Goal: Task Accomplishment & Management: Use online tool/utility

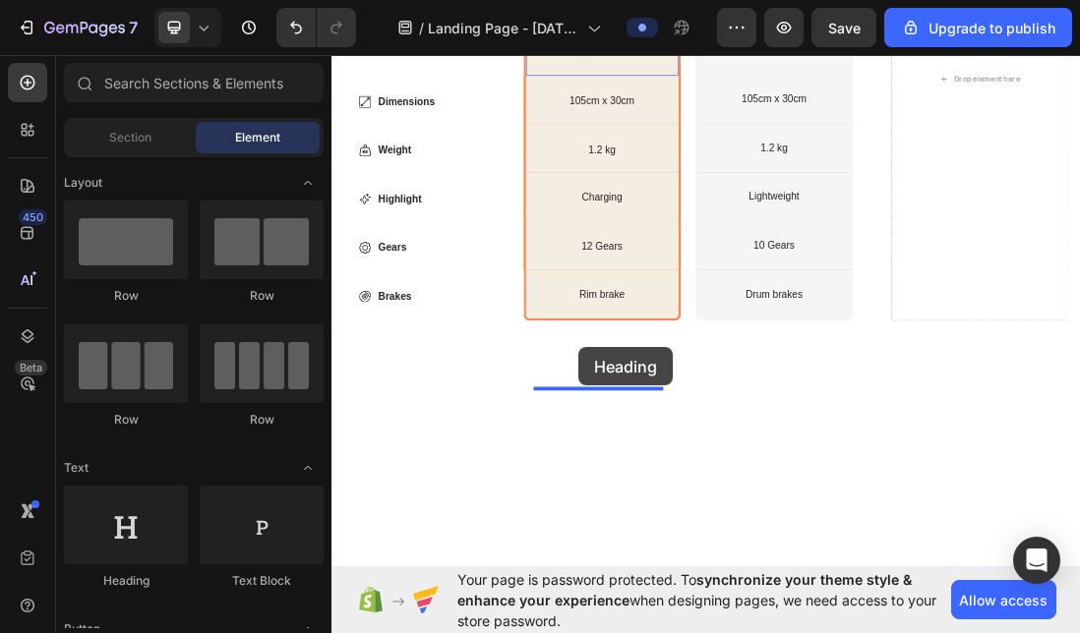
scroll to position [4509, 0]
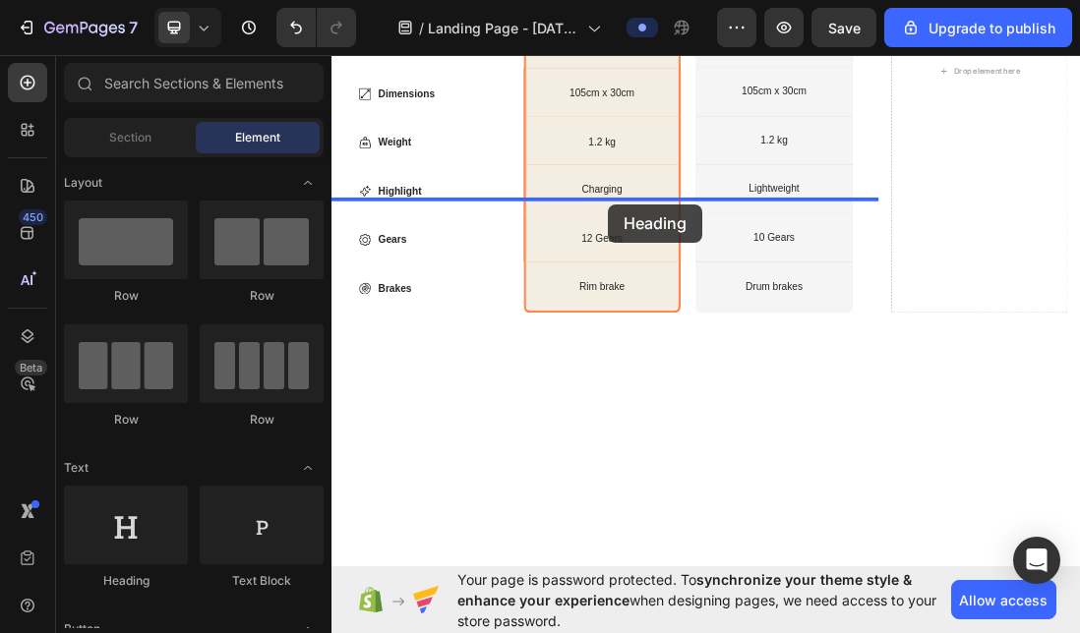
drag, startPoint x: 456, startPoint y: 560, endPoint x: 767, endPoint y: 297, distance: 406.9
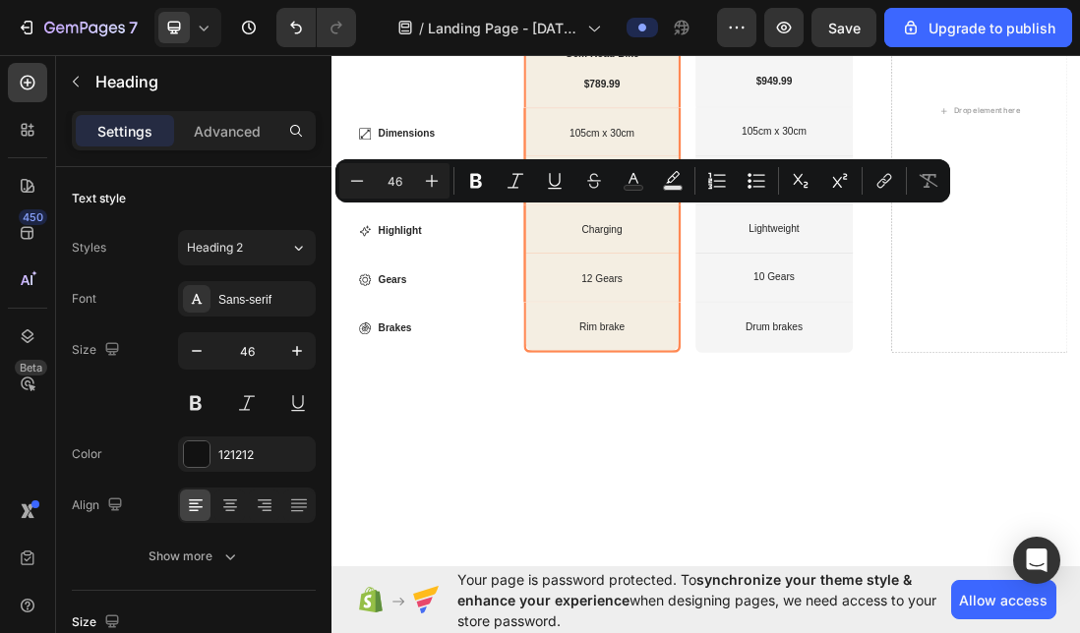
drag, startPoint x: 896, startPoint y: 315, endPoint x: 339, endPoint y: 300, distance: 556.9
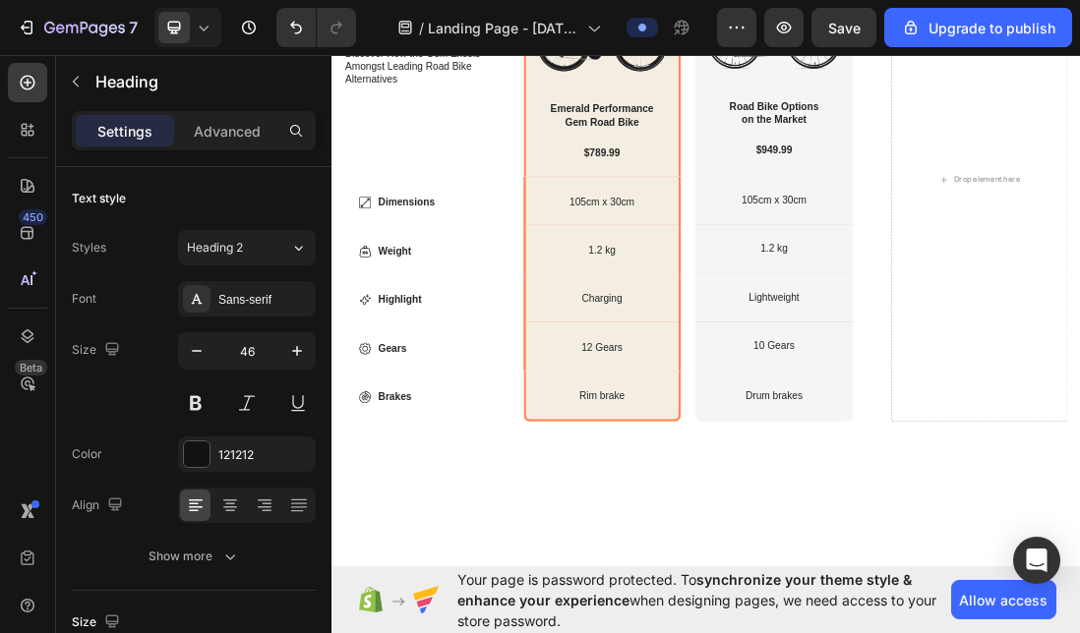
scroll to position [4376, 0]
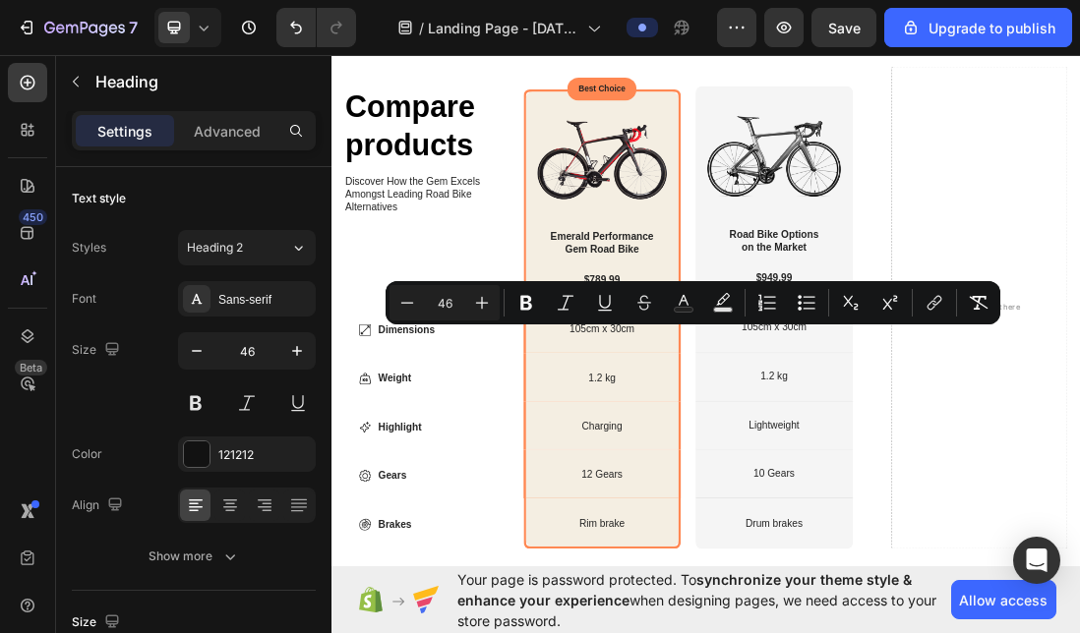
drag, startPoint x: 627, startPoint y: 570, endPoint x: 319, endPoint y: 493, distance: 317.5
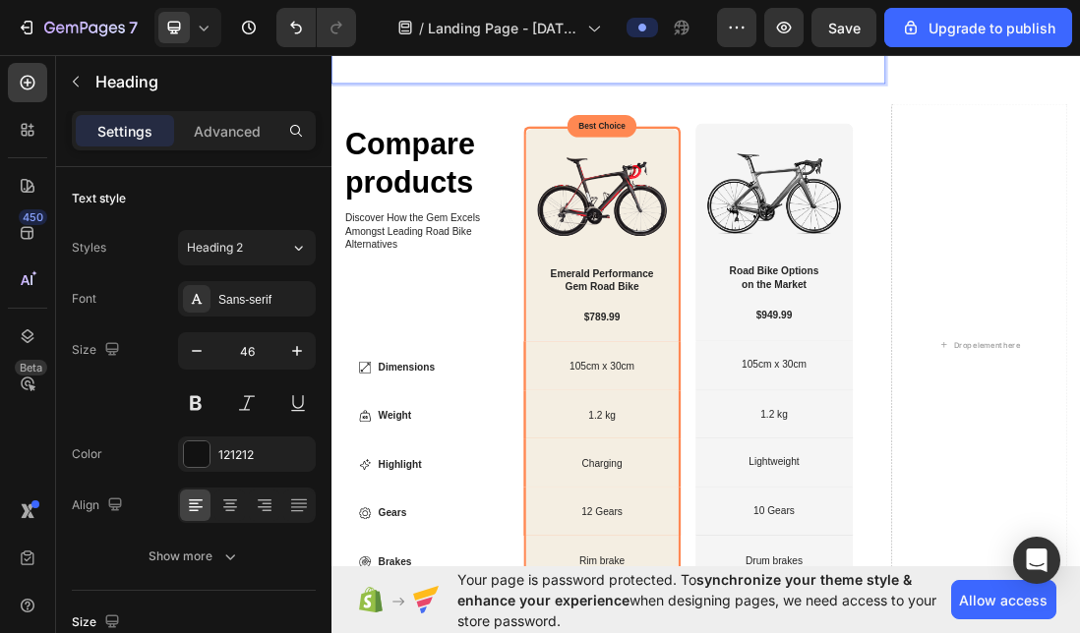
click at [361, 105] on p "Rich Text Editor. Editing area: main" at bounding box center [767, 75] width 869 height 59
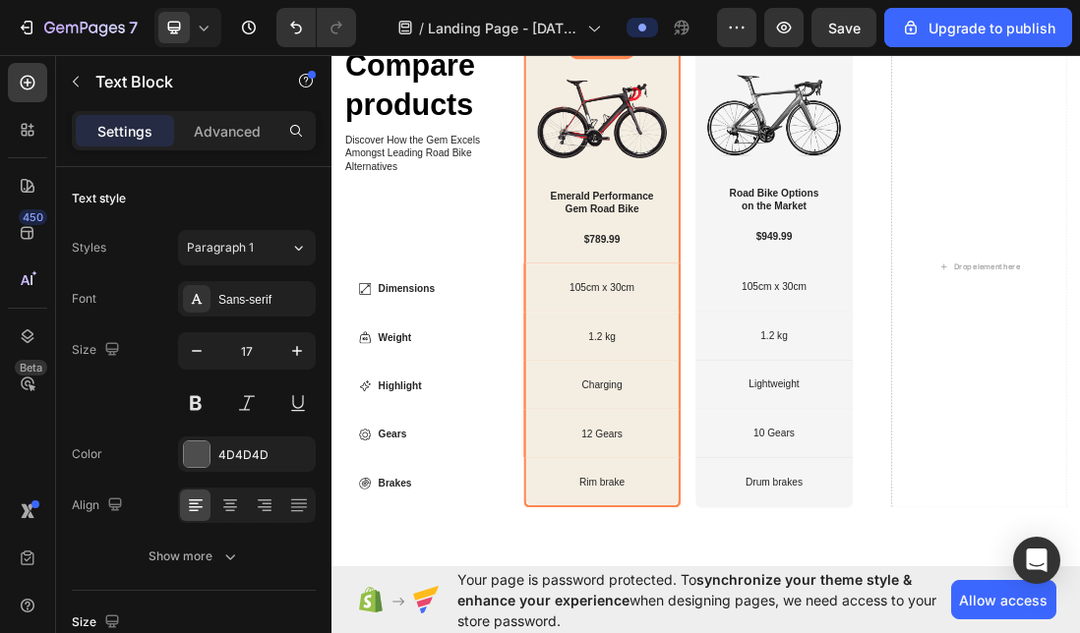
drag, startPoint x: 753, startPoint y: 420, endPoint x: 748, endPoint y: 473, distance: 53.3
click at [31, 75] on icon at bounding box center [28, 83] width 20 height 20
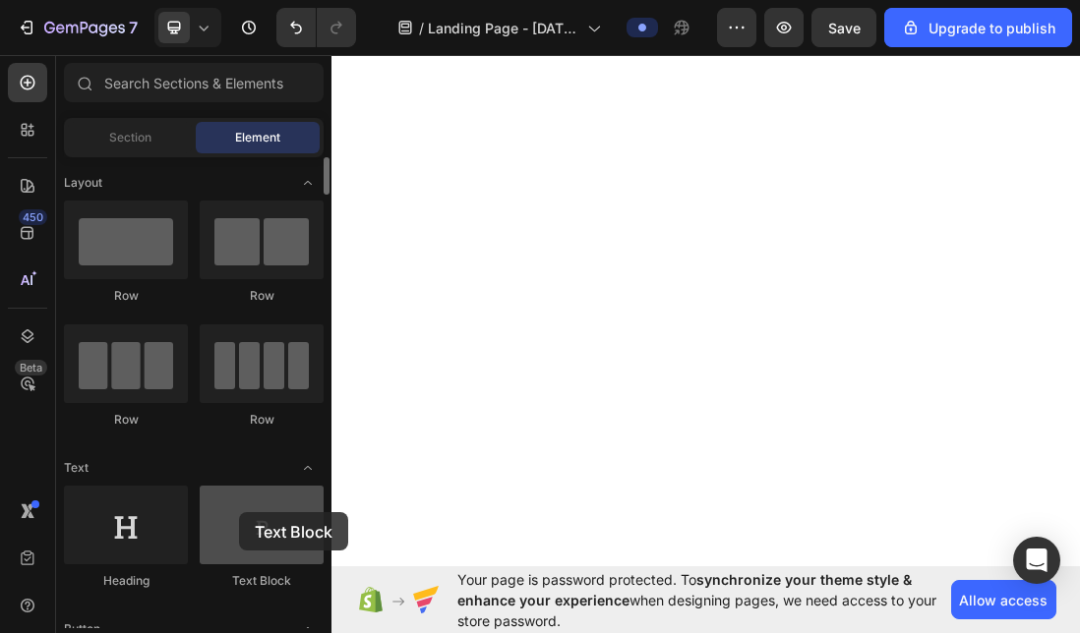
scroll to position [4637, 0]
drag, startPoint x: 254, startPoint y: 525, endPoint x: 239, endPoint y: 512, distance: 19.5
click at [239, 512] on div at bounding box center [262, 525] width 124 height 79
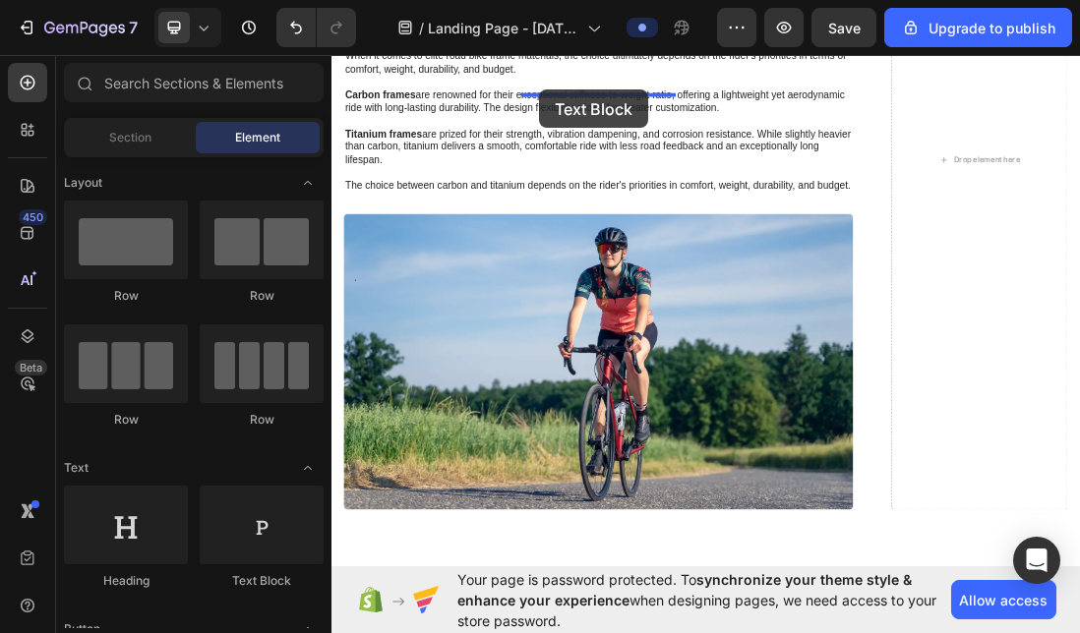
scroll to position [5462, 0]
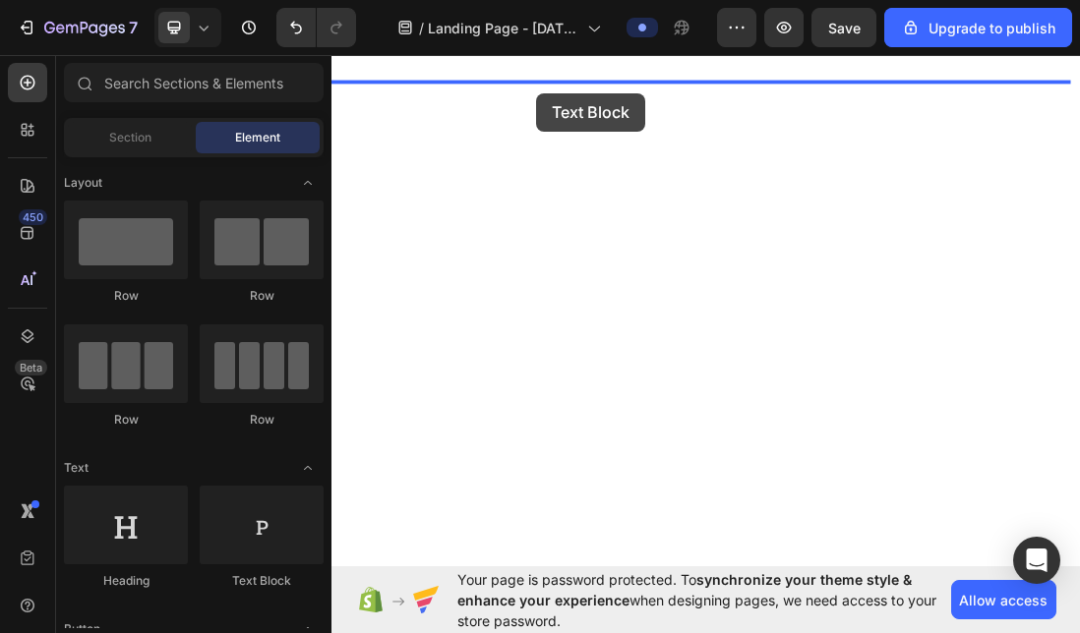
drag, startPoint x: 572, startPoint y: 573, endPoint x: 654, endPoint y: 122, distance: 458.8
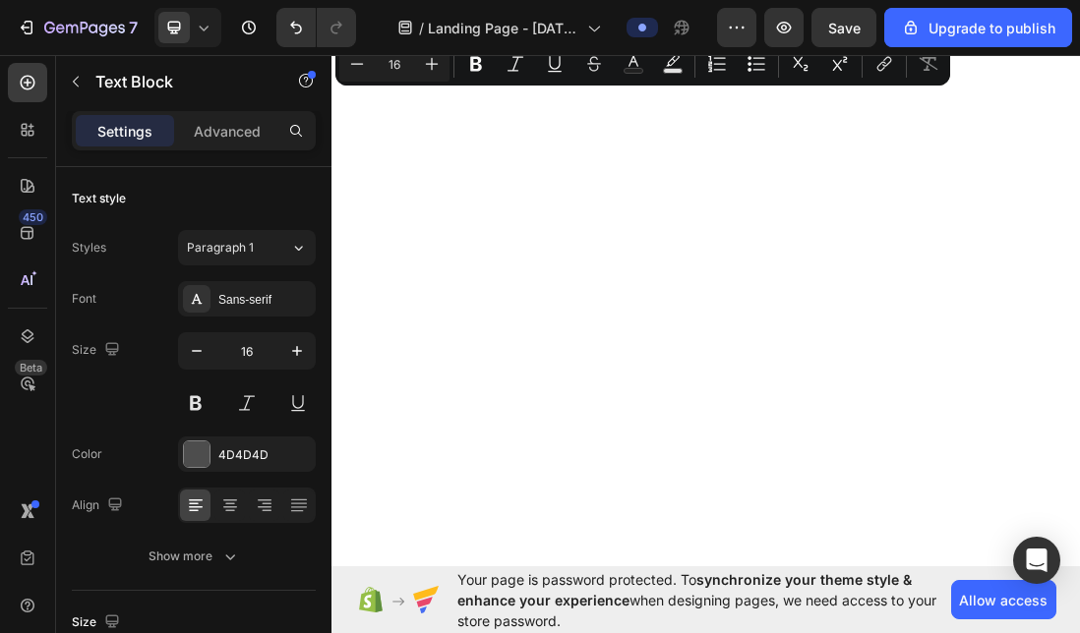
drag, startPoint x: 584, startPoint y: 116, endPoint x: 351, endPoint y: 94, distance: 234.1
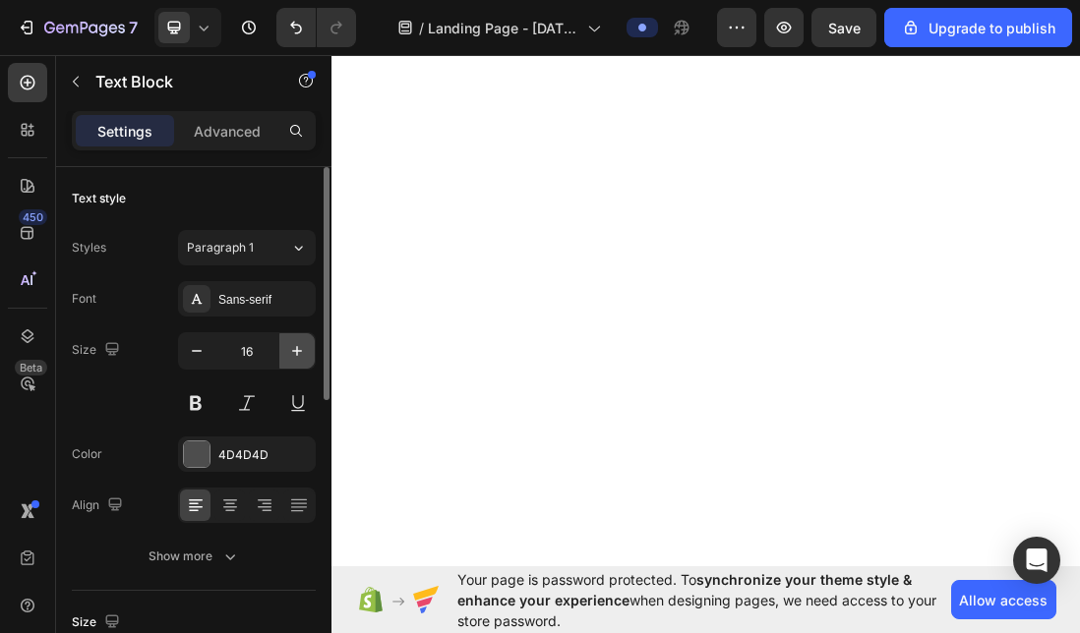
click at [298, 356] on icon "button" at bounding box center [297, 351] width 20 height 20
type input "17"
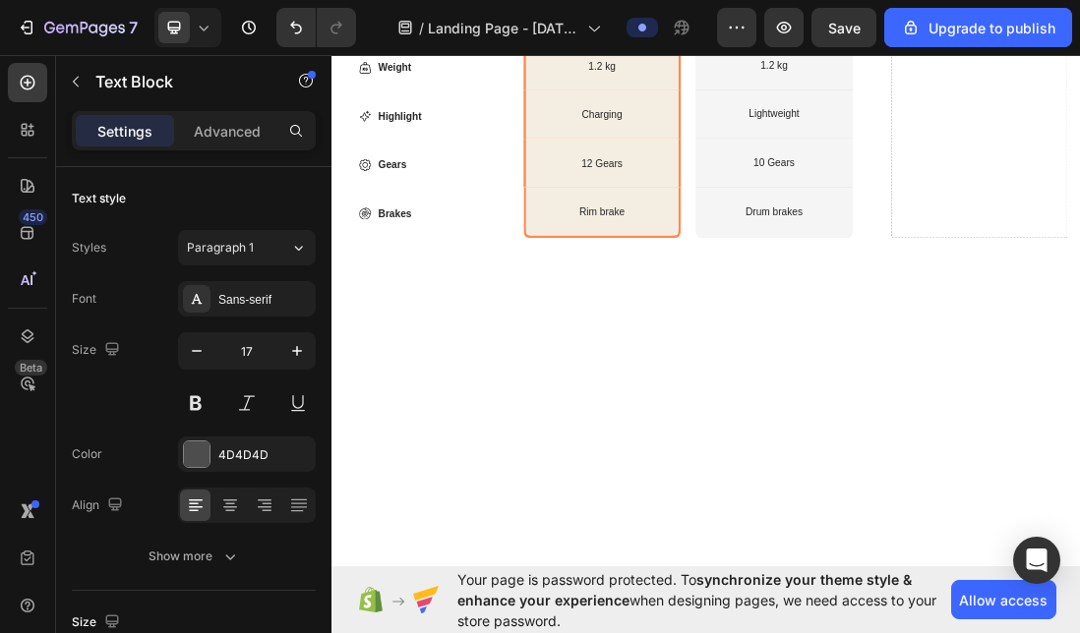
scroll to position [5094, 0]
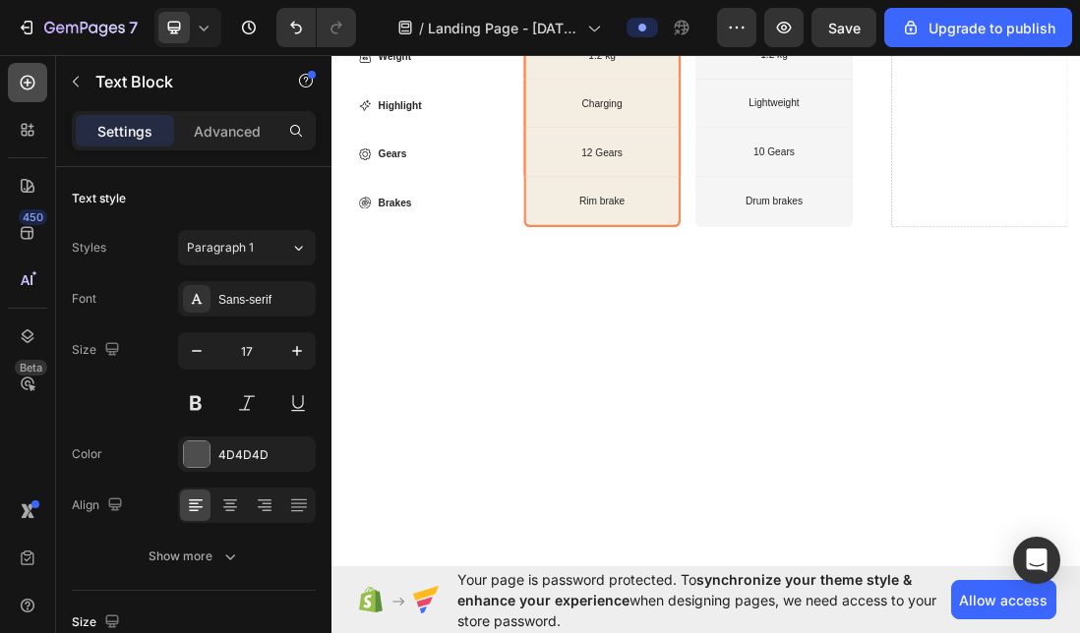
click at [28, 82] on icon at bounding box center [28, 83] width 15 height 15
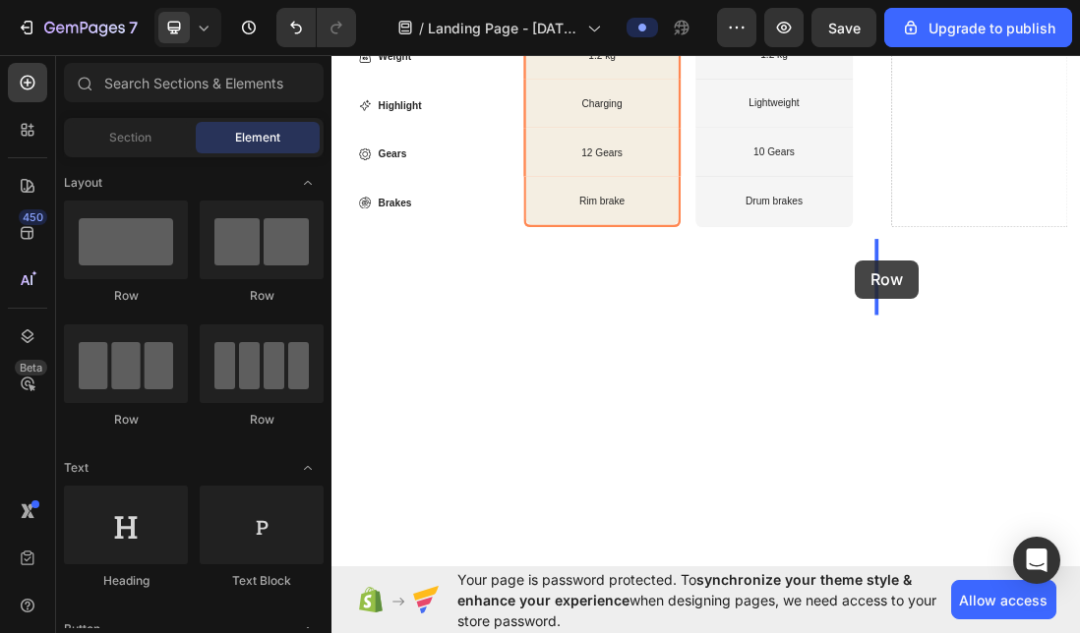
drag, startPoint x: 458, startPoint y: 304, endPoint x: 1157, endPoint y: 386, distance: 703.1
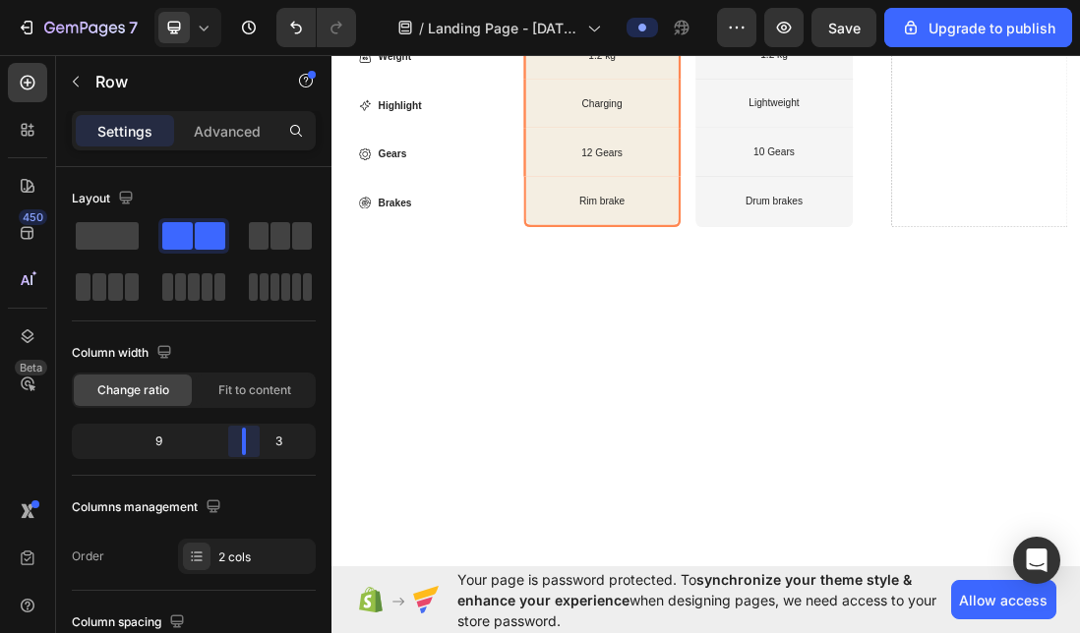
drag, startPoint x: 191, startPoint y: 430, endPoint x: 267, endPoint y: 435, distance: 75.9
click at [267, 0] on body "7 / Landing Page - [DATE] 04:08:37 Preview Save Upgrade to publish 450 Beta Sec…" at bounding box center [540, 0] width 1080 height 0
click at [291, 27] on icon "Undo/Redo" at bounding box center [296, 28] width 20 height 20
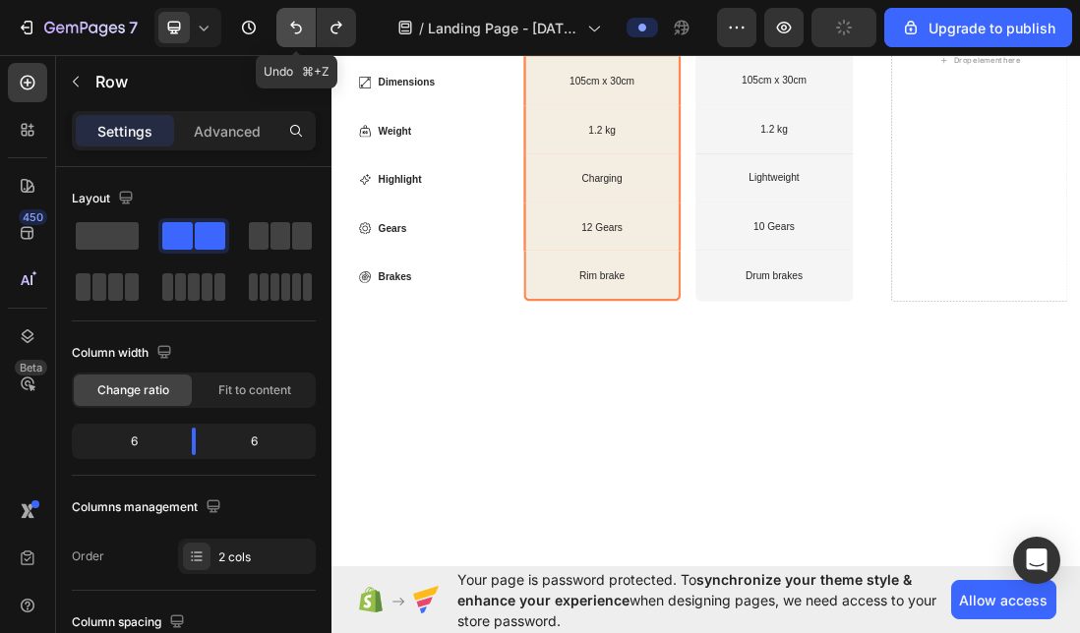
click at [291, 28] on icon "Undo/Redo" at bounding box center [296, 28] width 20 height 20
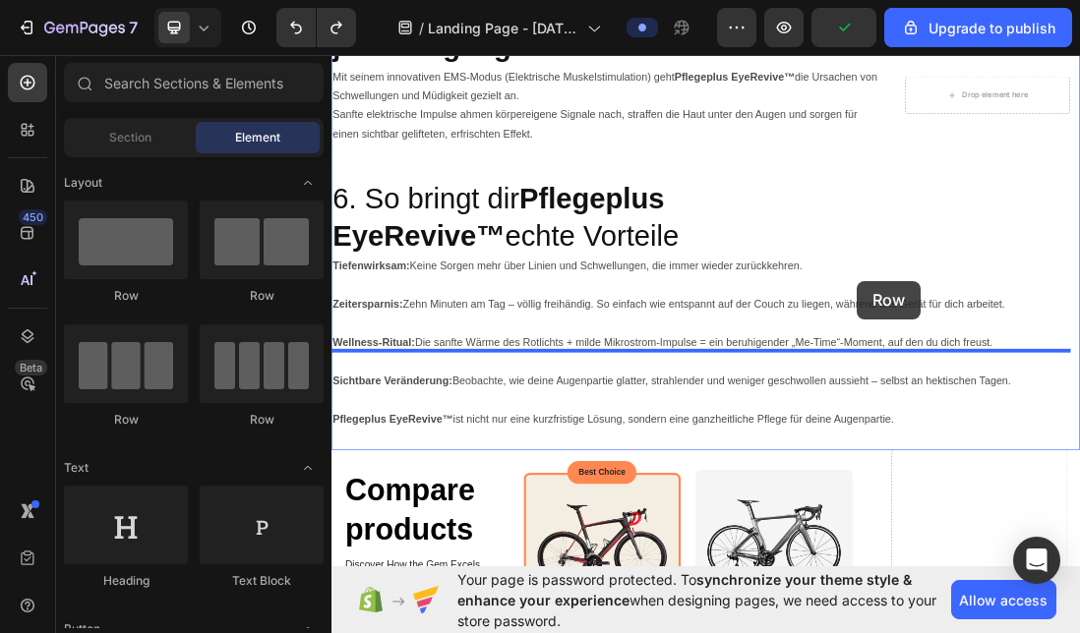
scroll to position [3919, 0]
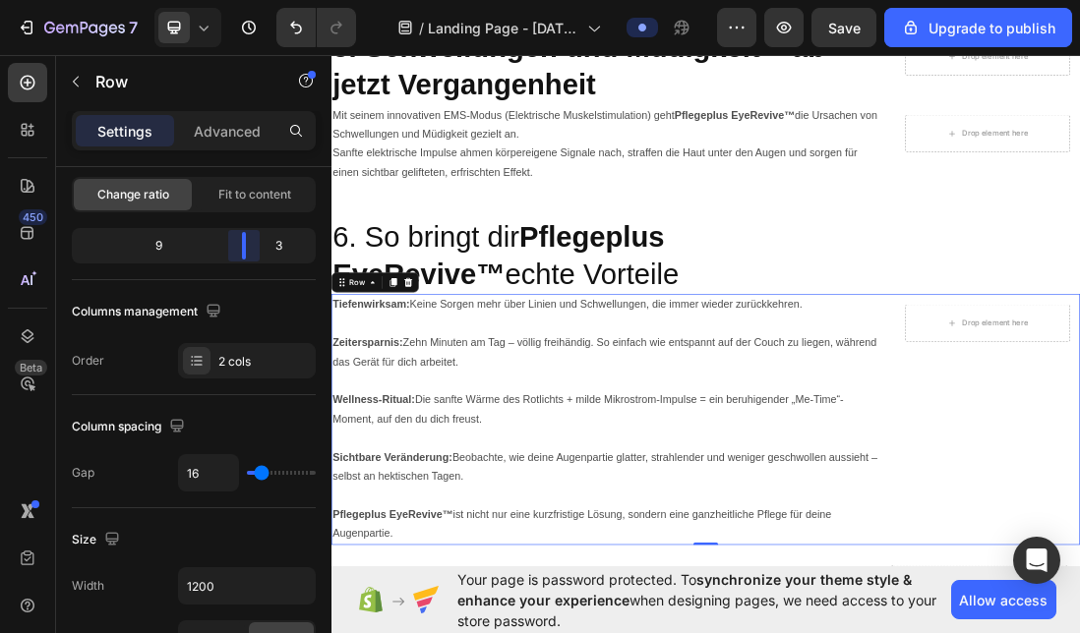
drag, startPoint x: 194, startPoint y: 244, endPoint x: 253, endPoint y: 251, distance: 59.4
click at [253, 0] on body "7 / Landing Page - [DATE] 04:08:37 Preview Save Upgrade to publish 450 Beta Sec…" at bounding box center [540, 0] width 1080 height 0
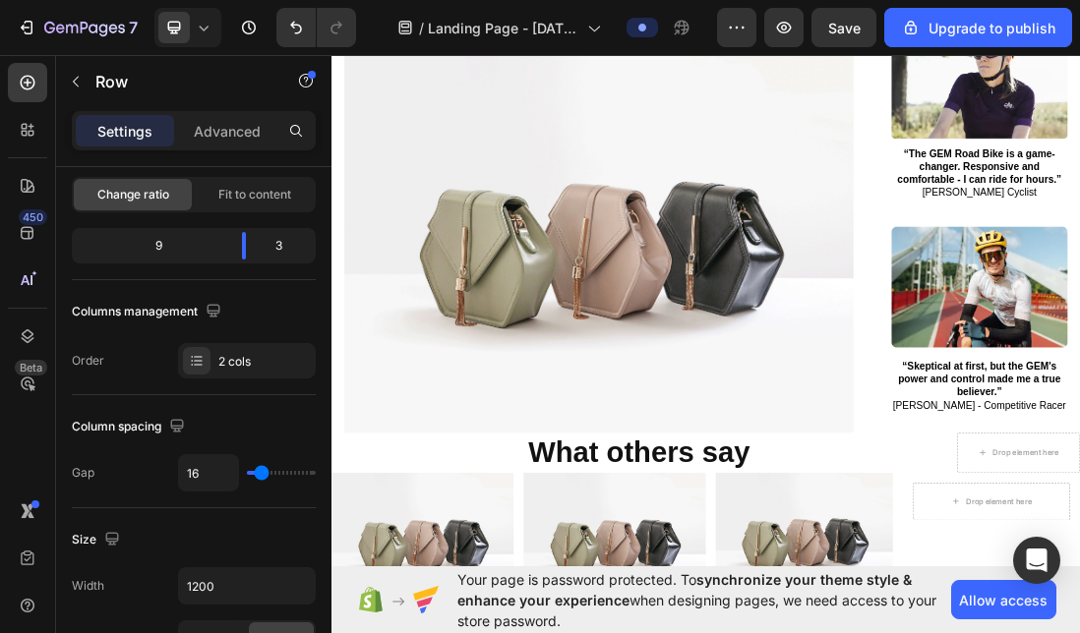
scroll to position [3482, 0]
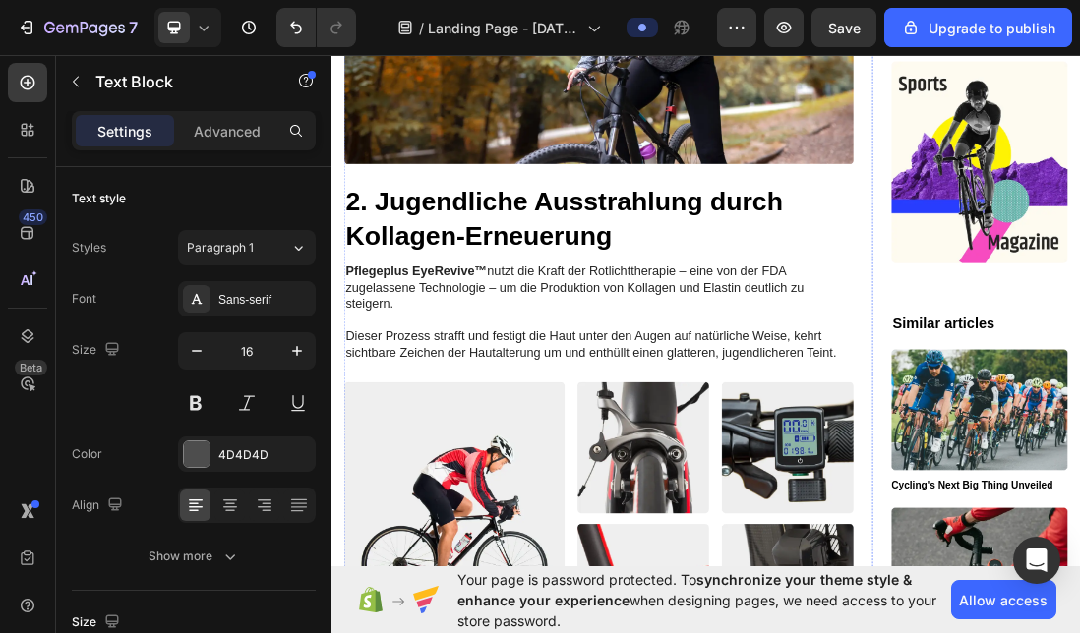
scroll to position [2124, 0]
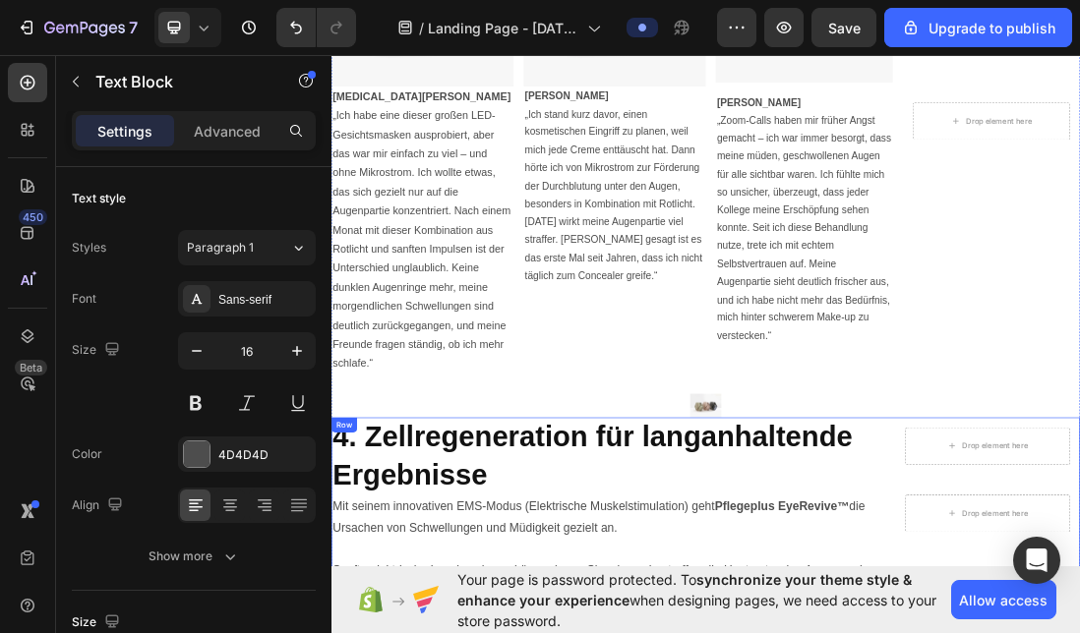
scroll to position [4718, 0]
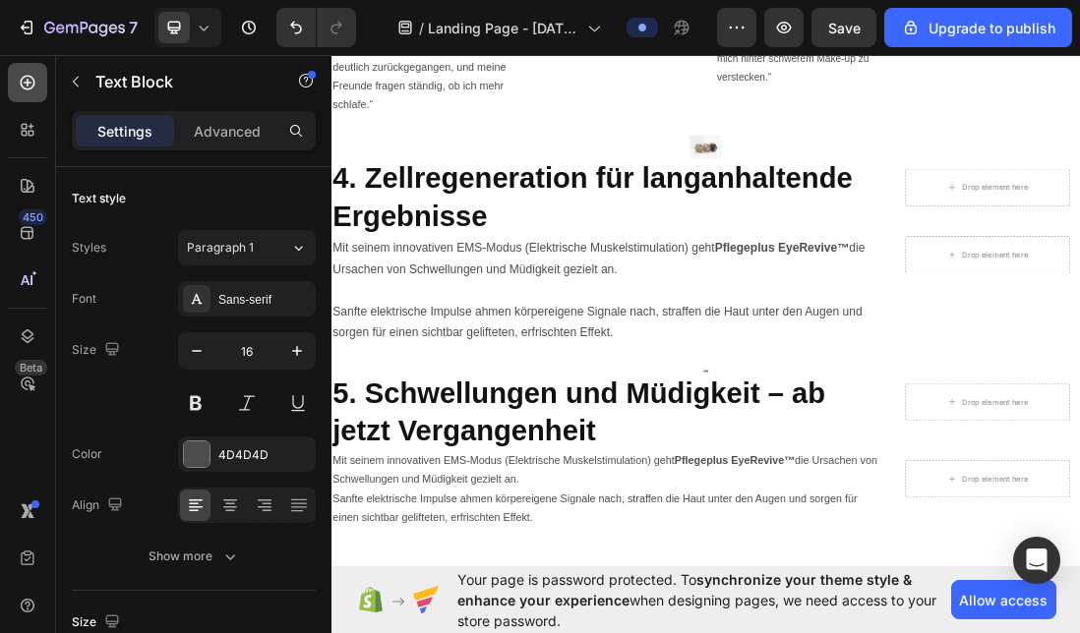
click at [28, 75] on icon at bounding box center [28, 83] width 20 height 20
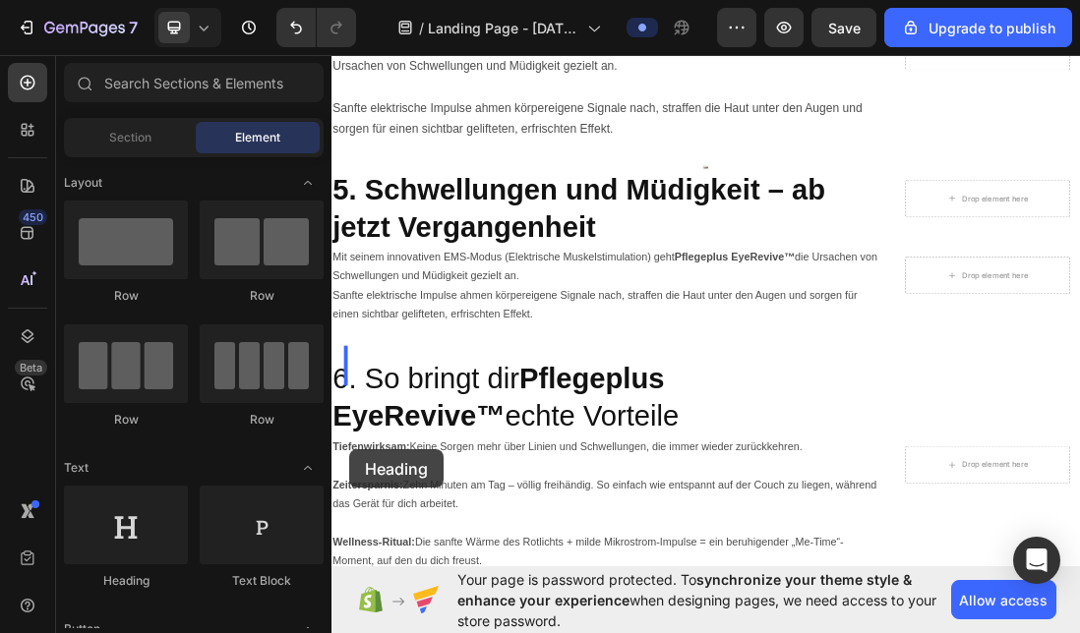
scroll to position [5057, 0]
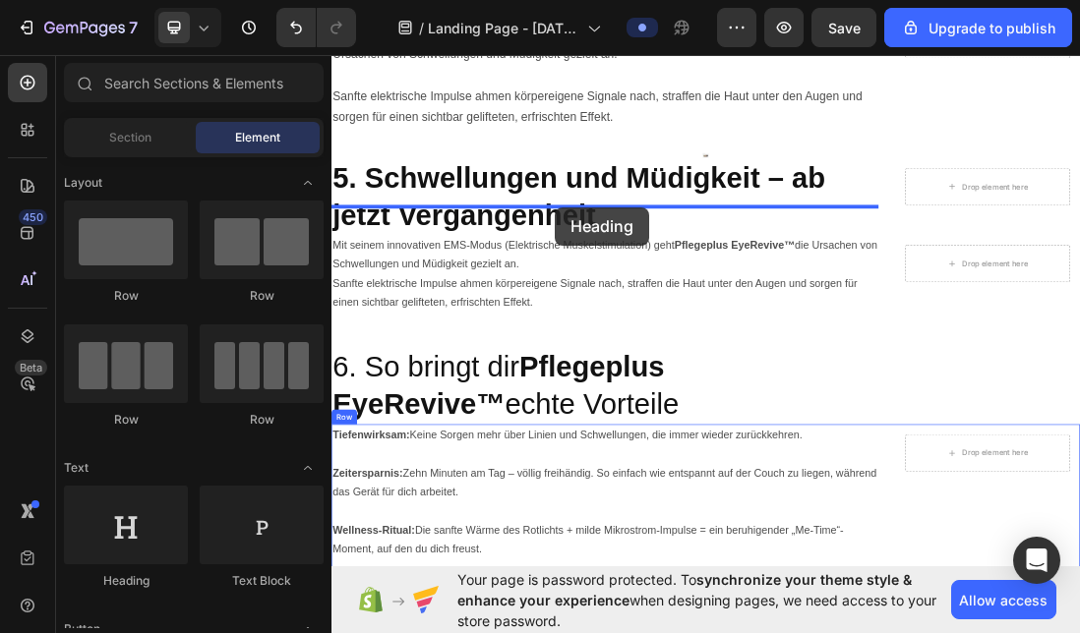
drag, startPoint x: 462, startPoint y: 563, endPoint x: 686, endPoint y: 300, distance: 344.7
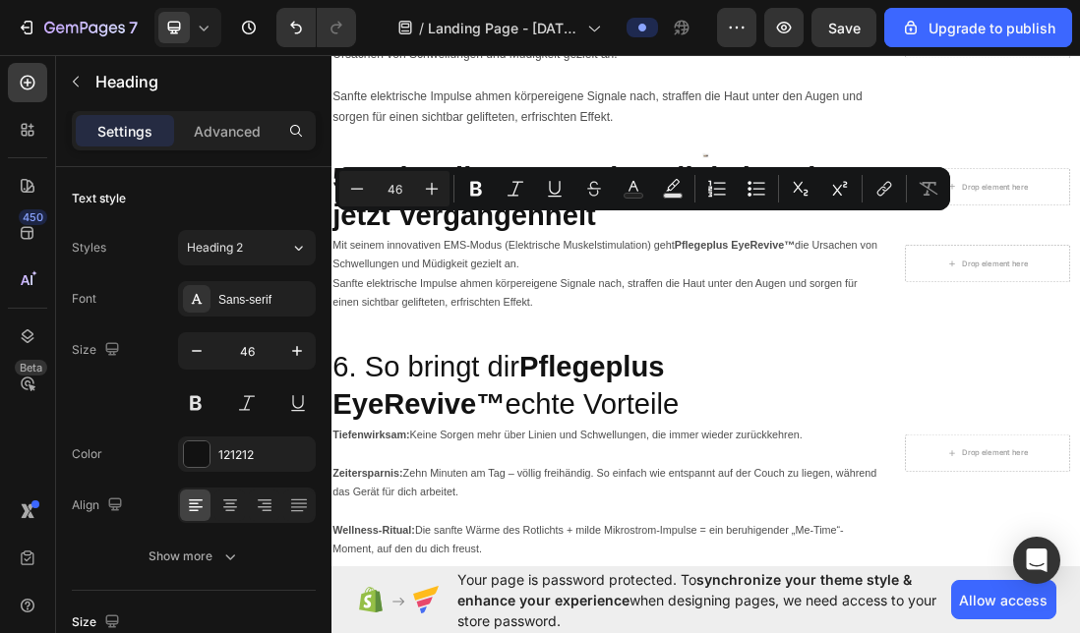
drag, startPoint x: 912, startPoint y: 331, endPoint x: 334, endPoint y: 336, distance: 577.3
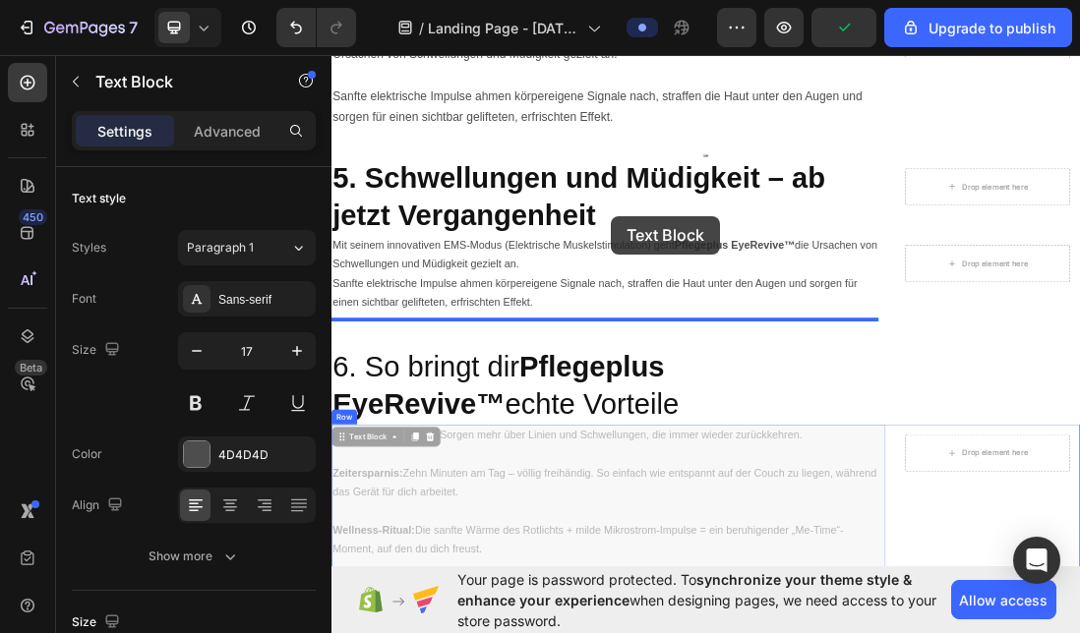
drag, startPoint x: 767, startPoint y: 294, endPoint x: 772, endPoint y: 316, distance: 22.2
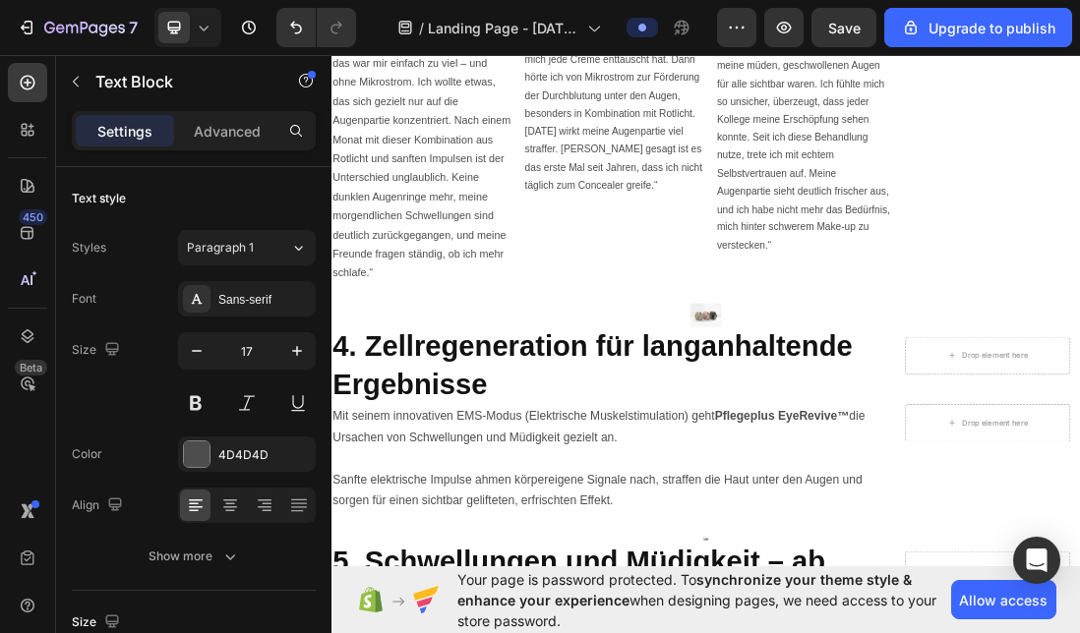
scroll to position [4450, 0]
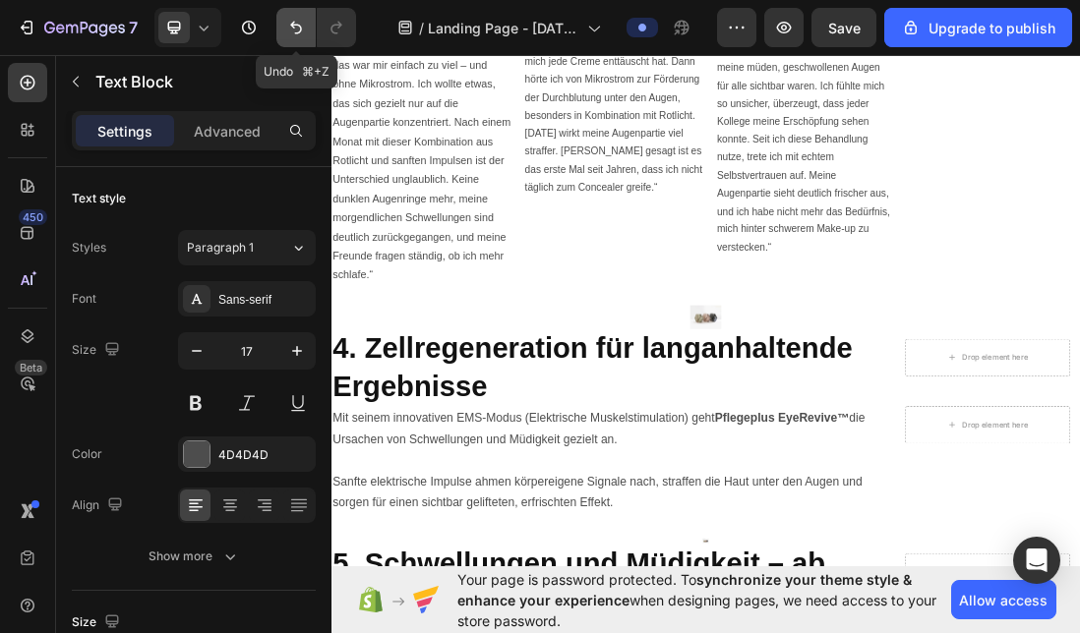
click at [295, 17] on button "Undo/Redo" at bounding box center [295, 27] width 39 height 39
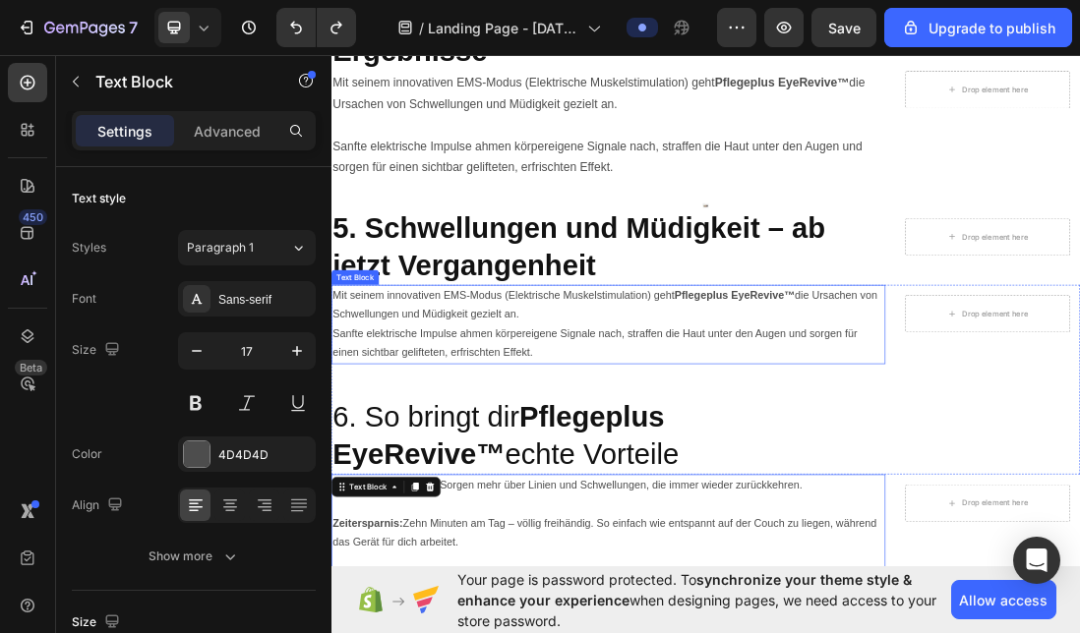
scroll to position [5013, 0]
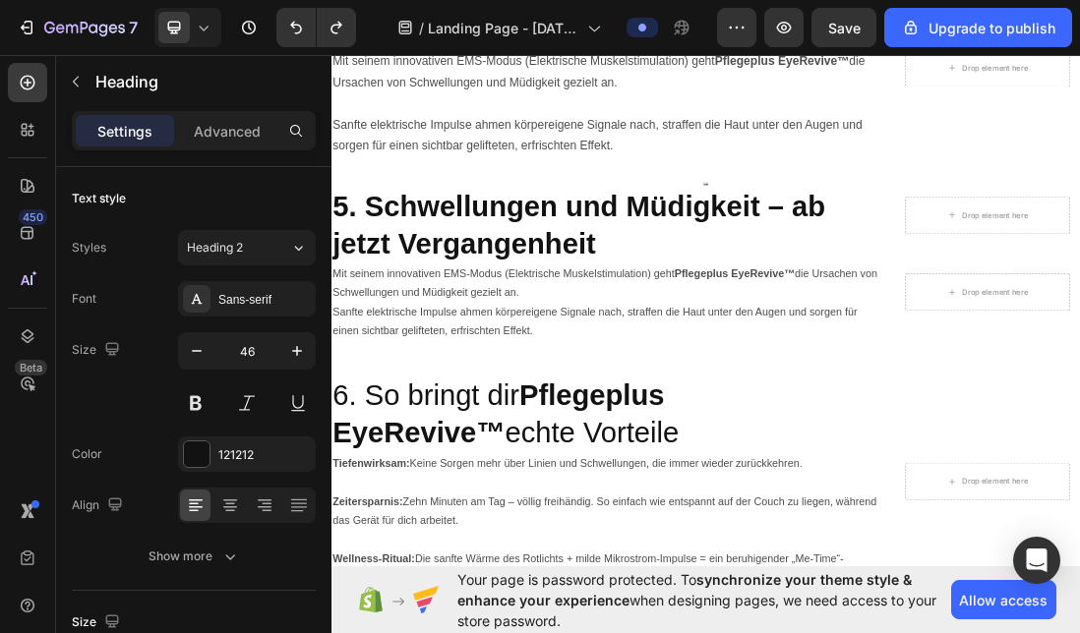
click at [200, 402] on button at bounding box center [195, 403] width 35 height 35
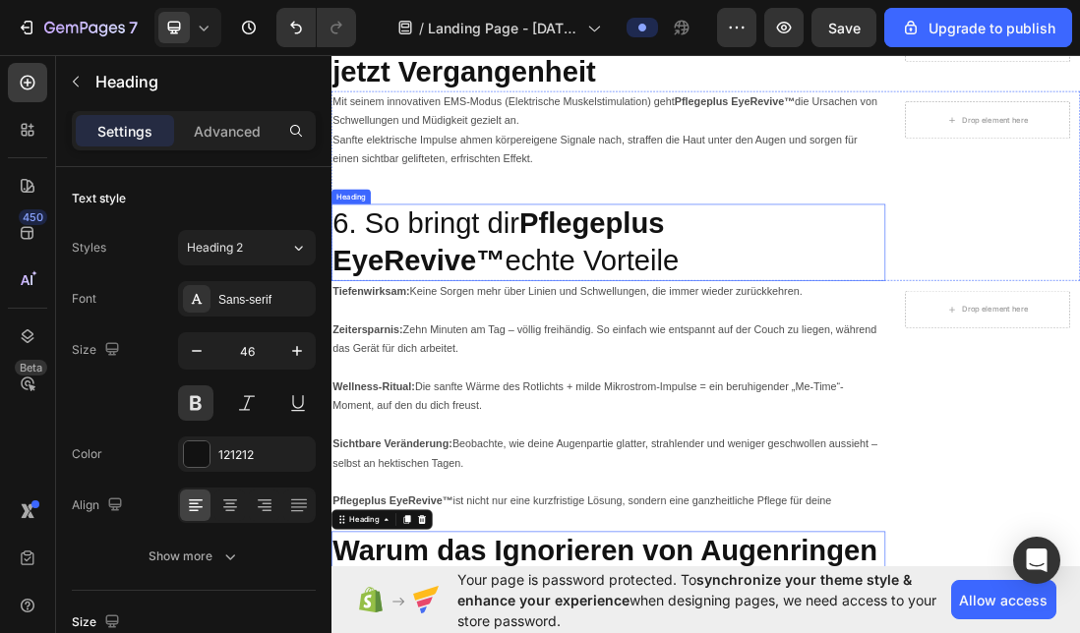
scroll to position [5288, 0]
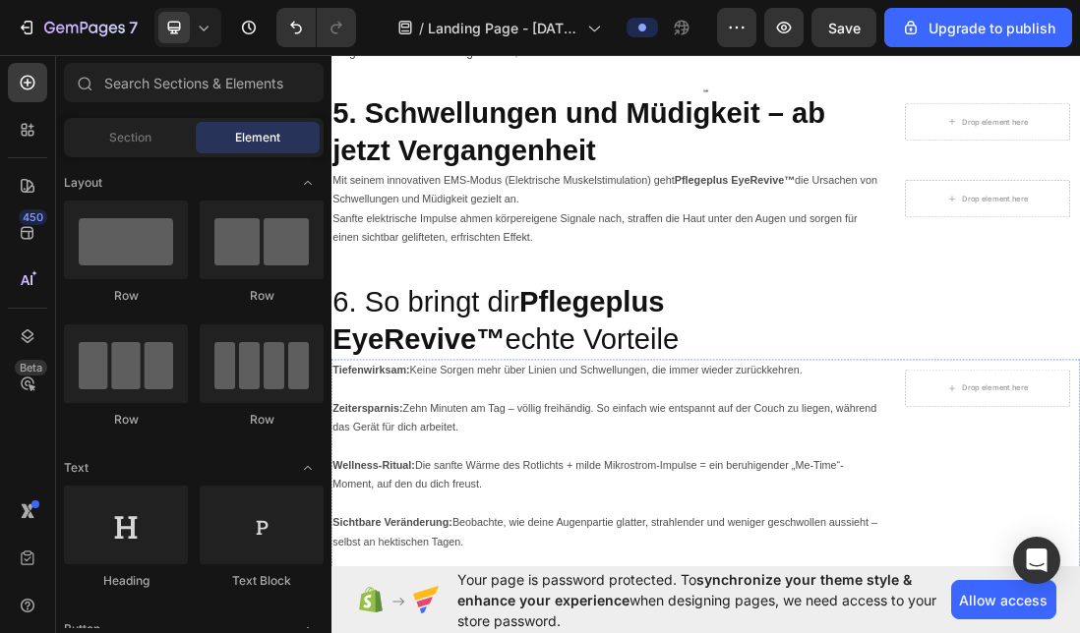
scroll to position [5195, 0]
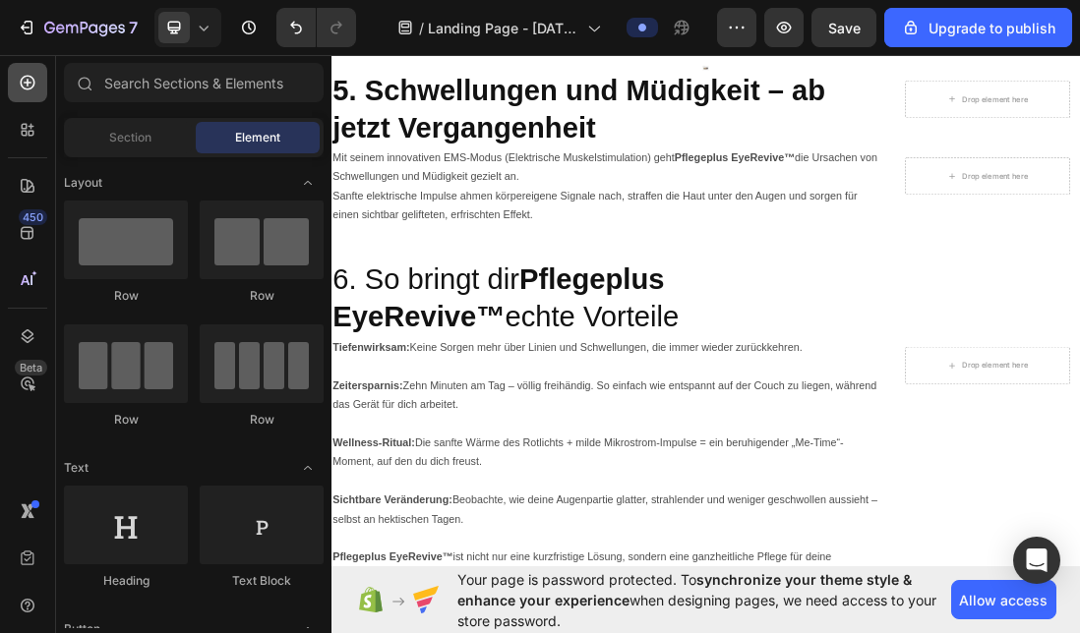
click at [25, 76] on icon at bounding box center [28, 83] width 20 height 20
click at [30, 81] on icon at bounding box center [28, 83] width 20 height 20
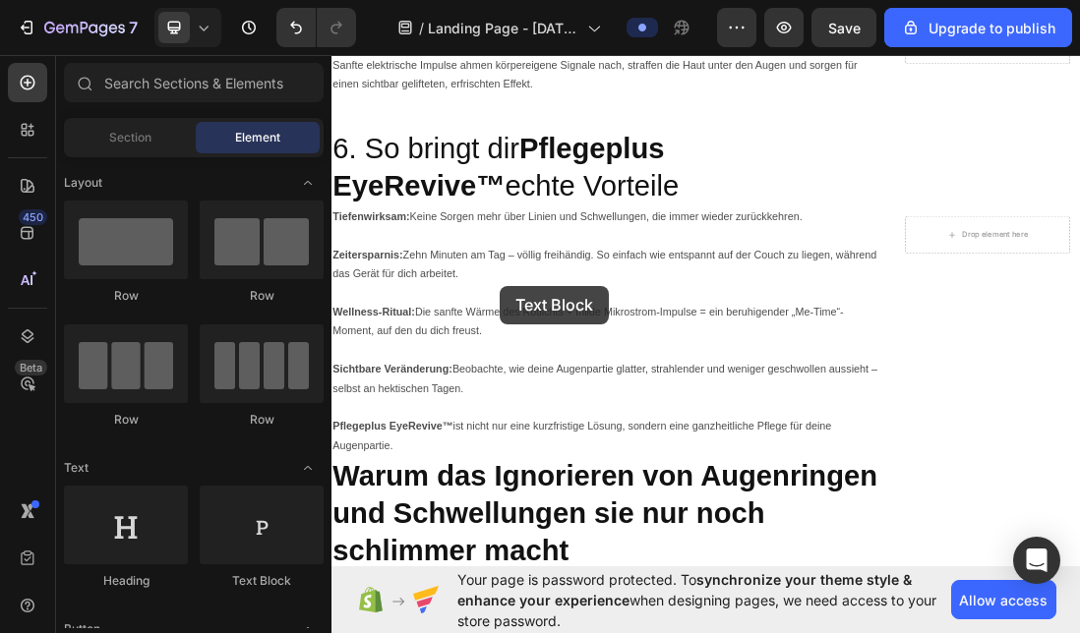
scroll to position [5510, 0]
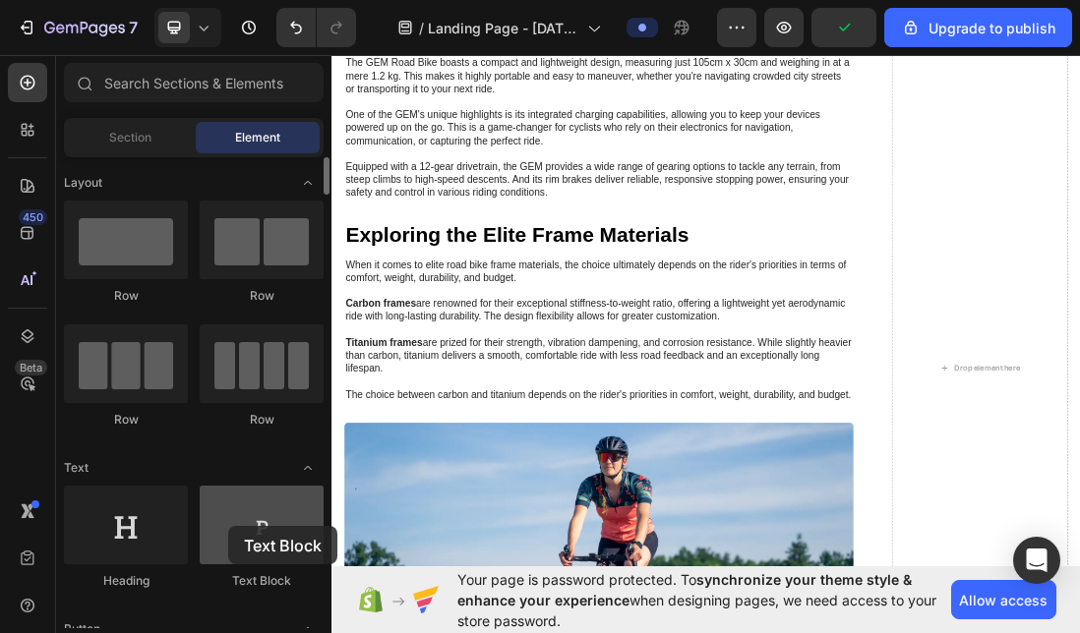
drag, startPoint x: 243, startPoint y: 549, endPoint x: 229, endPoint y: 524, distance: 28.2
click at [229, 524] on div at bounding box center [262, 525] width 124 height 79
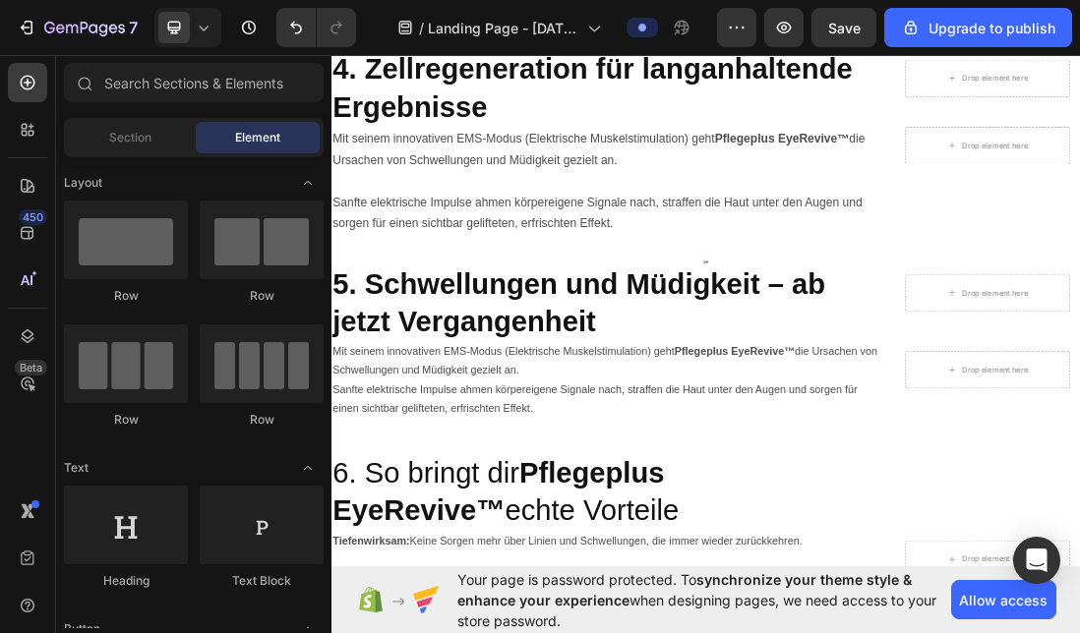
scroll to position [4889, 0]
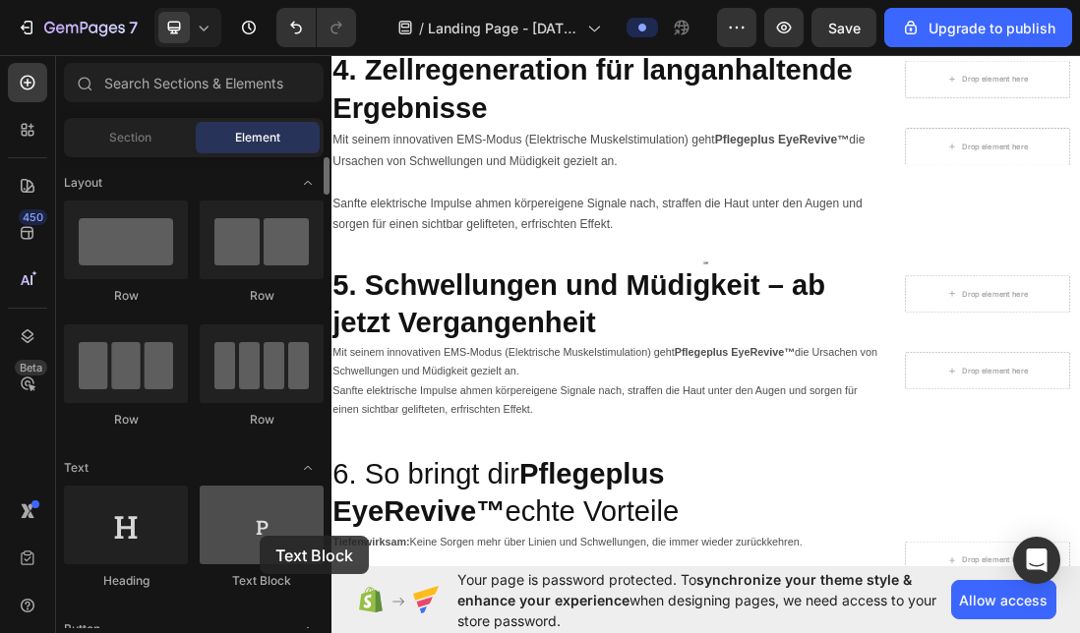
click at [260, 536] on div at bounding box center [262, 525] width 124 height 79
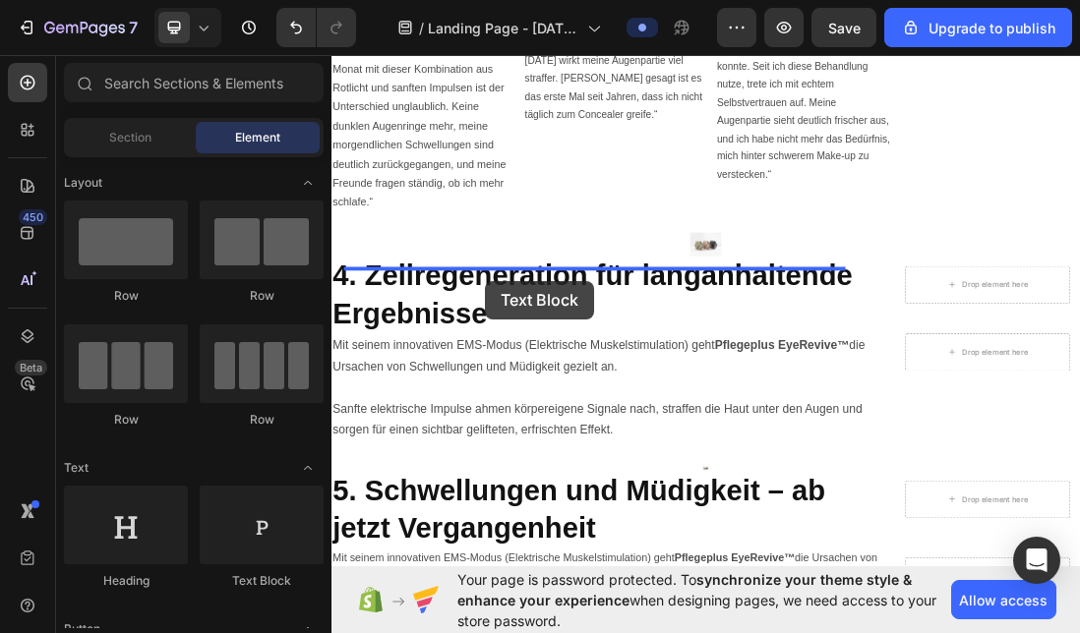
scroll to position [4594, 0]
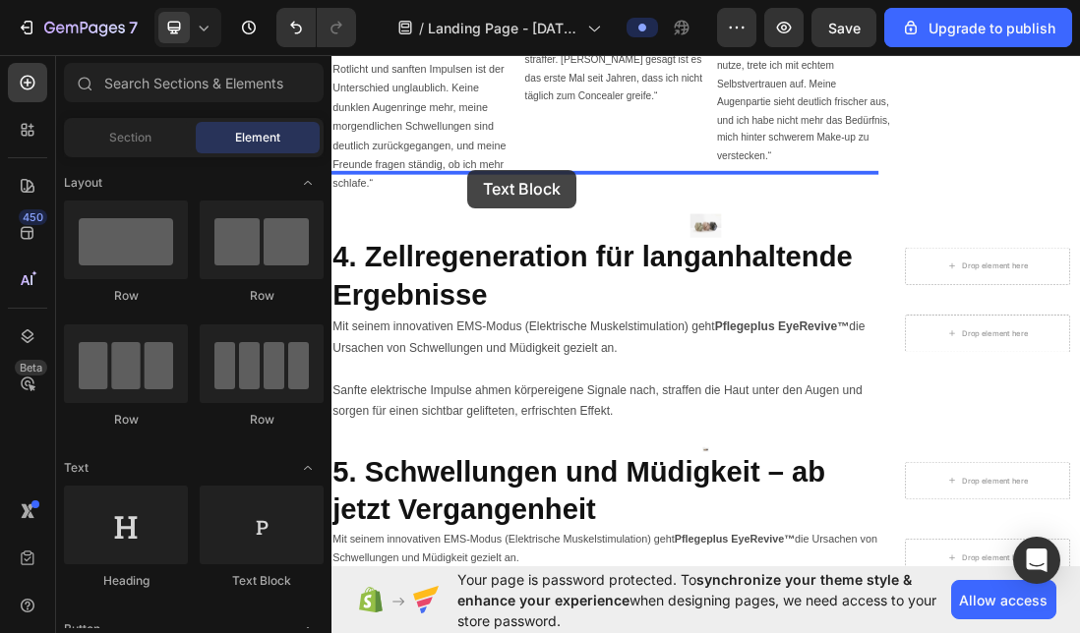
drag, startPoint x: 587, startPoint y: 578, endPoint x: 546, endPoint y: 245, distance: 336.0
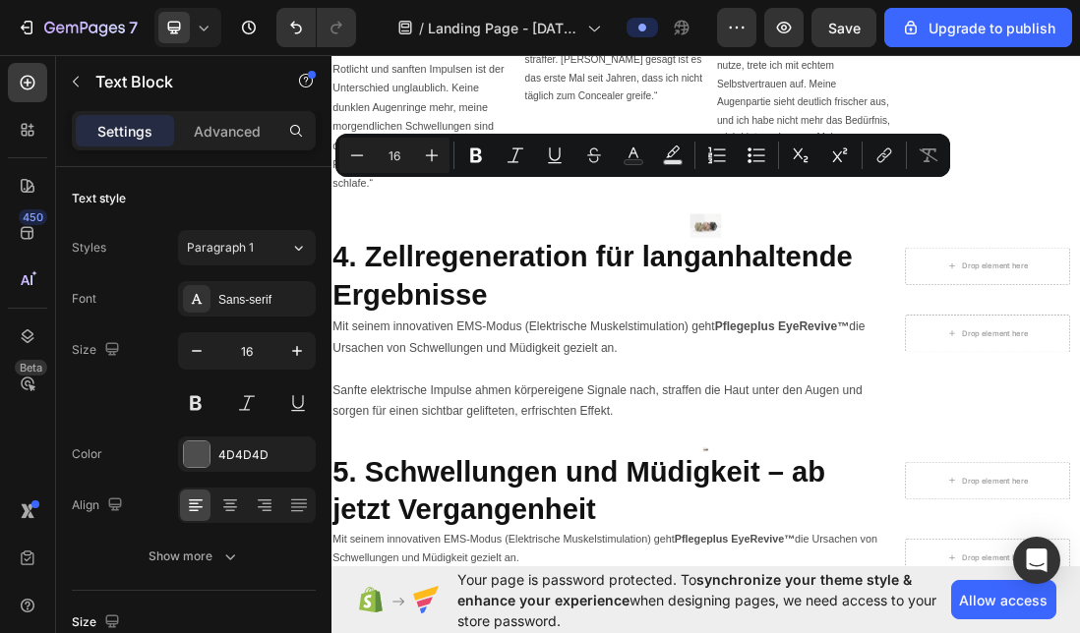
drag, startPoint x: 584, startPoint y: 259, endPoint x: 359, endPoint y: 249, distance: 225.4
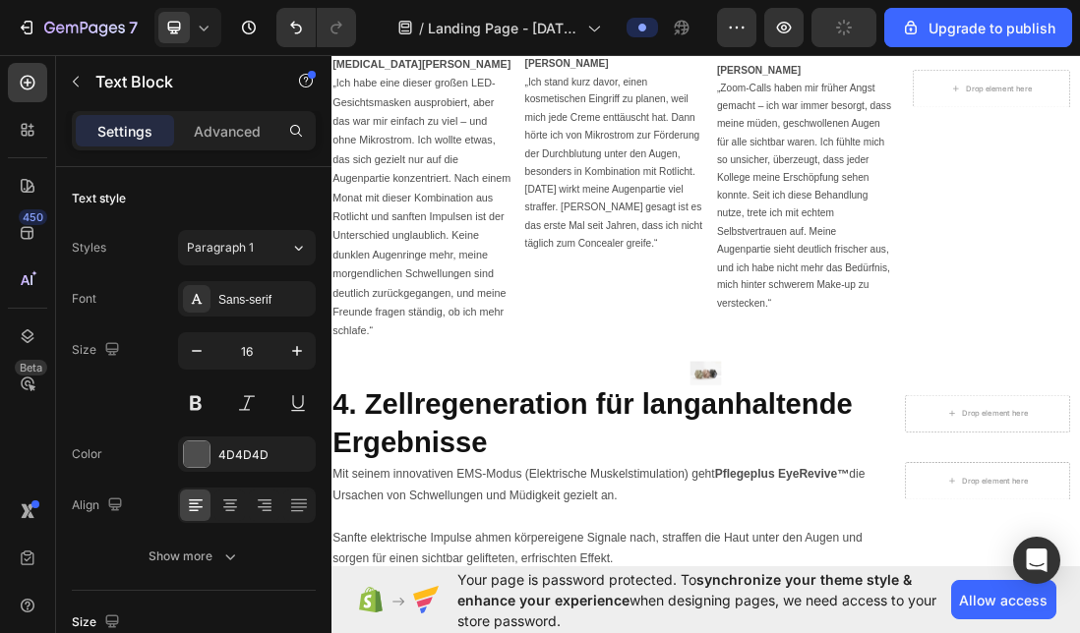
scroll to position [4460, 0]
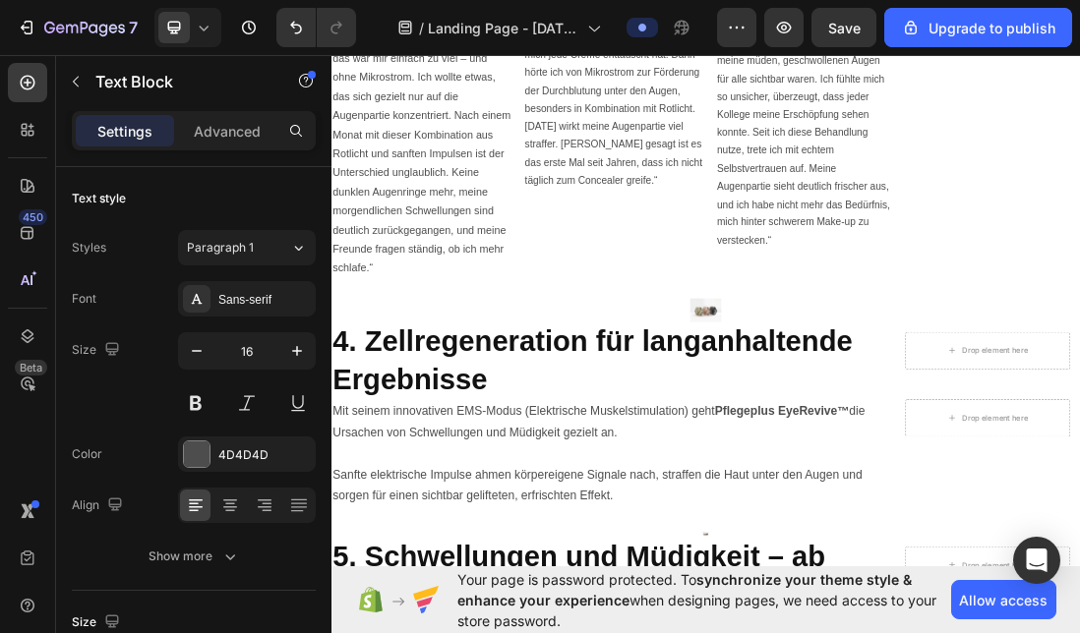
click at [304, 343] on icon "button" at bounding box center [297, 351] width 20 height 20
type input "17"
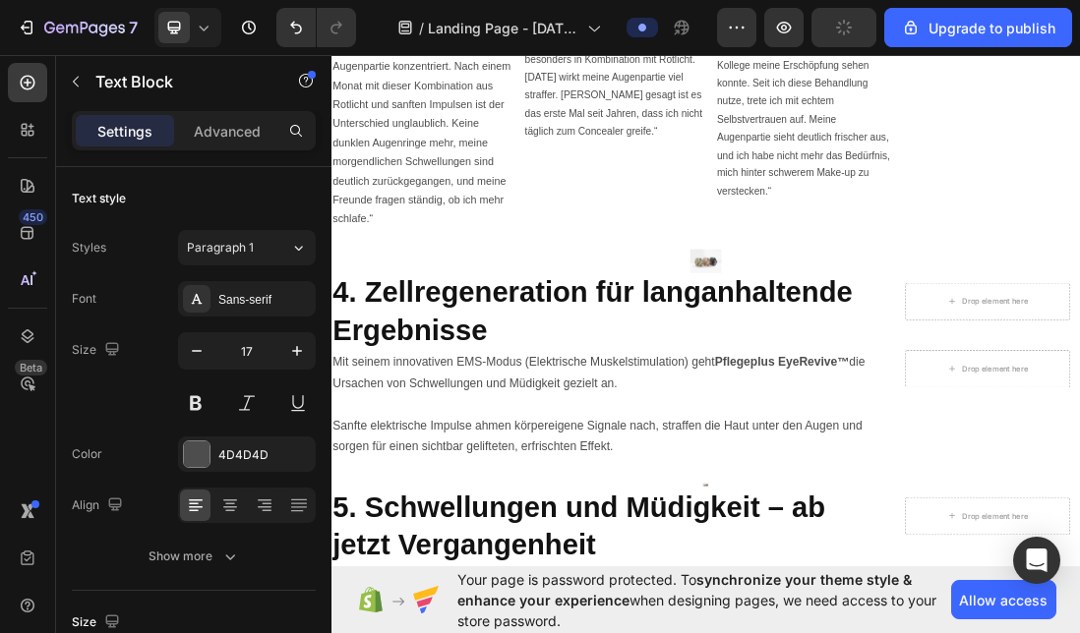
scroll to position [4534, 0]
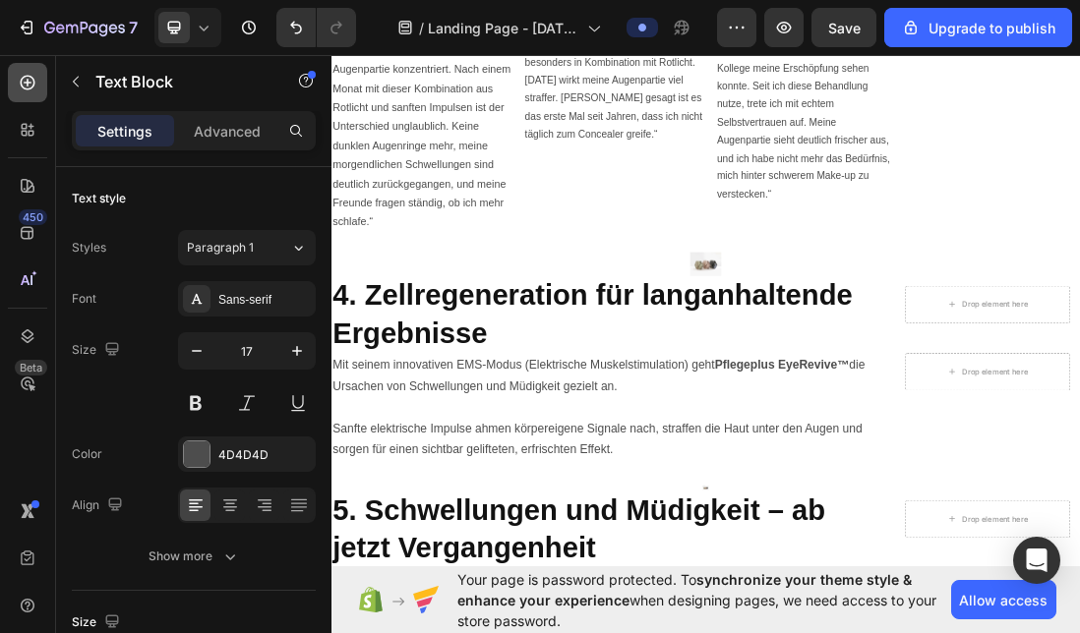
click at [35, 79] on icon at bounding box center [28, 83] width 20 height 20
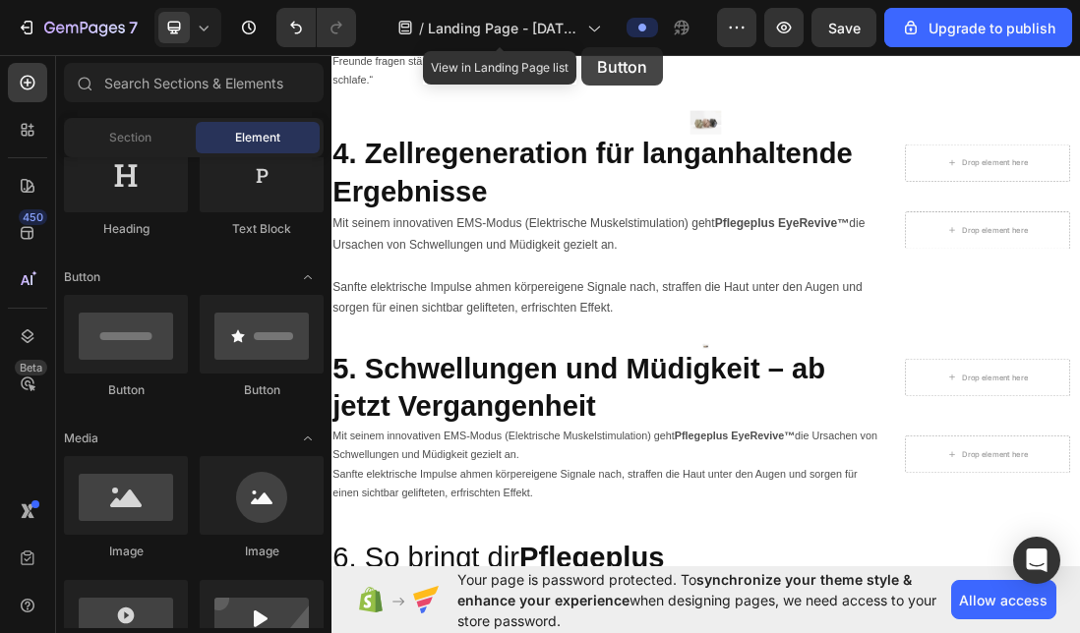
scroll to position [4720, 0]
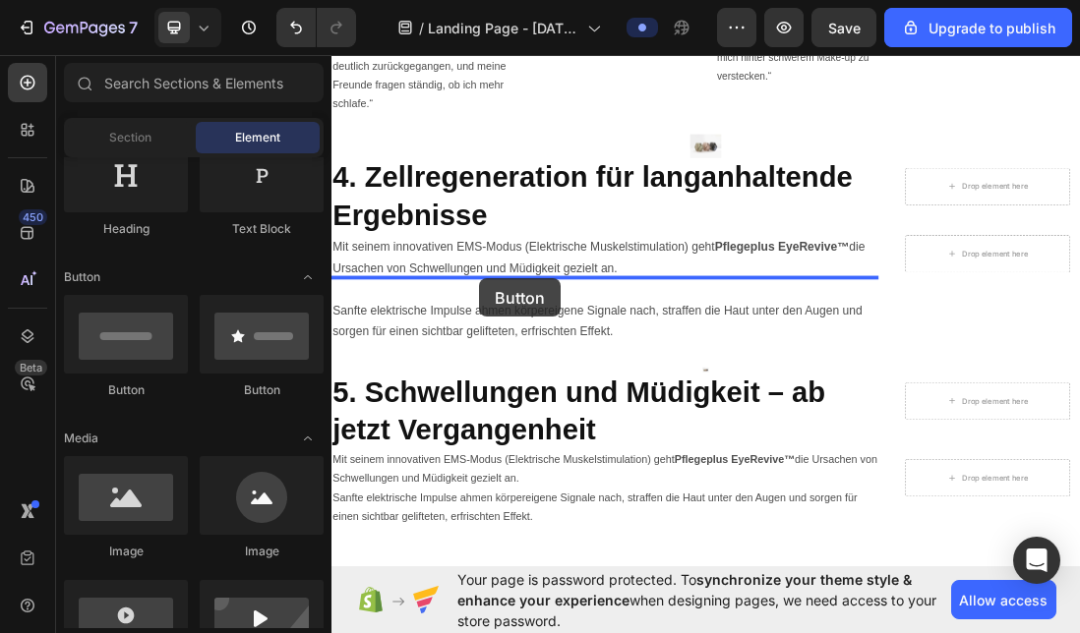
drag, startPoint x: 433, startPoint y: 379, endPoint x: 566, endPoint y: 412, distance: 136.9
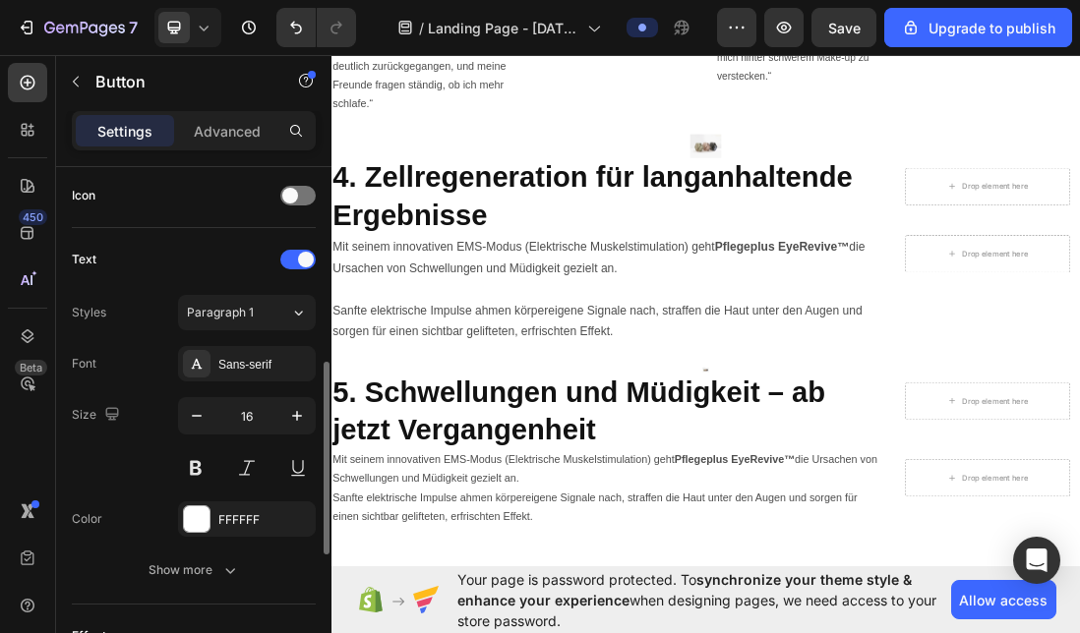
scroll to position [603, 0]
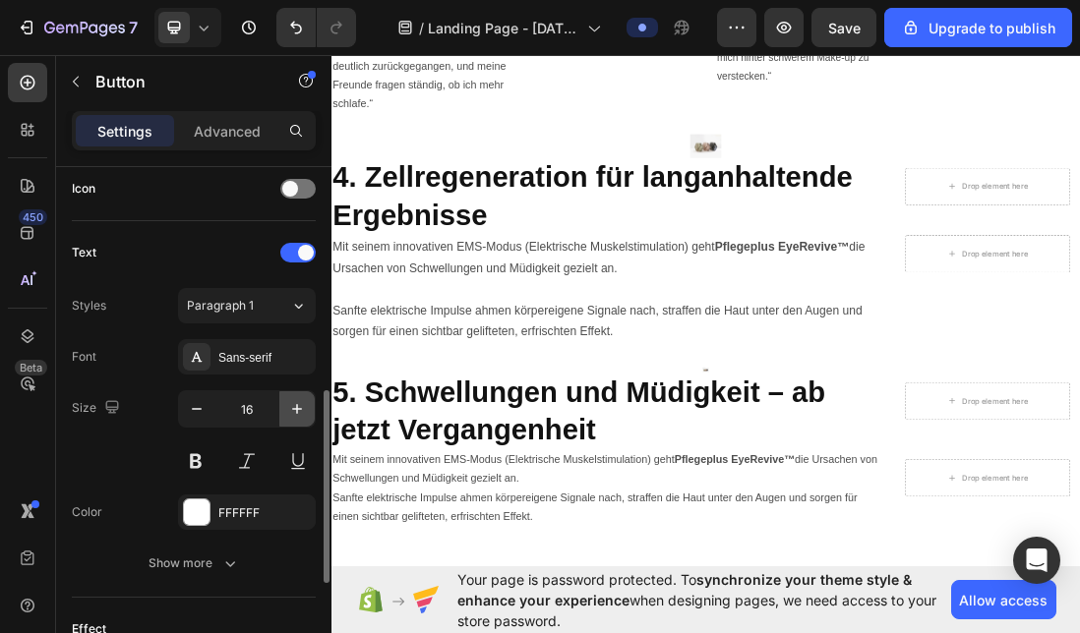
click at [299, 410] on icon "button" at bounding box center [297, 409] width 20 height 20
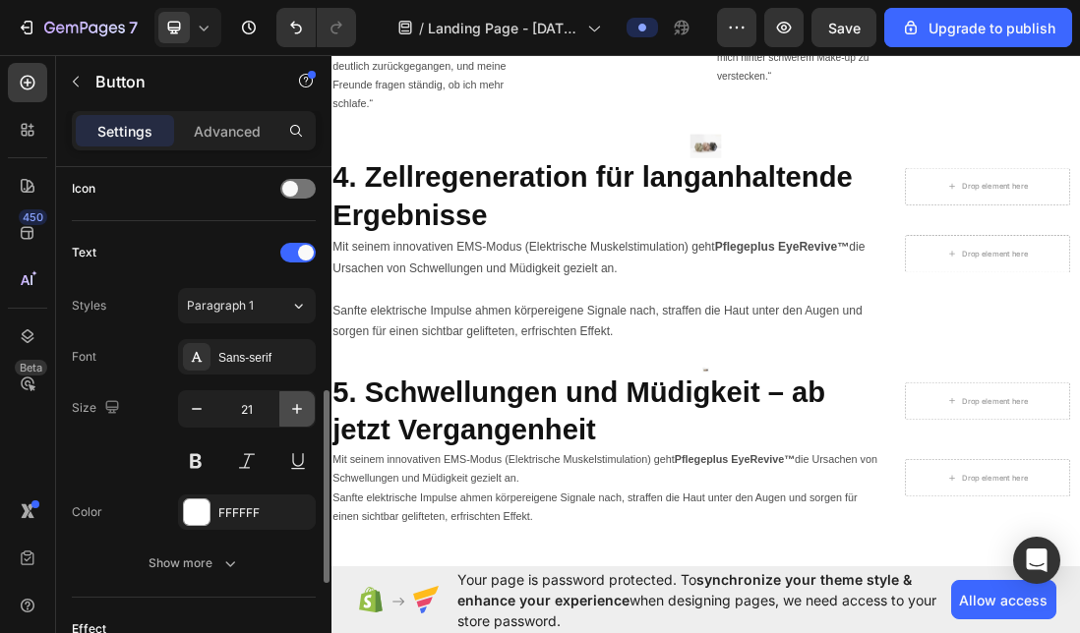
click at [299, 410] on icon "button" at bounding box center [297, 409] width 20 height 20
type input "22"
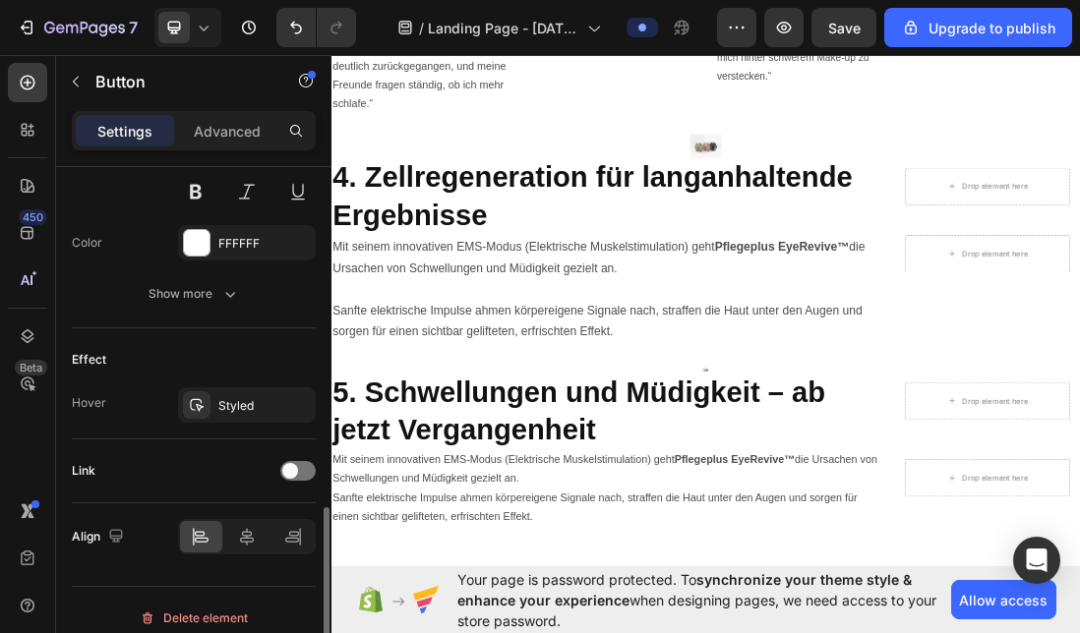
scroll to position [888, 0]
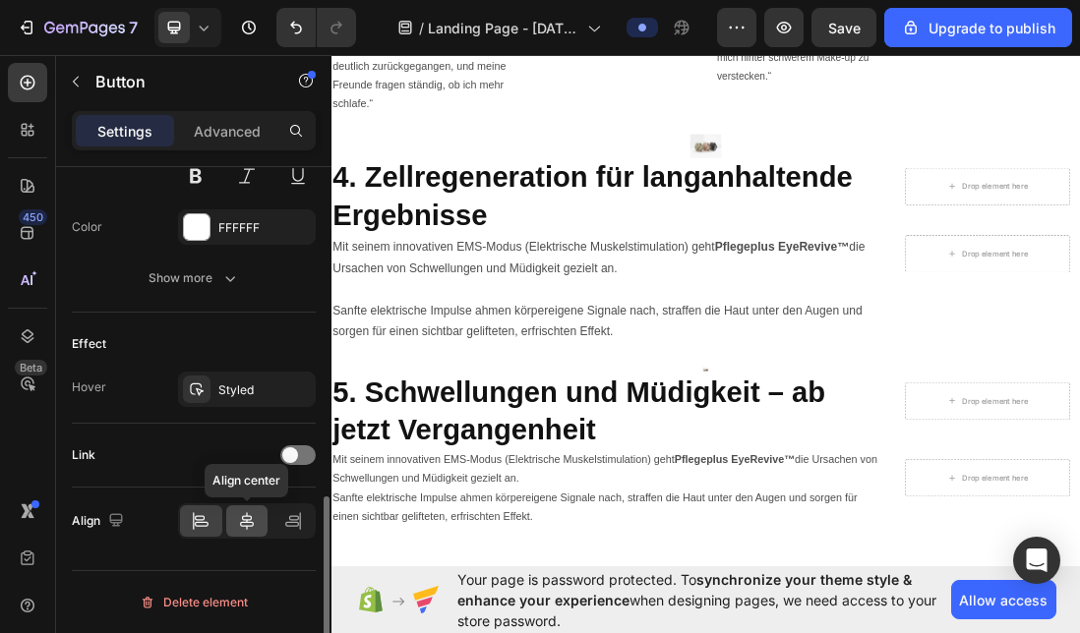
click at [248, 515] on icon at bounding box center [247, 521] width 20 height 20
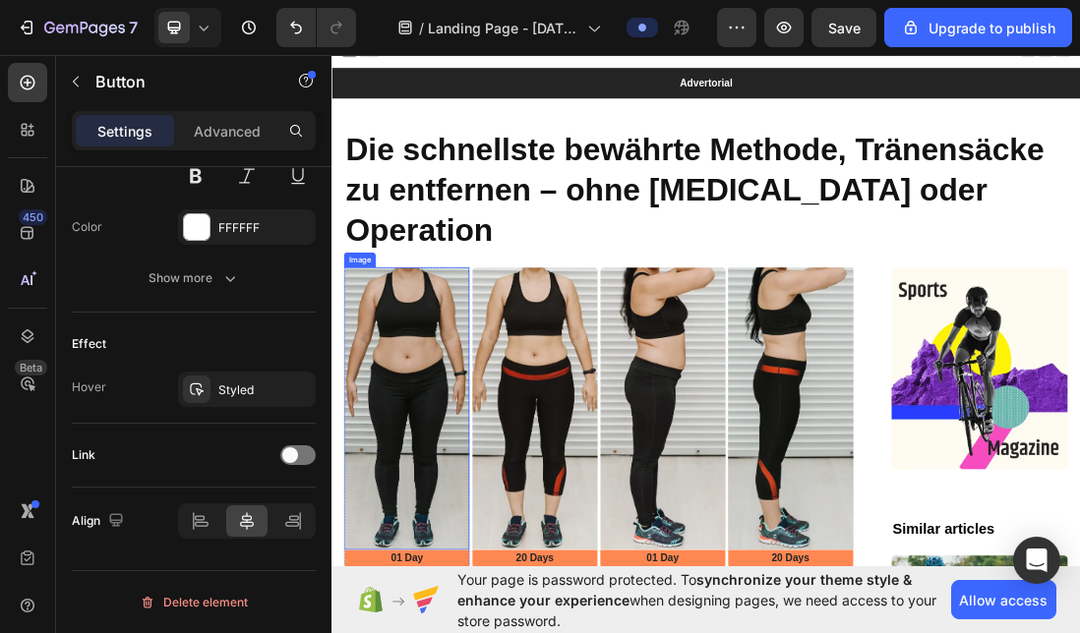
scroll to position [0, 0]
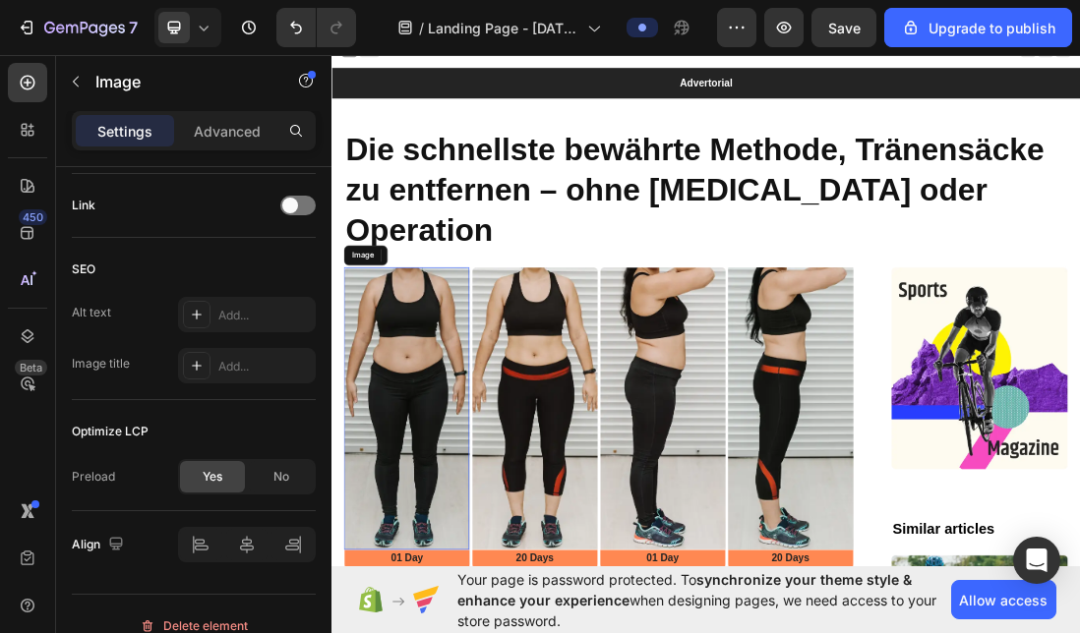
click at [525, 520] on img at bounding box center [450, 620] width 198 height 446
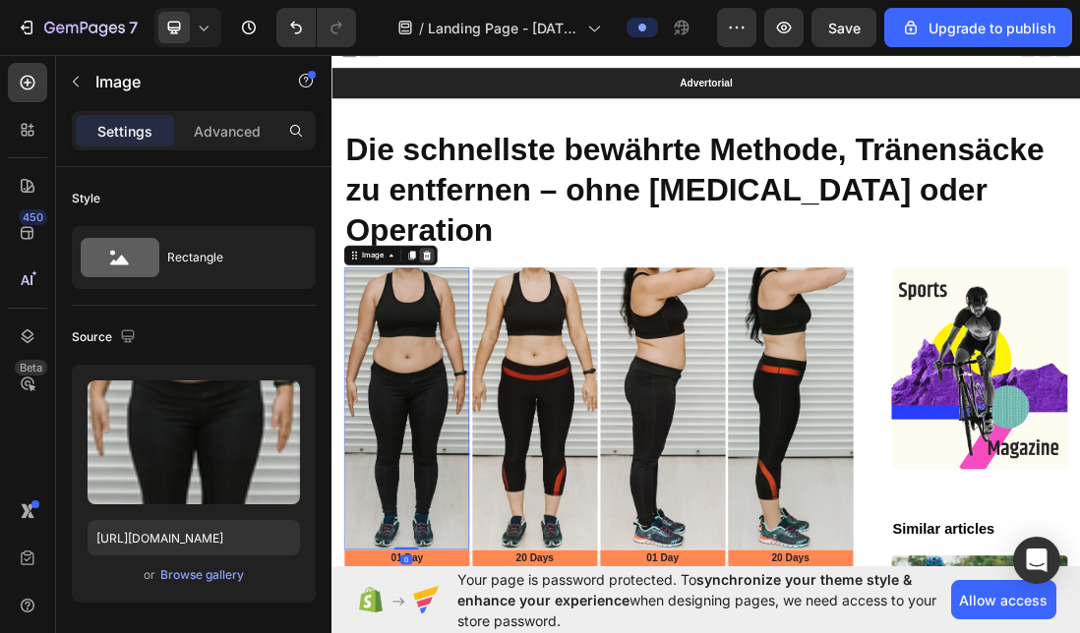
click at [485, 372] on icon at bounding box center [482, 379] width 13 height 14
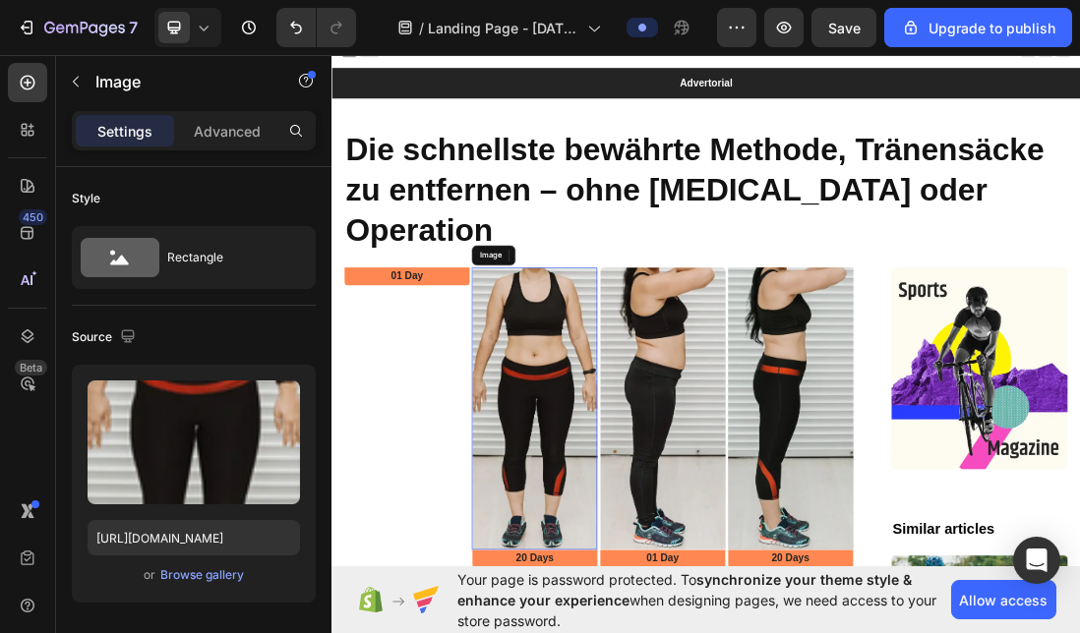
click at [635, 433] on img at bounding box center [652, 620] width 198 height 446
click at [682, 372] on icon at bounding box center [683, 379] width 13 height 14
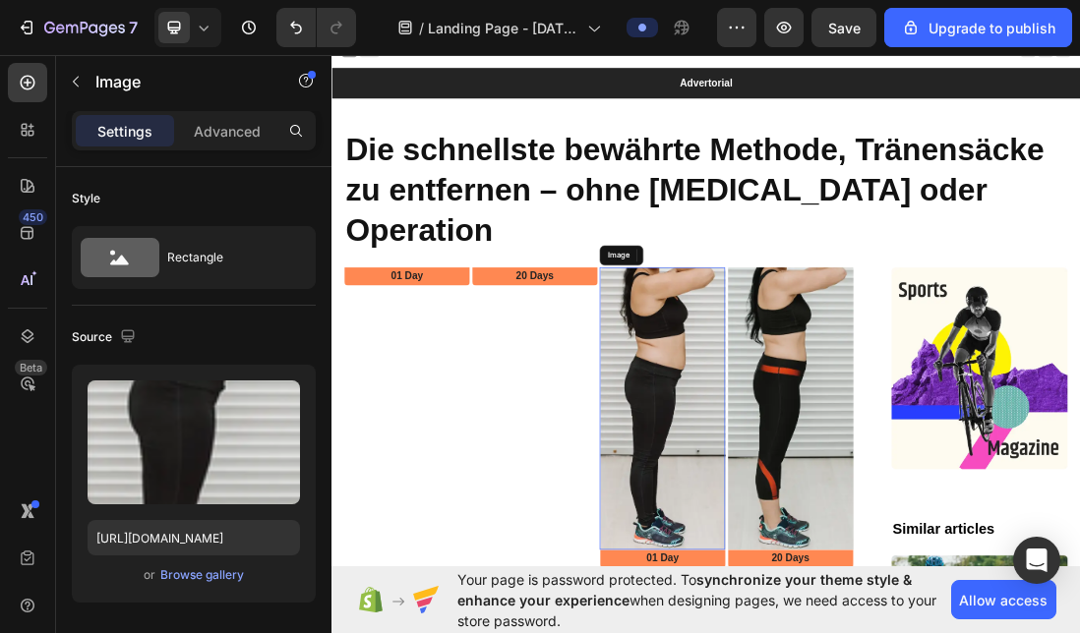
click at [777, 401] on img at bounding box center [853, 620] width 198 height 446
click at [885, 371] on icon at bounding box center [885, 379] width 16 height 16
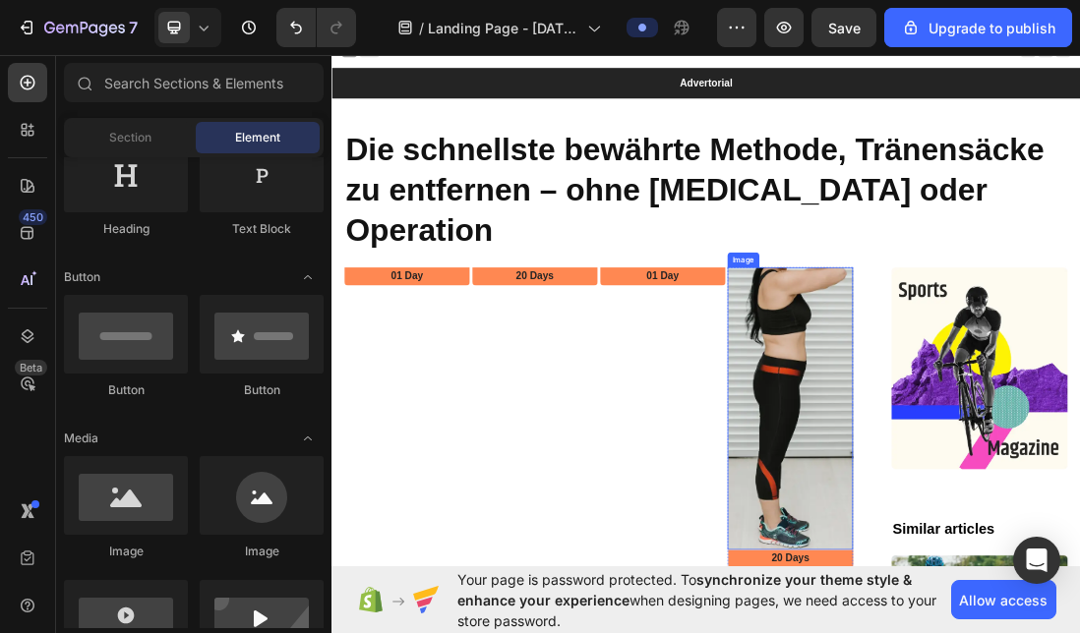
click at [1000, 398] on img at bounding box center [1055, 620] width 198 height 446
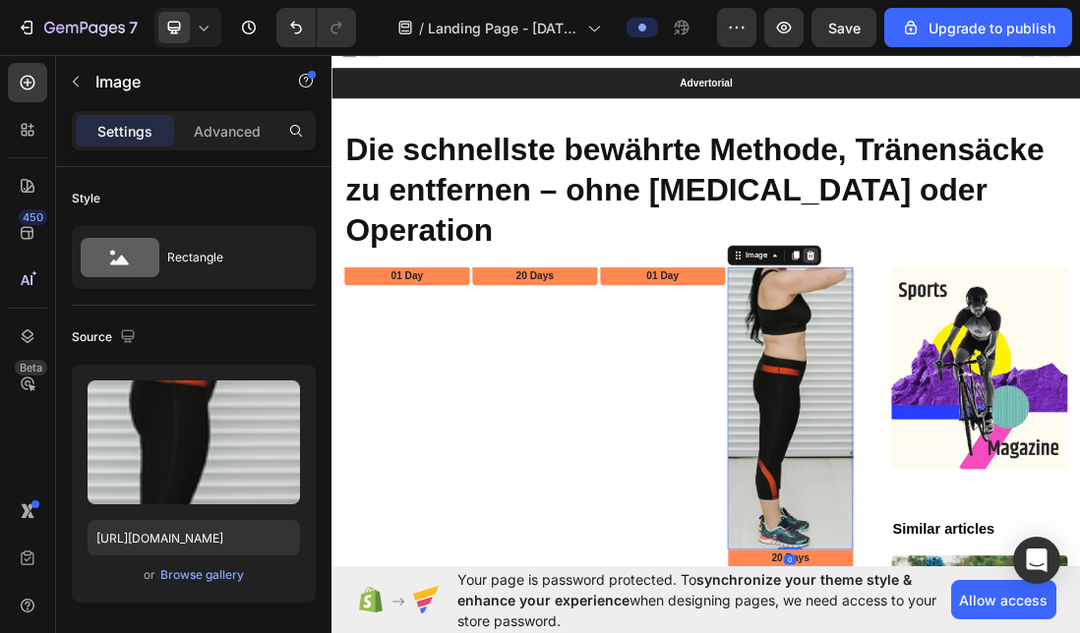
click at [1079, 371] on icon at bounding box center [1087, 379] width 16 height 16
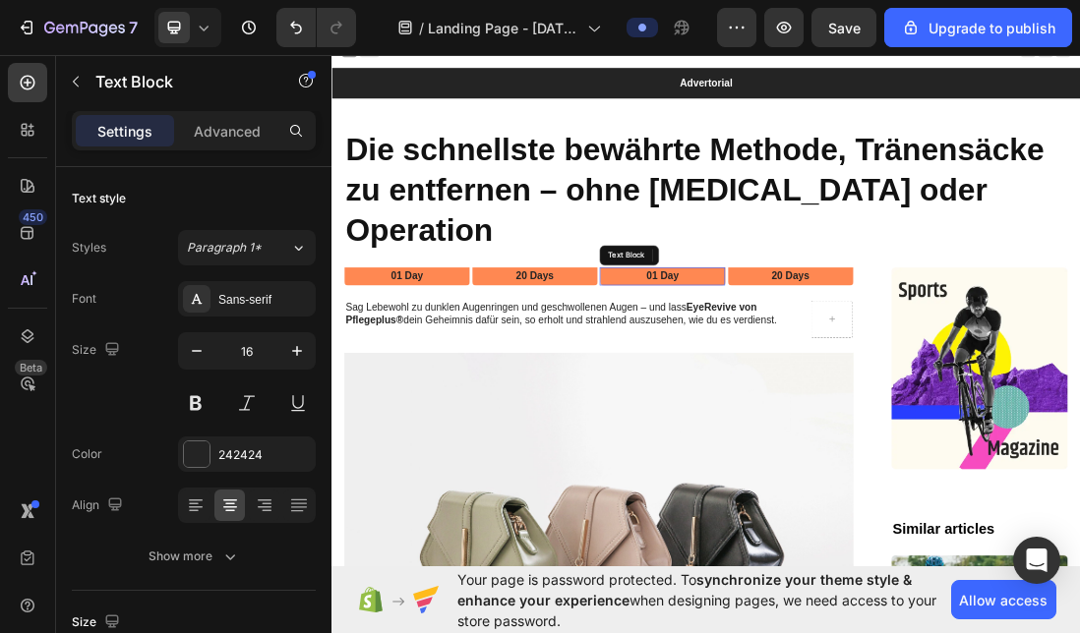
click at [759, 401] on p "01 Day" at bounding box center [853, 411] width 194 height 21
click at [912, 367] on div at bounding box center [910, 379] width 24 height 24
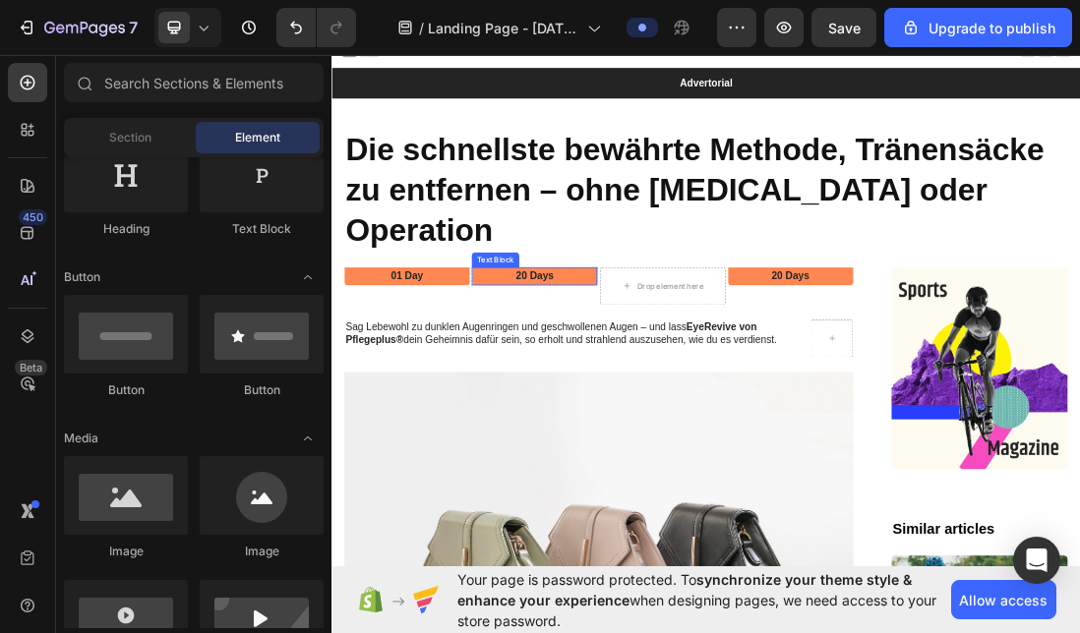
click at [654, 401] on p "20 Days" at bounding box center [652, 411] width 194 height 21
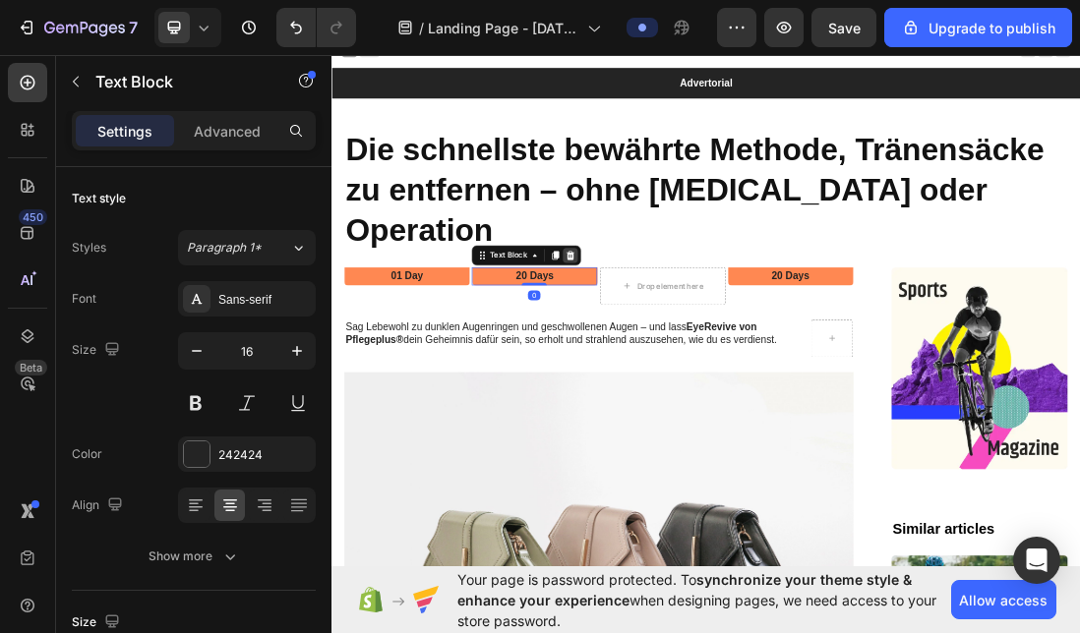
click at [707, 371] on icon at bounding box center [708, 379] width 16 height 16
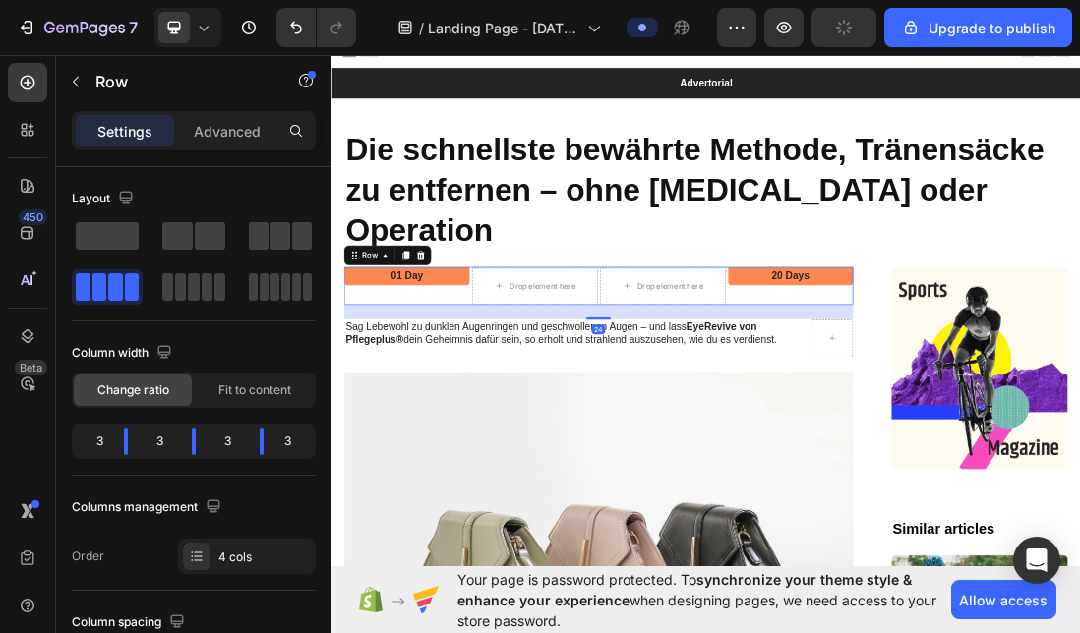
click at [499, 397] on div "01 Day Text Block Row" at bounding box center [450, 426] width 198 height 59
click at [480, 367] on div at bounding box center [472, 379] width 24 height 24
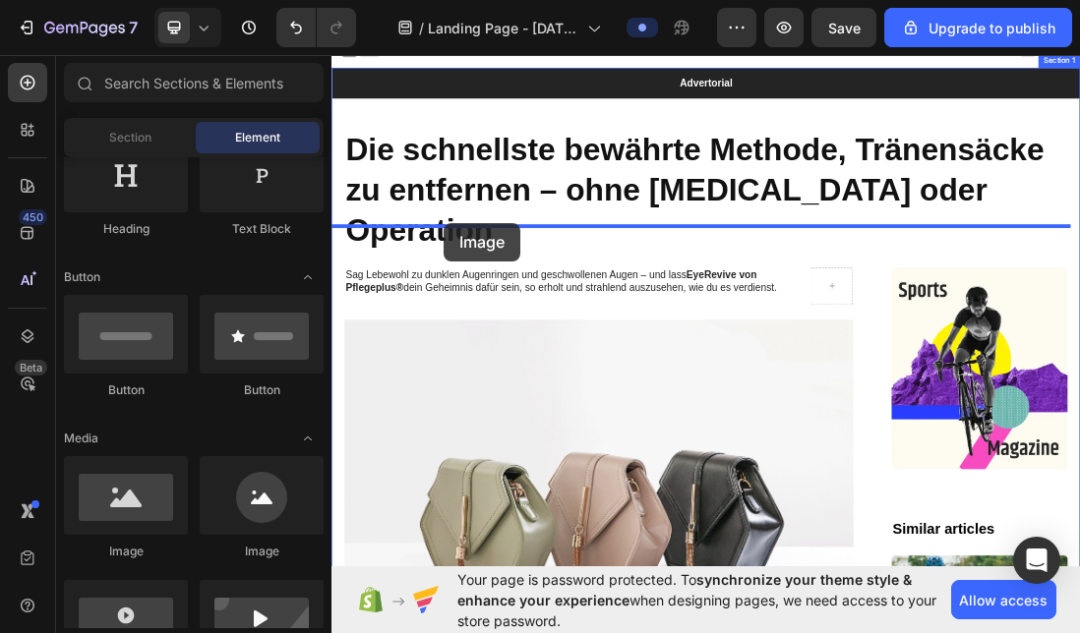
drag, startPoint x: 454, startPoint y: 551, endPoint x: 508, endPoint y: 327, distance: 230.7
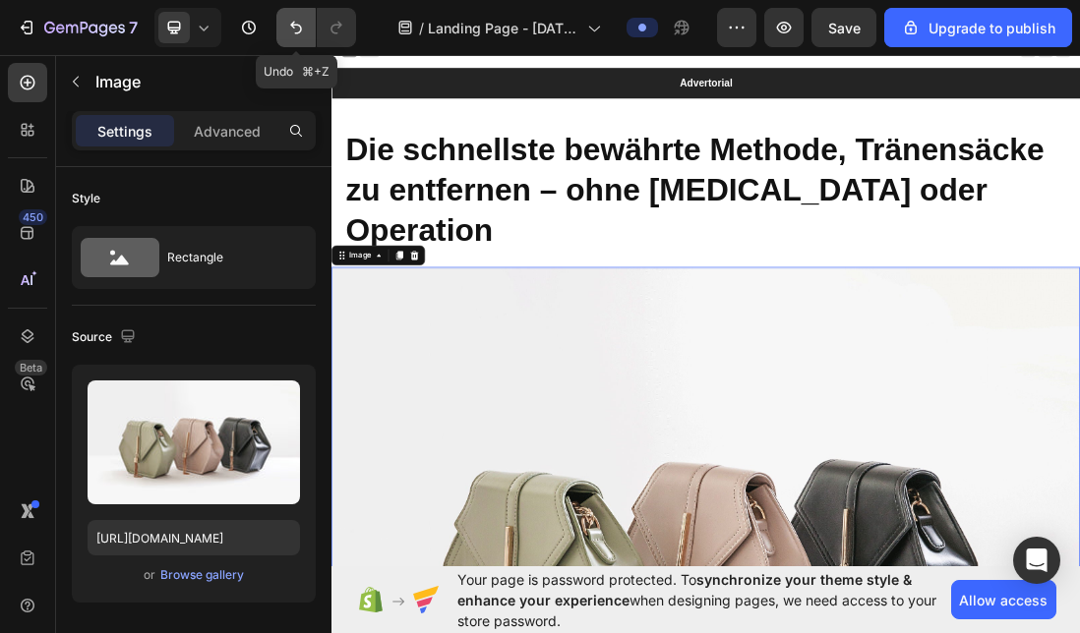
click at [286, 23] on icon "Undo/Redo" at bounding box center [296, 28] width 20 height 20
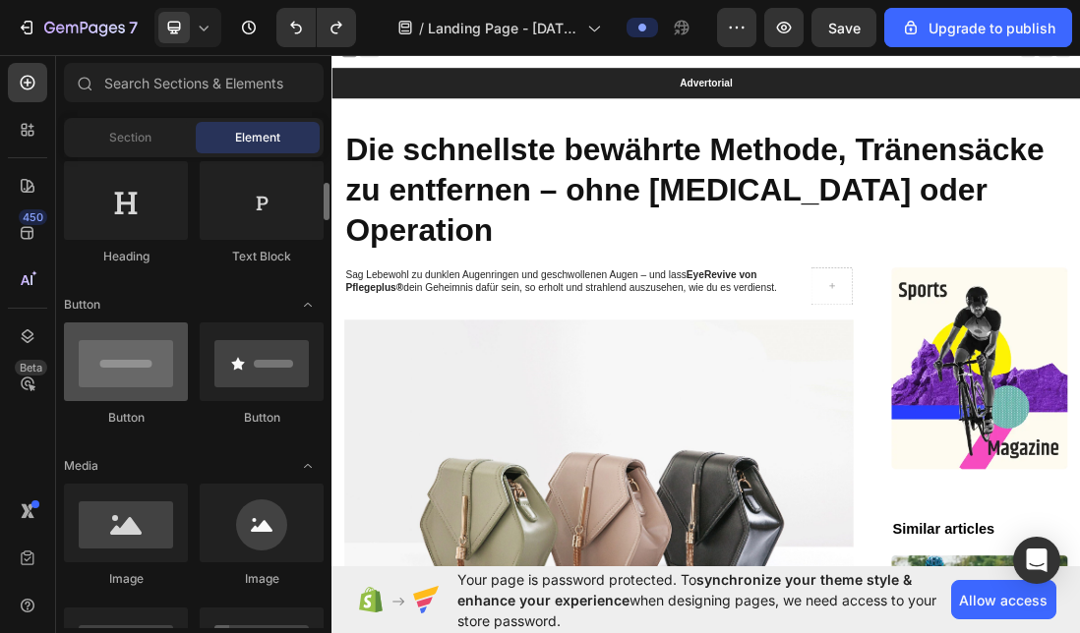
scroll to position [283, 0]
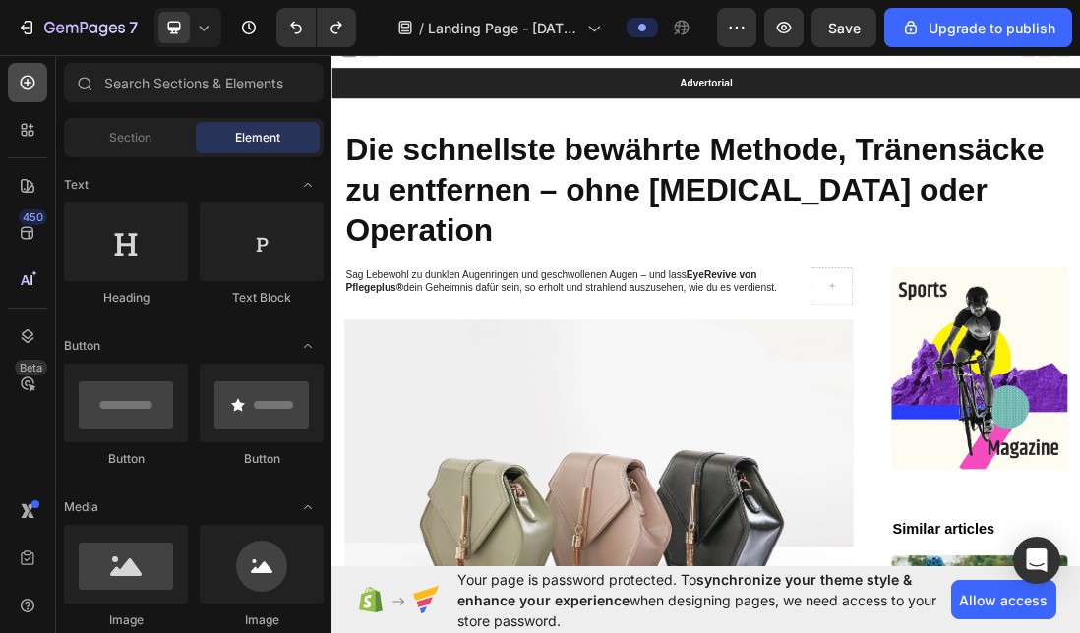
click at [32, 71] on div at bounding box center [27, 82] width 39 height 39
click at [18, 82] on icon at bounding box center [28, 83] width 20 height 20
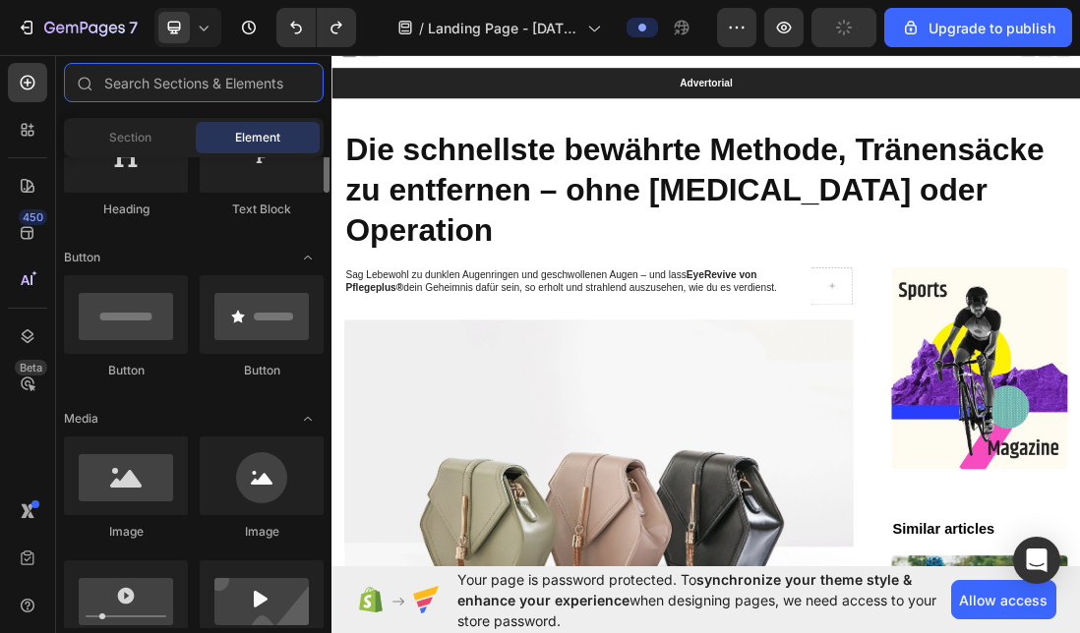
scroll to position [565, 0]
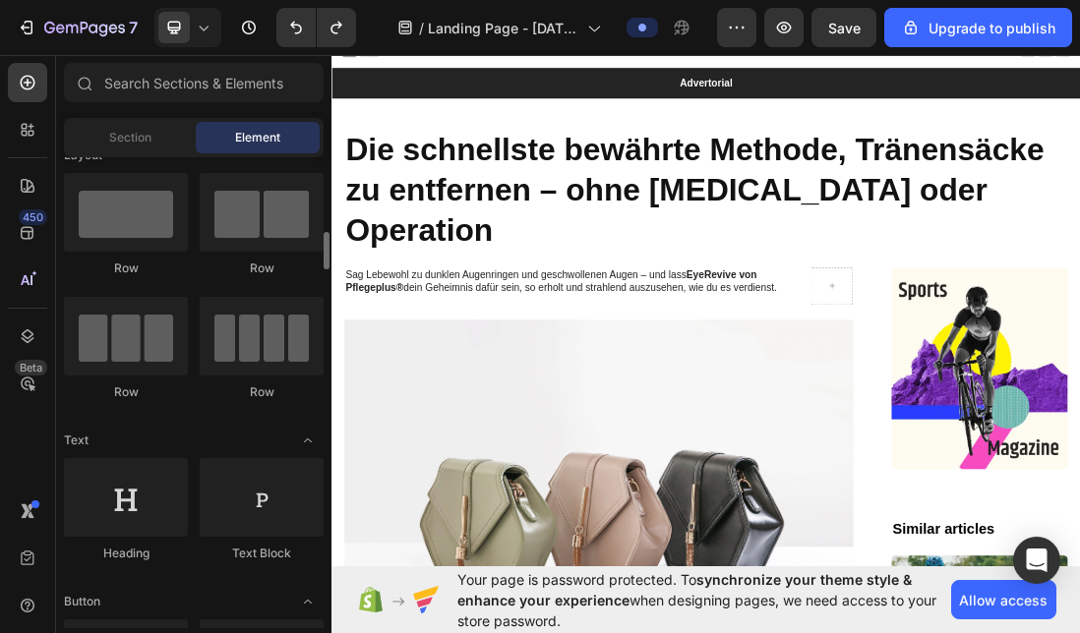
scroll to position [0, 0]
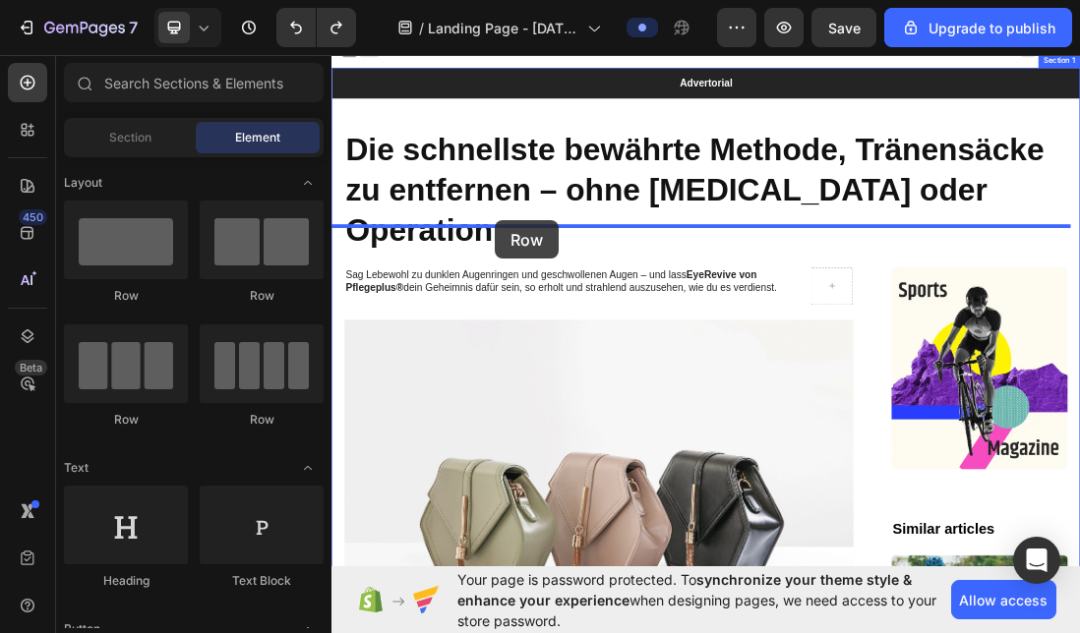
drag, startPoint x: 572, startPoint y: 306, endPoint x: 589, endPoint y: 323, distance: 23.6
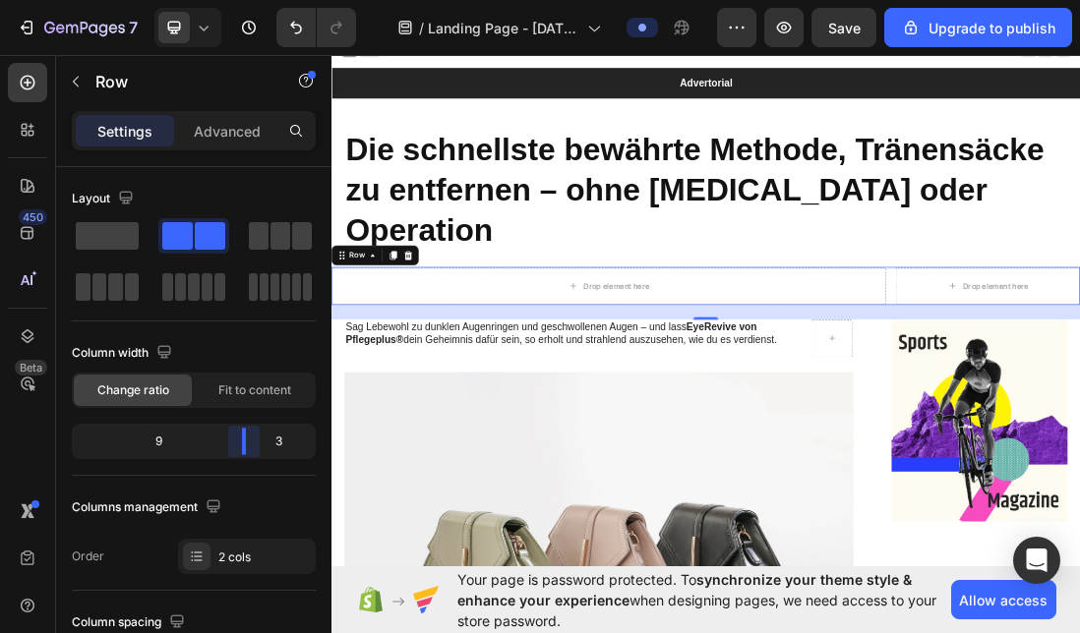
drag, startPoint x: 197, startPoint y: 441, endPoint x: 250, endPoint y: 435, distance: 53.4
click at [250, 0] on body "7 / Landing Page - [DATE] 04:08:37 Preview Save Upgrade to publish 450 Beta Sec…" at bounding box center [540, 0] width 1080 height 0
click at [945, 397] on div "Drop element here" at bounding box center [767, 426] width 873 height 59
click at [232, 0] on body "7 / Landing Page - [DATE] 04:08:37 Preview Save Upgrade to publish 450 Beta Sec…" at bounding box center [540, 0] width 1080 height 0
click at [18, 73] on icon at bounding box center [28, 83] width 20 height 20
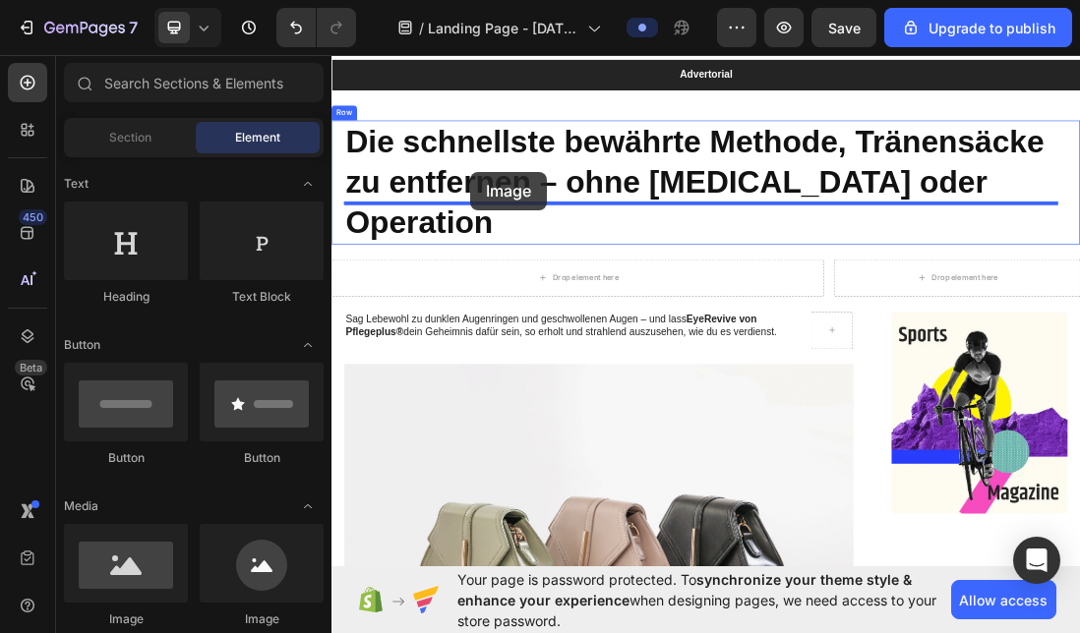
scroll to position [9, 0]
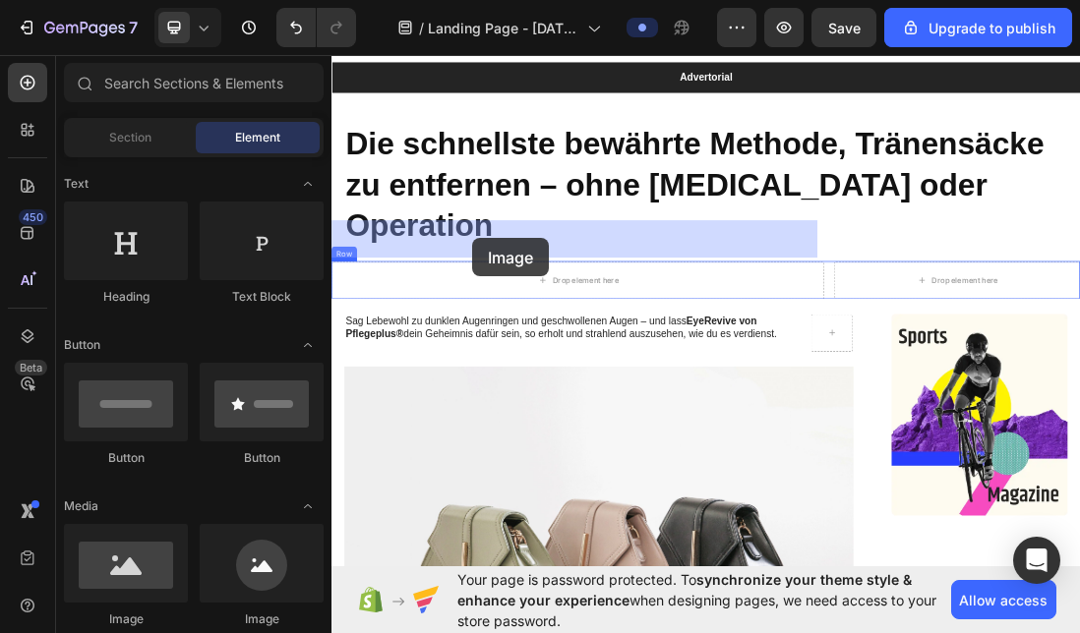
drag, startPoint x: 445, startPoint y: 618, endPoint x: 553, endPoint y: 350, distance: 288.6
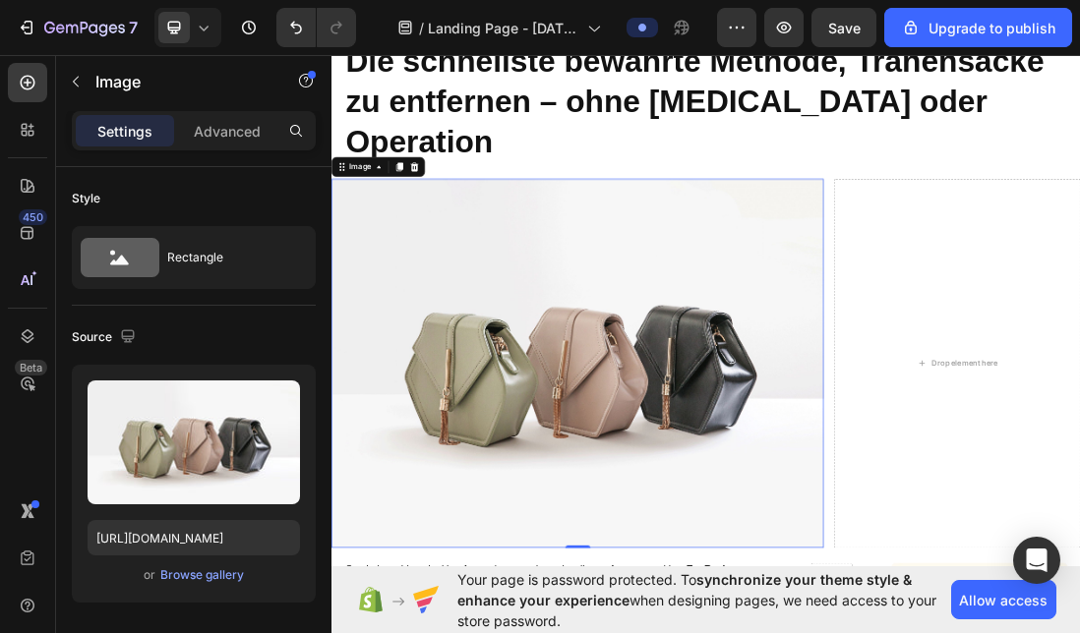
scroll to position [38, 0]
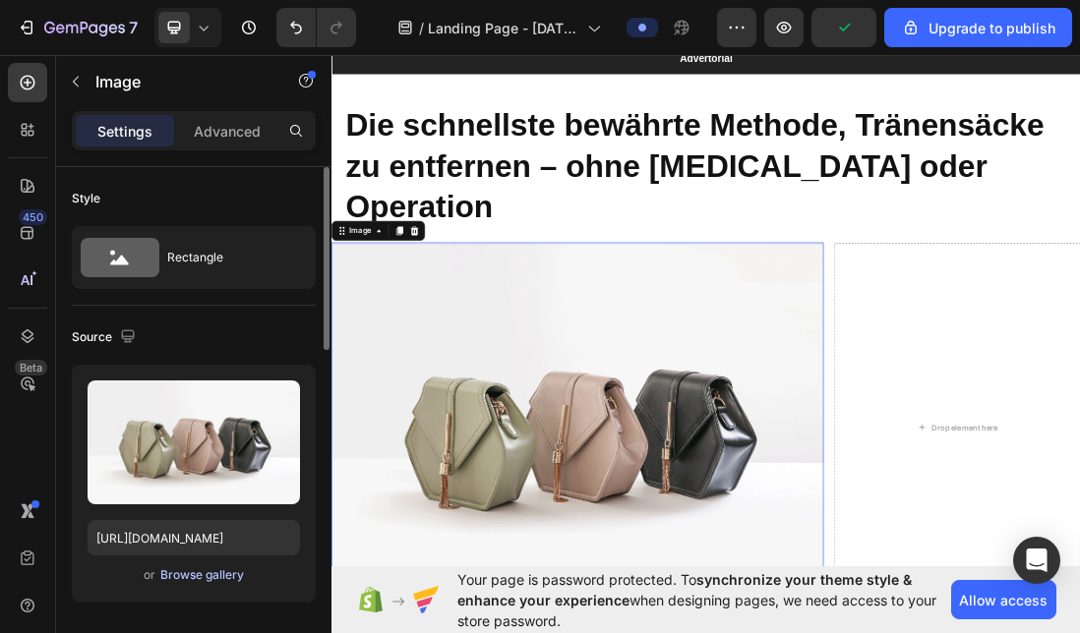
click at [192, 572] on div "Browse gallery" at bounding box center [202, 576] width 84 height 18
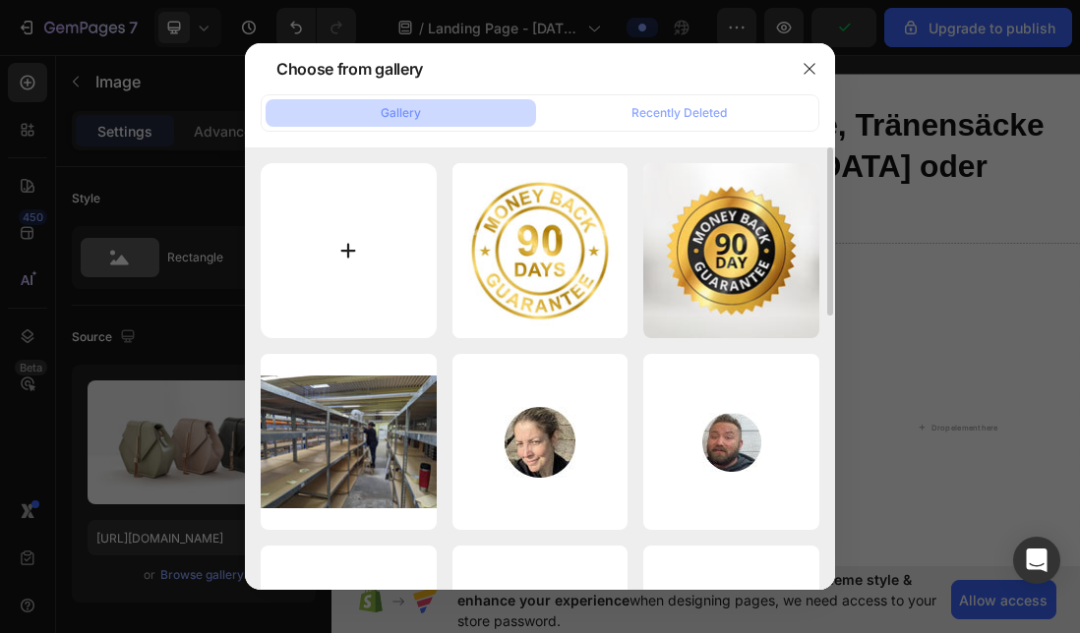
click at [325, 264] on input "file" at bounding box center [349, 251] width 176 height 176
type input "C:\fakepath\imgi_2_1742401678661_gempages_552674117128553413_0e55c772_b92e_4e4d…"
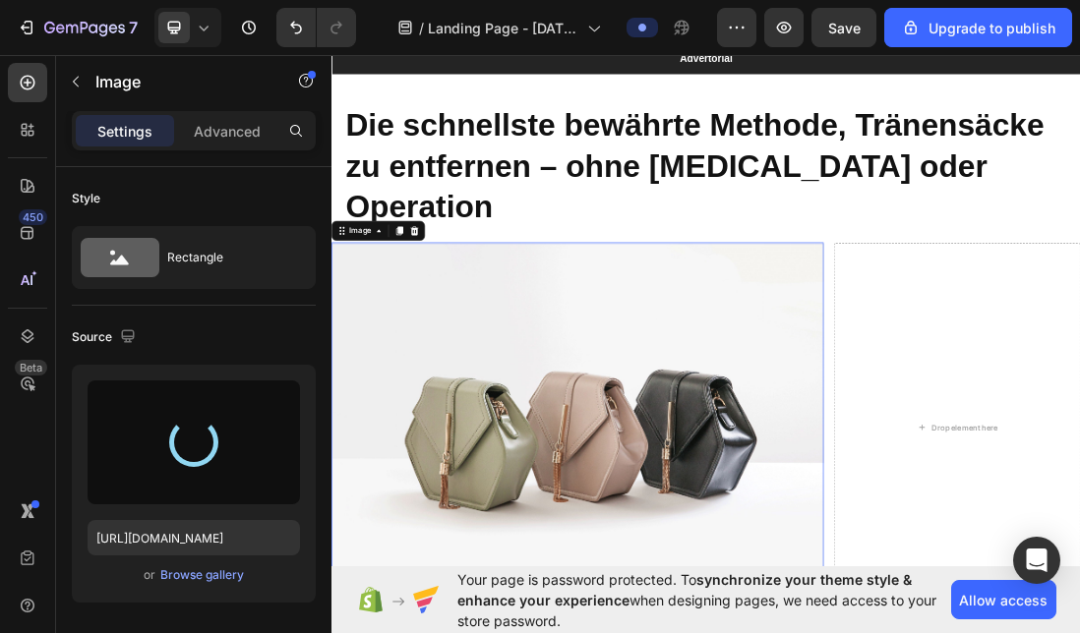
type input "[URL][DOMAIN_NAME]"
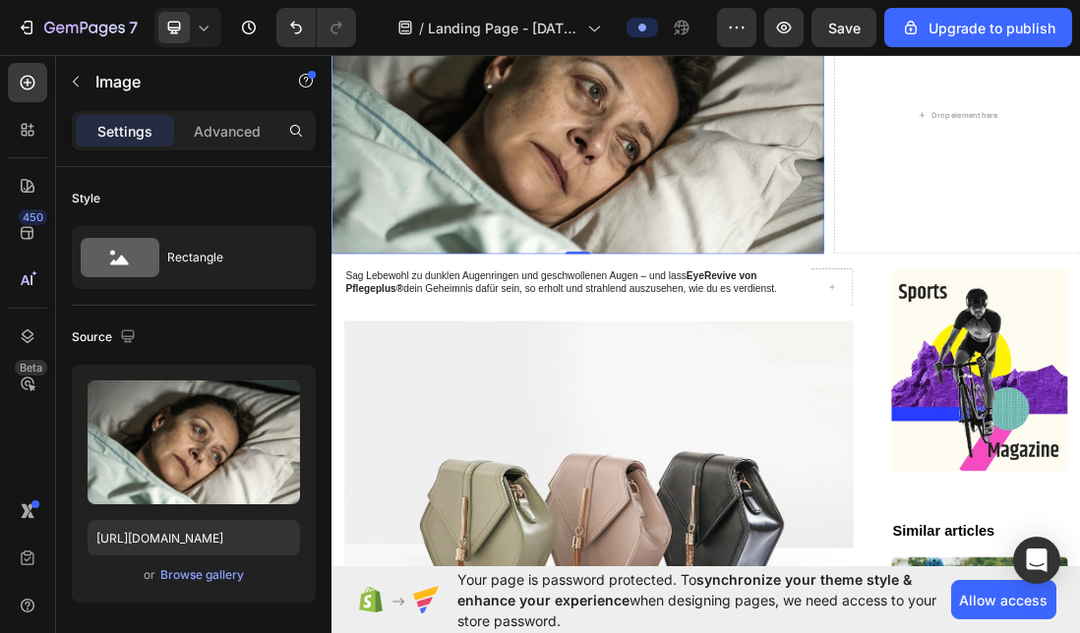
scroll to position [464, 0]
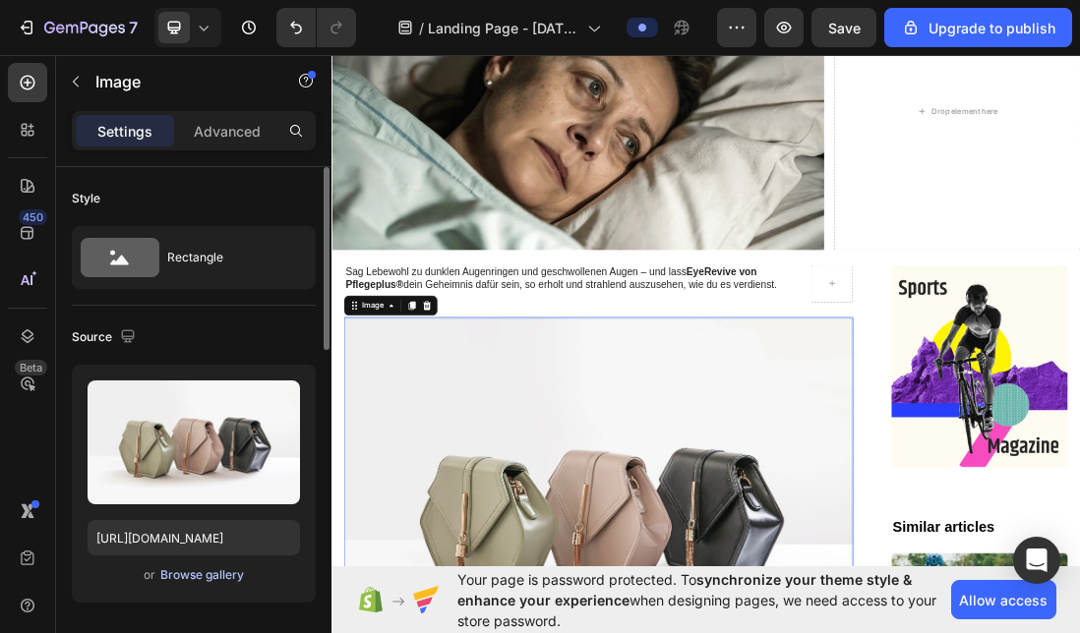
click at [183, 574] on div "Browse gallery" at bounding box center [202, 576] width 84 height 18
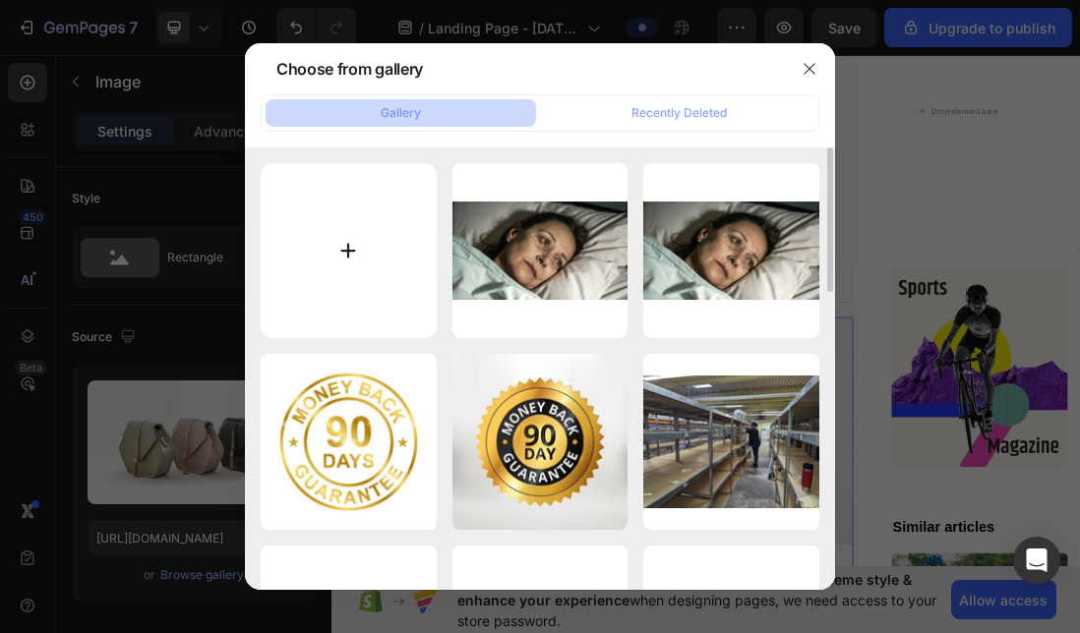
click at [389, 216] on input "file" at bounding box center [349, 251] width 176 height 176
type input "C:\fakepath\imgi_15_1742402196303_gempages_552674117128553413_5b425c00_84f1_40f…"
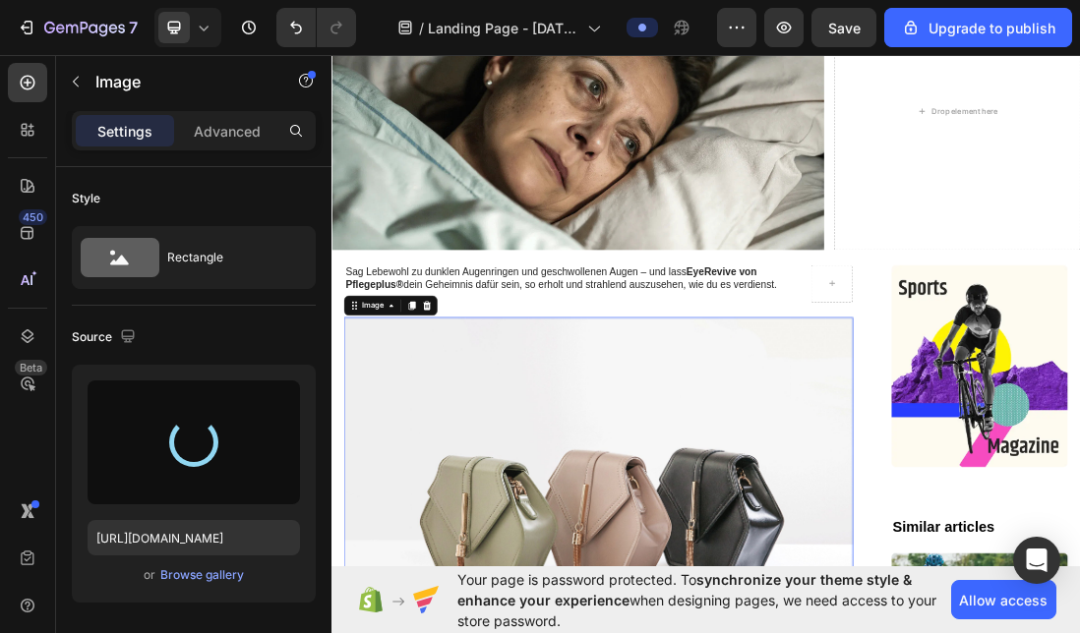
type input "[URL][DOMAIN_NAME]"
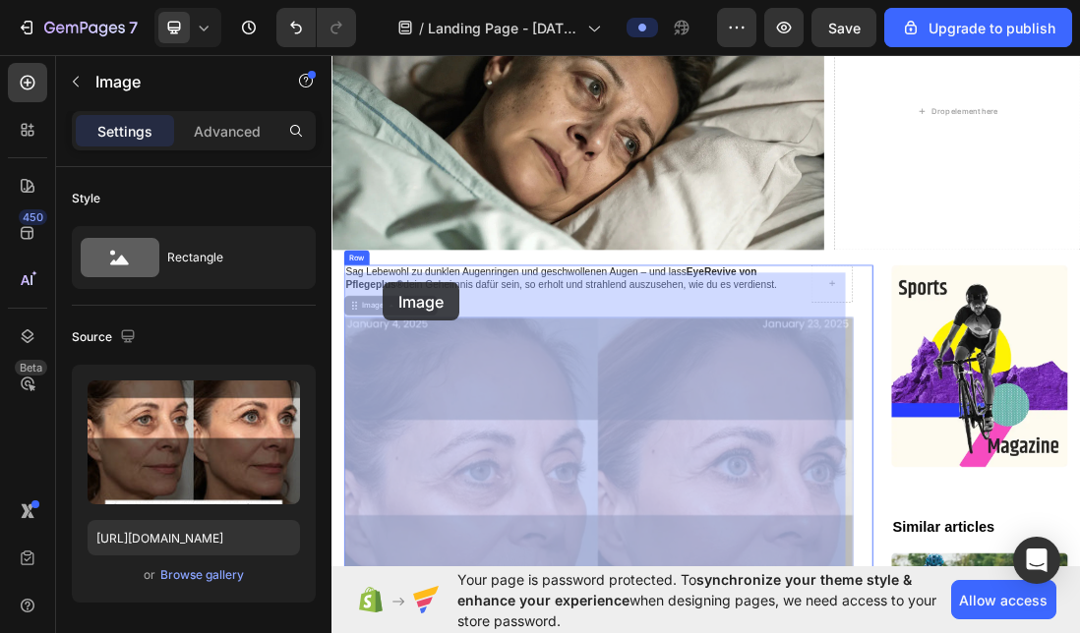
drag, startPoint x: 448, startPoint y: 421, endPoint x: 406, endPoint y: 421, distance: 41.3
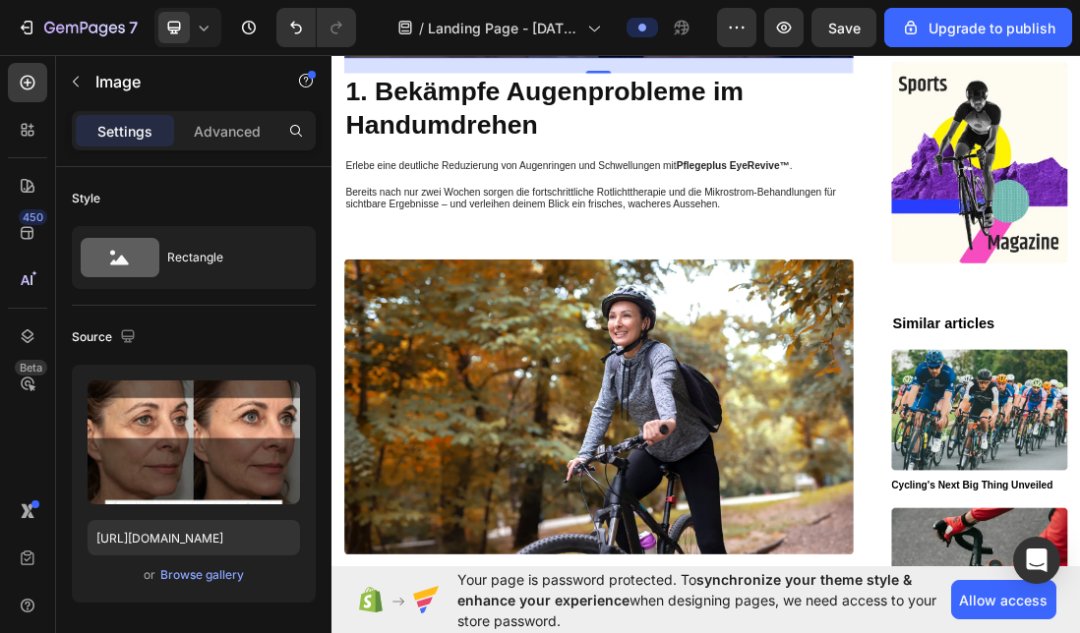
scroll to position [1541, 0]
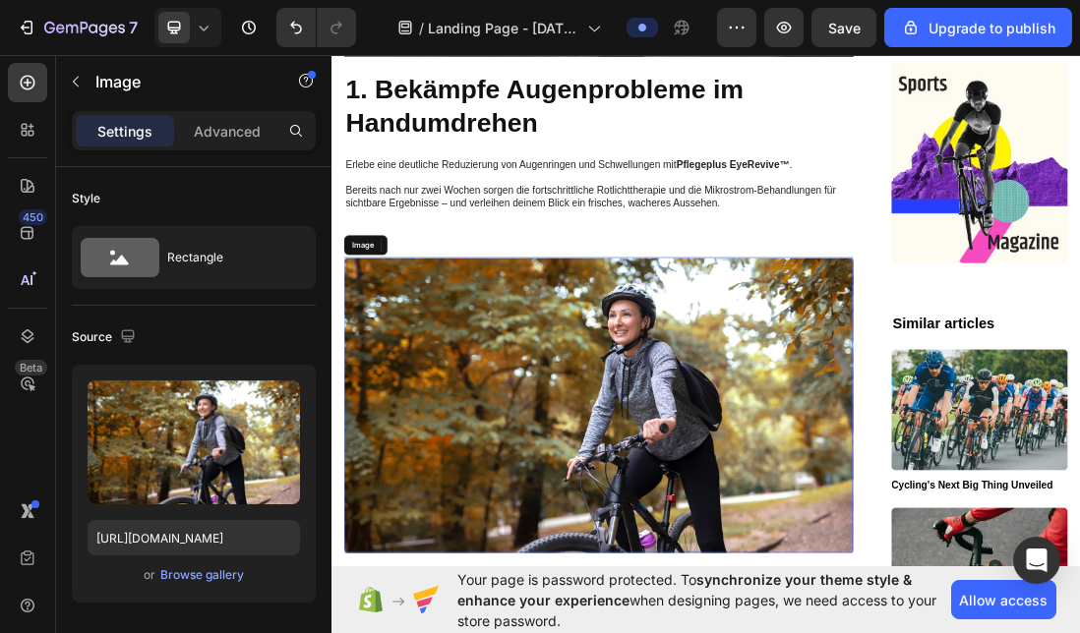
click at [623, 457] on img at bounding box center [752, 615] width 803 height 466
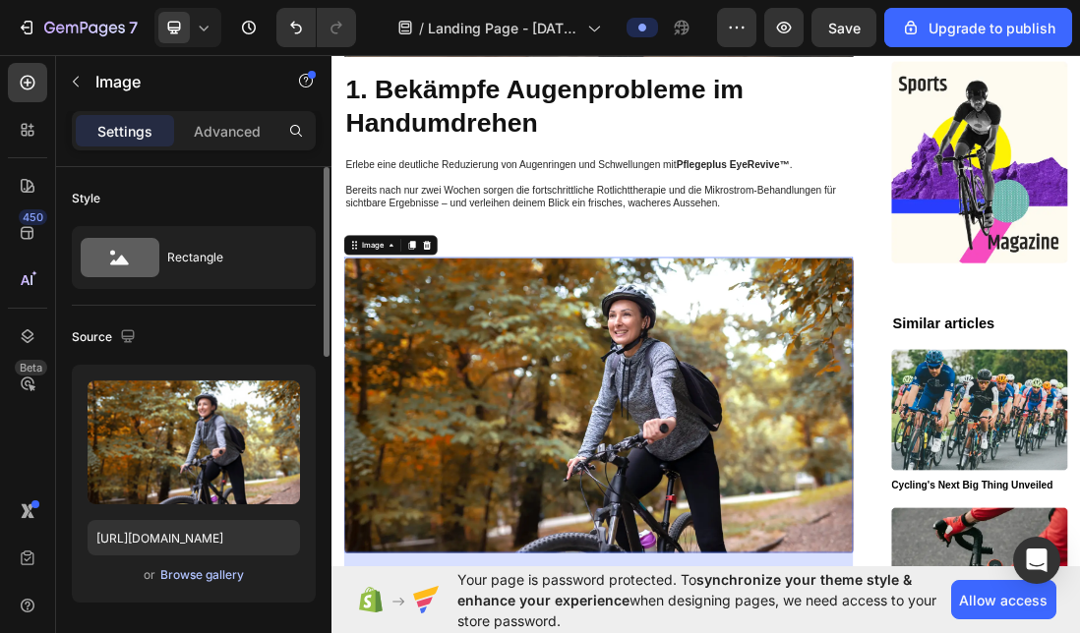
click at [180, 572] on div "Browse gallery" at bounding box center [202, 576] width 84 height 18
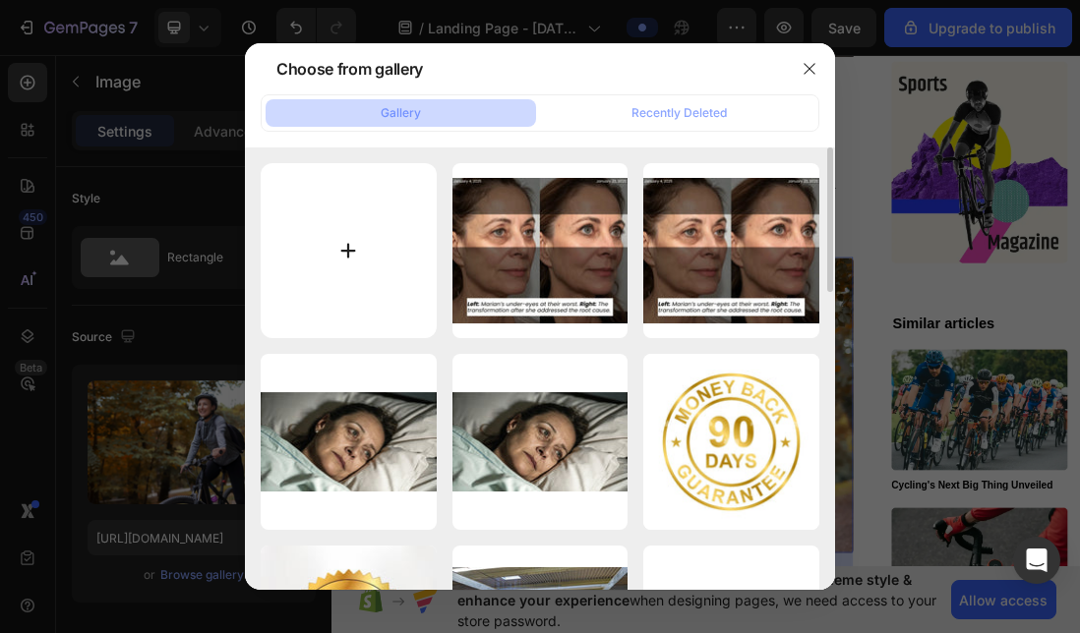
click at [400, 260] on input "file" at bounding box center [349, 251] width 176 height 176
type input "C:\fakepath\imgi_16_1742403861579_gempages_552674117128553413_8c167670_bee3_4ea…"
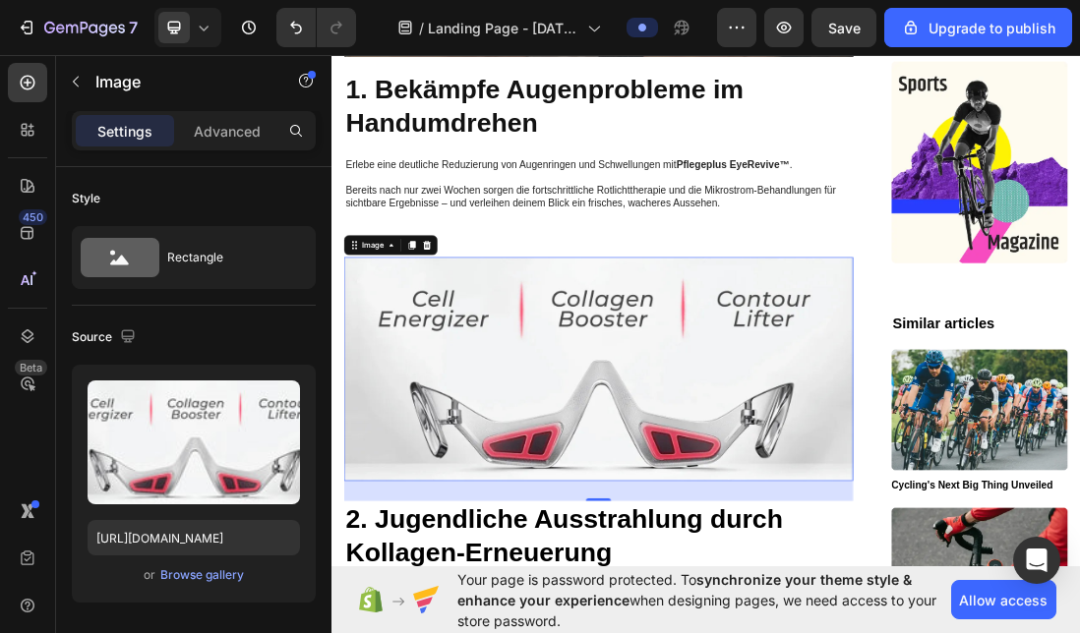
type input "[URL][DOMAIN_NAME]"
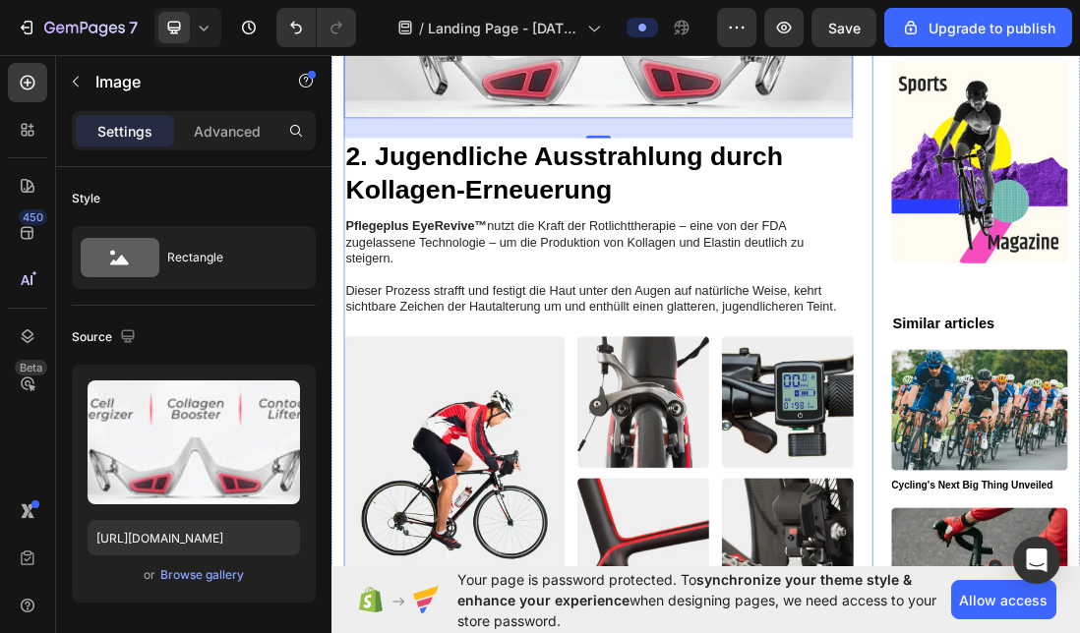
scroll to position [2123, 0]
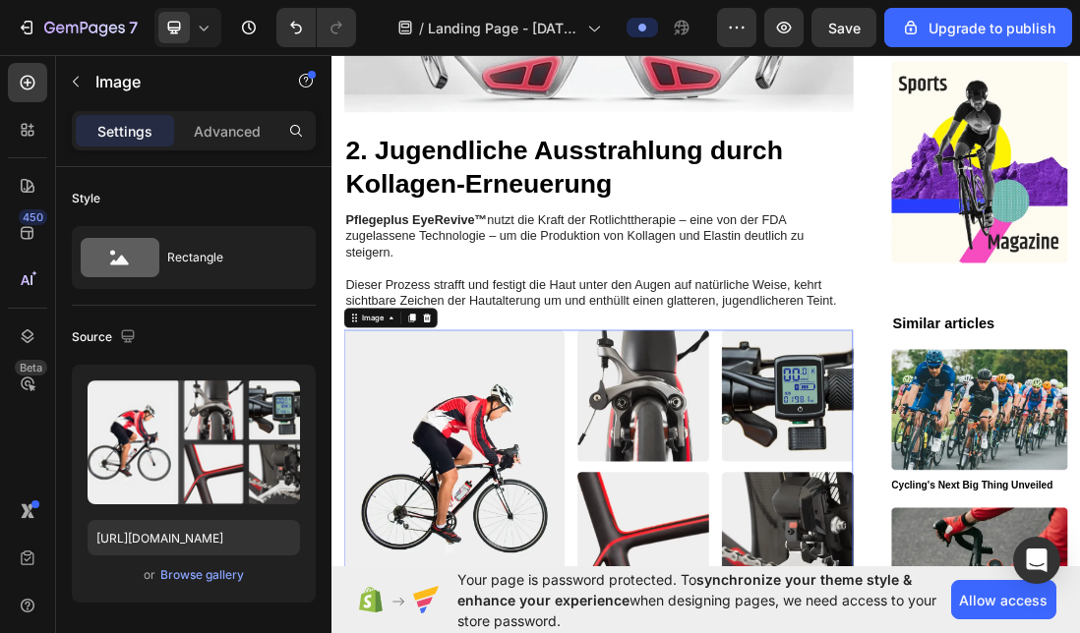
click at [485, 470] on icon at bounding box center [482, 477] width 13 height 14
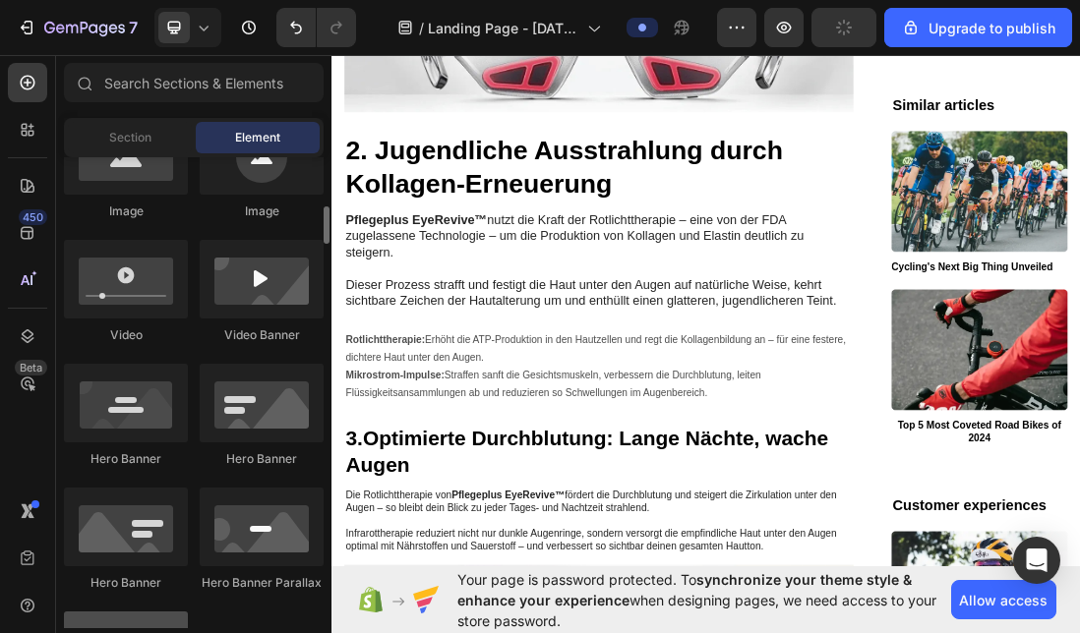
scroll to position [685, 0]
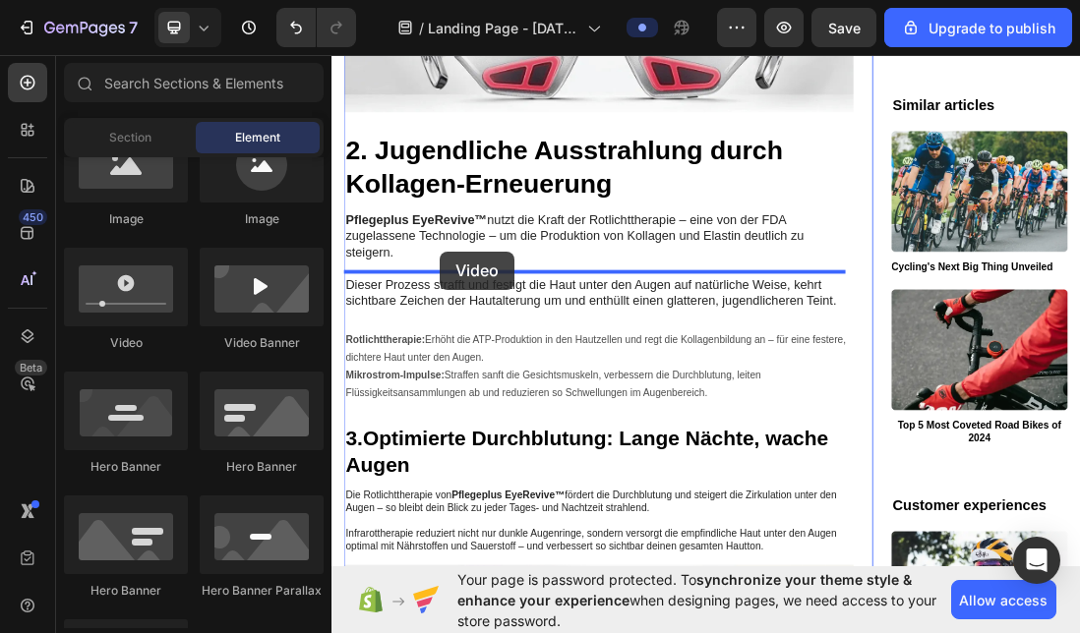
drag, startPoint x: 456, startPoint y: 350, endPoint x: 502, endPoint y: 372, distance: 50.2
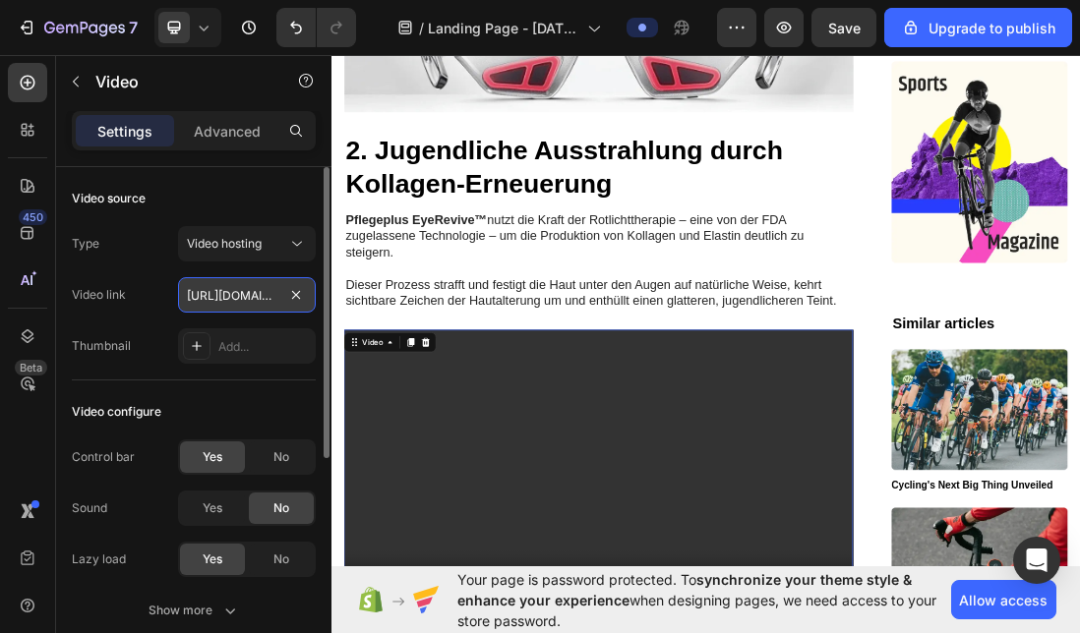
click at [261, 301] on input "[URL][DOMAIN_NAME]" at bounding box center [247, 294] width 138 height 35
drag, startPoint x: 275, startPoint y: 297, endPoint x: 195, endPoint y: 287, distance: 81.2
click at [195, 287] on input "[URL][DOMAIN_NAME]" at bounding box center [247, 294] width 138 height 35
type input "[DOMAIN_NAME][URL]"
paste input "[URL][DOMAIN_NAME]"
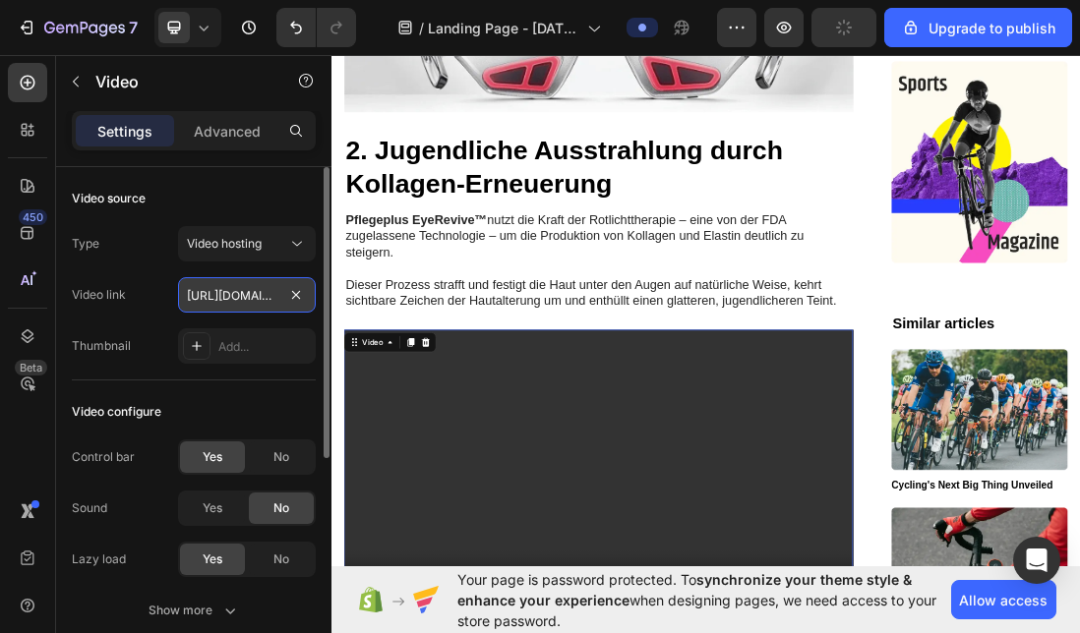
type input "[URL][DOMAIN_NAME]"
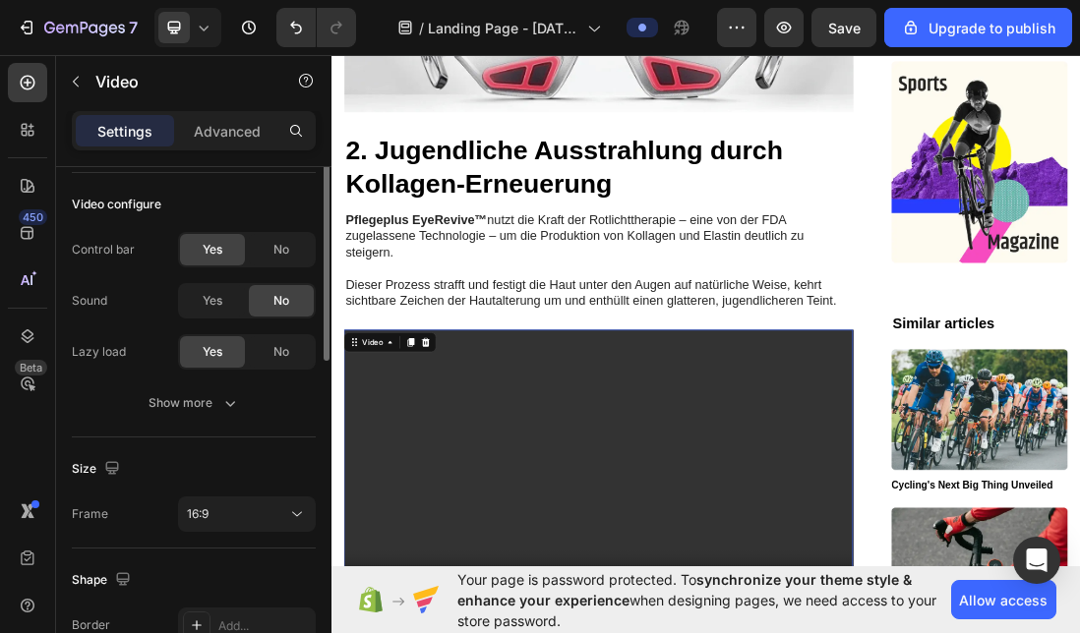
scroll to position [0, 0]
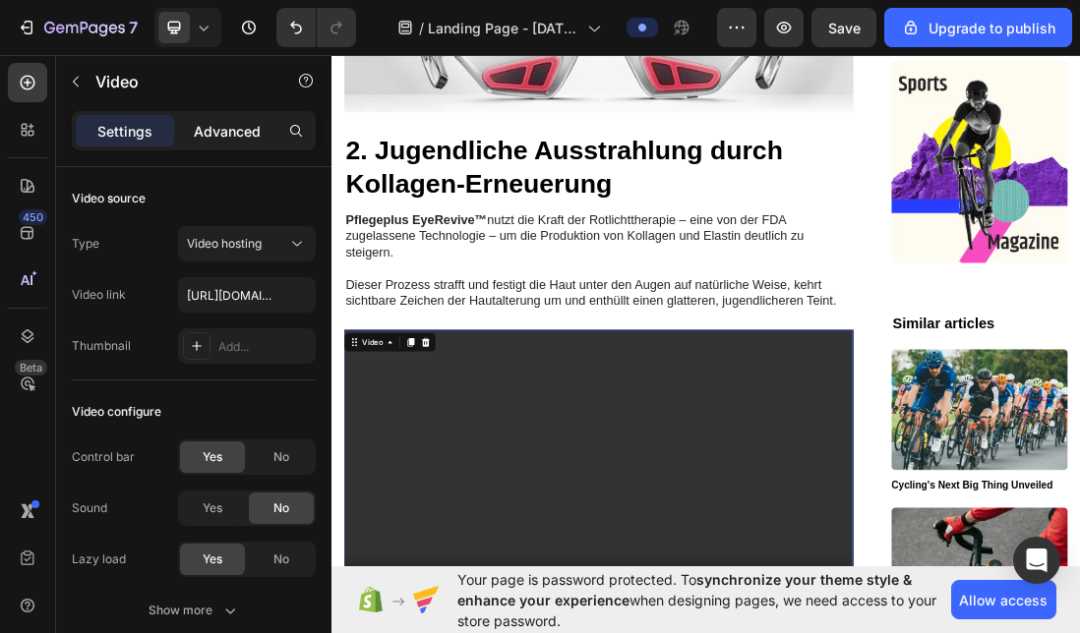
click at [213, 133] on p "Advanced" at bounding box center [227, 131] width 67 height 21
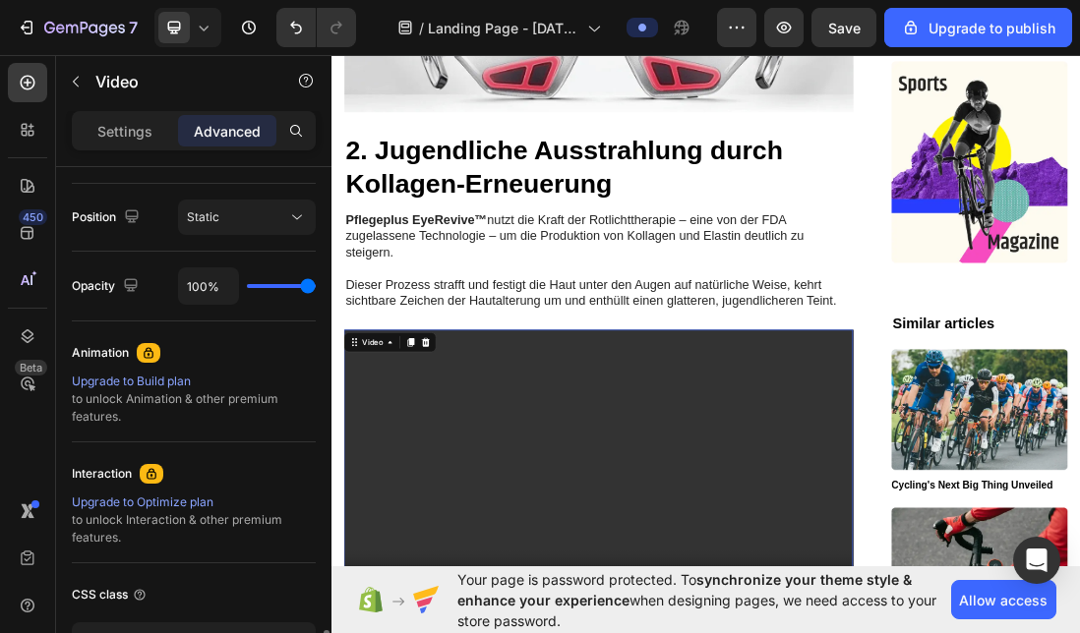
scroll to position [843, 0]
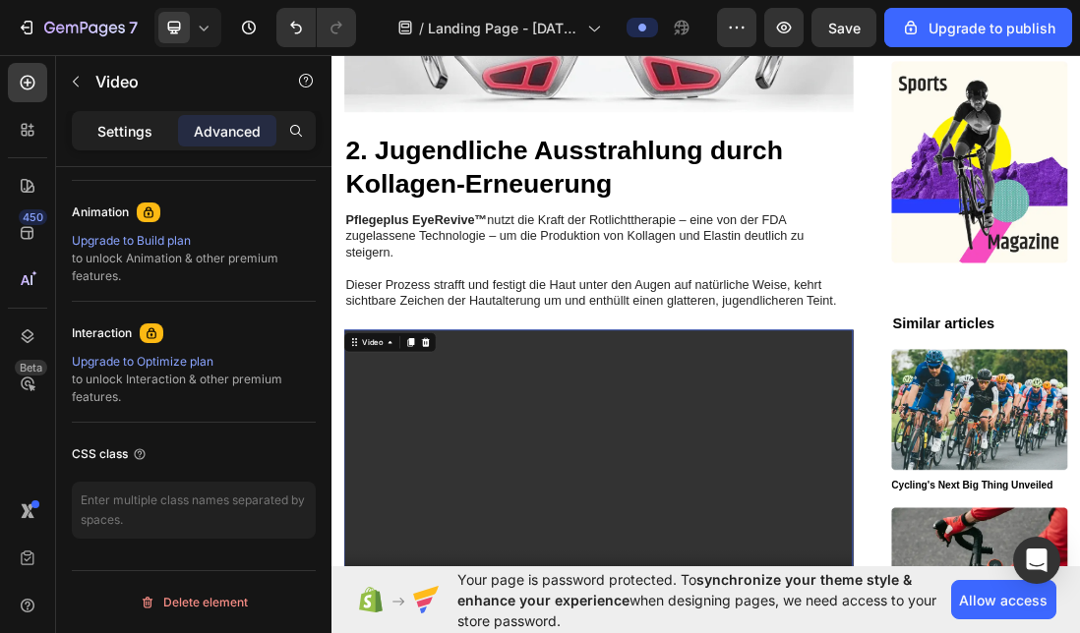
click at [131, 130] on p "Settings" at bounding box center [124, 131] width 55 height 21
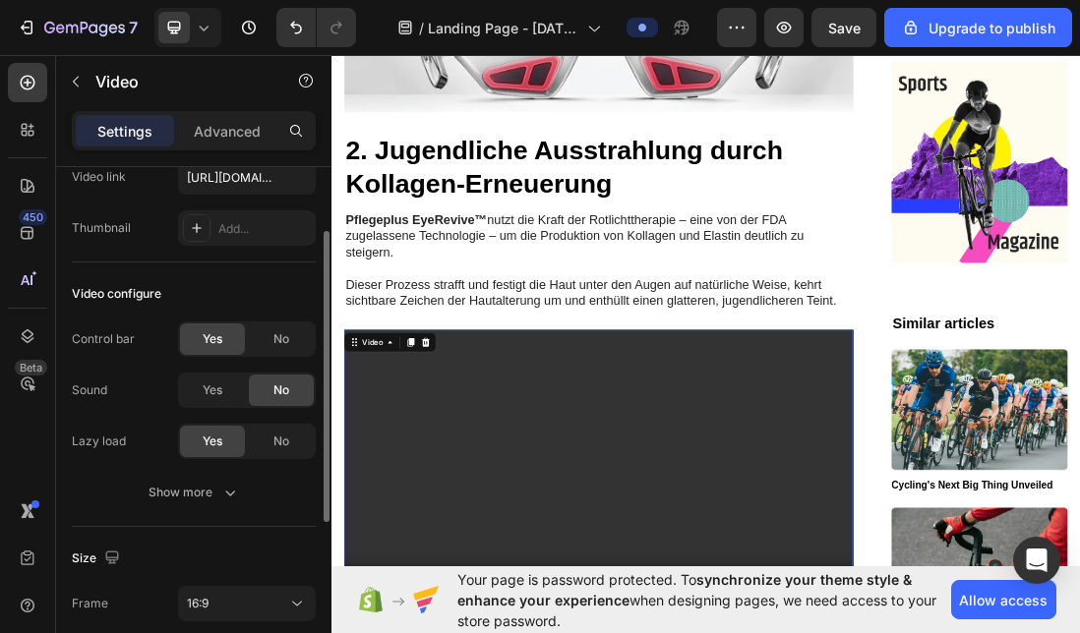
scroll to position [117, 0]
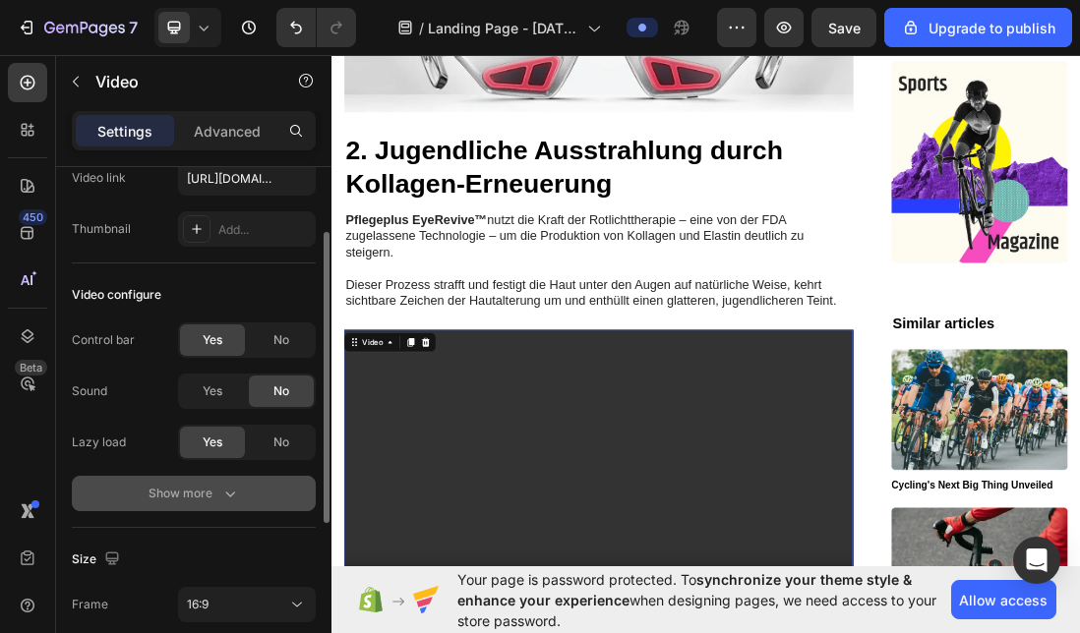
click at [177, 487] on div "Show more" at bounding box center [194, 494] width 91 height 20
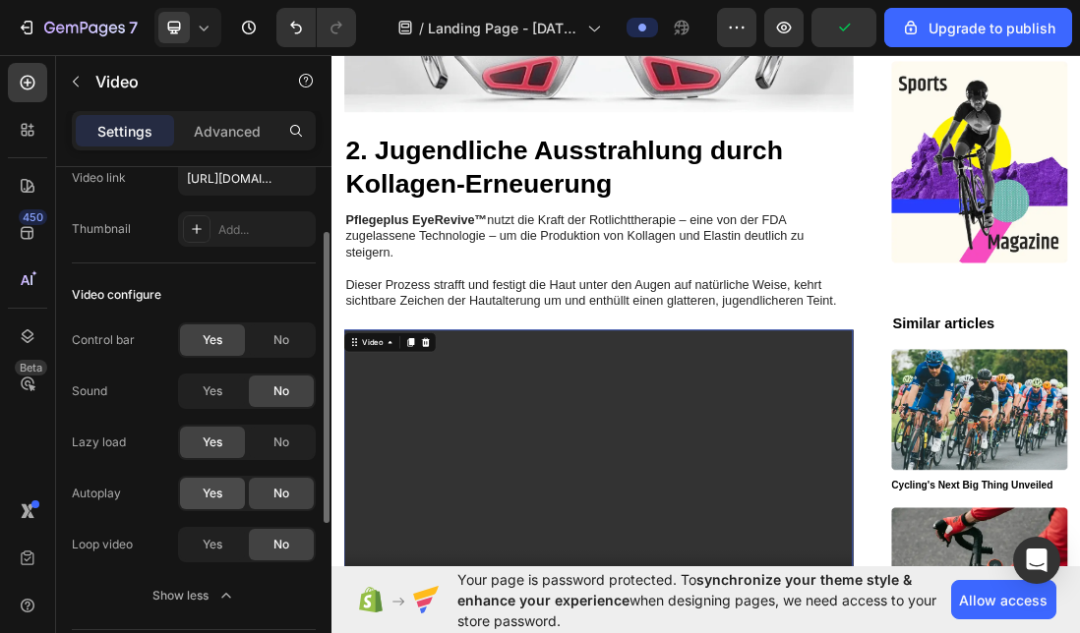
click at [205, 493] on span "Yes" at bounding box center [213, 494] width 20 height 18
click at [266, 338] on div "No" at bounding box center [281, 340] width 65 height 31
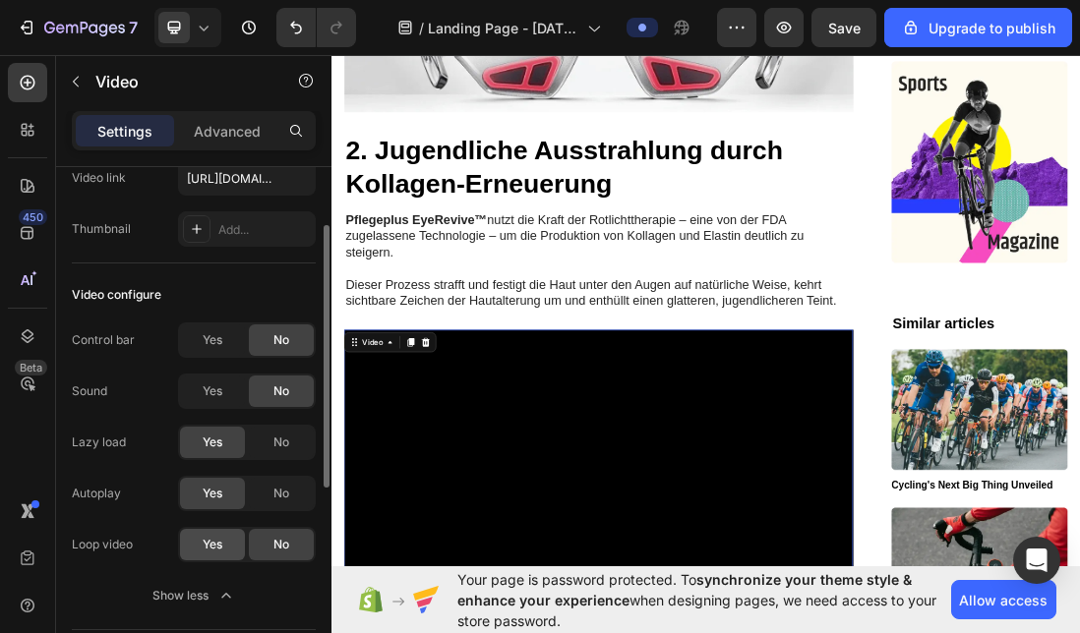
click at [217, 543] on span "Yes" at bounding box center [213, 545] width 20 height 18
click at [287, 439] on span "No" at bounding box center [281, 443] width 16 height 18
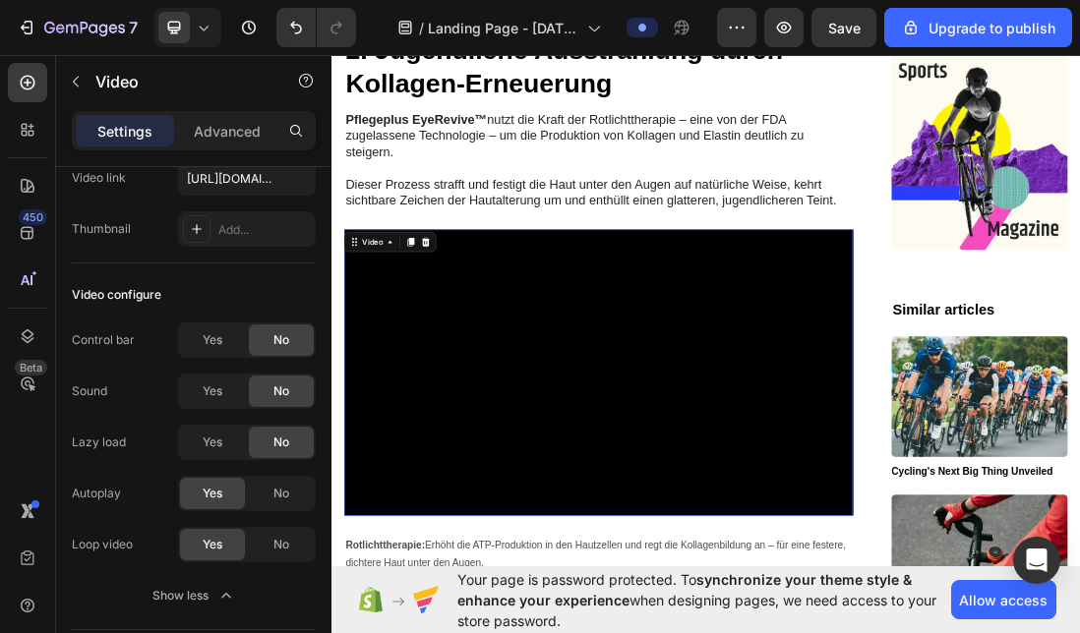
scroll to position [2263, 0]
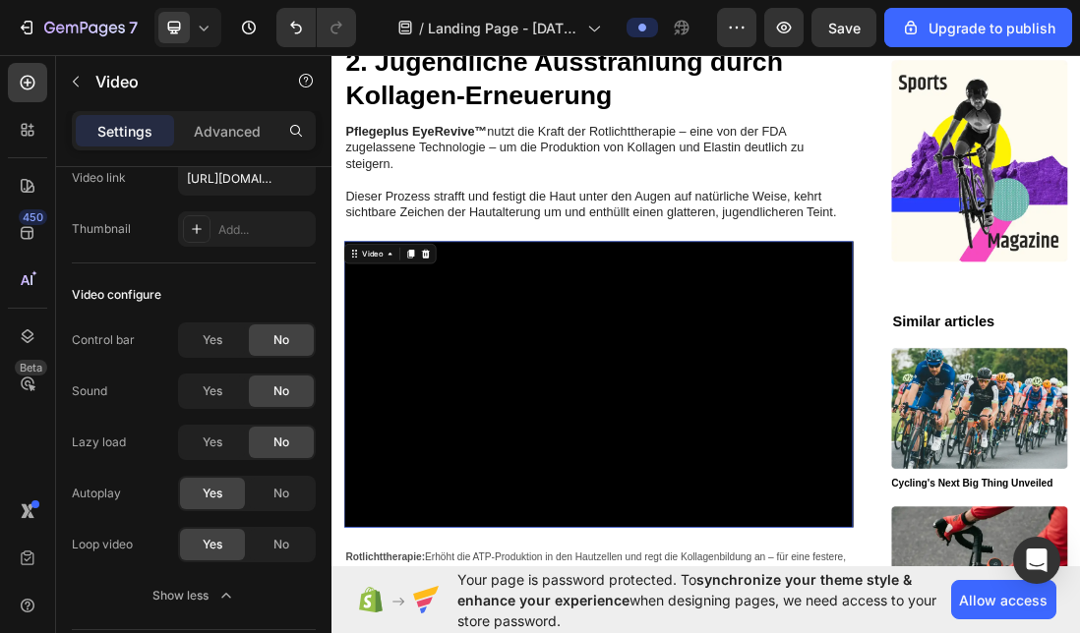
click at [788, 399] on video at bounding box center [752, 581] width 803 height 451
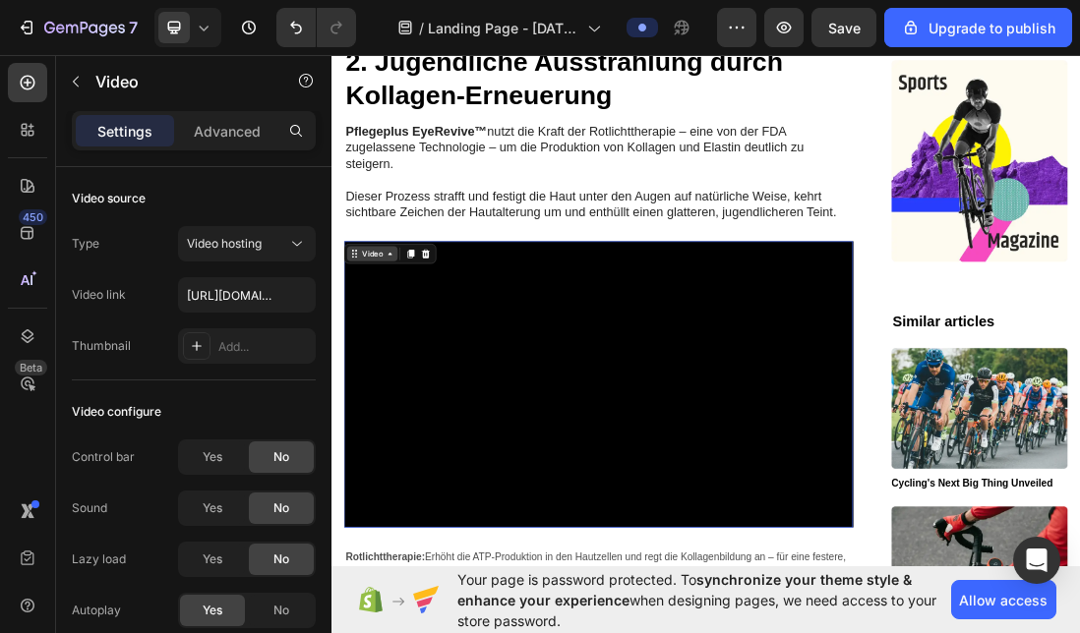
click at [399, 367] on div "Video" at bounding box center [396, 376] width 40 height 18
click at [609, 378] on video at bounding box center [752, 581] width 803 height 451
click at [507, 392] on video at bounding box center [752, 581] width 803 height 451
click at [434, 514] on video at bounding box center [752, 581] width 803 height 451
click at [797, 499] on video at bounding box center [752, 581] width 803 height 451
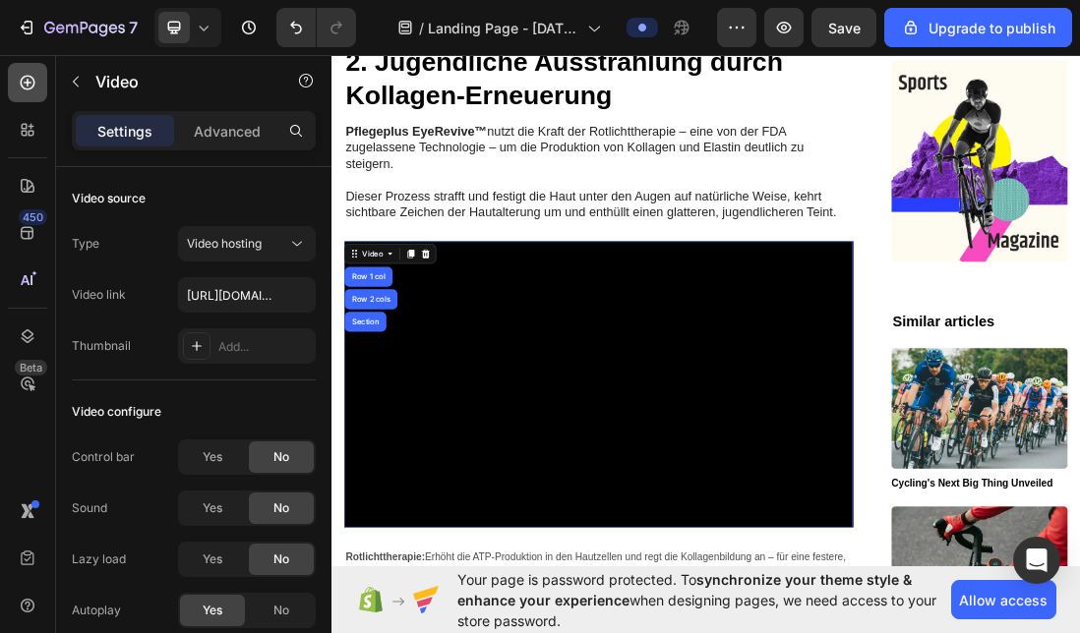
click at [29, 82] on icon at bounding box center [28, 83] width 20 height 20
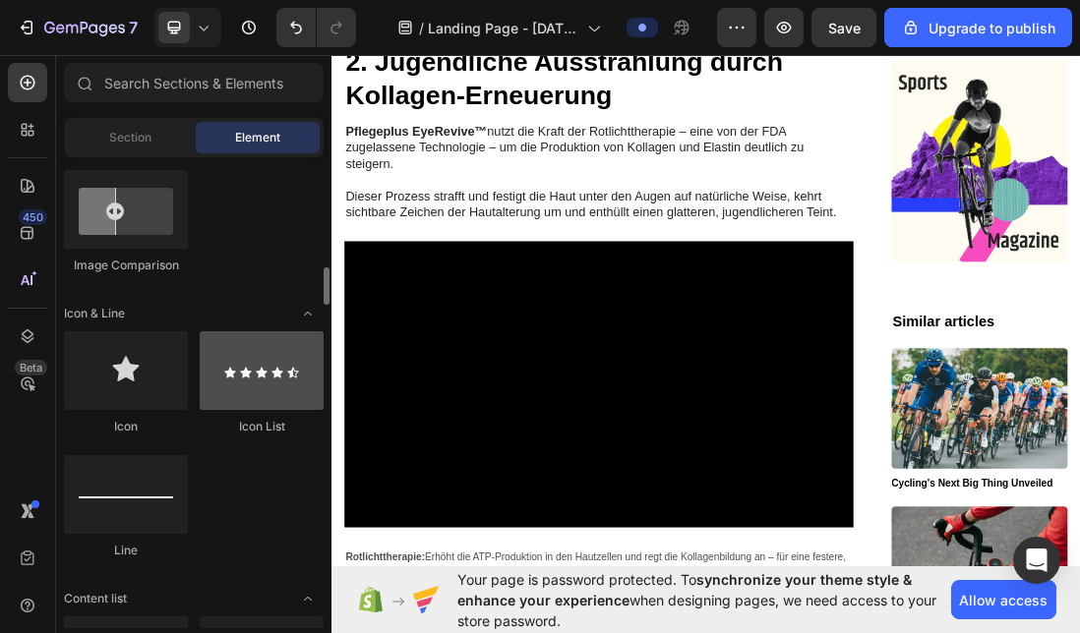
scroll to position [1154, 0]
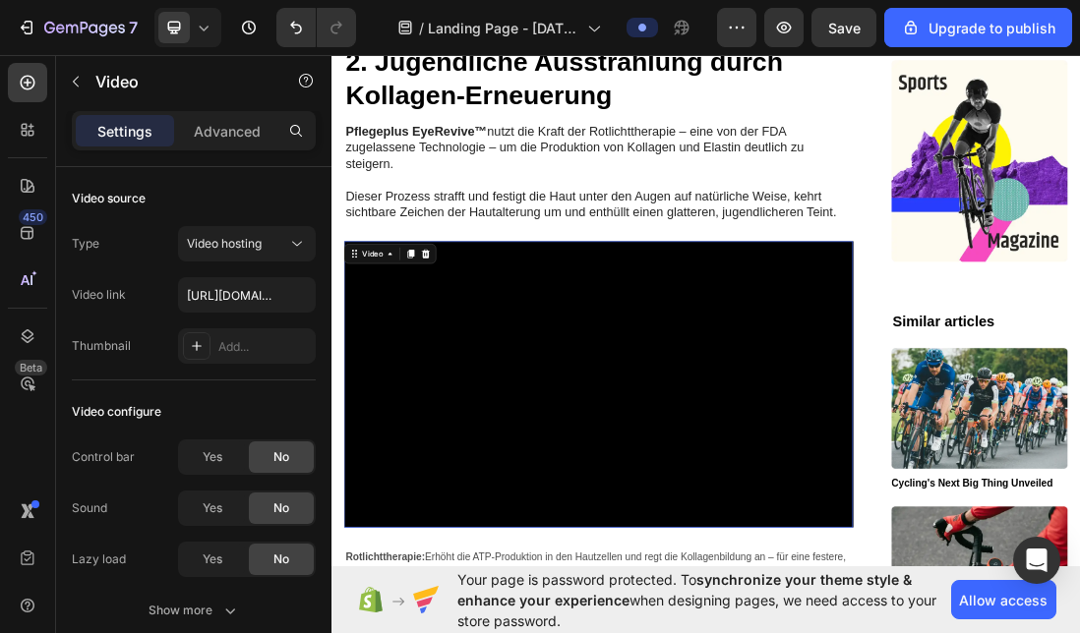
click at [748, 448] on video at bounding box center [752, 581] width 803 height 451
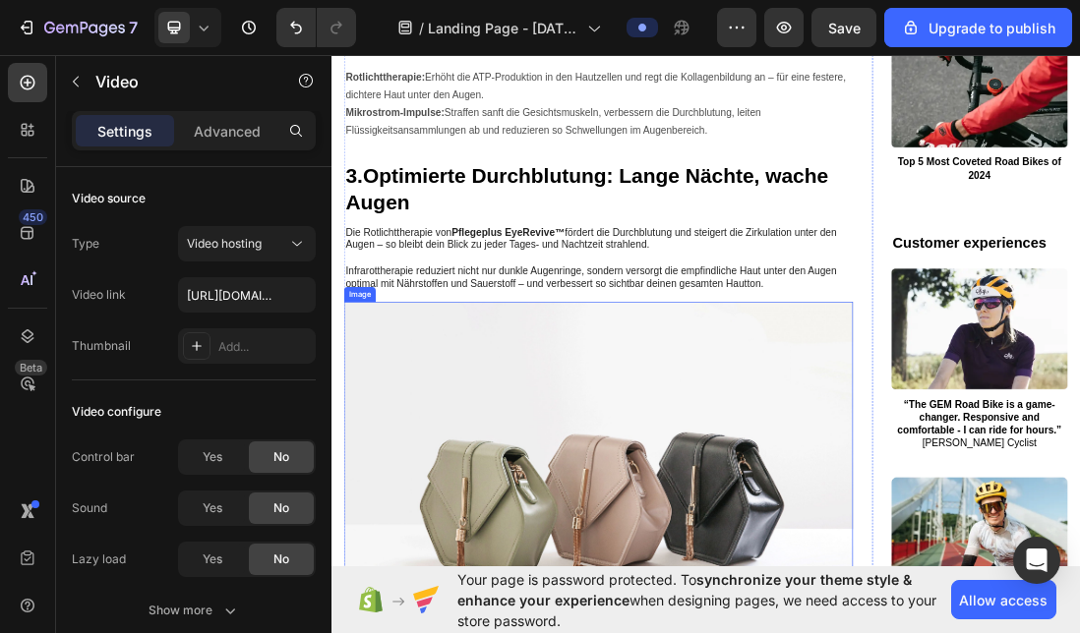
scroll to position [3027, 0]
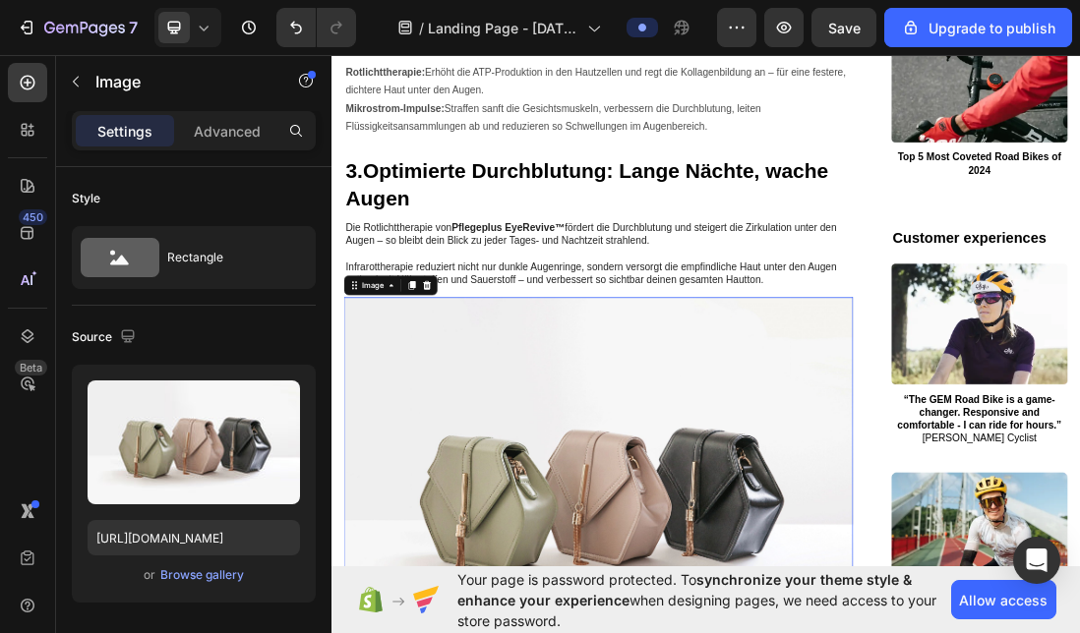
click at [482, 419] on icon at bounding box center [482, 426] width 13 height 14
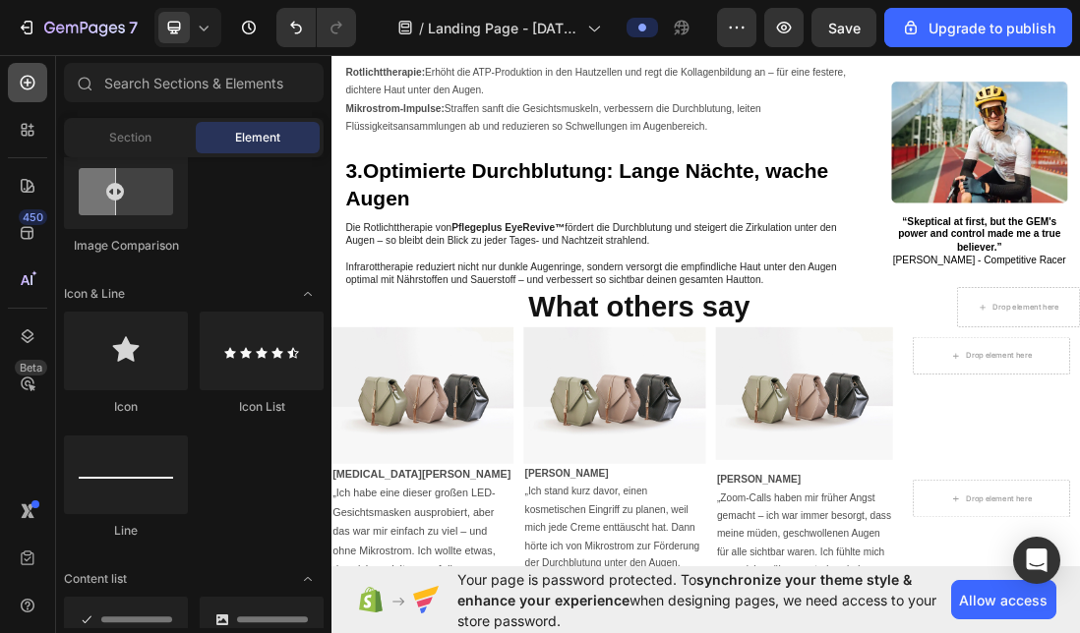
click at [30, 81] on icon at bounding box center [28, 83] width 20 height 20
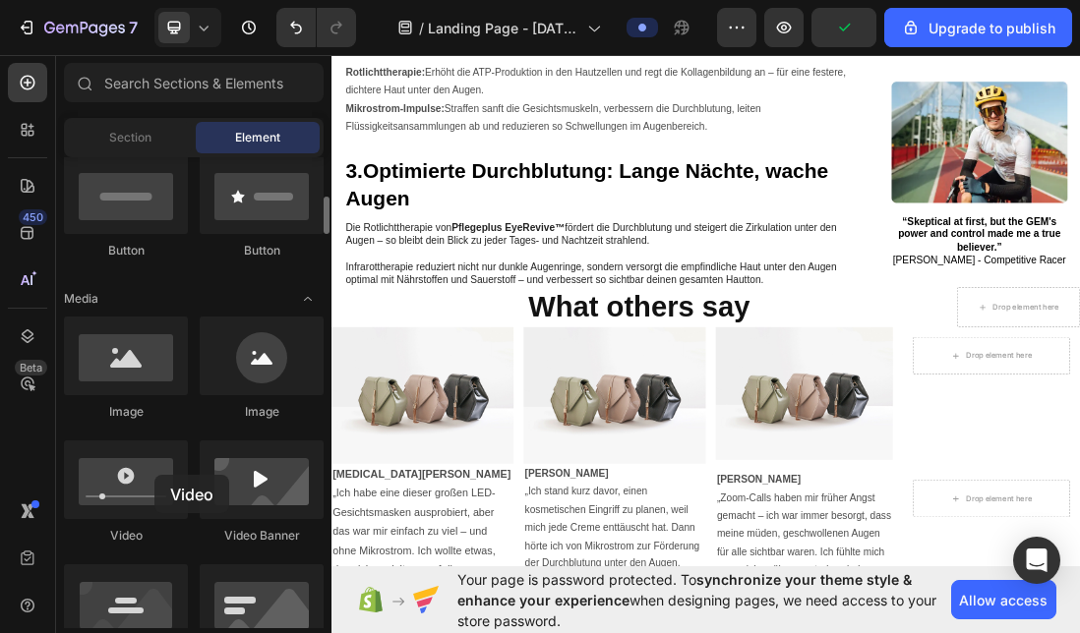
scroll to position [3053, 0]
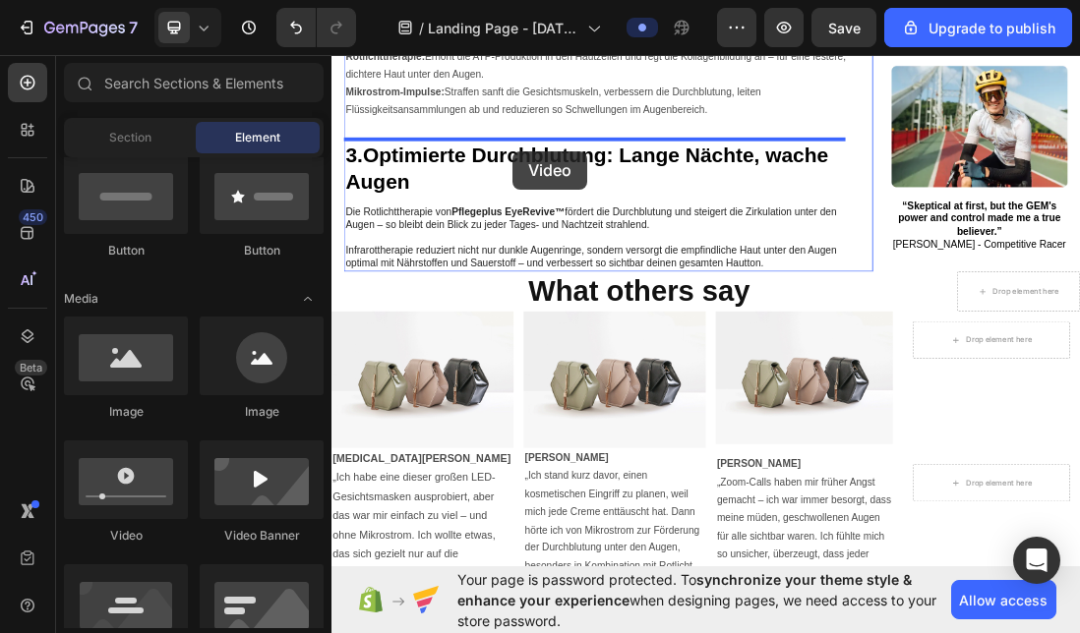
drag, startPoint x: 453, startPoint y: 528, endPoint x: 617, endPoint y: 213, distance: 354.6
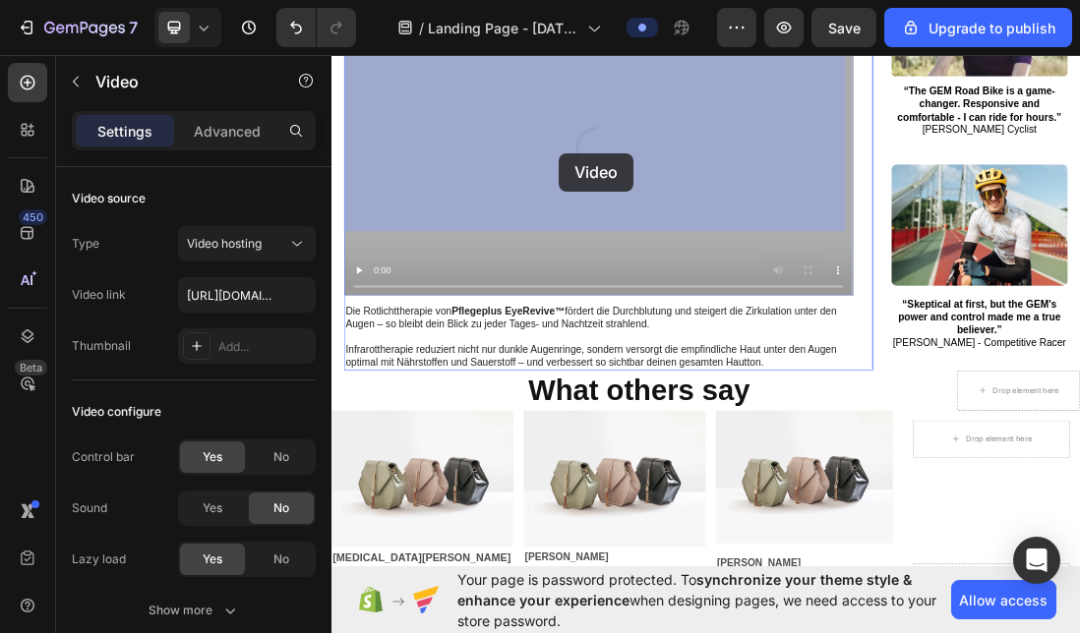
scroll to position [3297, 0]
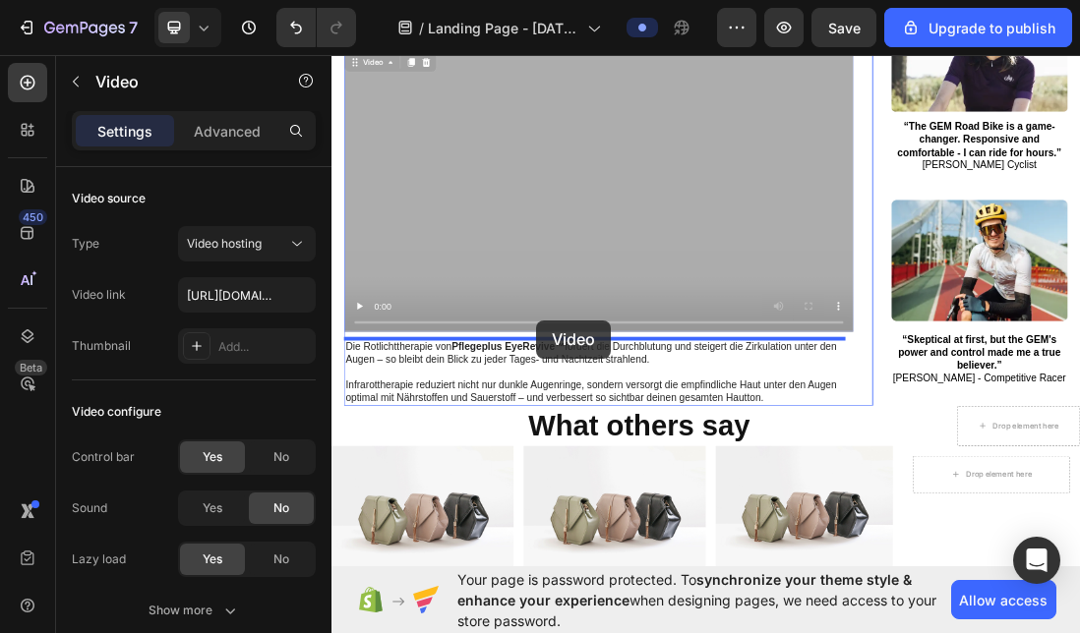
drag, startPoint x: 620, startPoint y: 425, endPoint x: 654, endPoint y: 482, distance: 66.6
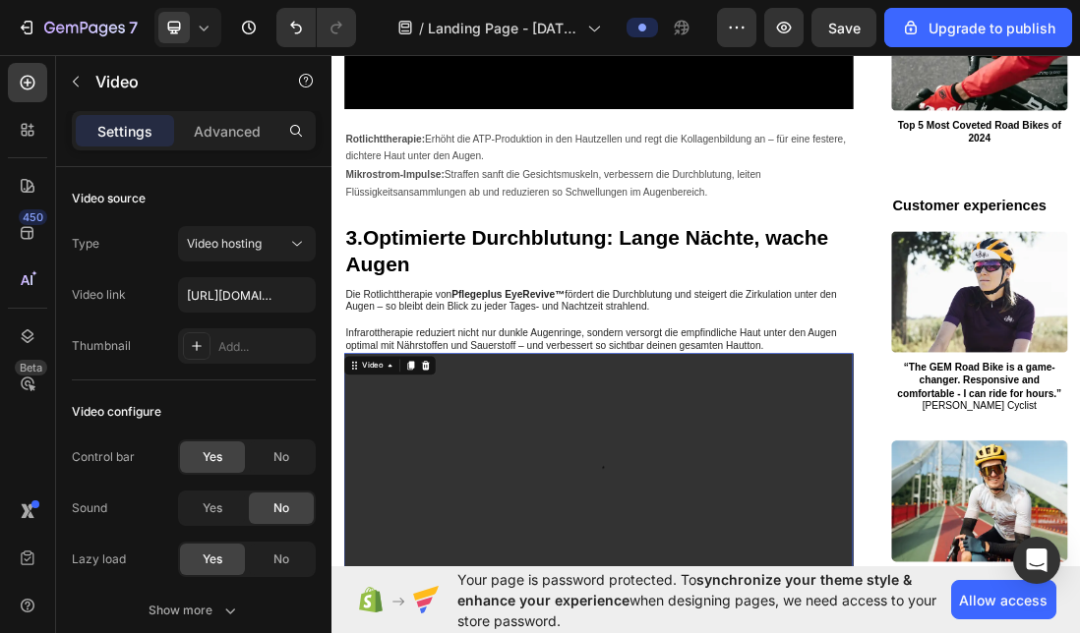
scroll to position [2902, 0]
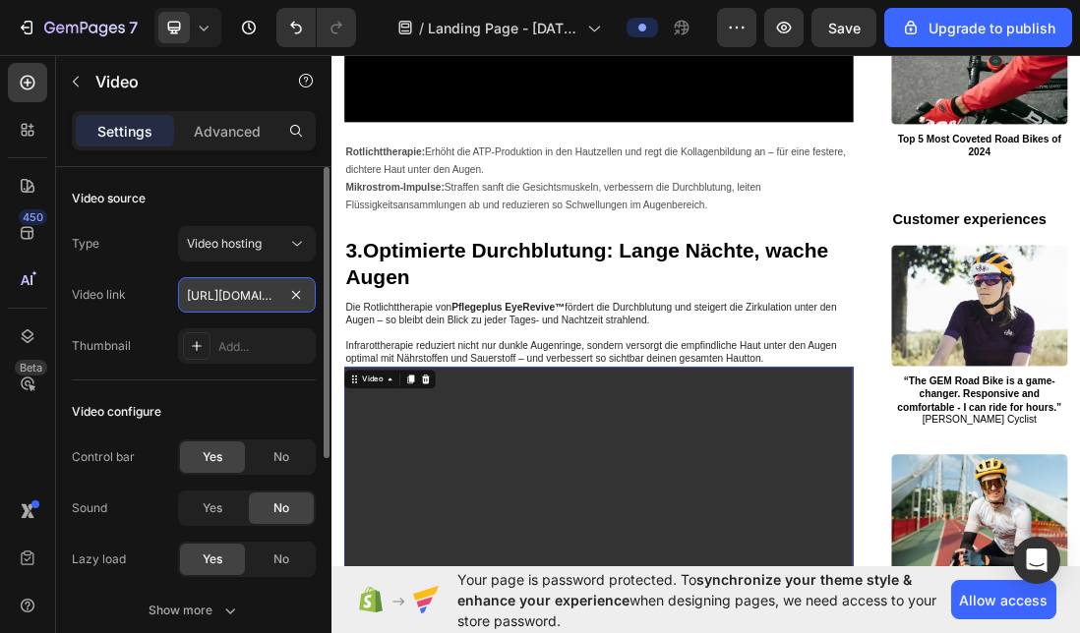
click at [258, 298] on input "[URL][DOMAIN_NAME]" at bounding box center [247, 294] width 138 height 35
type input "[URL][DOMAIN_NAME]"
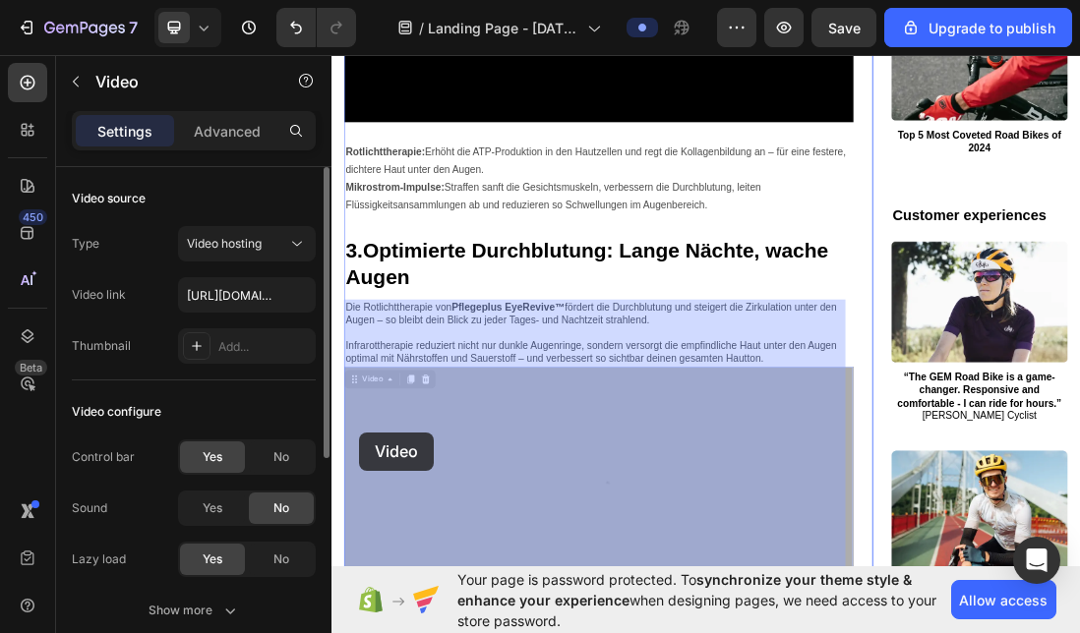
drag, startPoint x: 386, startPoint y: 657, endPoint x: 375, endPoint y: 657, distance: 10.8
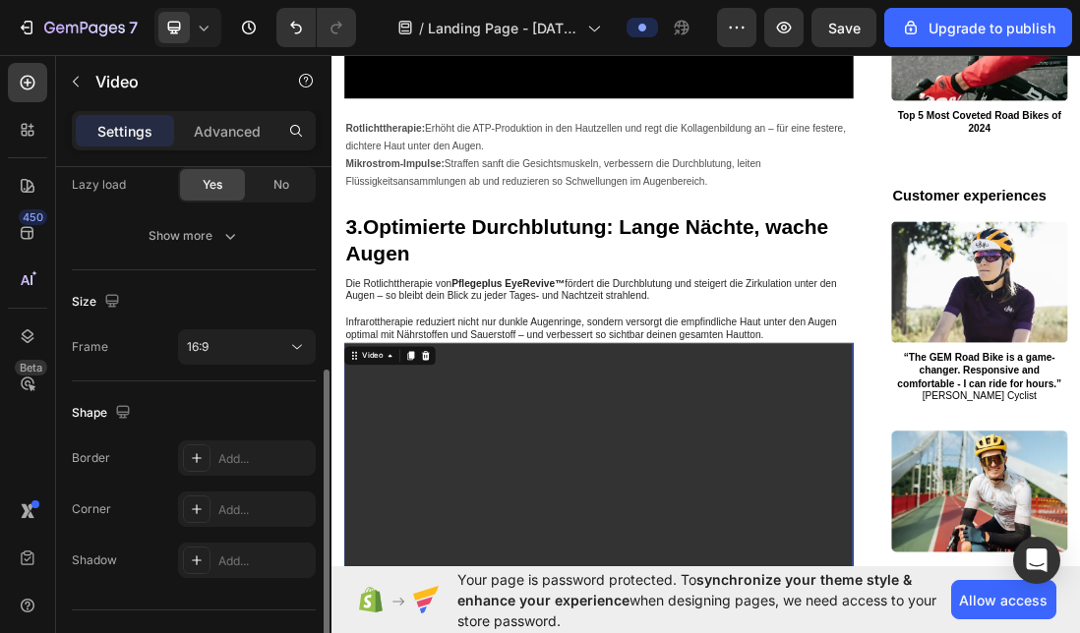
scroll to position [384, 0]
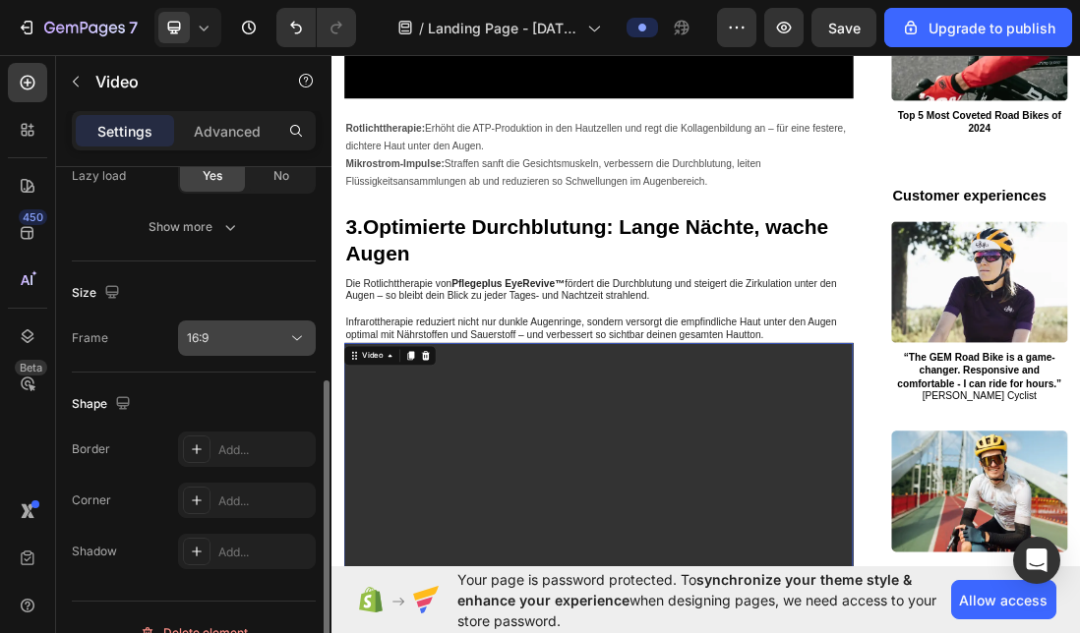
click at [239, 344] on div "16:9" at bounding box center [237, 338] width 100 height 18
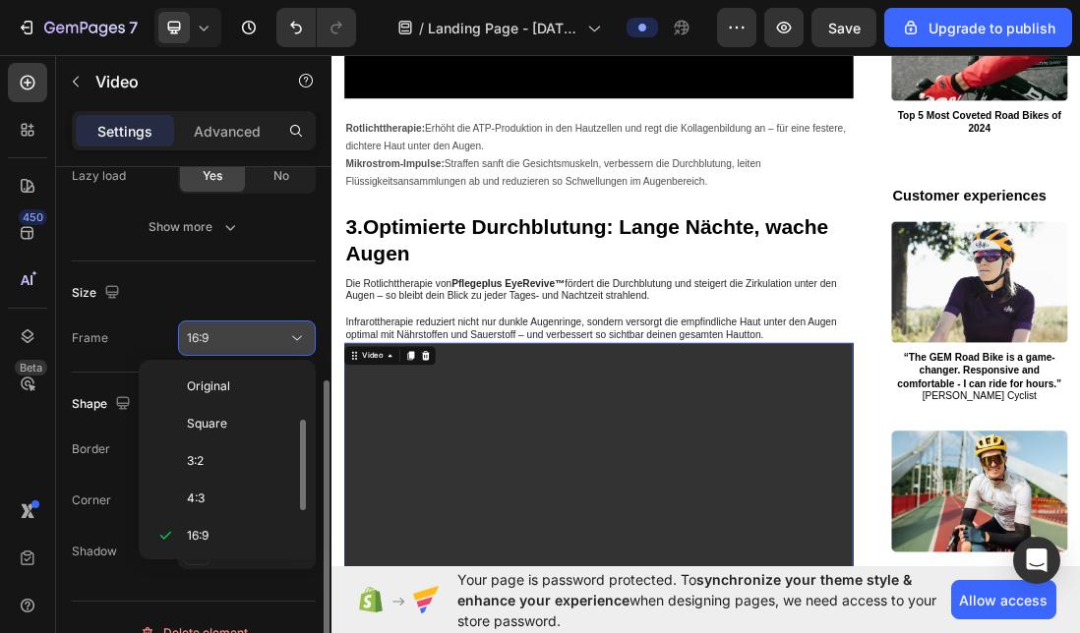
scroll to position [35, 0]
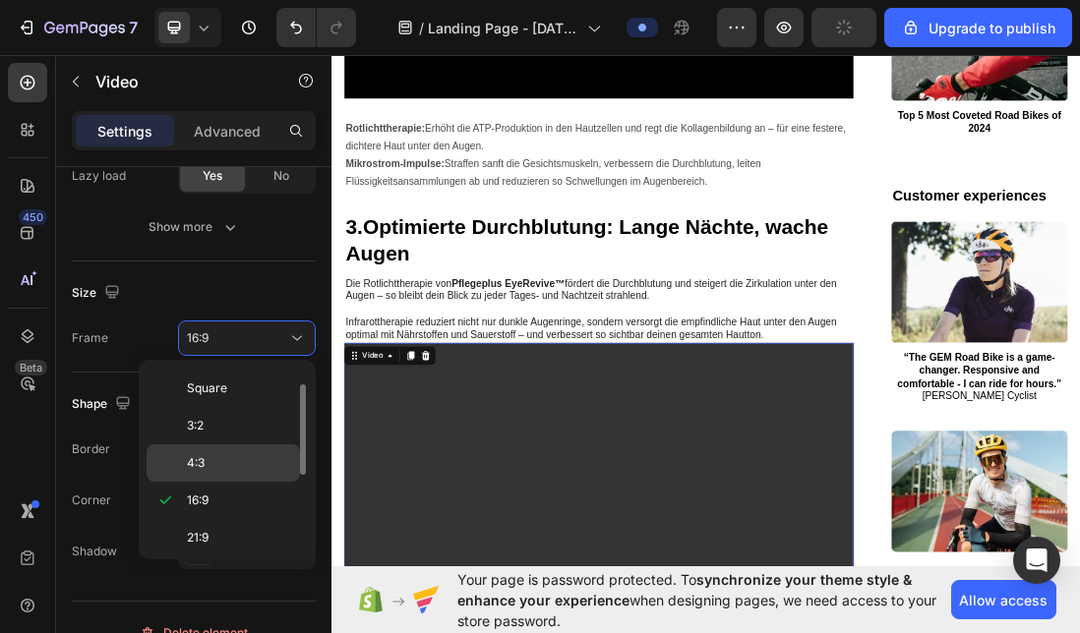
click at [217, 456] on p "4:3" at bounding box center [239, 463] width 104 height 18
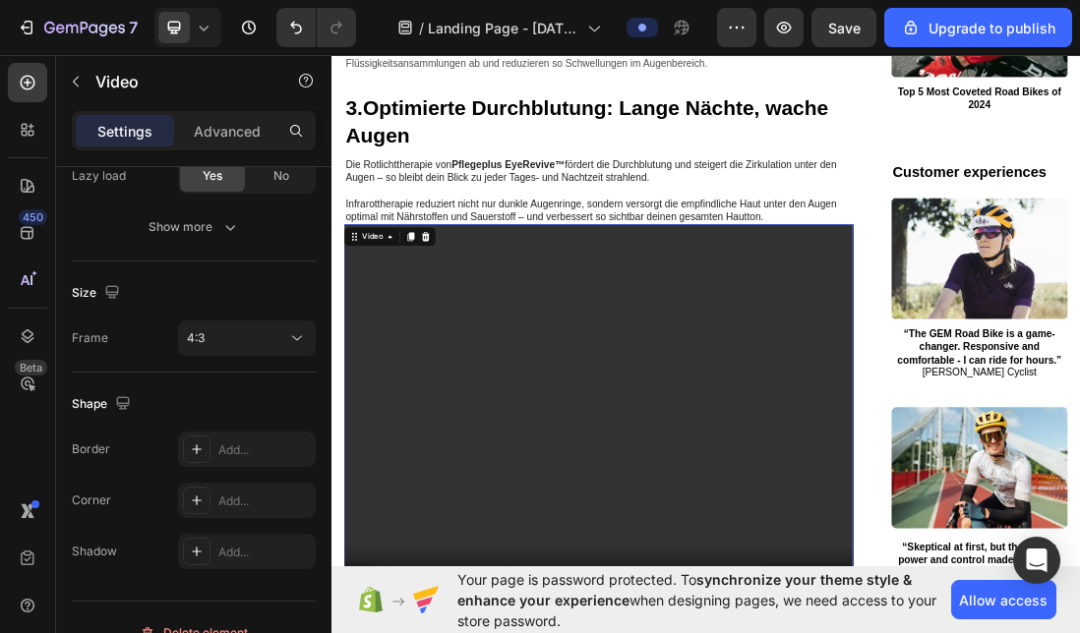
scroll to position [3245, 0]
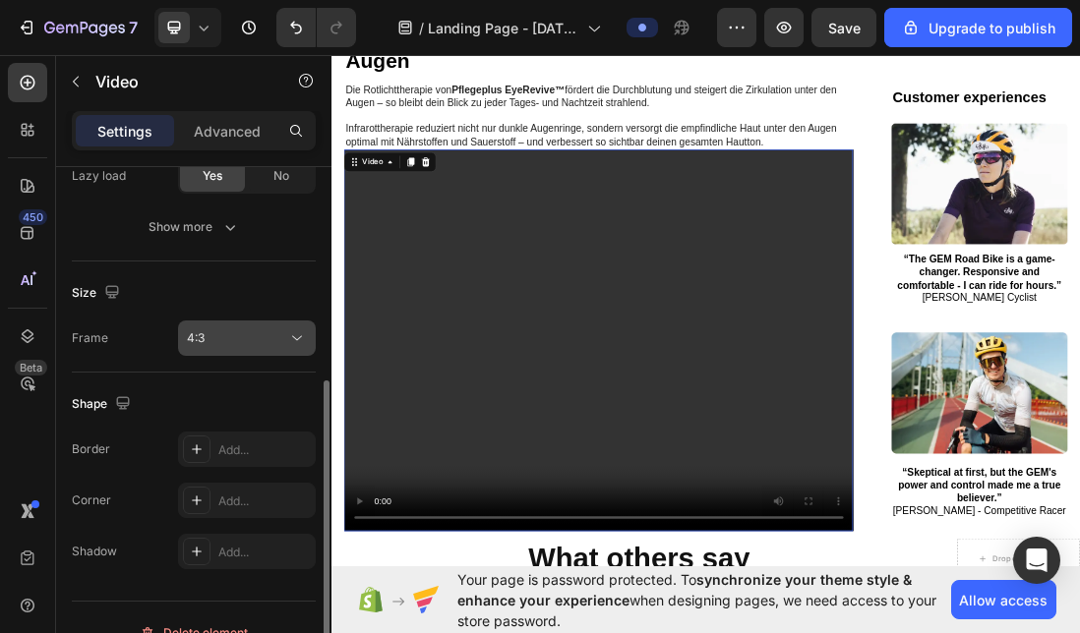
click at [276, 328] on div "4:3" at bounding box center [247, 338] width 120 height 20
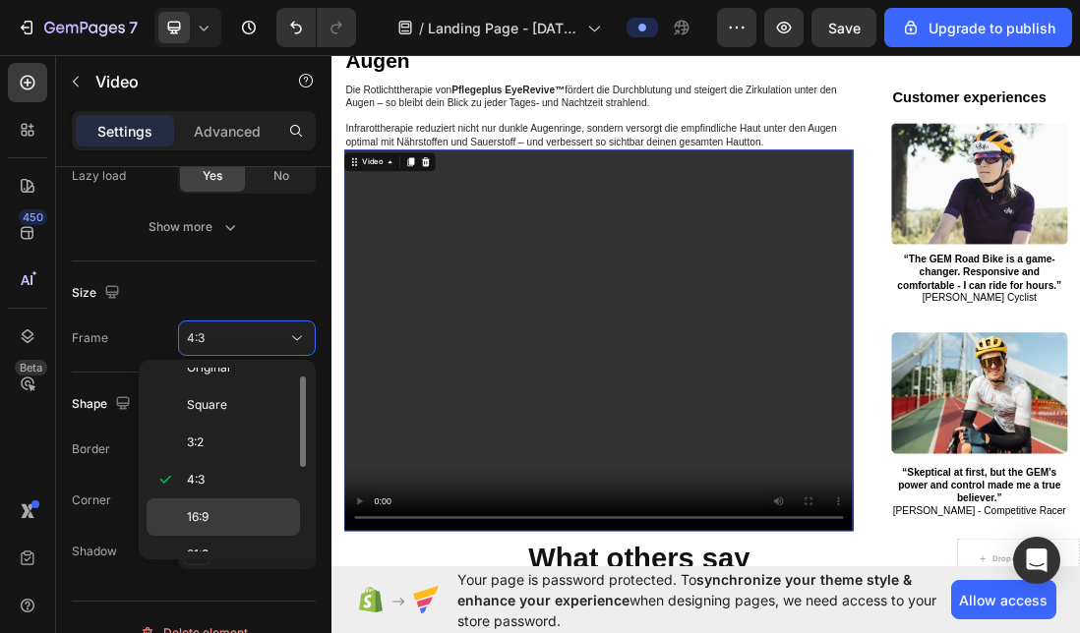
scroll to position [0, 0]
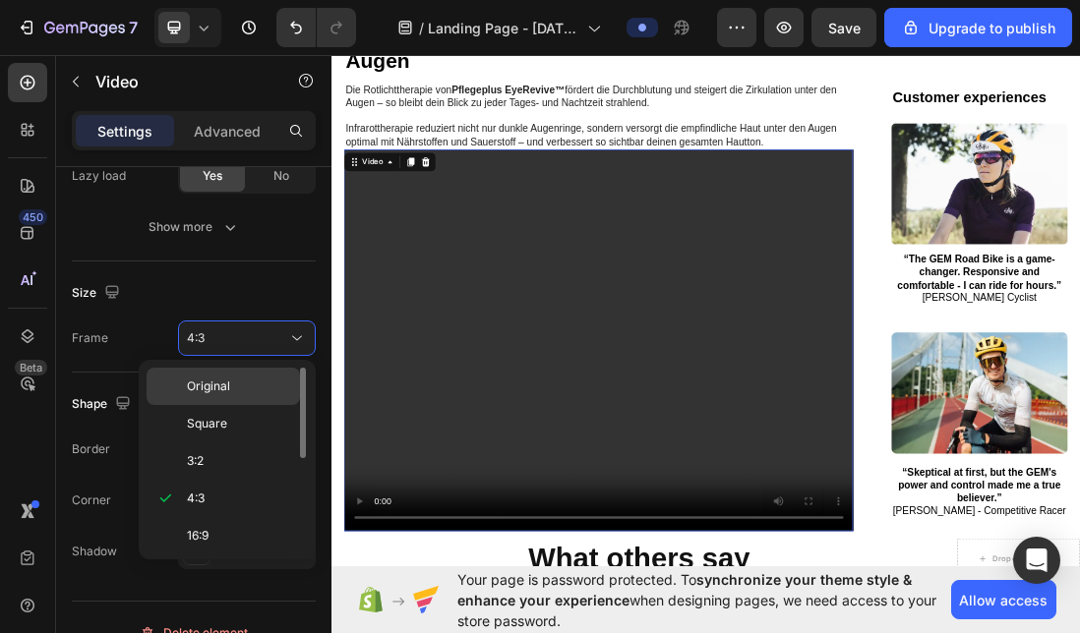
click at [239, 381] on p "Original" at bounding box center [239, 387] width 104 height 18
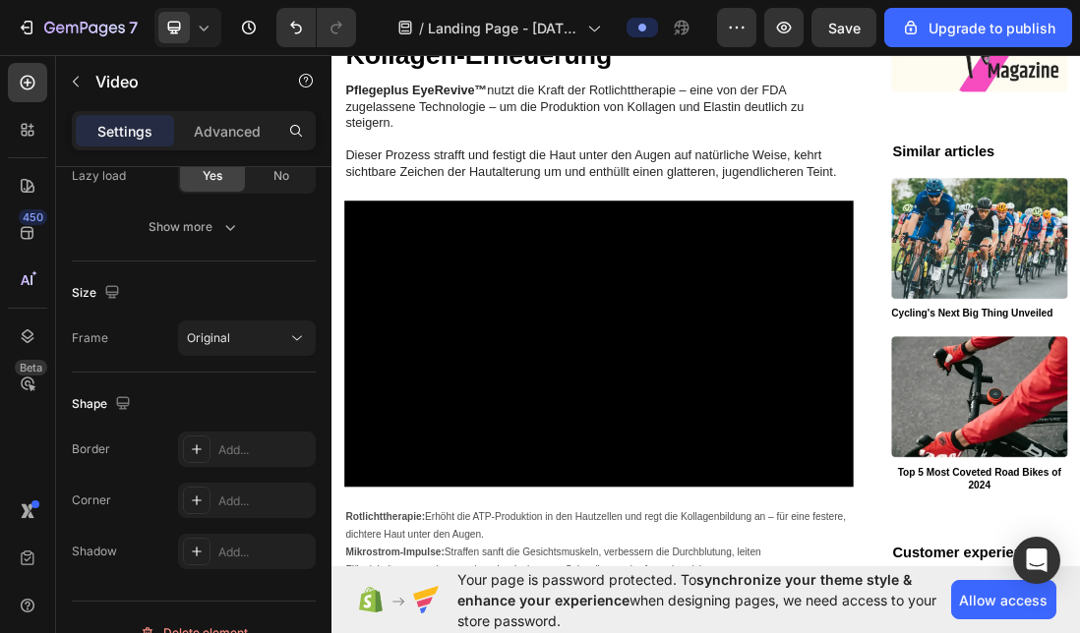
scroll to position [2301, 0]
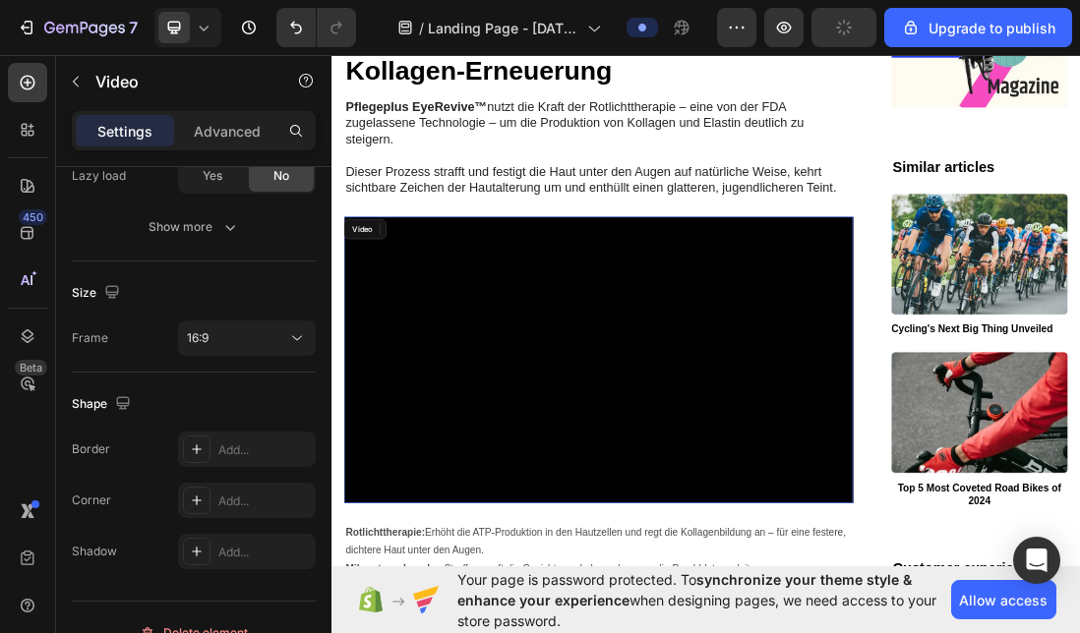
click at [633, 420] on video at bounding box center [752, 543] width 803 height 451
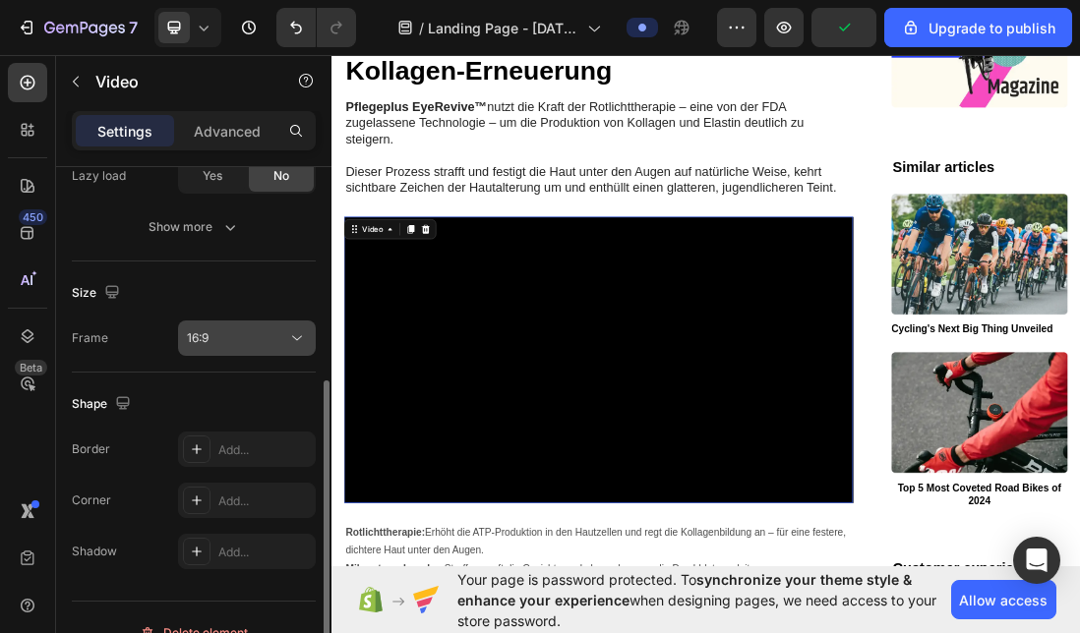
click at [230, 333] on div "16:9" at bounding box center [237, 338] width 100 height 18
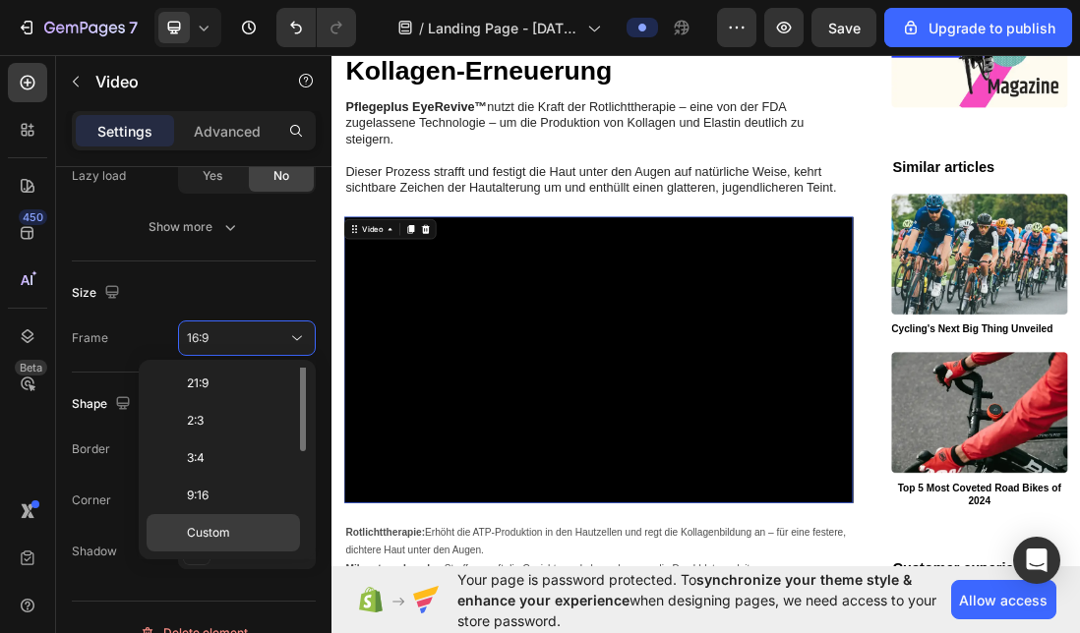
scroll to position [0, 0]
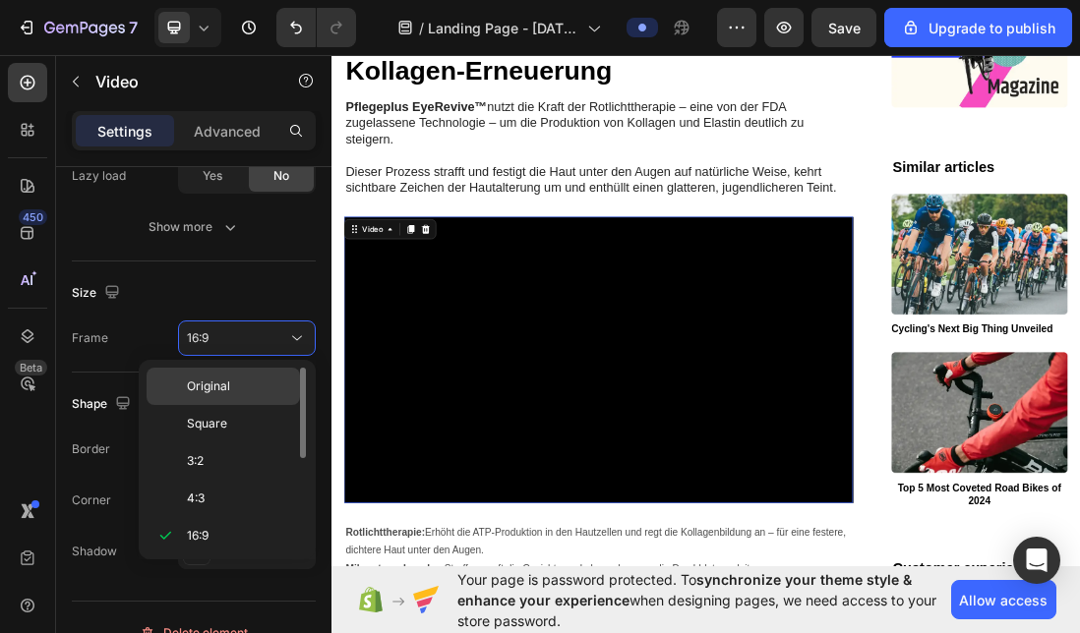
click at [212, 384] on span "Original" at bounding box center [208, 387] width 43 height 18
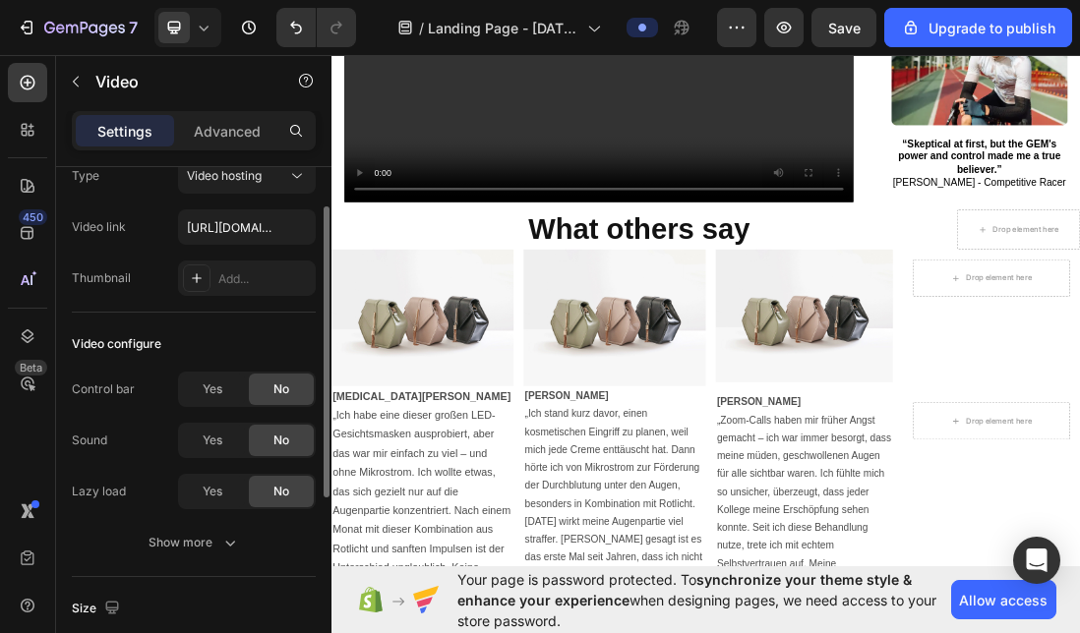
scroll to position [86, 0]
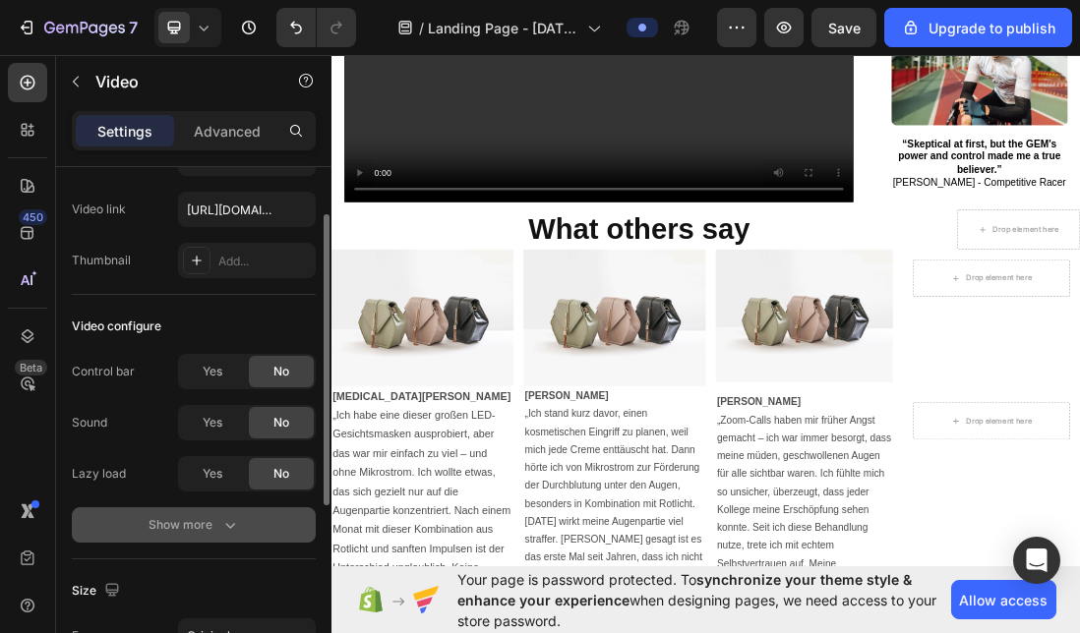
click at [198, 526] on div "Show more" at bounding box center [194, 525] width 91 height 20
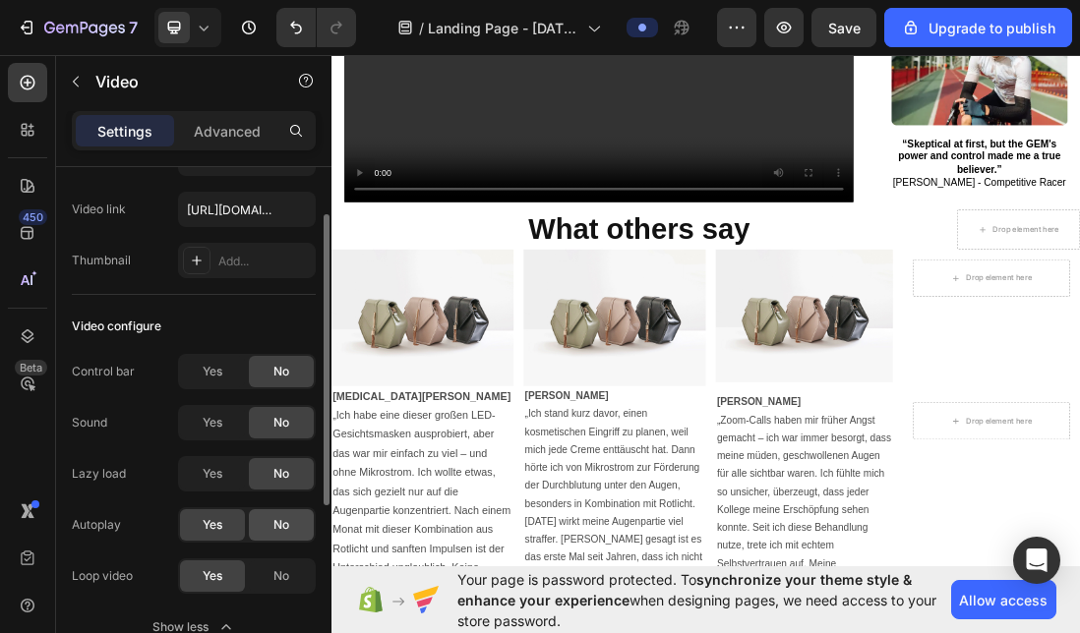
click at [281, 520] on span "No" at bounding box center [281, 525] width 16 height 18
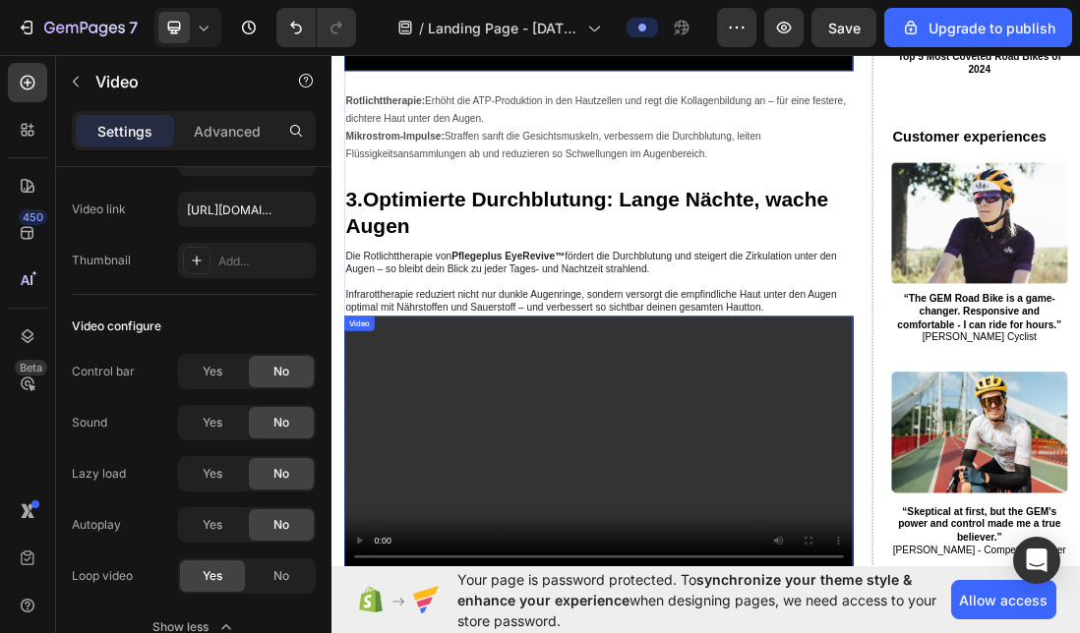
scroll to position [2866, 0]
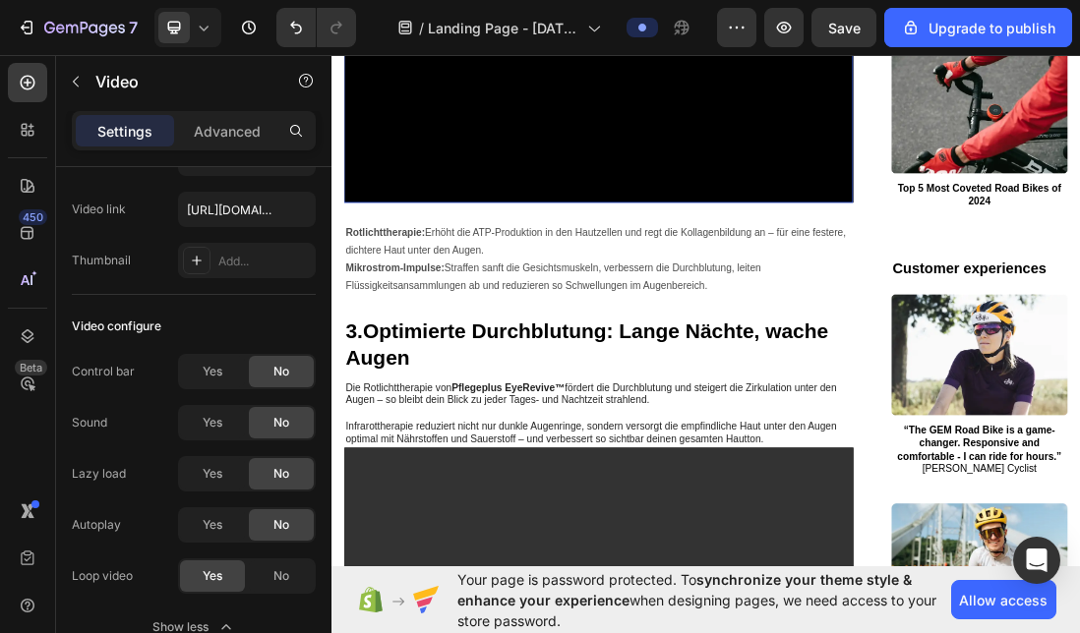
scroll to position [2666, 0]
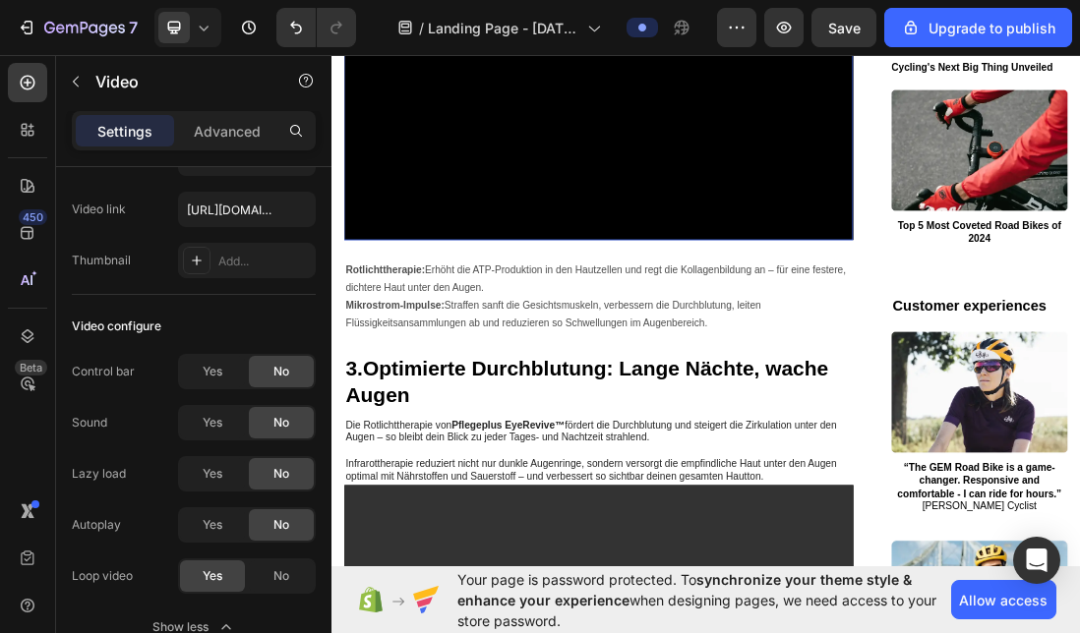
click at [614, 285] on video at bounding box center [752, 153] width 803 height 401
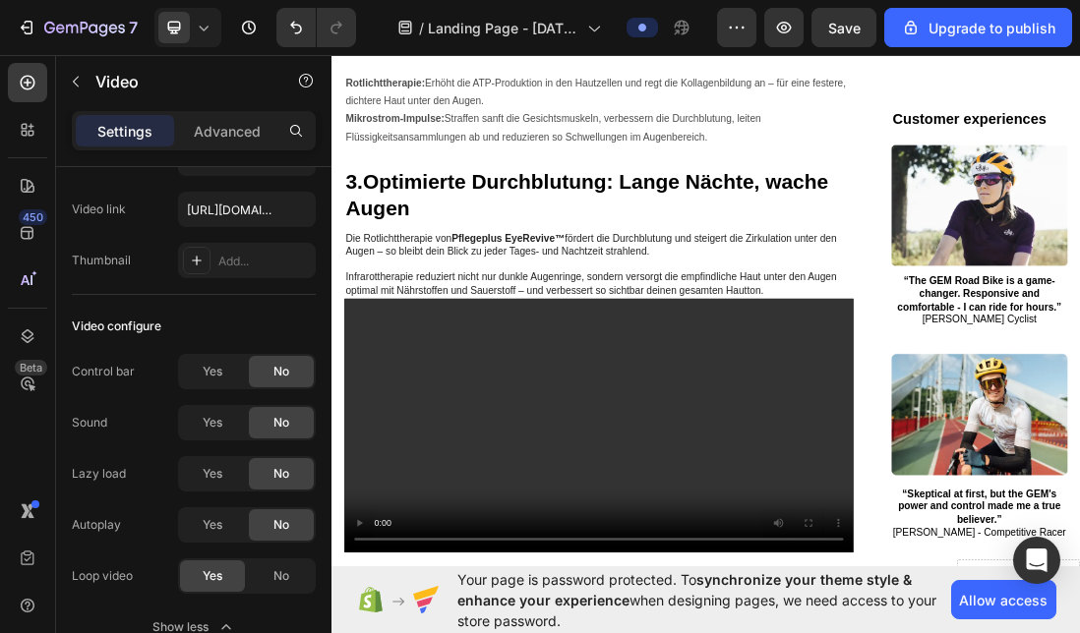
scroll to position [3168, 0]
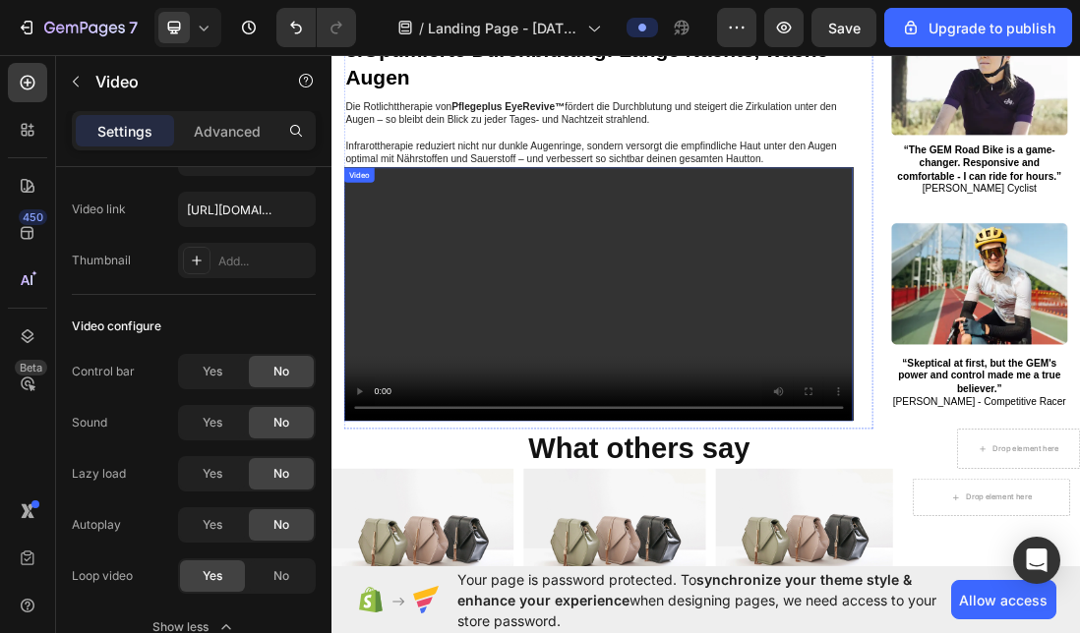
click at [516, 632] on video at bounding box center [752, 439] width 803 height 401
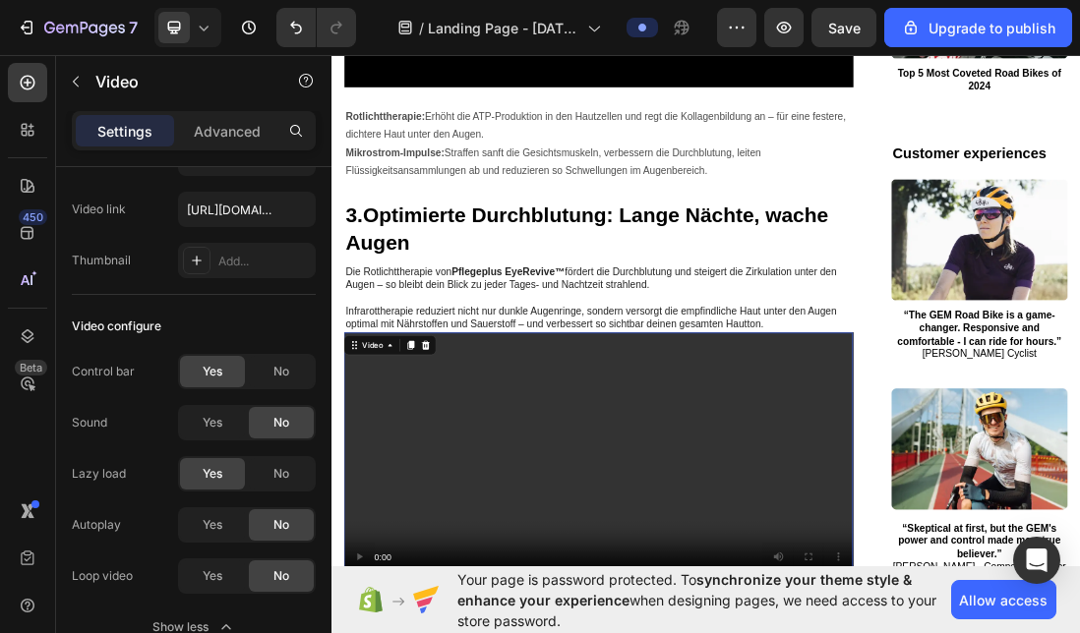
scroll to position [2901, 0]
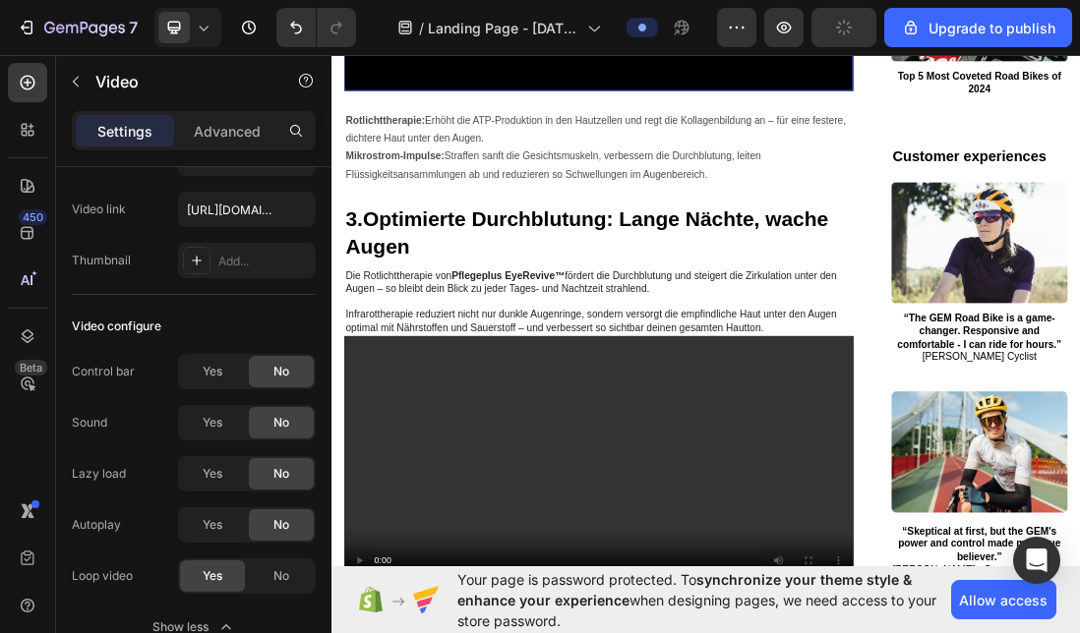
click at [210, 529] on span "Yes" at bounding box center [213, 525] width 20 height 18
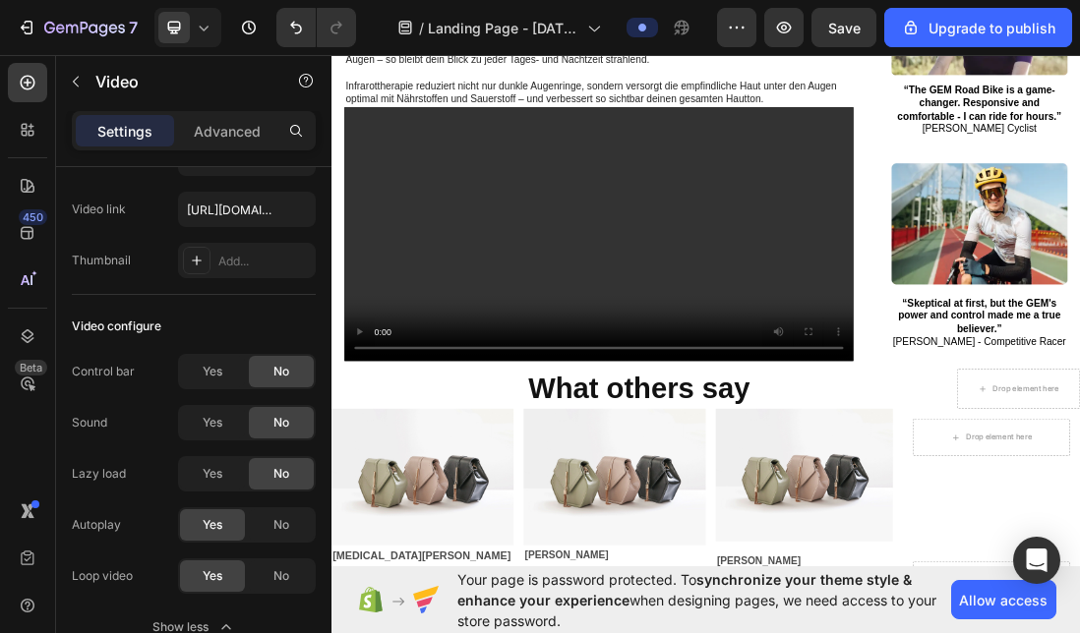
scroll to position [3285, 0]
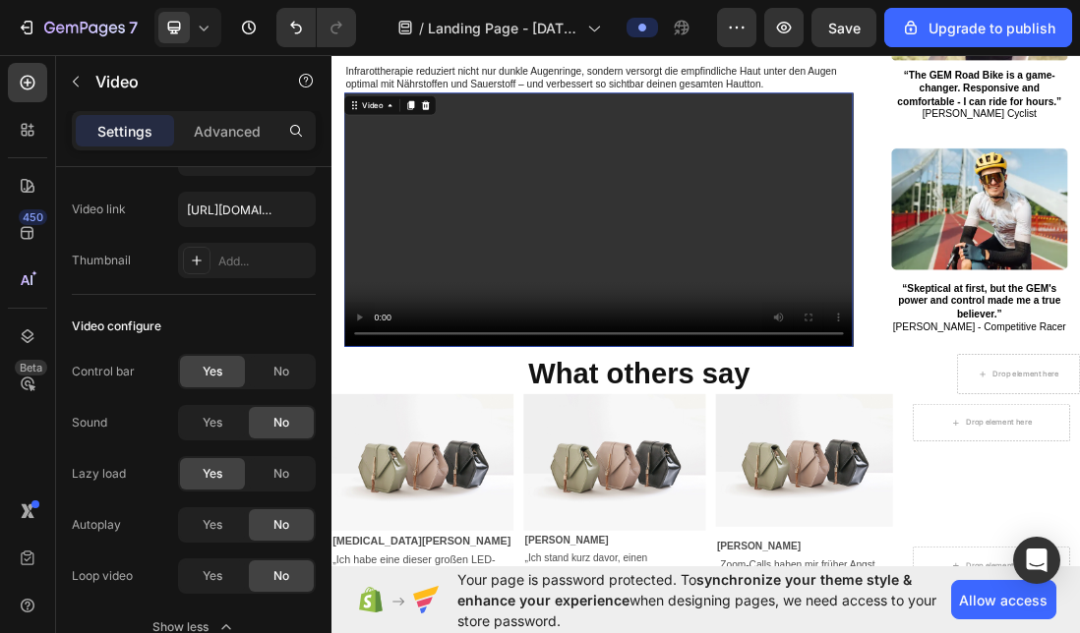
click at [576, 506] on video at bounding box center [752, 322] width 803 height 401
click at [212, 532] on span "Yes" at bounding box center [213, 525] width 20 height 18
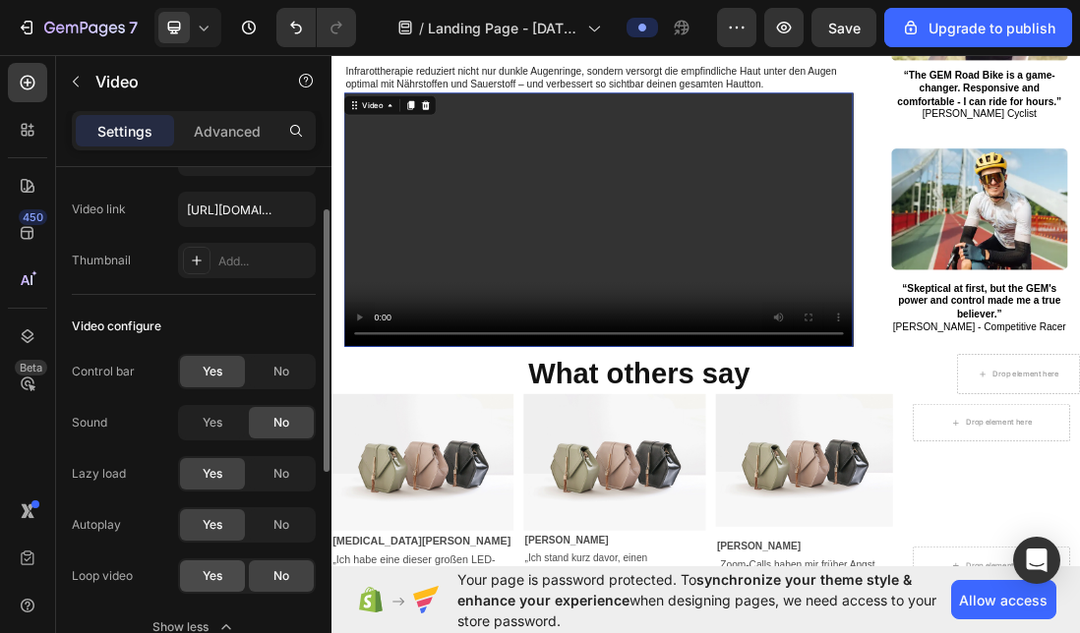
click at [204, 568] on span "Yes" at bounding box center [213, 576] width 20 height 18
click at [285, 470] on span "No" at bounding box center [281, 474] width 16 height 18
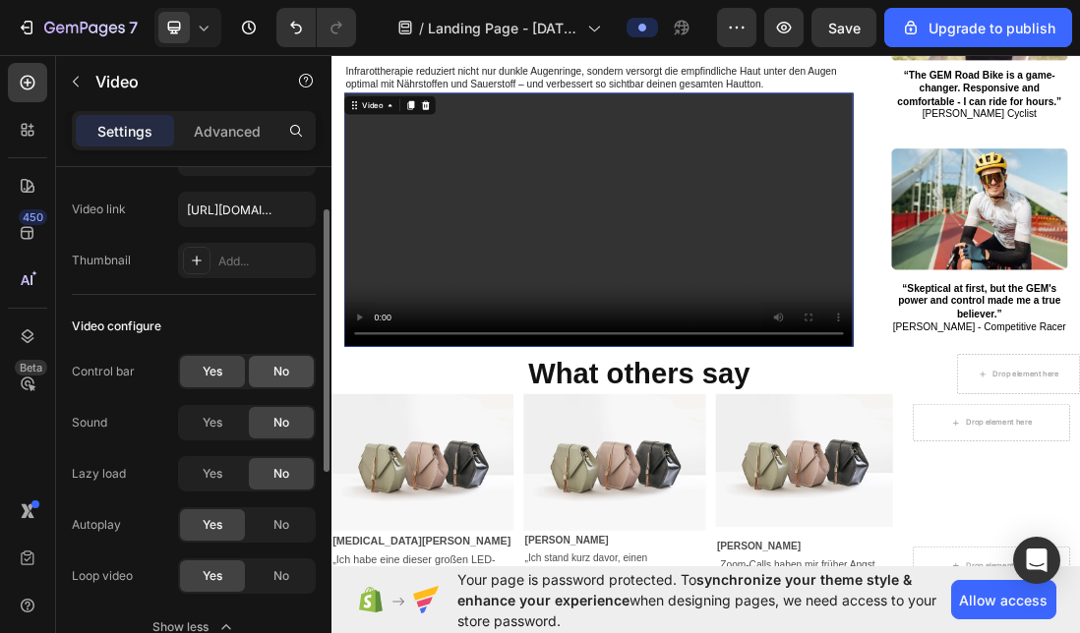
click at [281, 376] on span "No" at bounding box center [281, 372] width 16 height 18
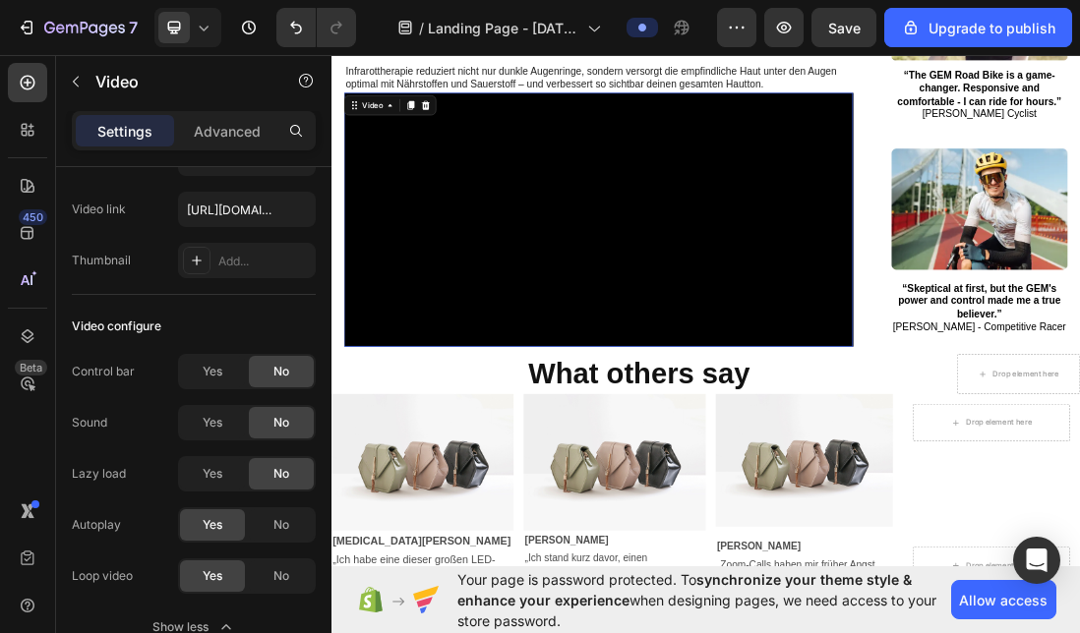
click at [609, 523] on video at bounding box center [752, 322] width 803 height 401
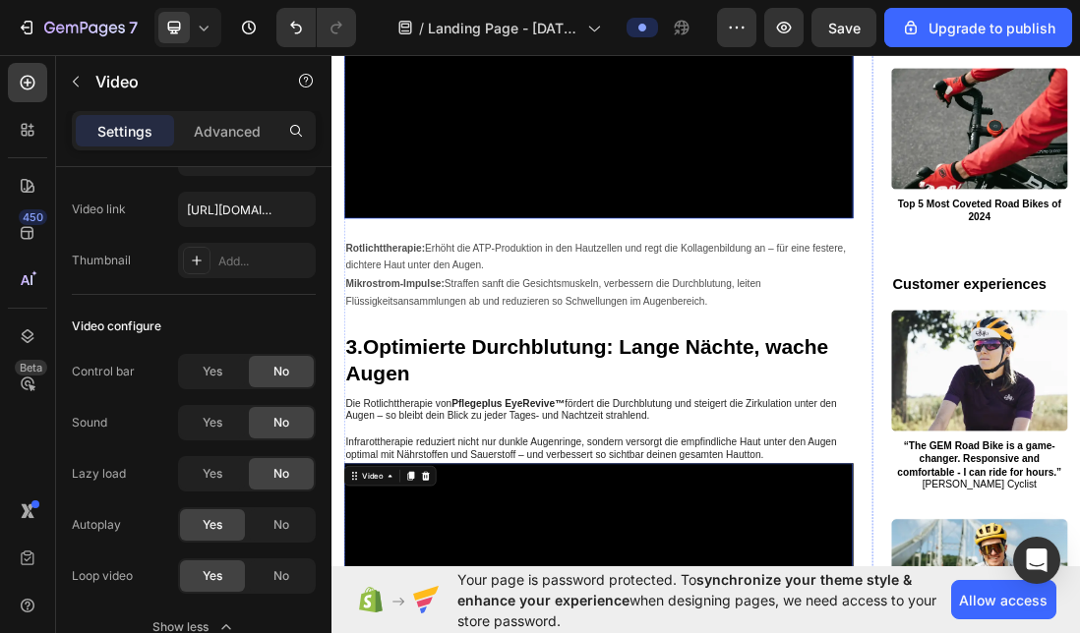
scroll to position [2687, 0]
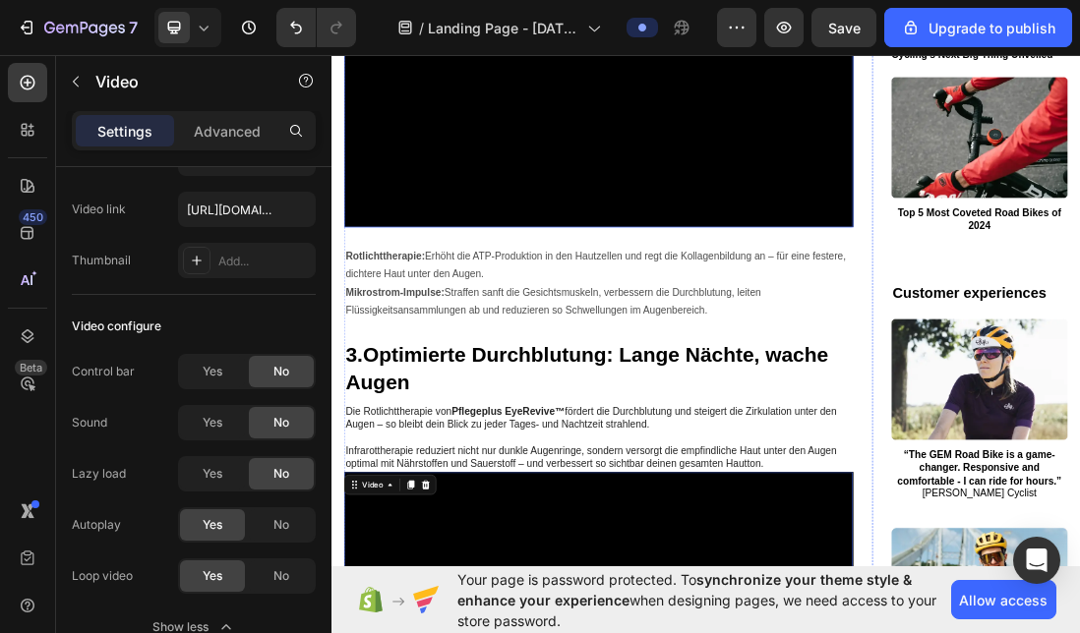
click at [552, 333] on video at bounding box center [752, 132] width 803 height 401
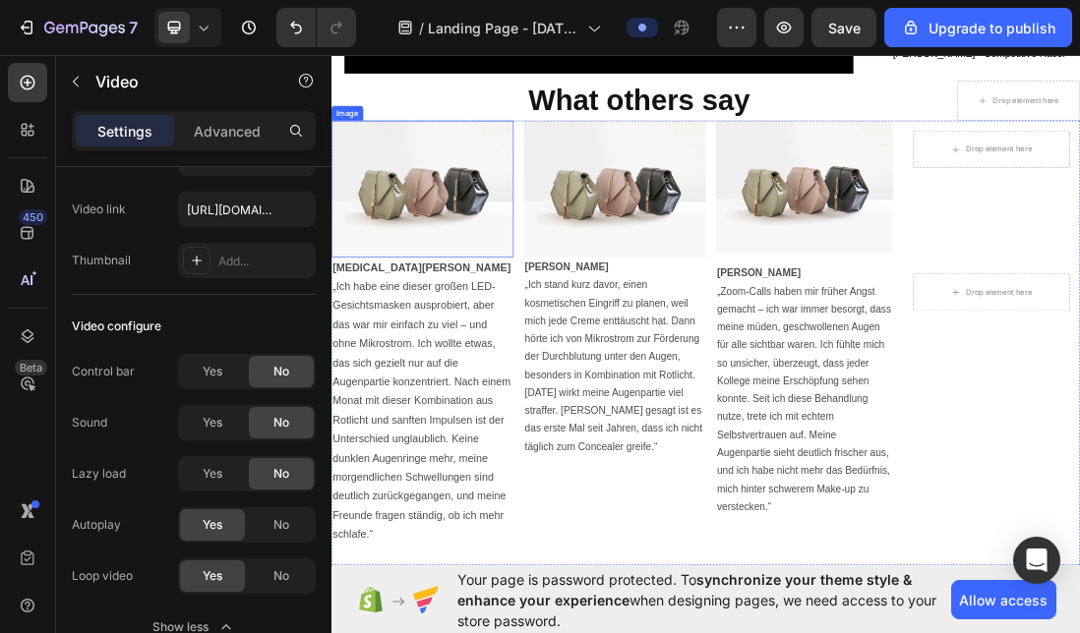
scroll to position [3691, 0]
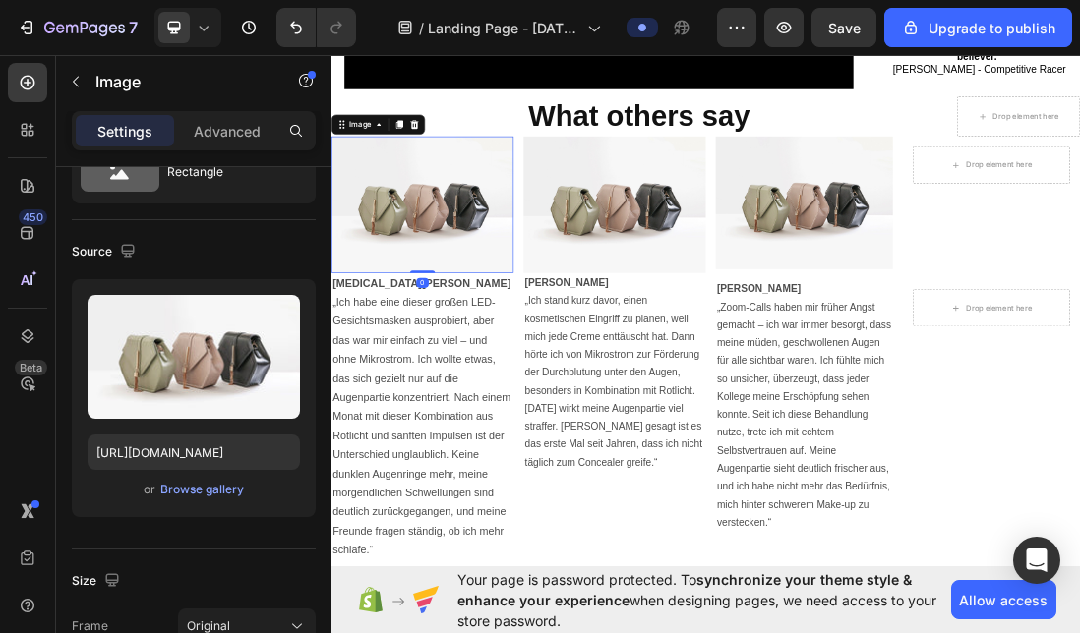
click at [469, 406] on img at bounding box center [474, 298] width 287 height 215
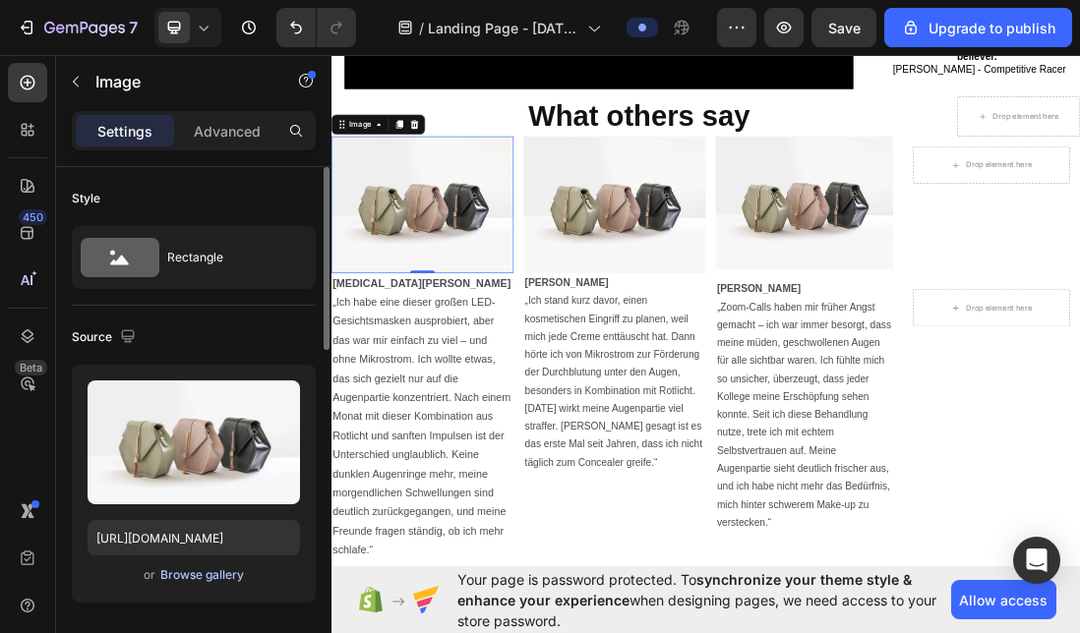
click at [193, 573] on div "Browse gallery" at bounding box center [202, 576] width 84 height 18
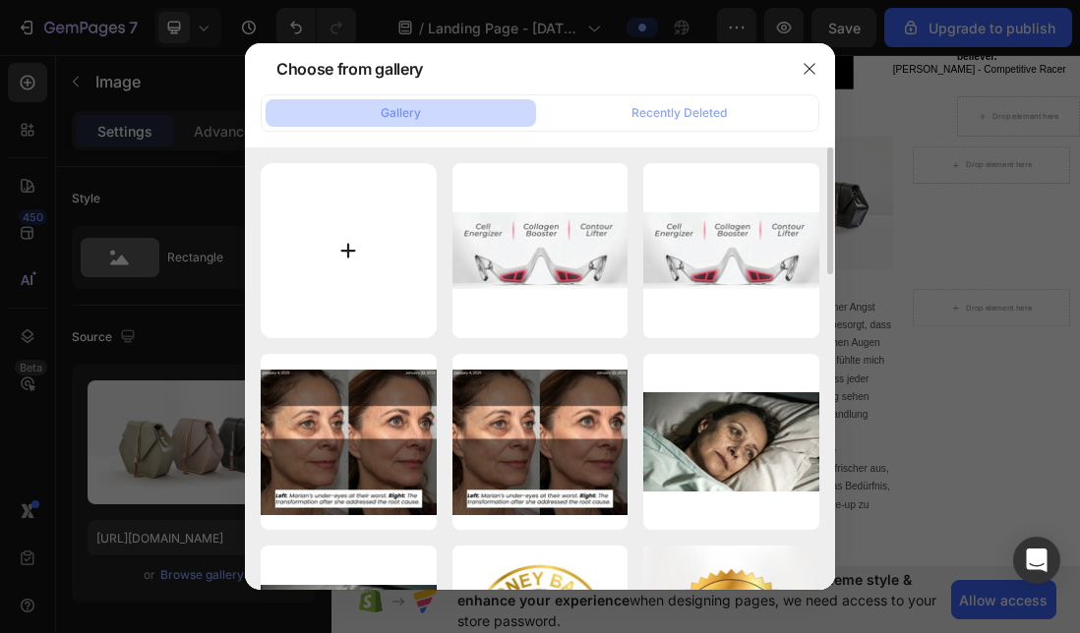
click at [347, 219] on input "file" at bounding box center [349, 251] width 176 height 176
type input "C:\fakepath\imgi_7_1742412712588_gempages_552674117128553413_345e67bf_425f_4ea6…"
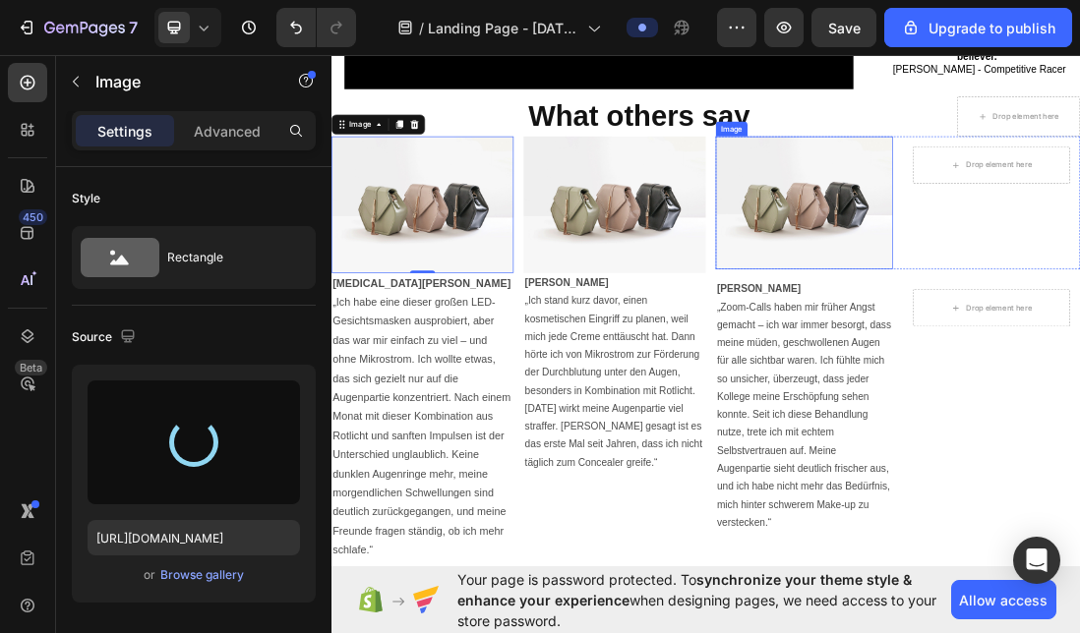
type input "[URL][DOMAIN_NAME]"
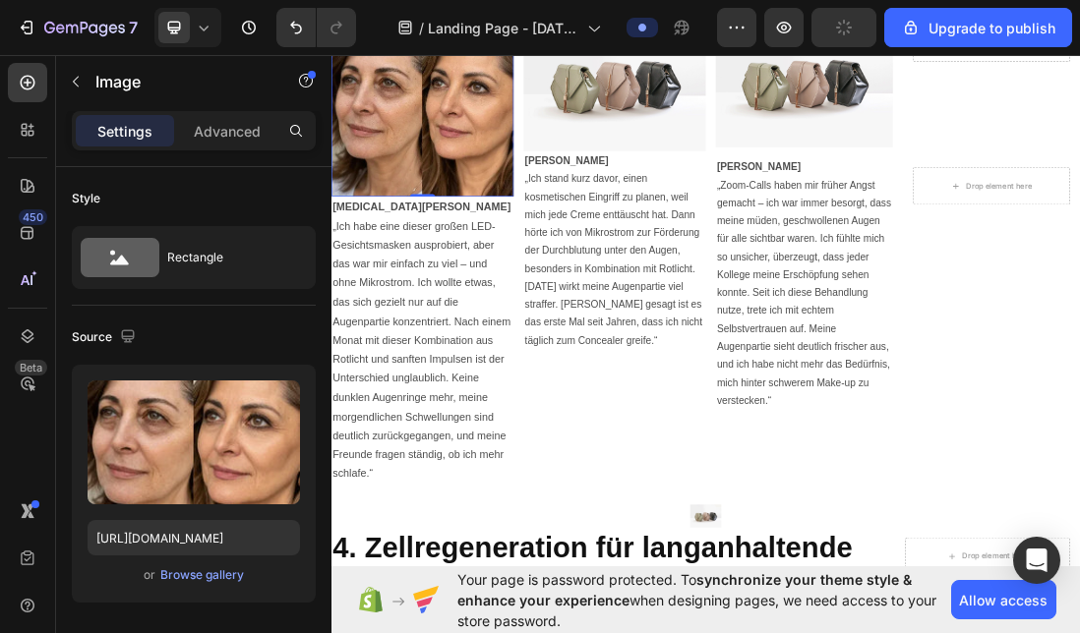
scroll to position [3992, 0]
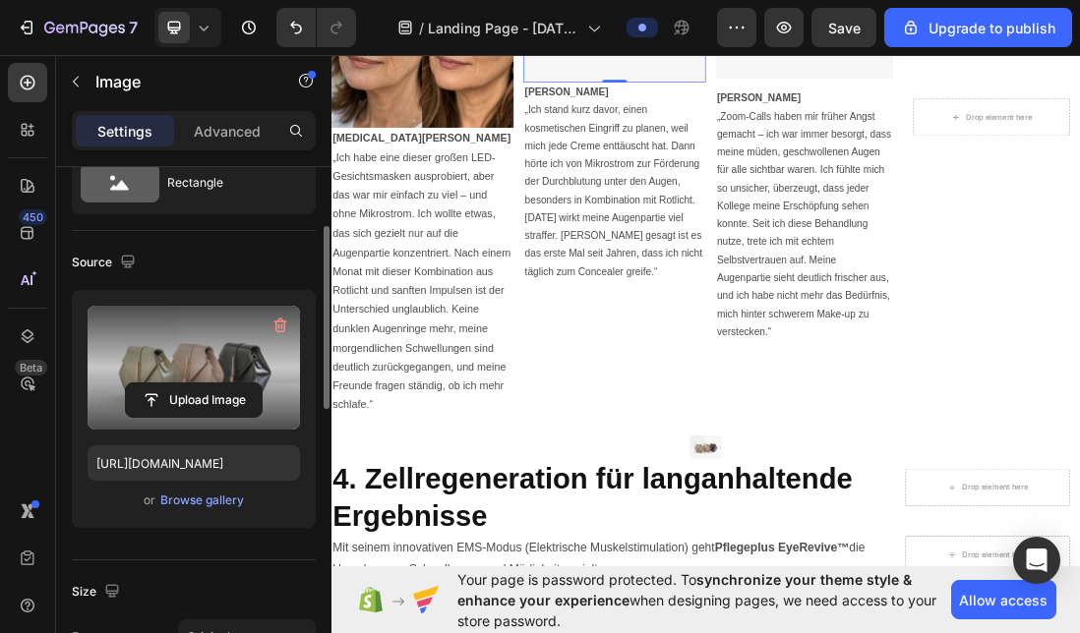
scroll to position [120, 0]
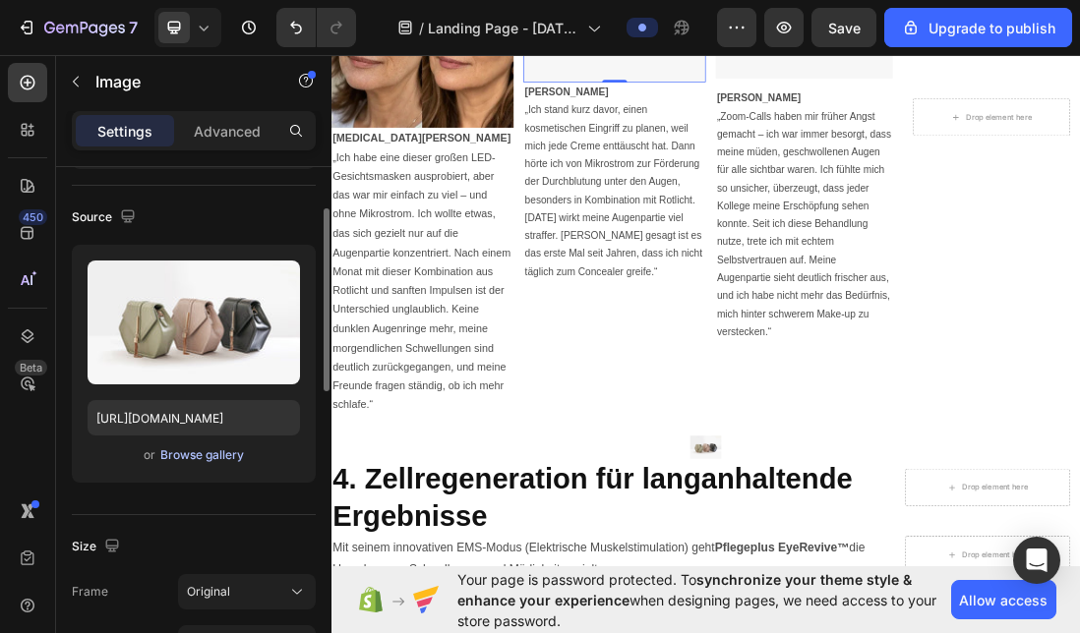
click at [188, 457] on div "Browse gallery" at bounding box center [202, 456] width 84 height 18
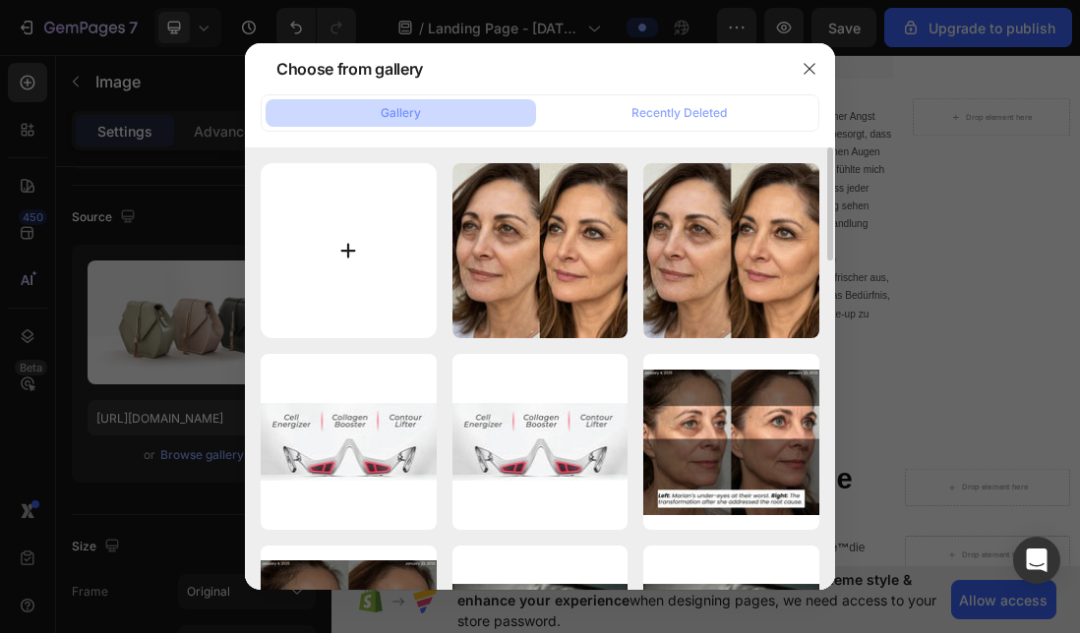
click at [319, 246] on input "file" at bounding box center [349, 251] width 176 height 176
type input "C:\fakepath\imgi_9_1742412900721_gempages_552674117128553413_6b4ce5ac_fcbf_4444…"
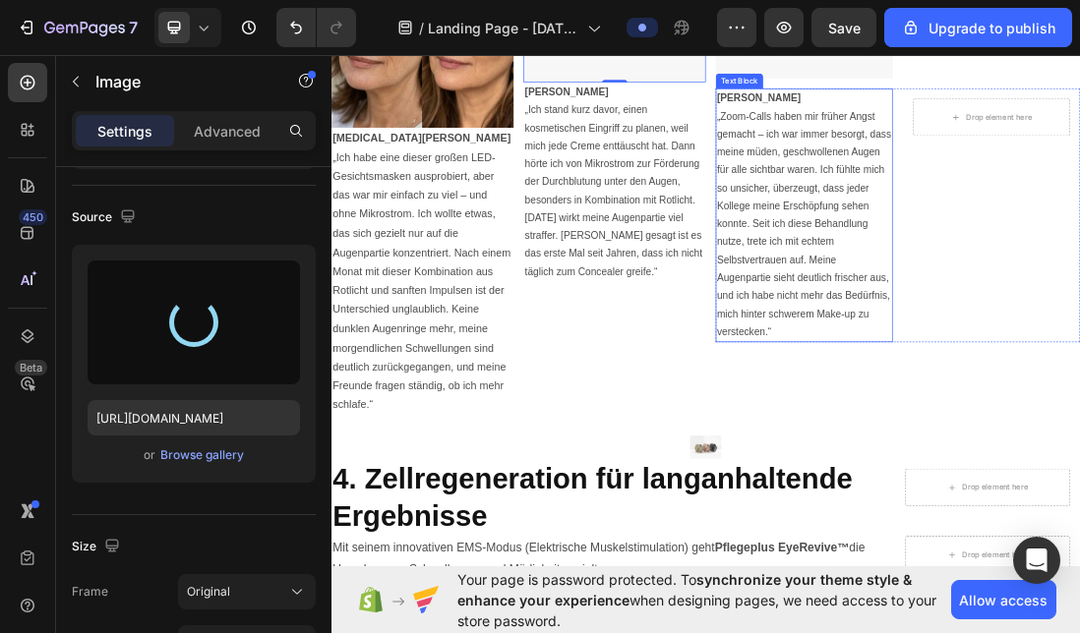
type input "[URL][DOMAIN_NAME]"
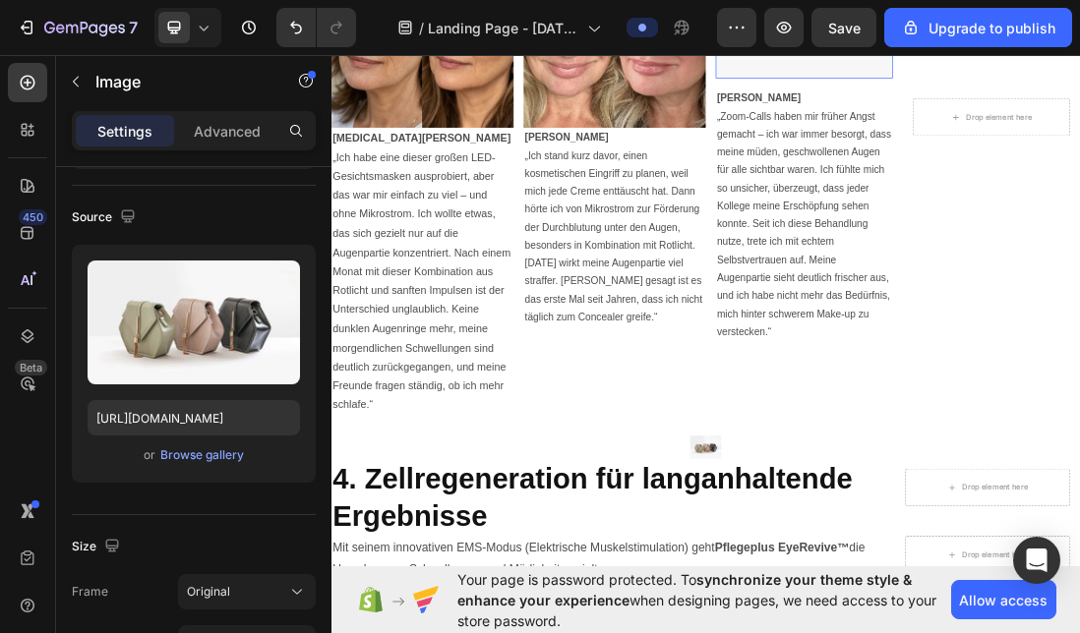
click at [200, 451] on div "Browse gallery" at bounding box center [202, 456] width 84 height 18
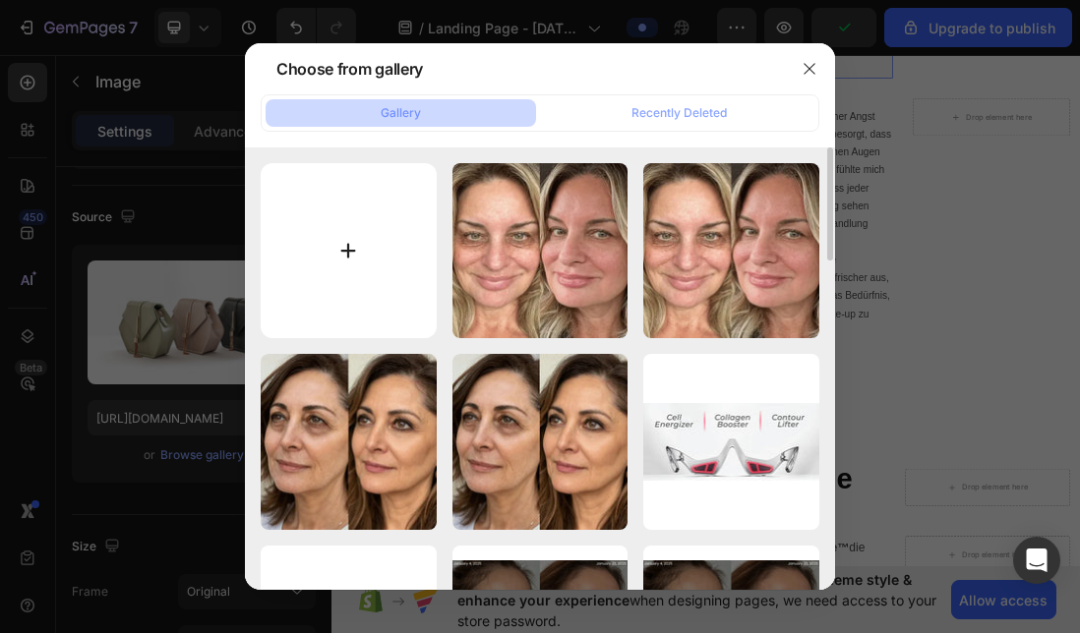
click at [332, 301] on input "file" at bounding box center [349, 251] width 176 height 176
type input "C:\fakepath\imgi_11_1742414725871_gempages_552674117128553413_25f89d15_3056_405…"
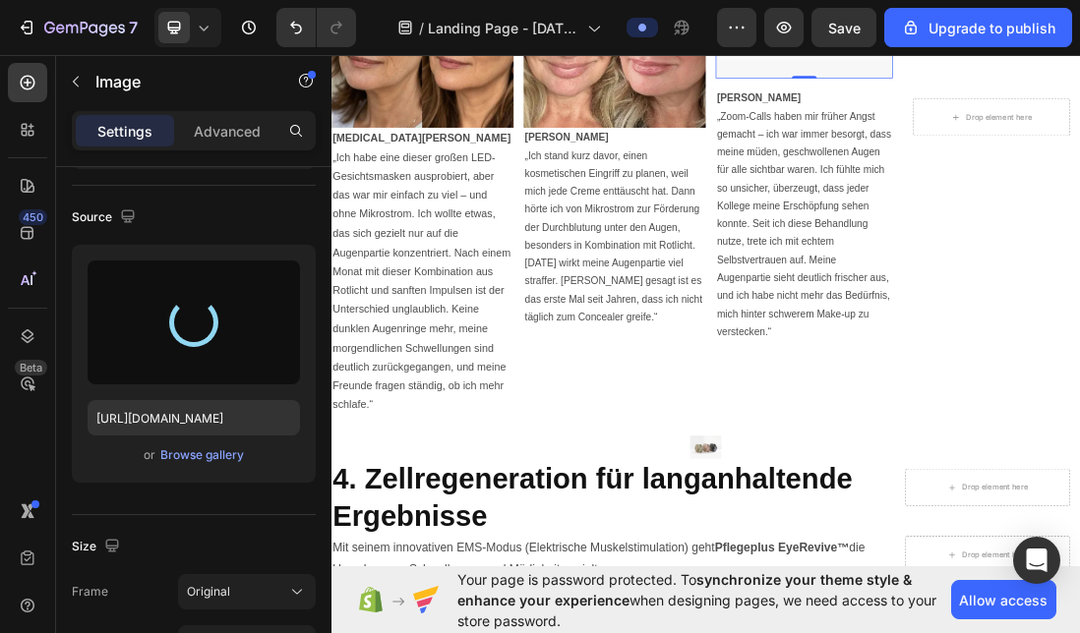
type input "[URL][DOMAIN_NAME]"
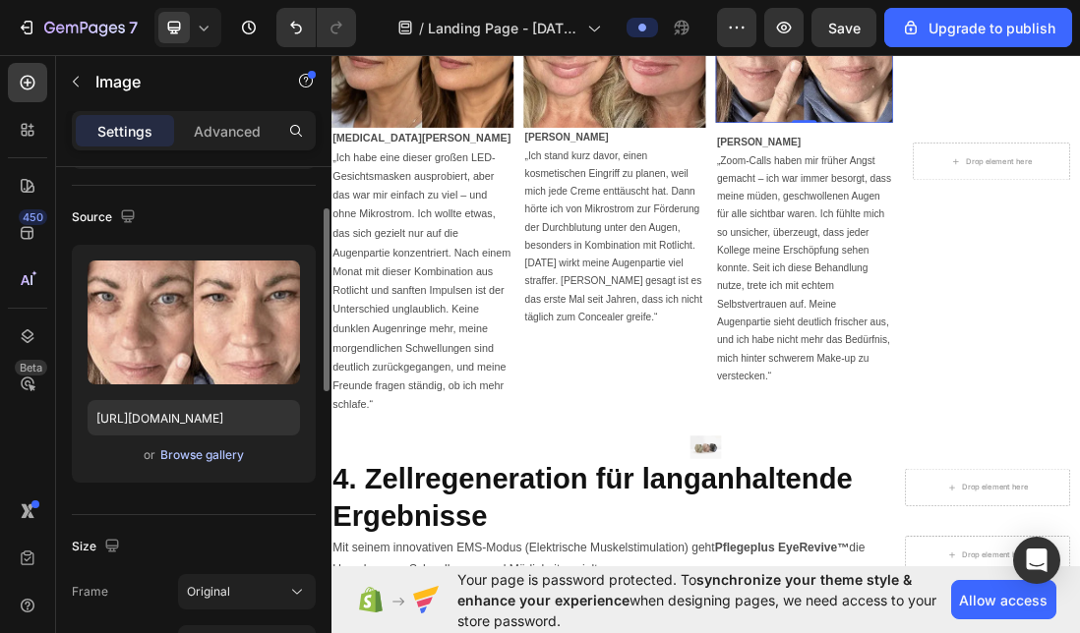
click at [213, 456] on div "Browse gallery" at bounding box center [202, 456] width 84 height 18
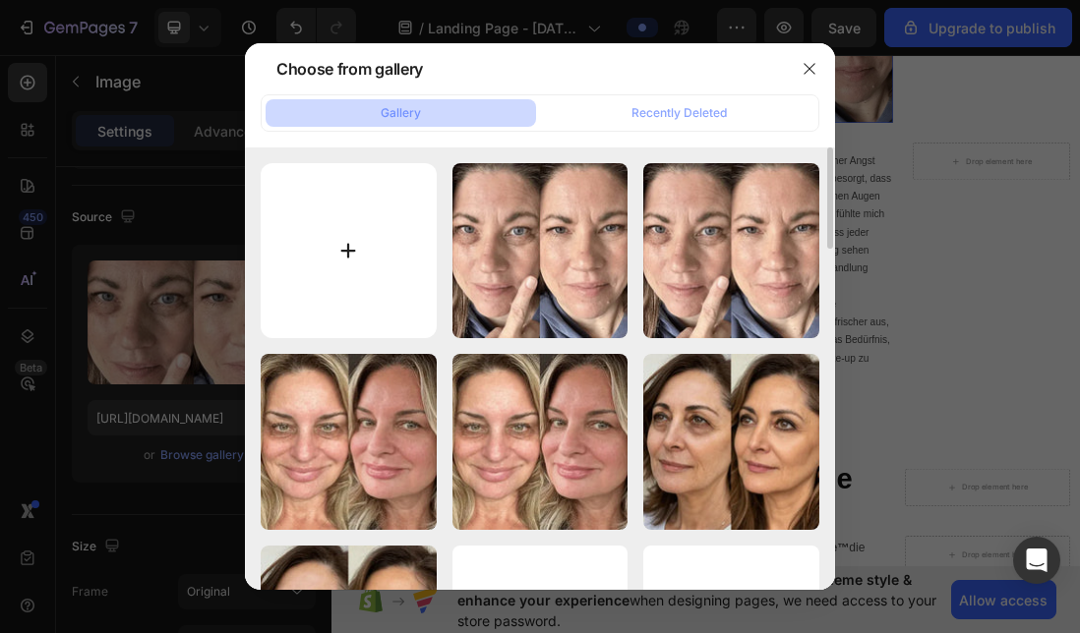
click at [363, 276] on input "file" at bounding box center [349, 251] width 176 height 176
type input "C:\fakepath\imgi_10_1742412930419_gempages_552674117128553413_f54ef565_2233_474…"
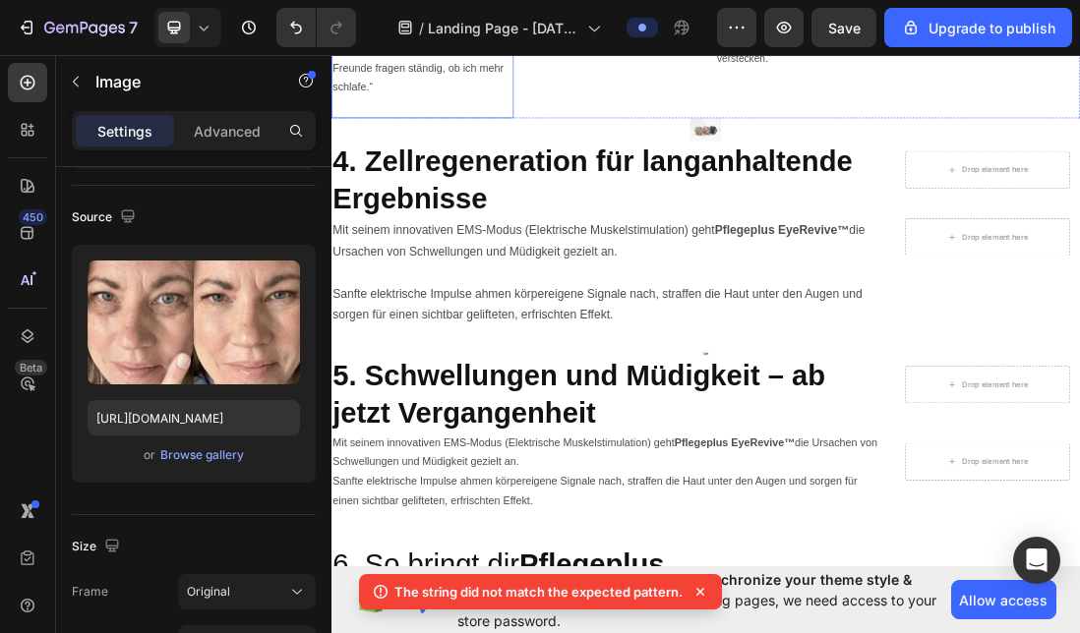
scroll to position [4502, 0]
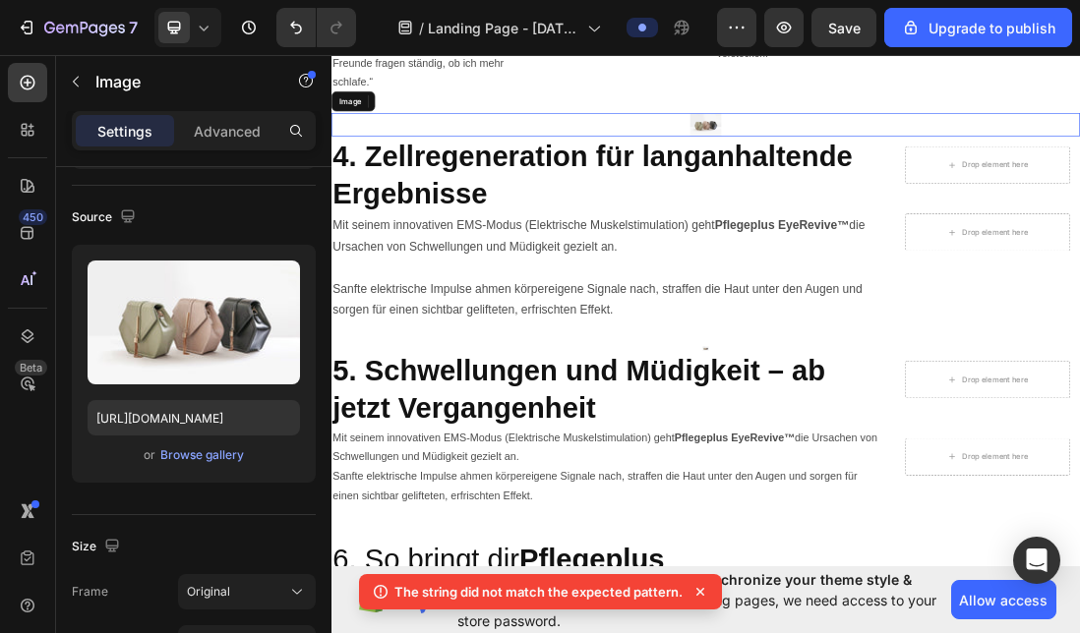
click at [923, 191] on img at bounding box center [921, 171] width 49 height 37
click at [466, 143] on icon at bounding box center [462, 135] width 16 height 16
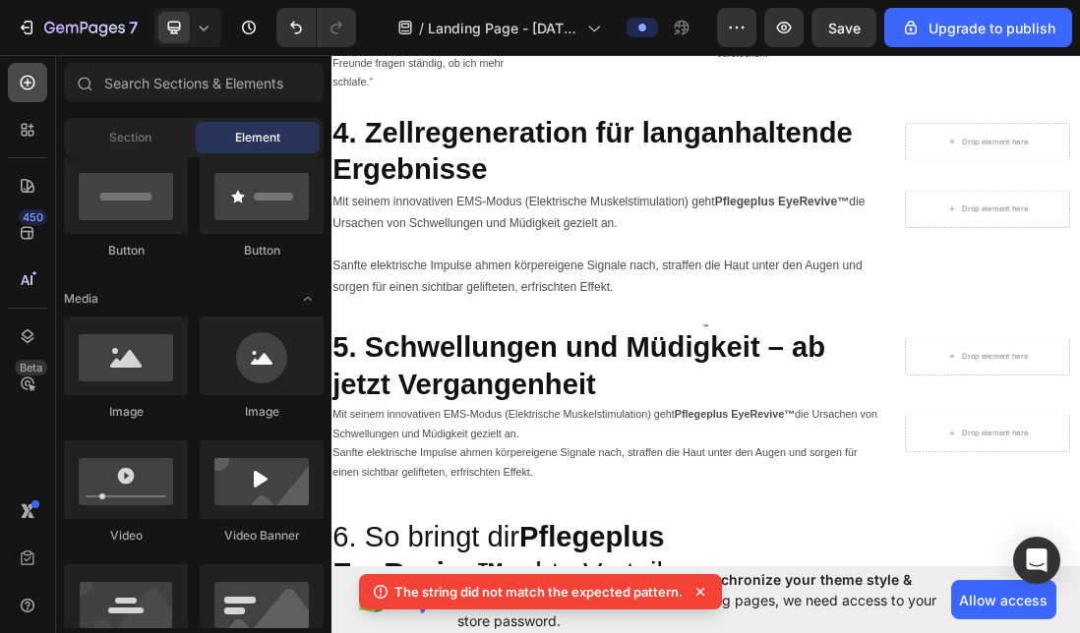
click at [24, 77] on icon at bounding box center [28, 83] width 15 height 15
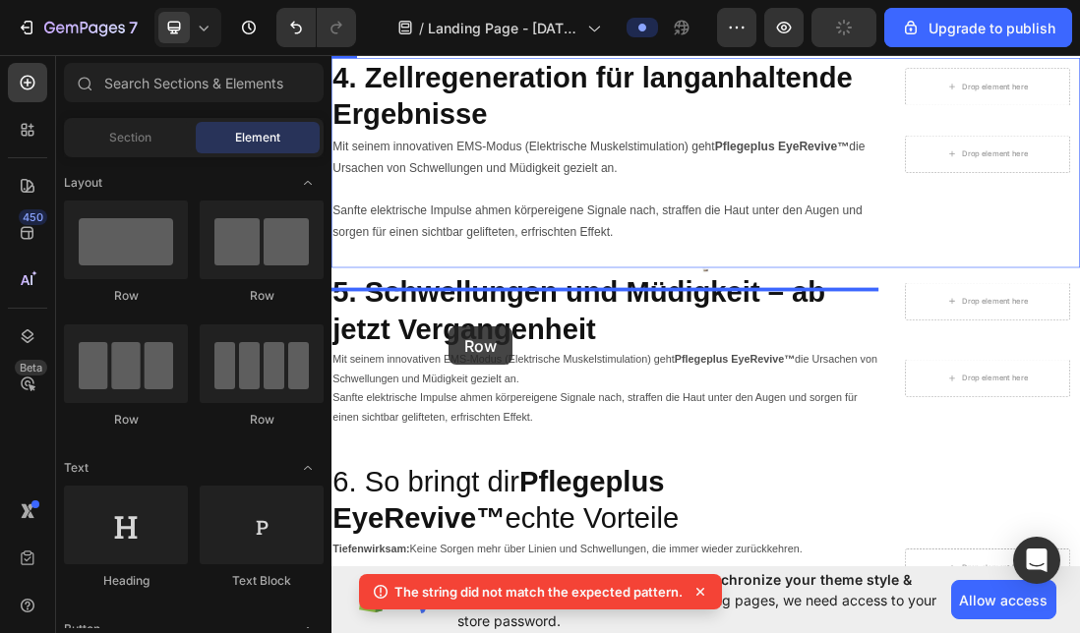
scroll to position [4622, 0]
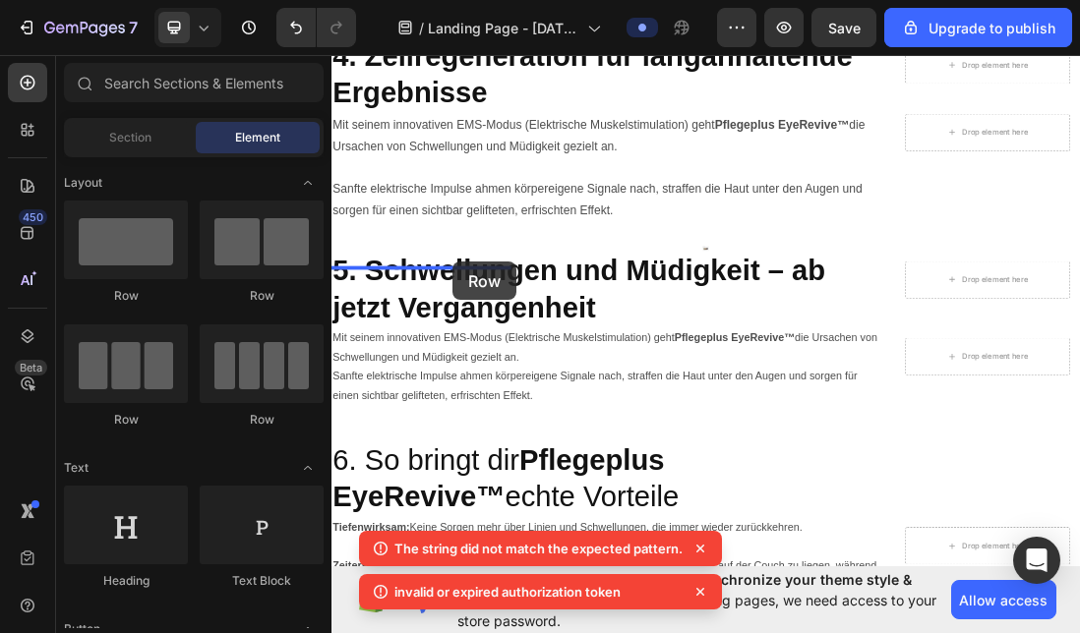
drag, startPoint x: 463, startPoint y: 298, endPoint x: 522, endPoint y: 388, distance: 107.2
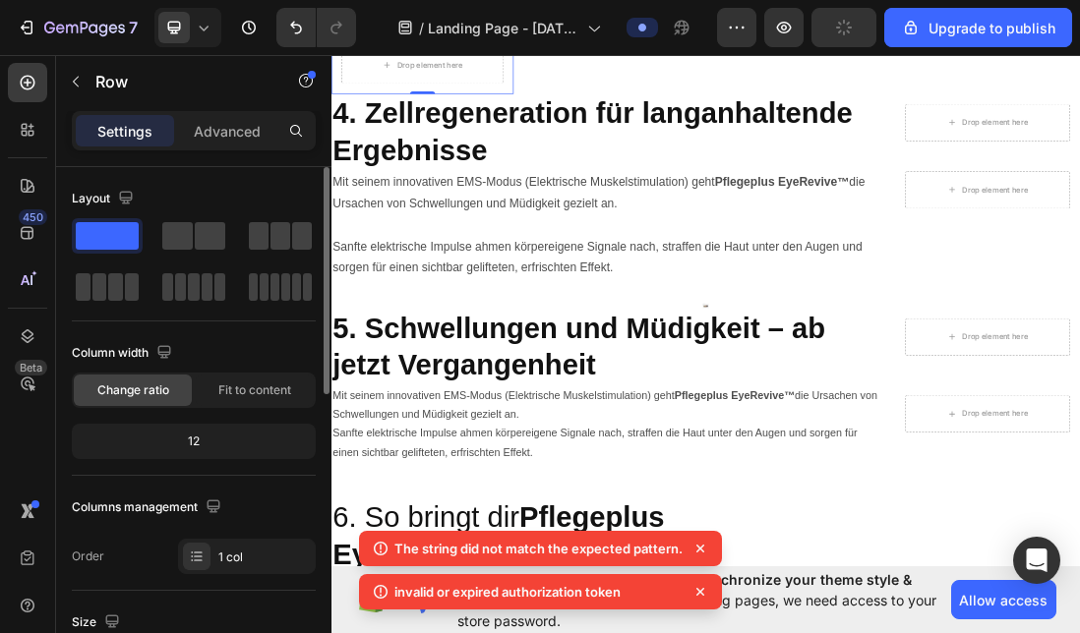
drag, startPoint x: 113, startPoint y: 236, endPoint x: 128, endPoint y: 217, distance: 23.8
click at [128, 217] on div "Layout" at bounding box center [194, 244] width 244 height 122
click at [29, 72] on div at bounding box center [27, 82] width 39 height 39
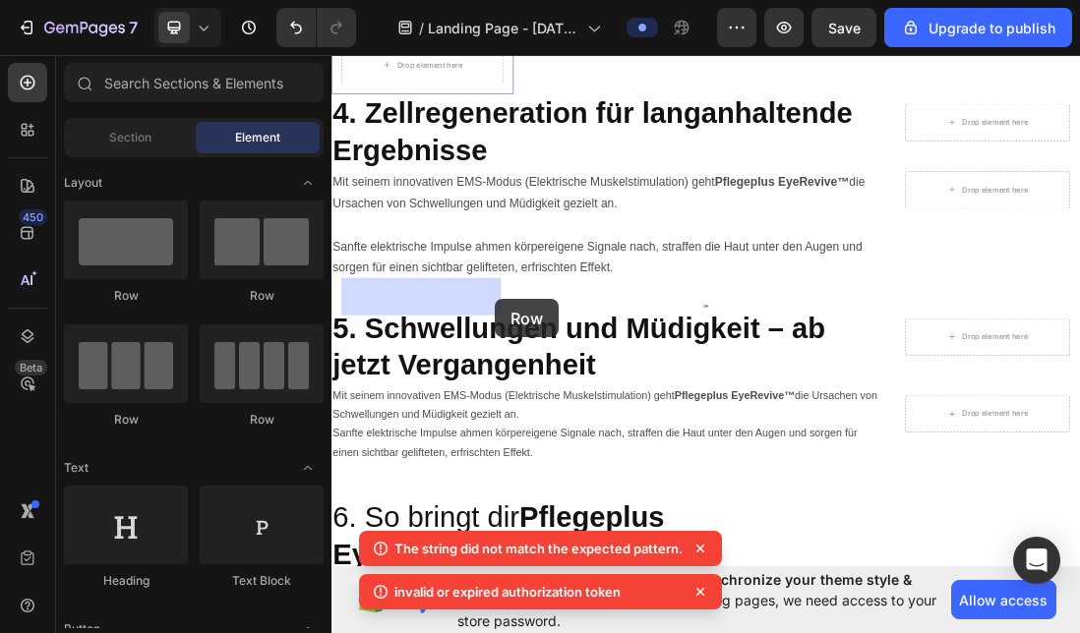
drag, startPoint x: 466, startPoint y: 295, endPoint x: 589, endPoint y: 447, distance: 195.1
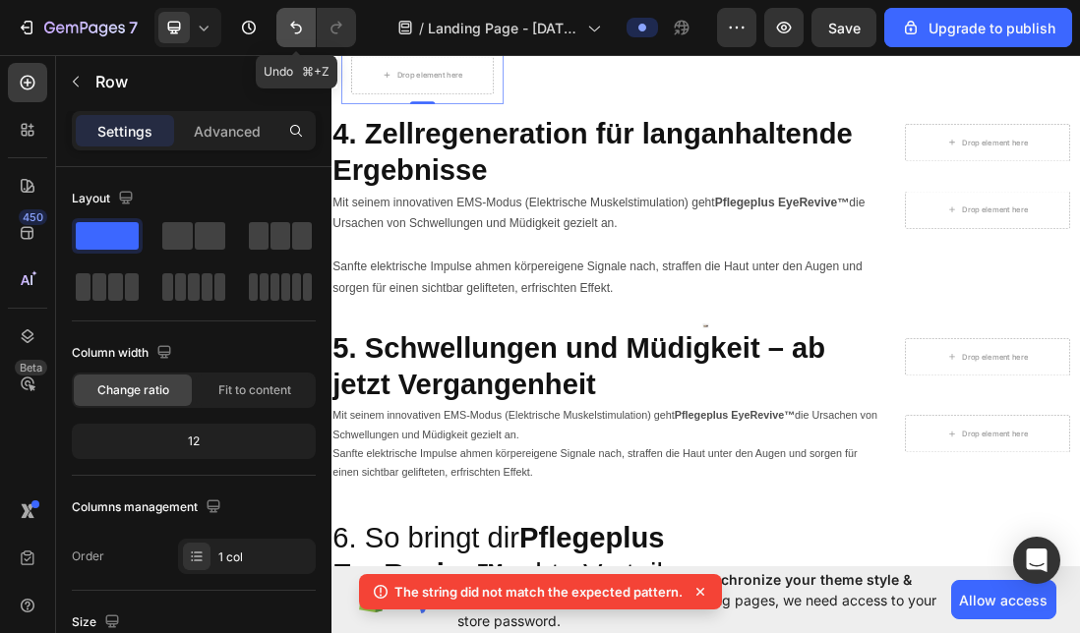
click at [294, 24] on icon "Undo/Redo" at bounding box center [296, 28] width 20 height 20
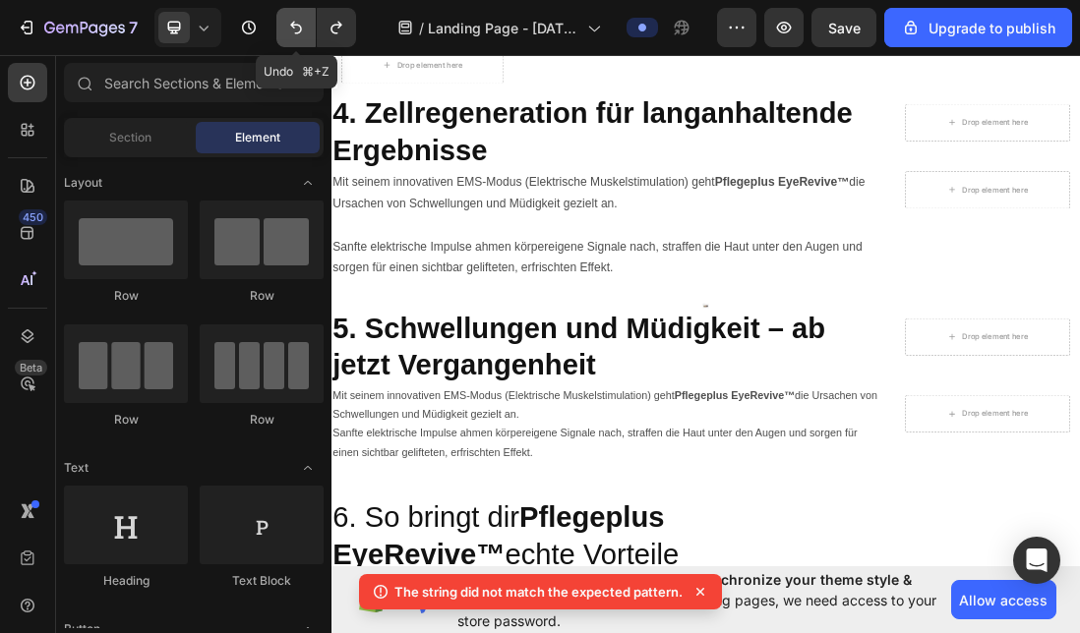
click at [294, 24] on icon "Undo/Redo" at bounding box center [296, 28] width 20 height 20
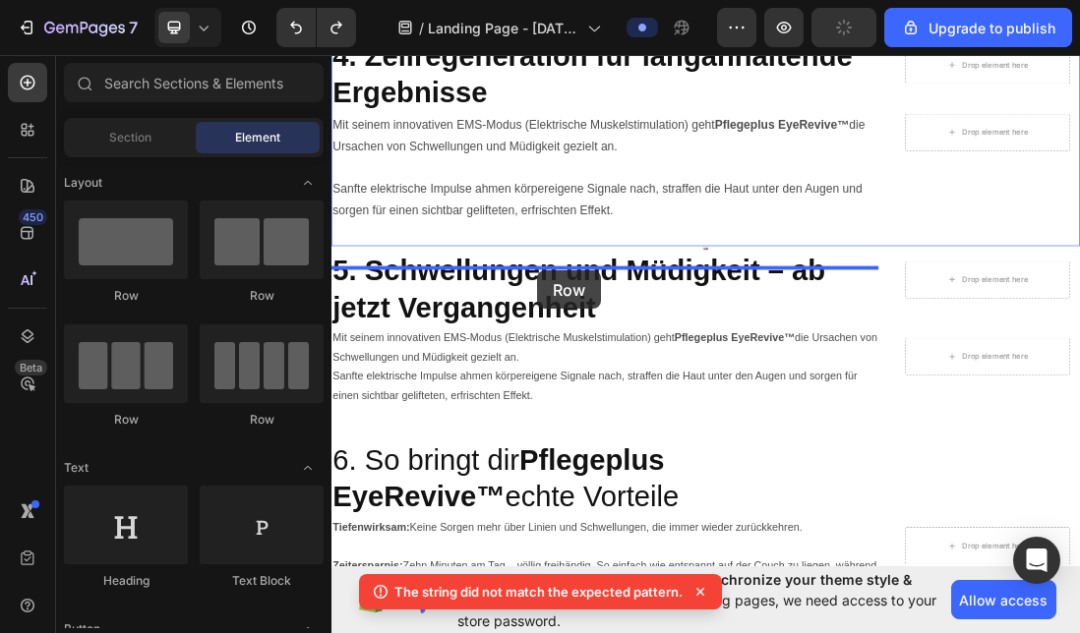
drag, startPoint x: 574, startPoint y: 289, endPoint x: 656, endPoint y: 401, distance: 138.7
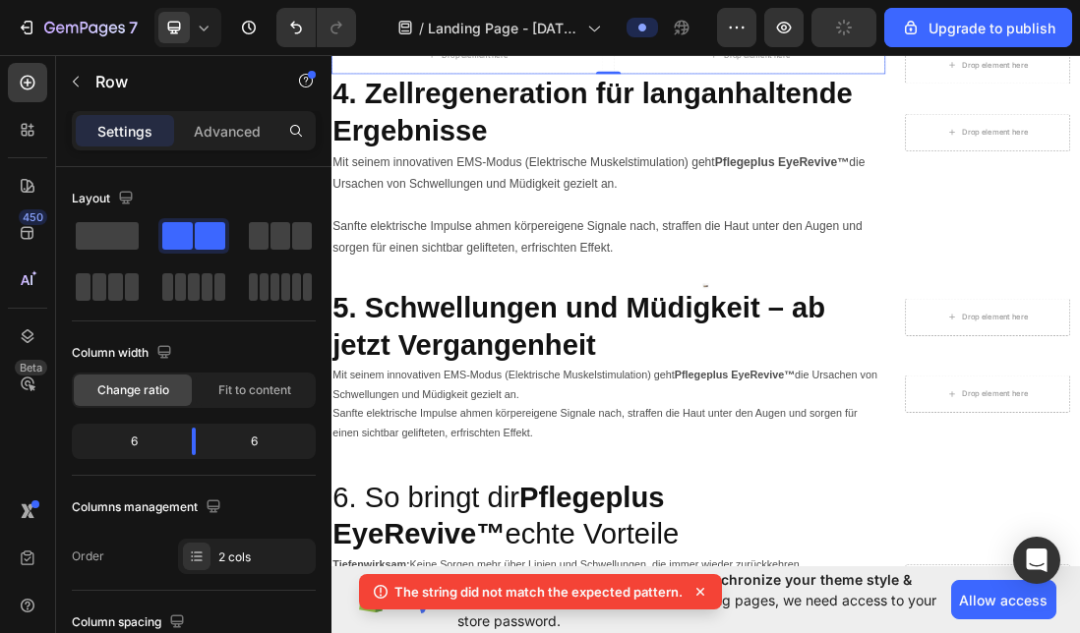
click at [457, 23] on icon at bounding box center [453, 15] width 16 height 16
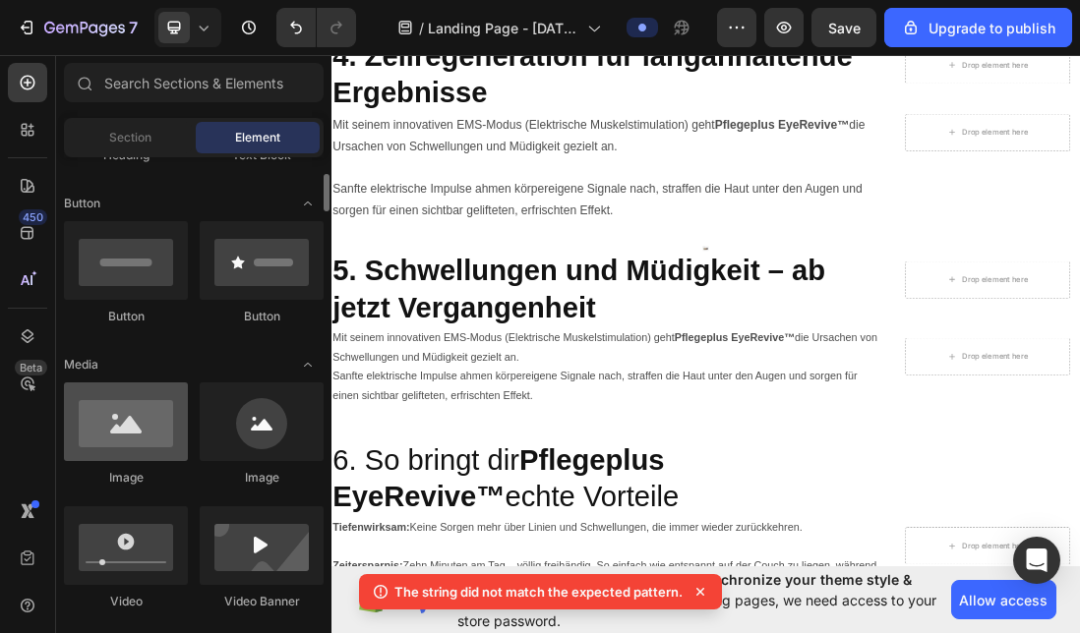
scroll to position [532, 0]
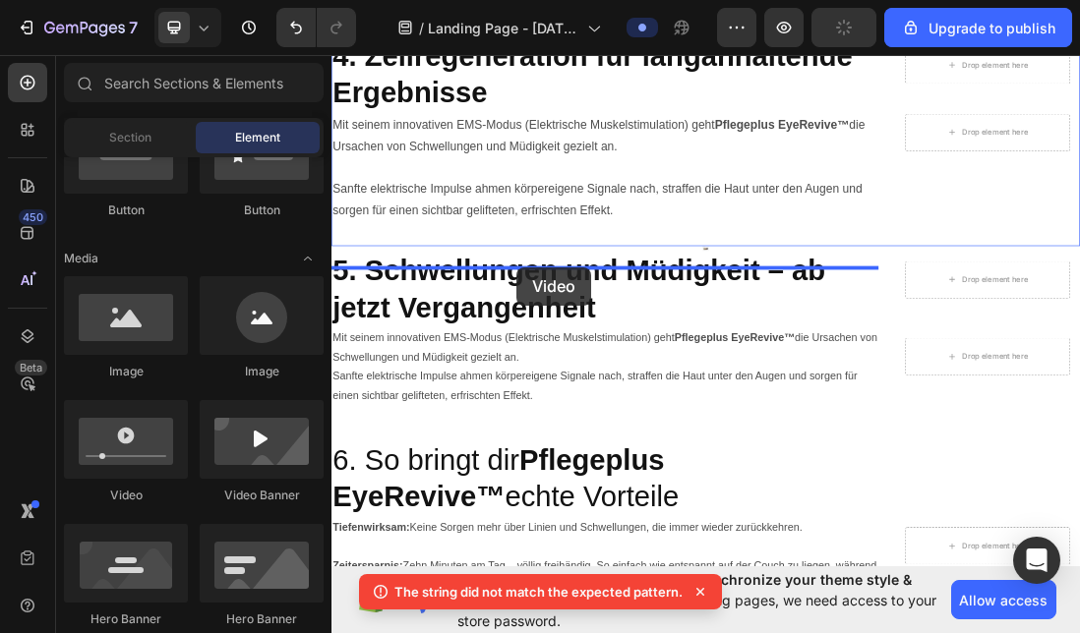
drag, startPoint x: 453, startPoint y: 474, endPoint x: 623, endPoint y: 396, distance: 186.2
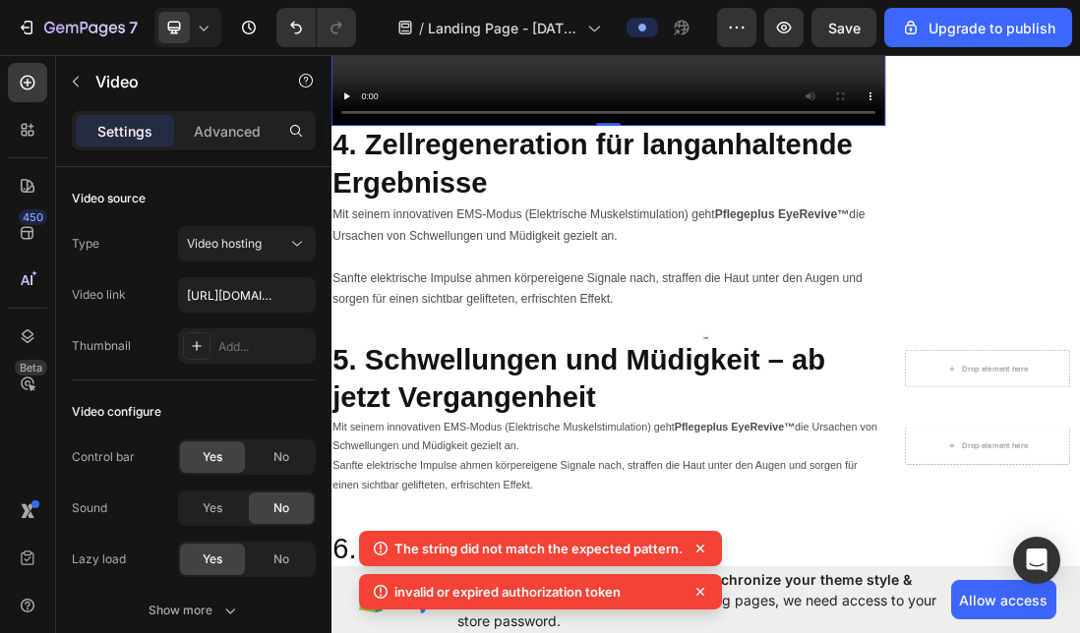
scroll to position [4809, 0]
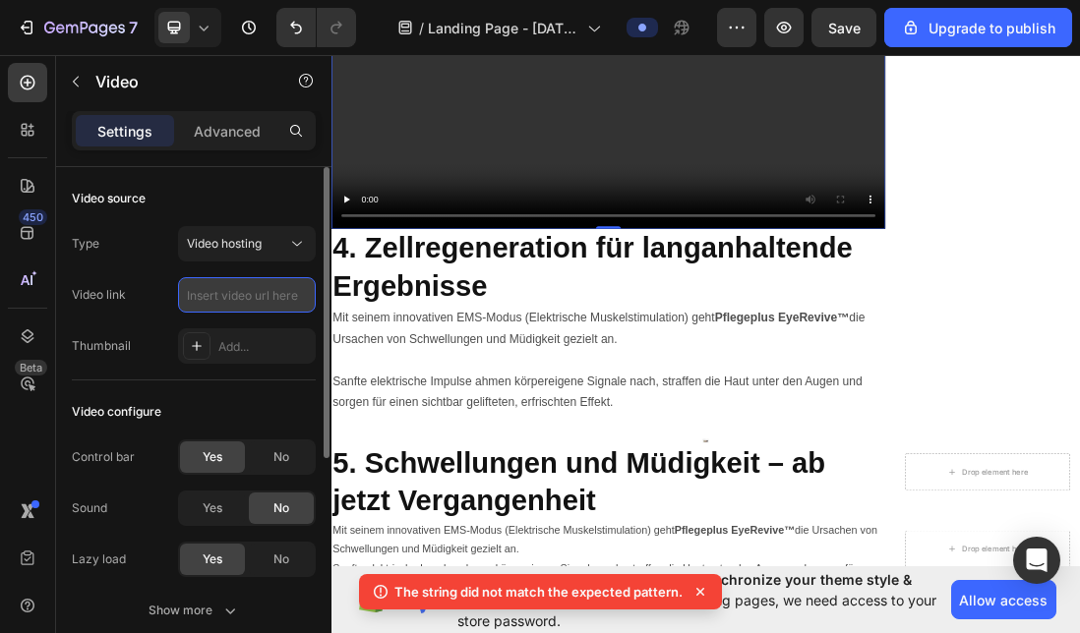
paste input "[URL][DOMAIN_NAME]"
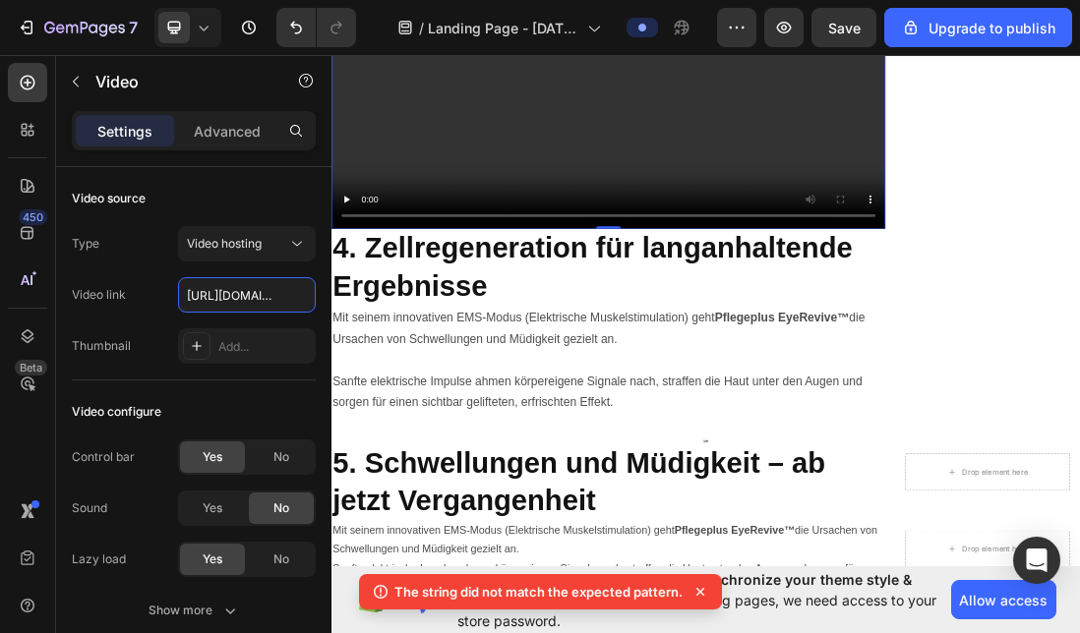
type input "[URL][DOMAIN_NAME]"
click at [761, 337] on video at bounding box center [767, 92] width 873 height 492
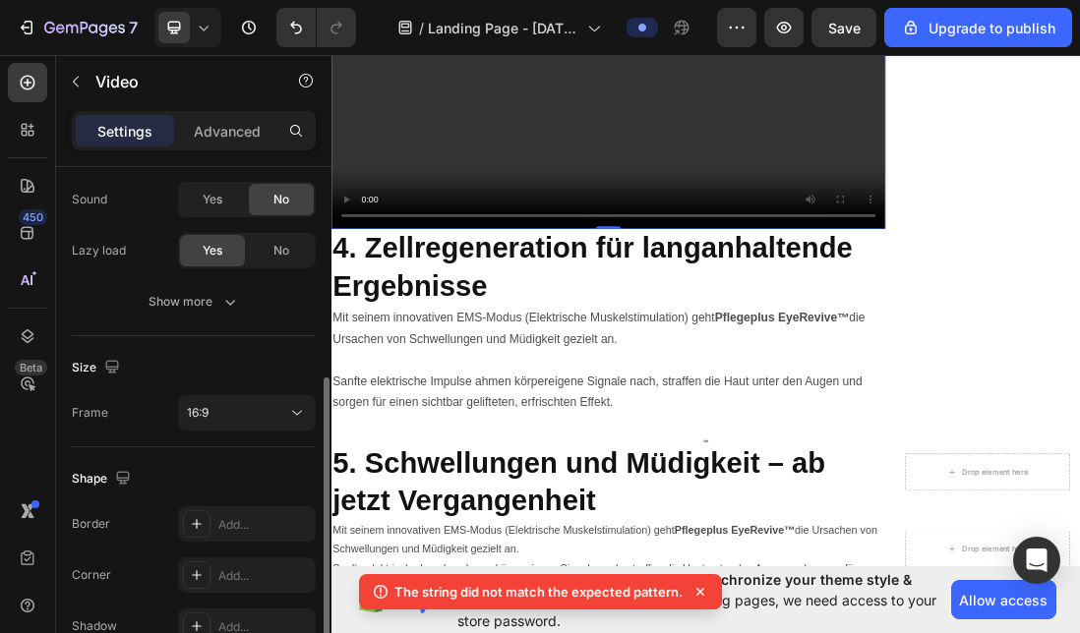
scroll to position [333, 0]
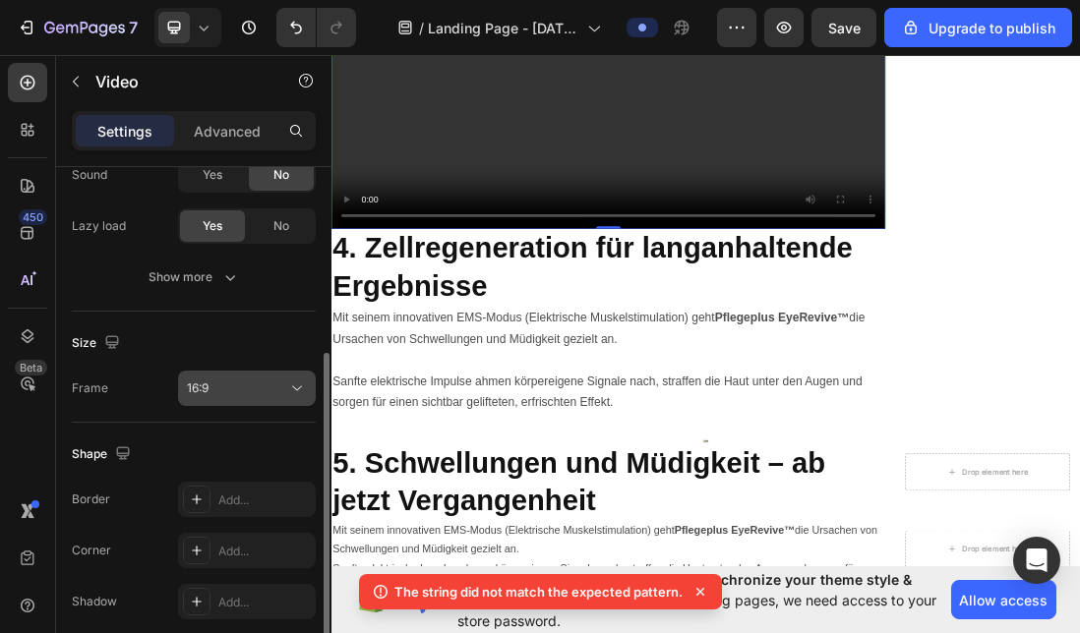
click at [249, 387] on div "16:9" at bounding box center [237, 389] width 100 height 18
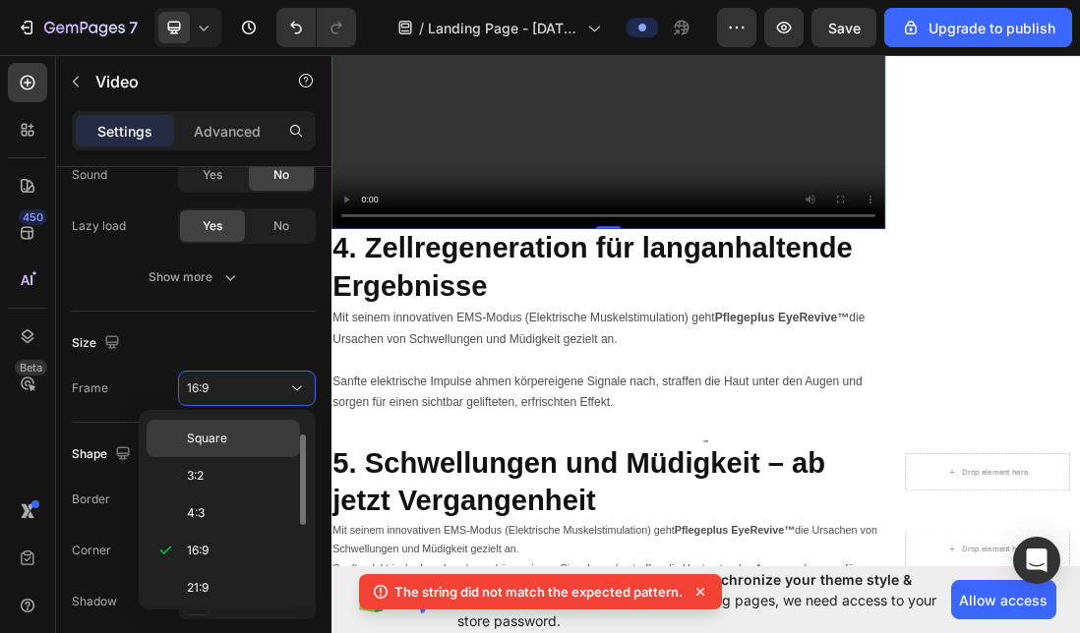
scroll to position [0, 0]
click at [240, 441] on p "Original" at bounding box center [239, 437] width 104 height 18
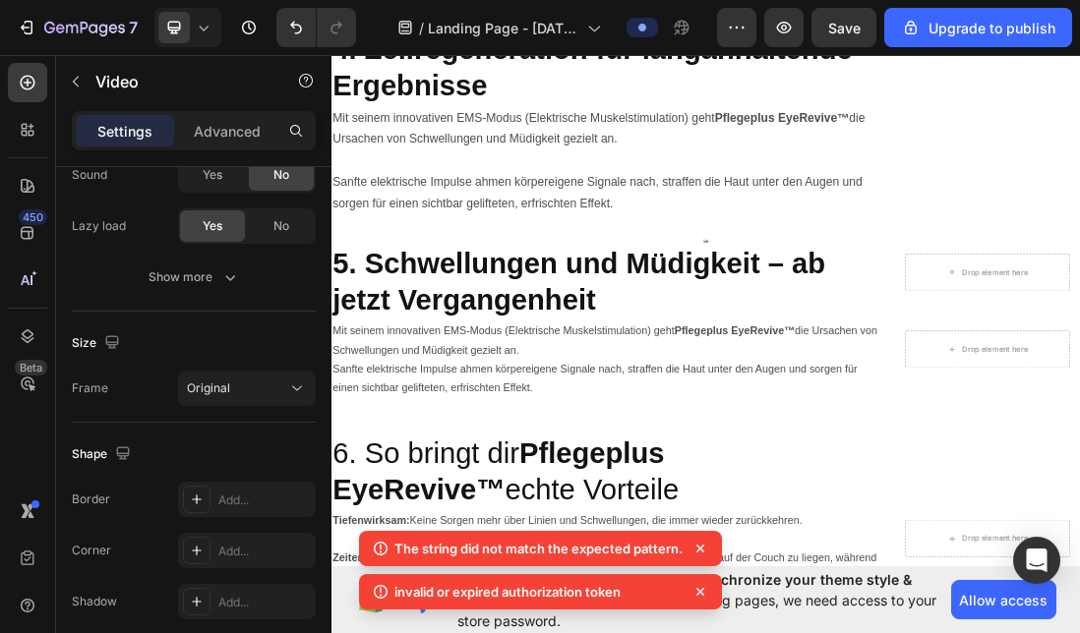
scroll to position [5074, 0]
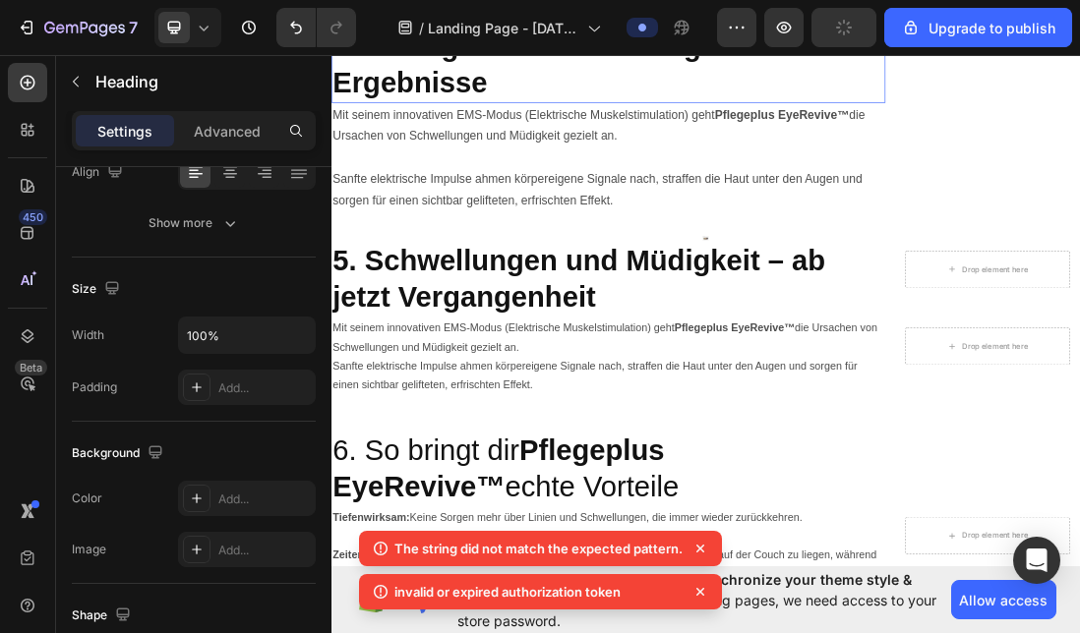
click at [643, 133] on strong "4. Zellregeneration für langanhaltende Ergebnisse" at bounding box center [742, 78] width 819 height 110
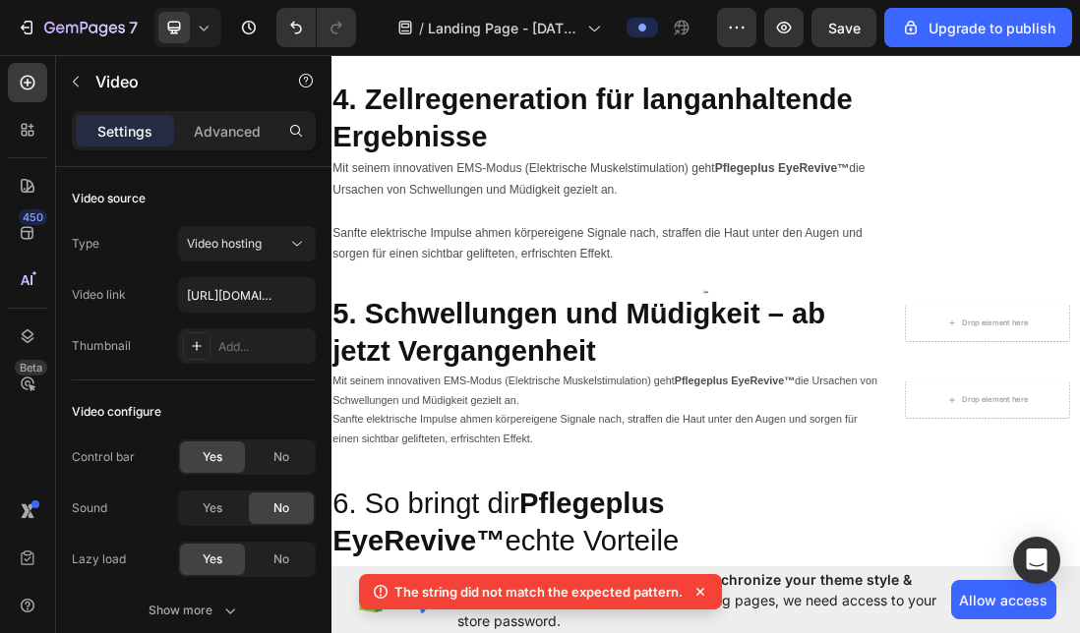
drag, startPoint x: 762, startPoint y: 590, endPoint x: 772, endPoint y: 675, distance: 85.2
click at [772, 434] on div "Video 86 4. Zellregeneration für langanhaltende Ergebnisse Heading Mit seinem i…" at bounding box center [767, 7] width 873 height 853
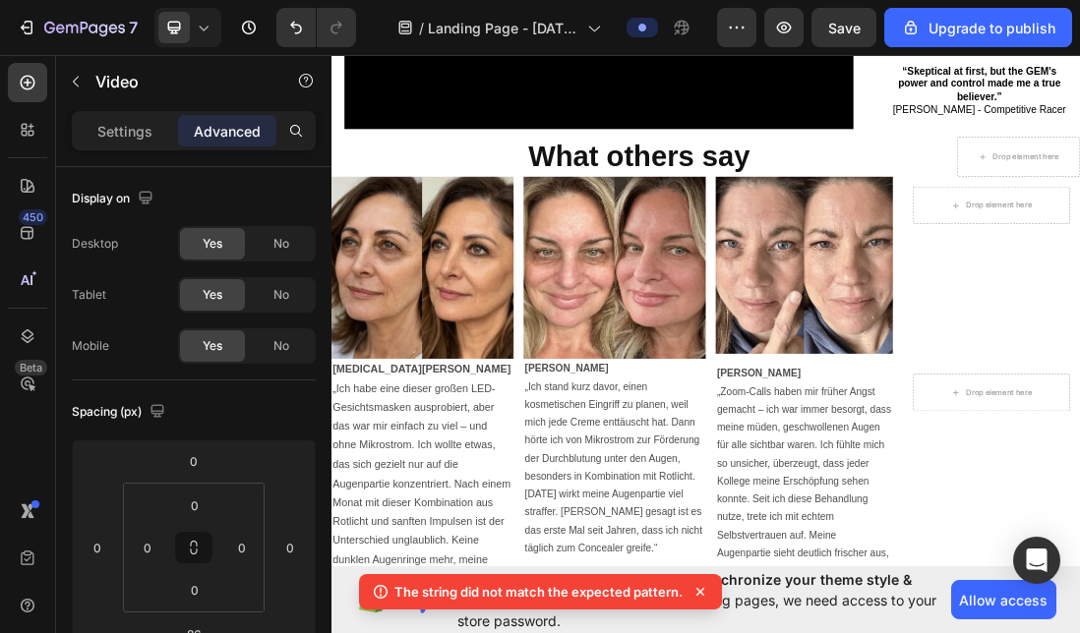
scroll to position [3607, 0]
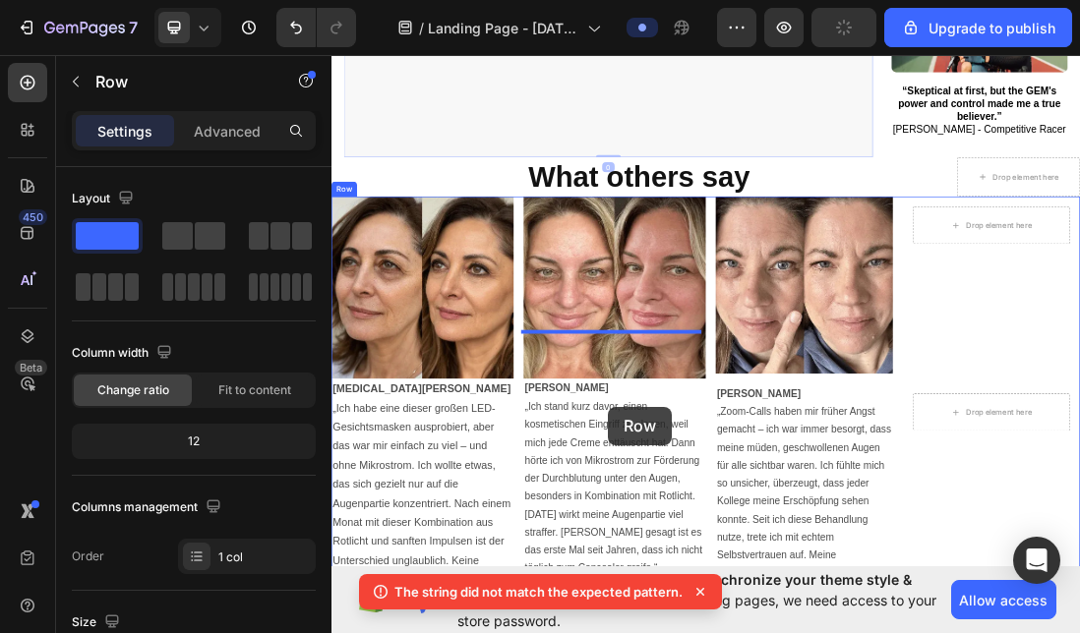
drag, startPoint x: 767, startPoint y: 584, endPoint x: 767, endPoint y: 617, distance: 32.5
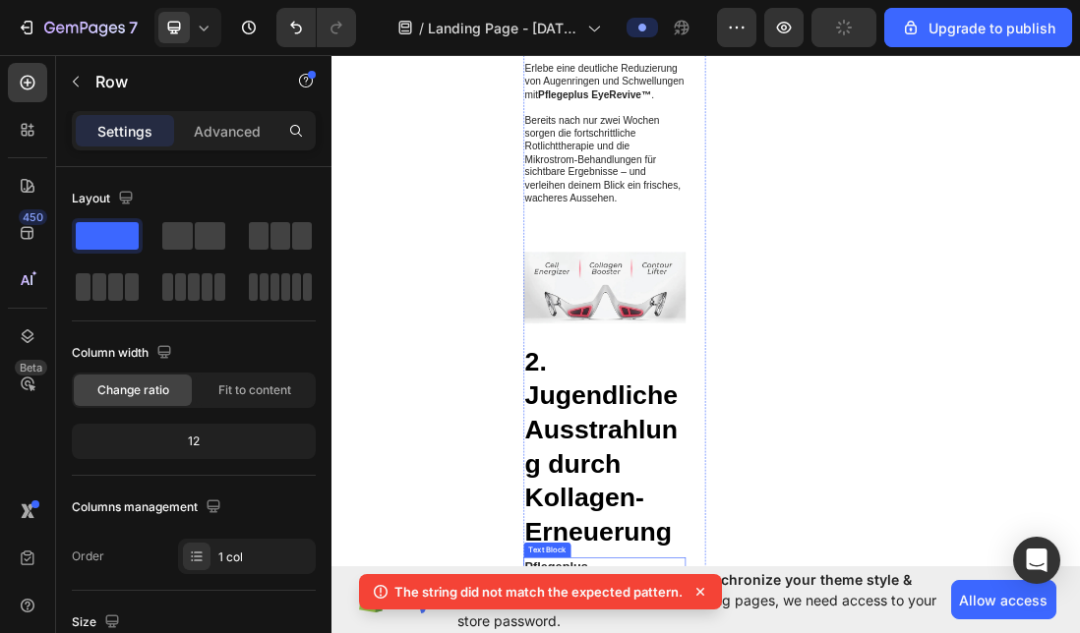
scroll to position [3894, 0]
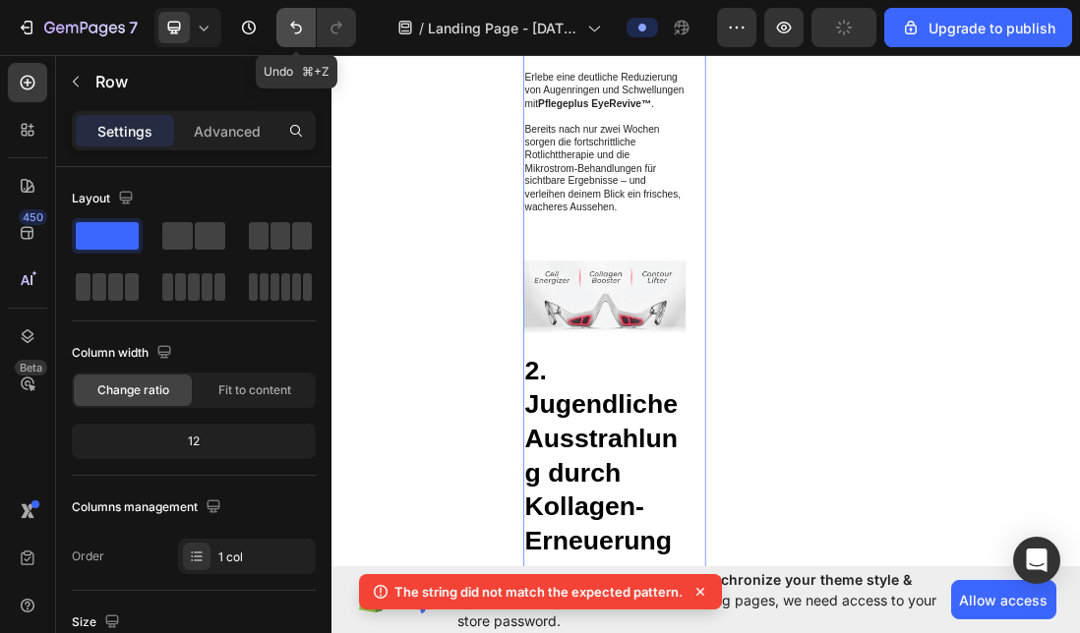
click at [298, 30] on icon "Undo/Redo" at bounding box center [296, 28] width 20 height 20
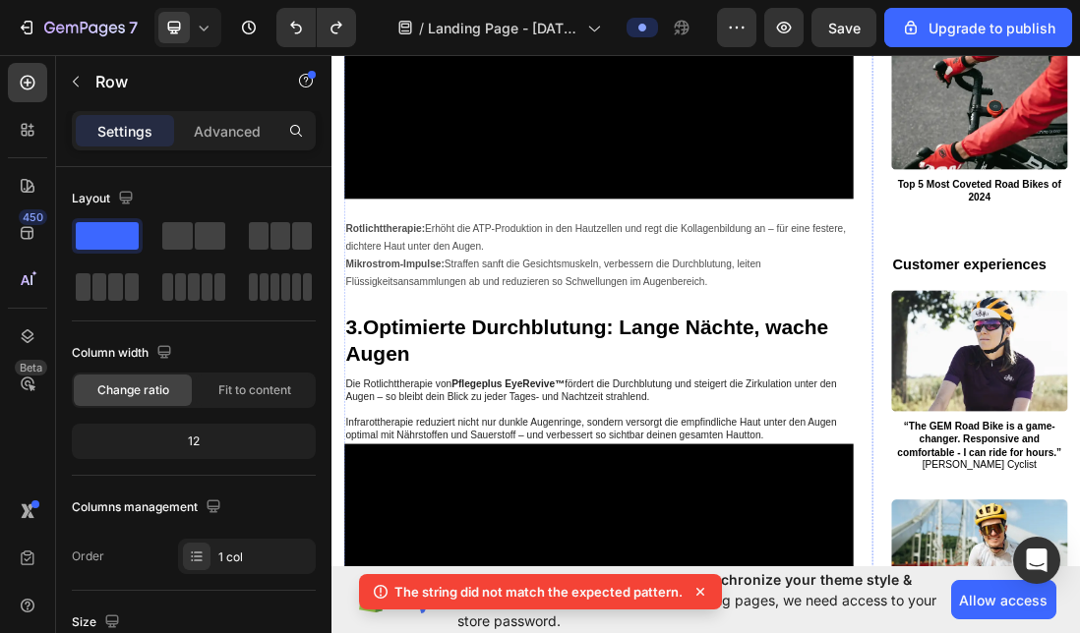
scroll to position [2761, 0]
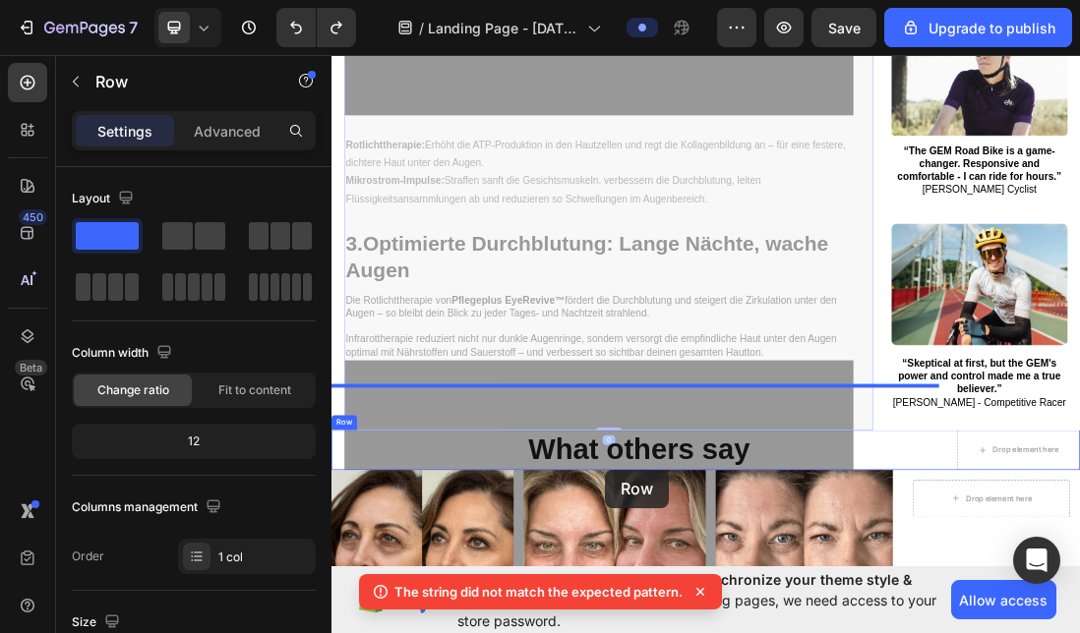
drag, startPoint x: 762, startPoint y: 681, endPoint x: 762, endPoint y: 716, distance: 35.4
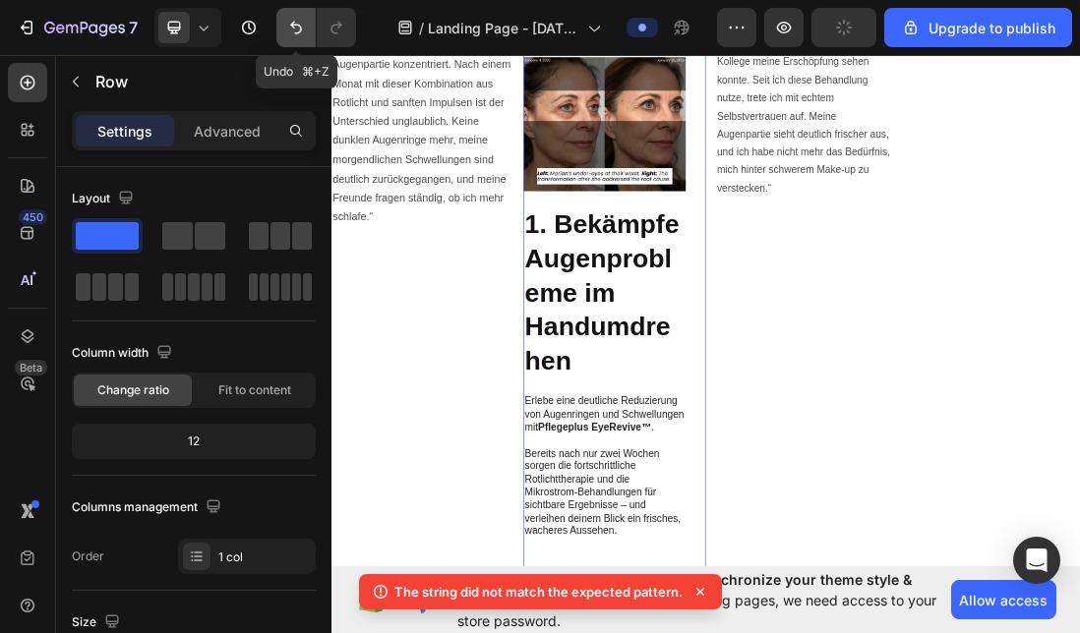
click at [291, 34] on icon "Undo/Redo" at bounding box center [296, 28] width 20 height 20
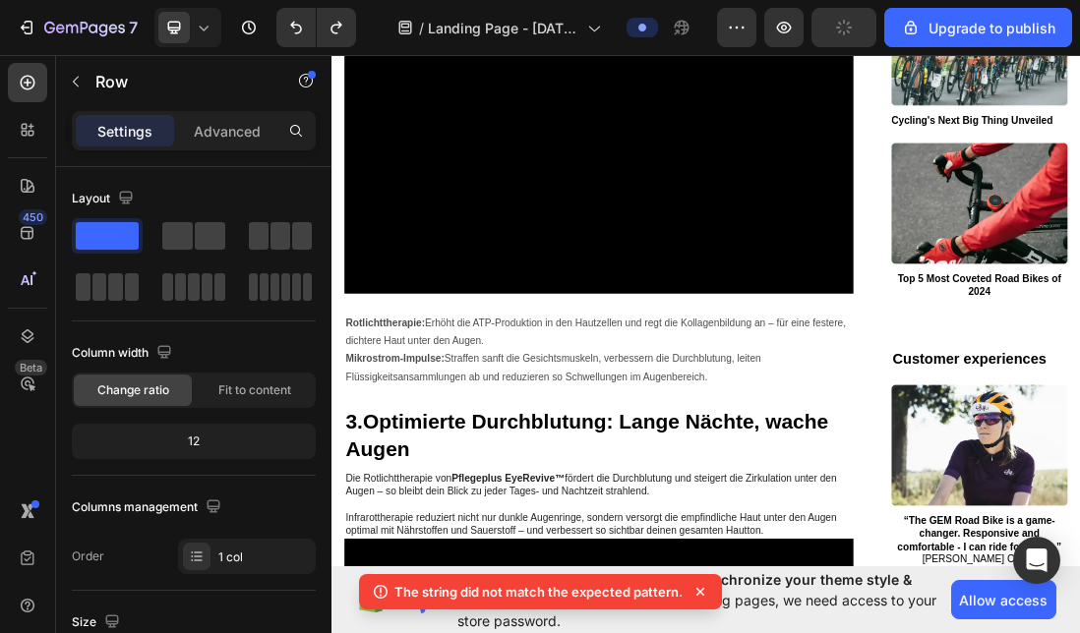
scroll to position [2453, 0]
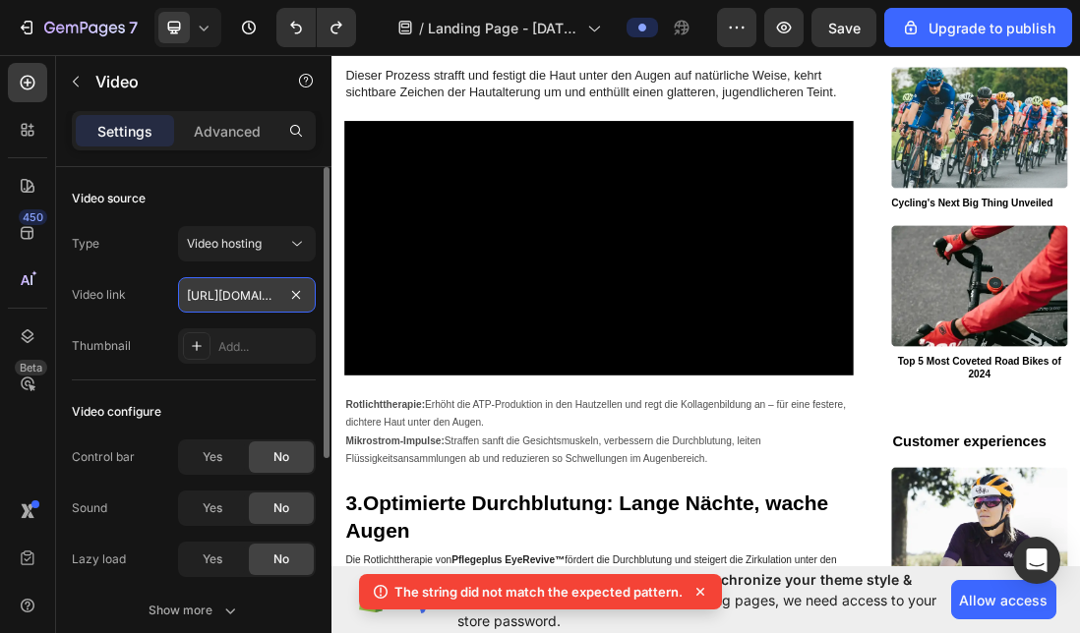
click at [246, 294] on input "[URL][DOMAIN_NAME]" at bounding box center [247, 294] width 138 height 35
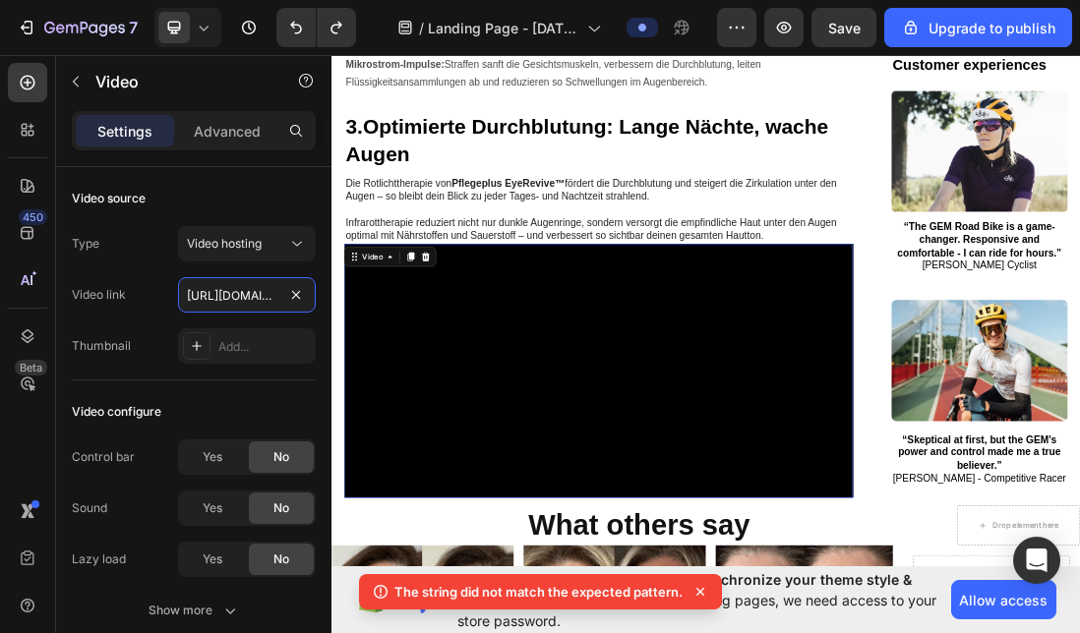
scroll to position [3049, 0]
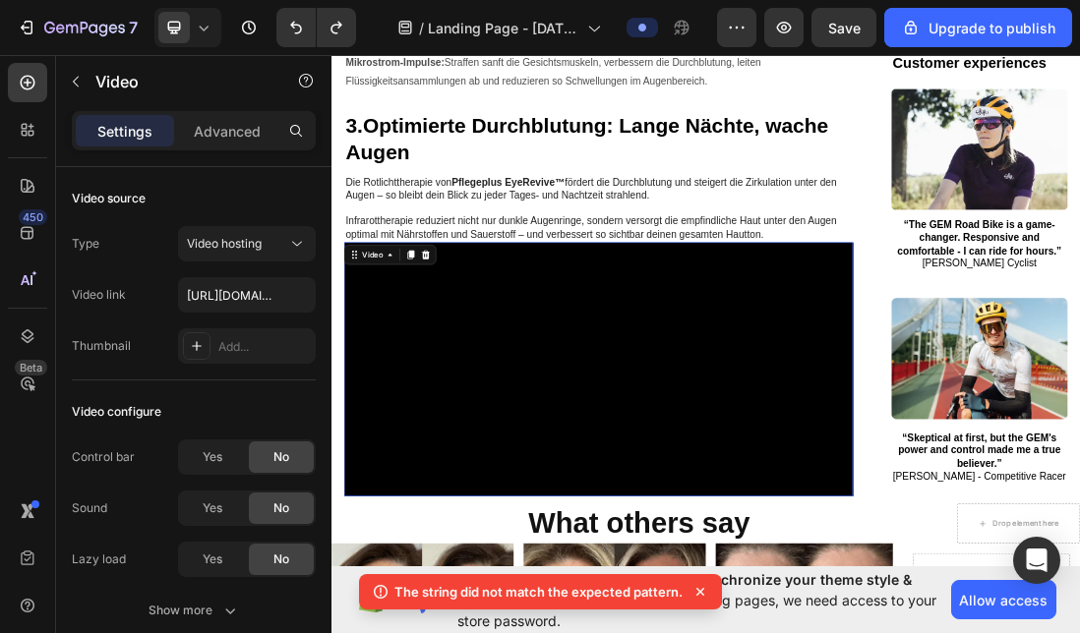
click at [746, 471] on video at bounding box center [752, 558] width 803 height 401
click at [762, 409] on video at bounding box center [752, 558] width 803 height 401
click at [775, 358] on video at bounding box center [752, 558] width 803 height 401
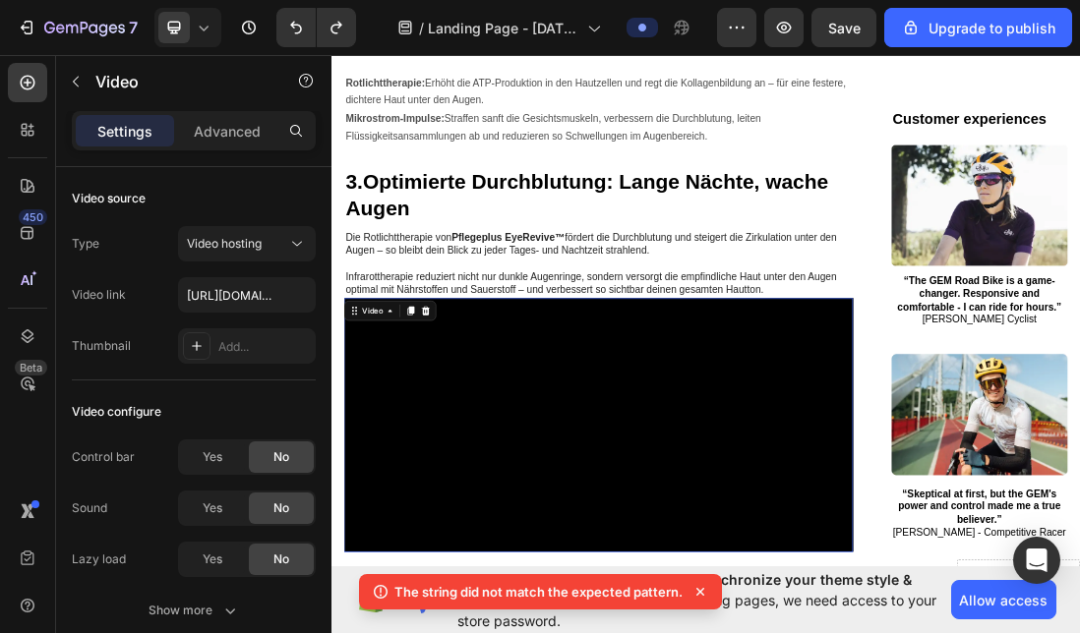
scroll to position [2868, 0]
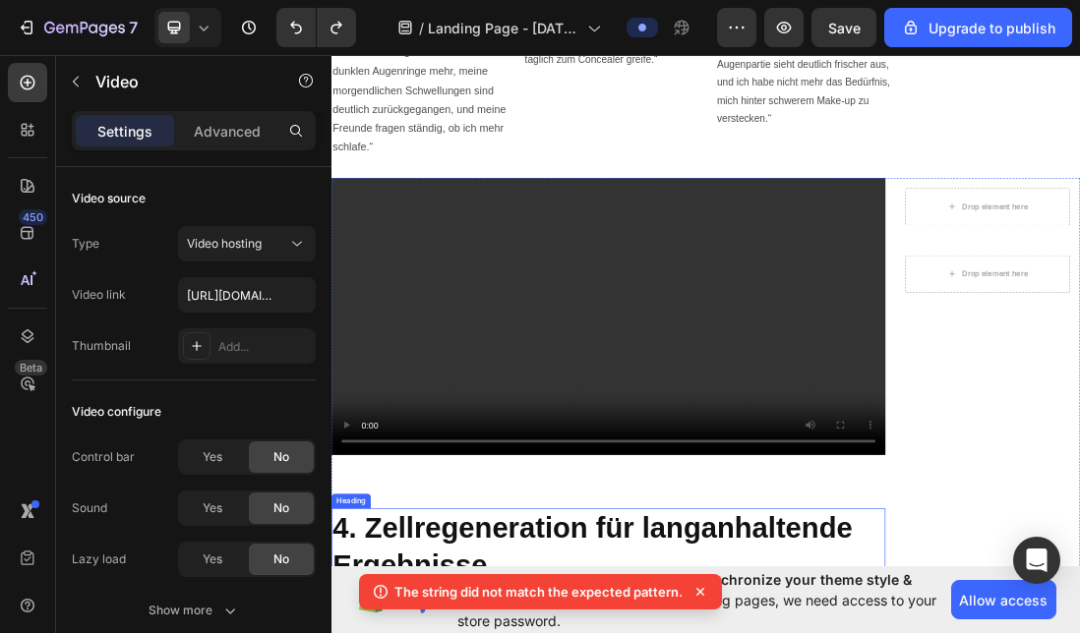
scroll to position [4213, 0]
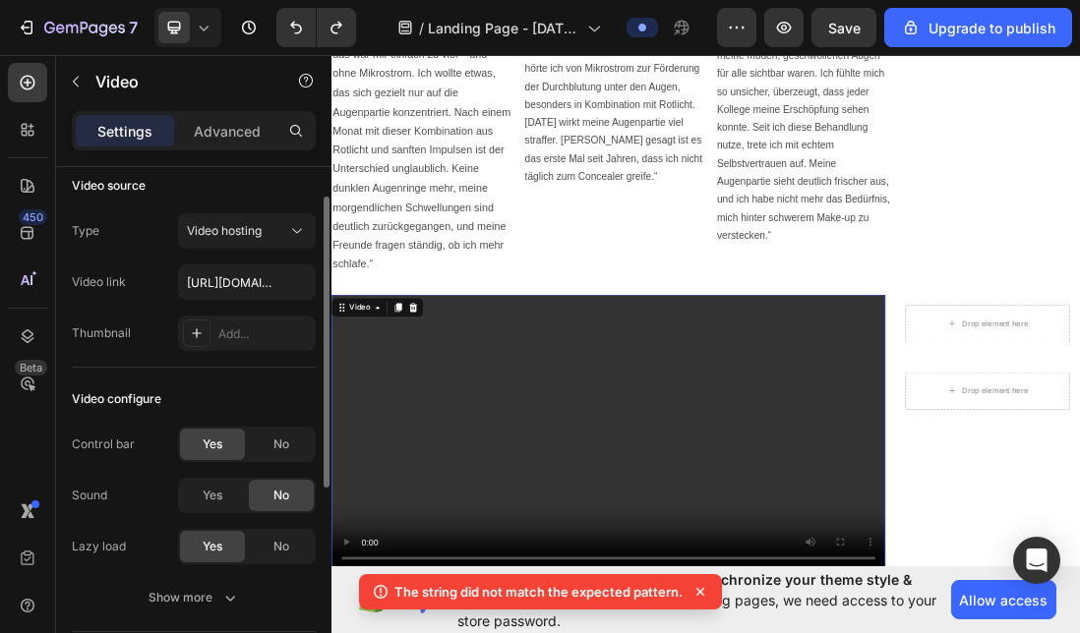
scroll to position [28, 0]
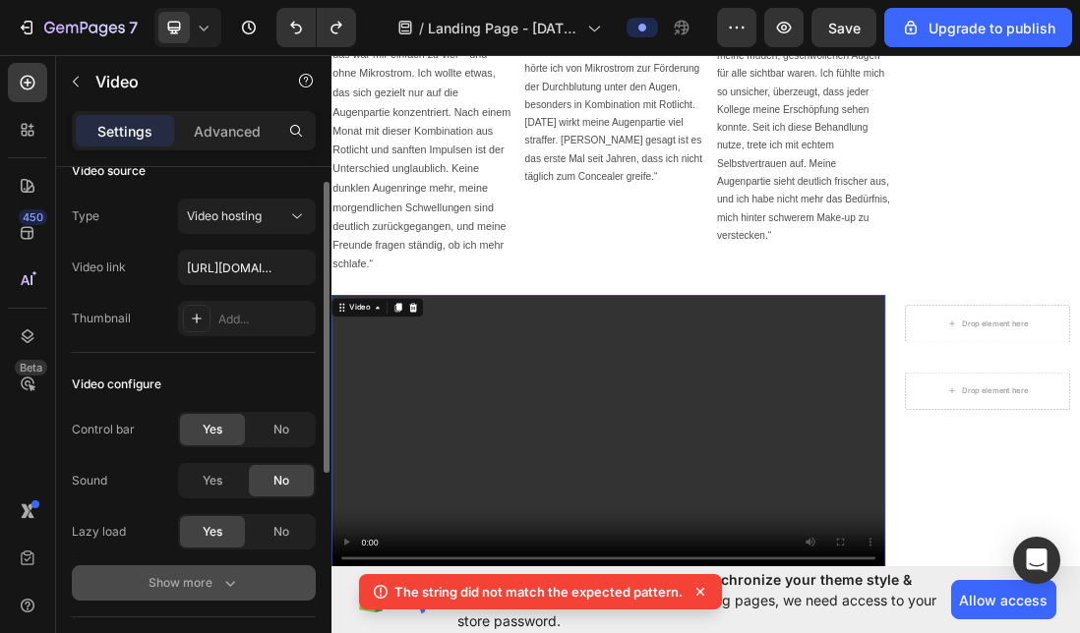
click at [167, 584] on div "Show more" at bounding box center [194, 583] width 91 height 20
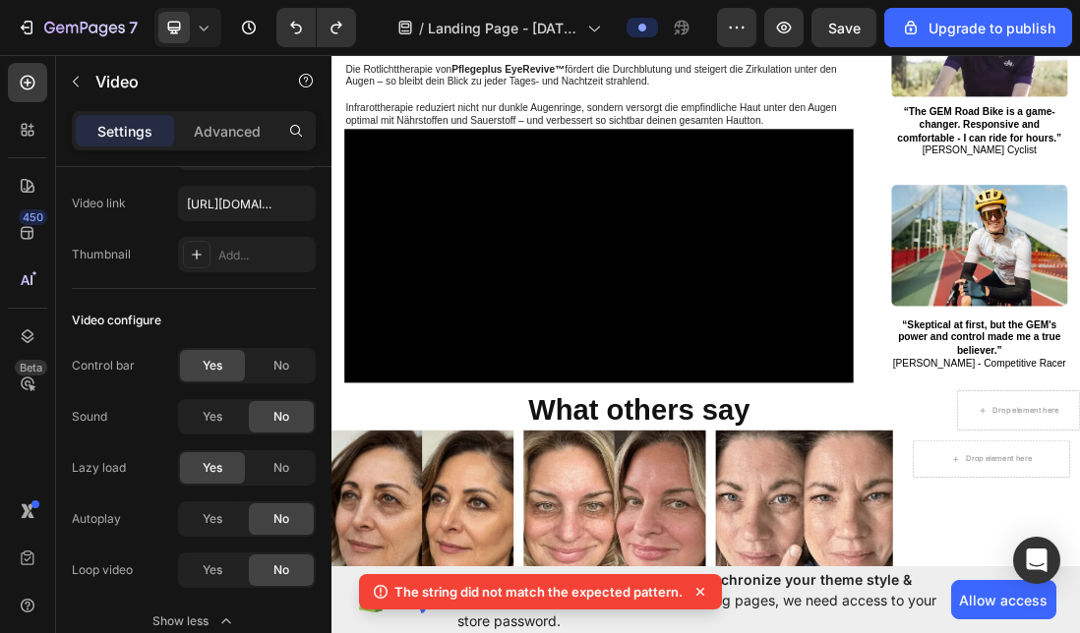
scroll to position [3199, 0]
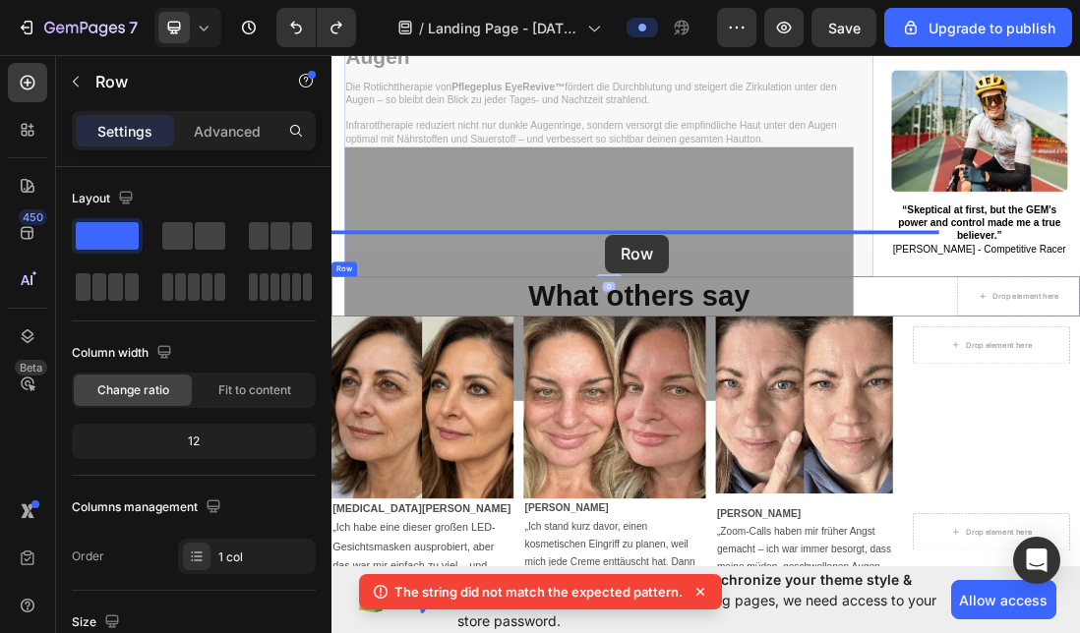
drag, startPoint x: 762, startPoint y: 334, endPoint x: 762, endPoint y: 347, distance: 12.8
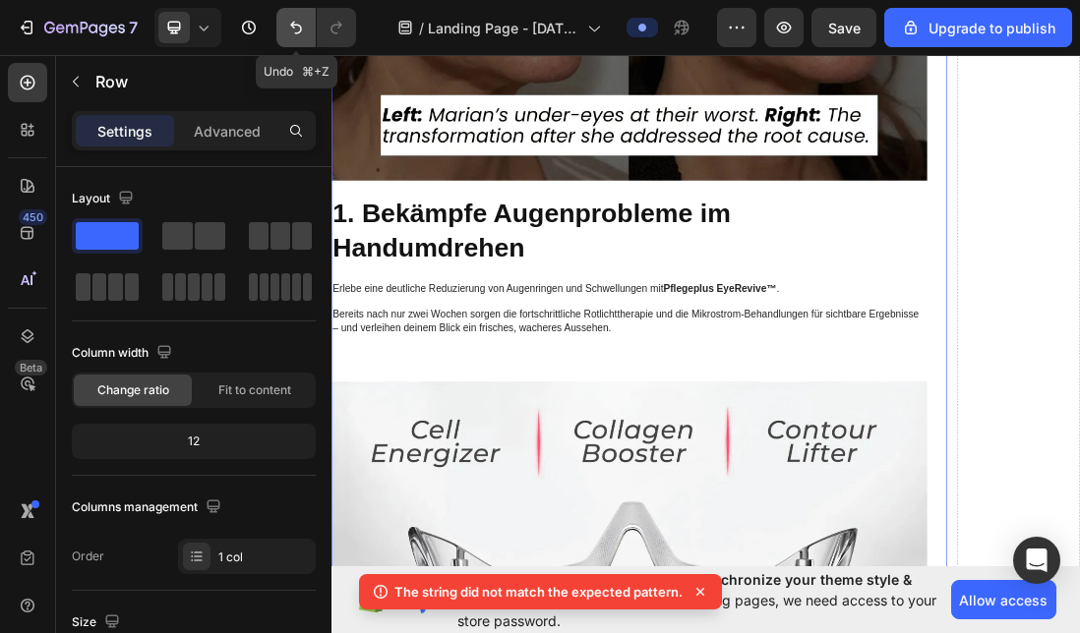
click at [290, 24] on icon "Undo/Redo" at bounding box center [296, 28] width 20 height 20
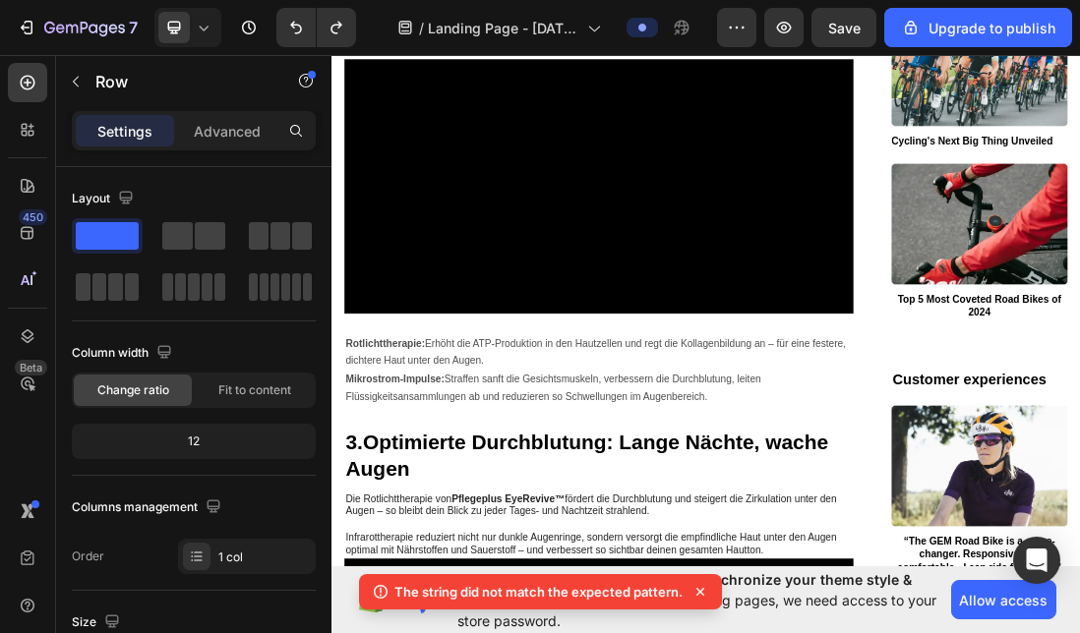
scroll to position [2516, 0]
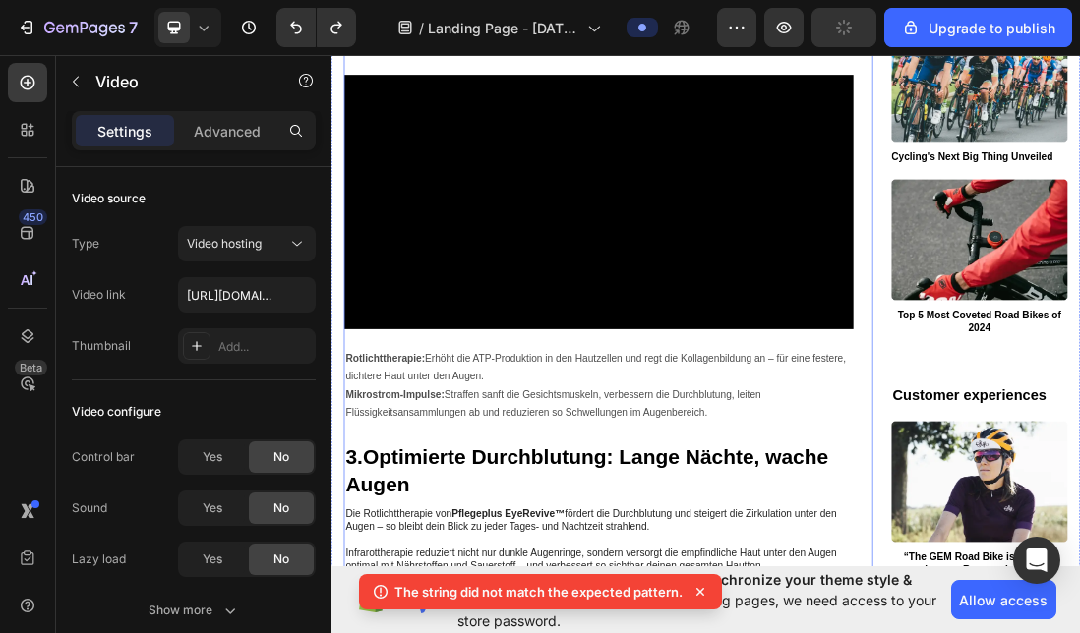
scroll to position [2684, 0]
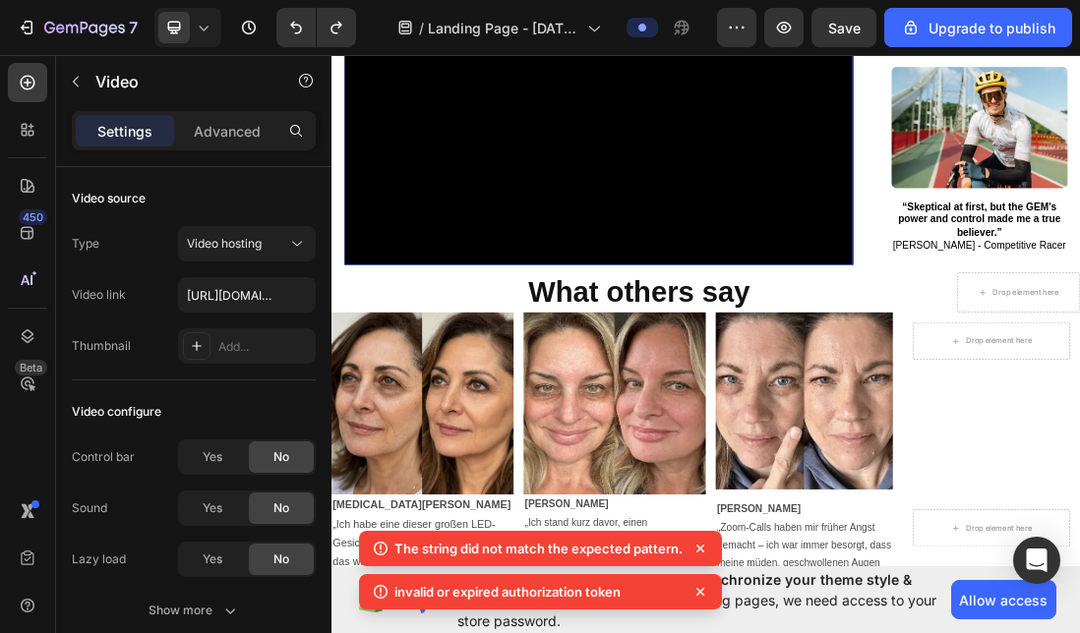
scroll to position [3448, 0]
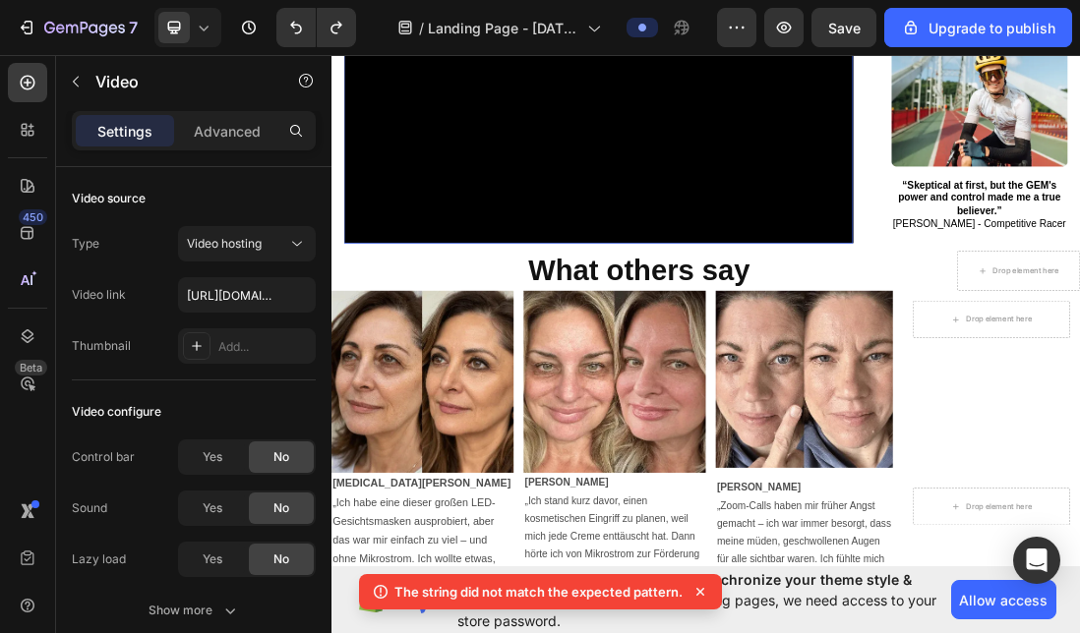
click at [746, 360] on video at bounding box center [752, 159] width 803 height 401
click at [916, 360] on video at bounding box center [752, 159] width 803 height 401
click at [773, 360] on video at bounding box center [752, 159] width 803 height 401
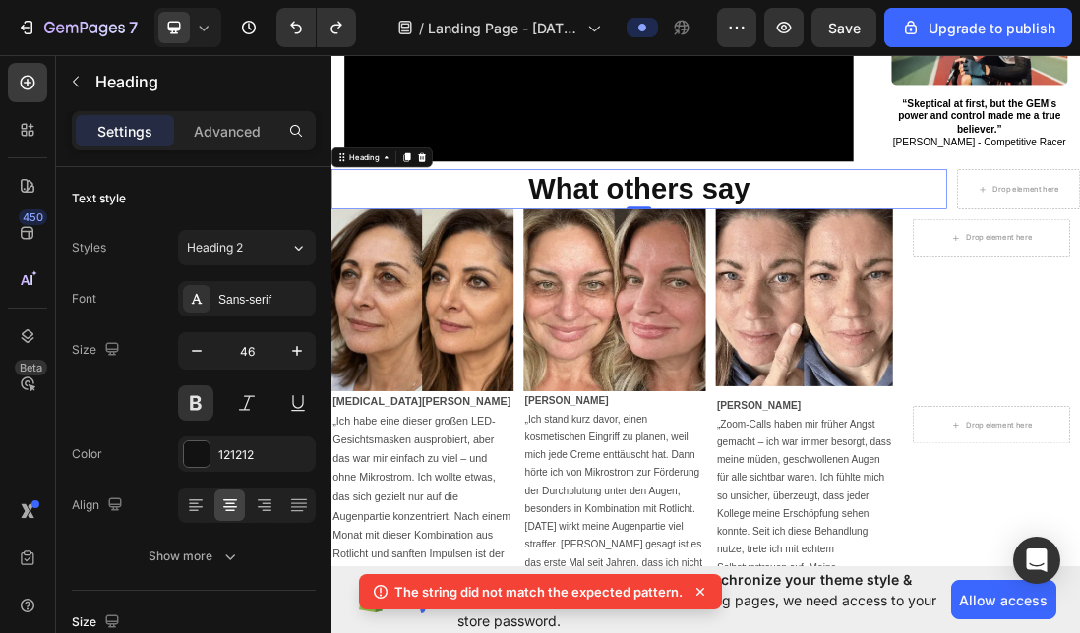
click at [767, 305] on h2 "What others say" at bounding box center [816, 273] width 971 height 63
click at [753, 231] on video at bounding box center [752, 30] width 803 height 401
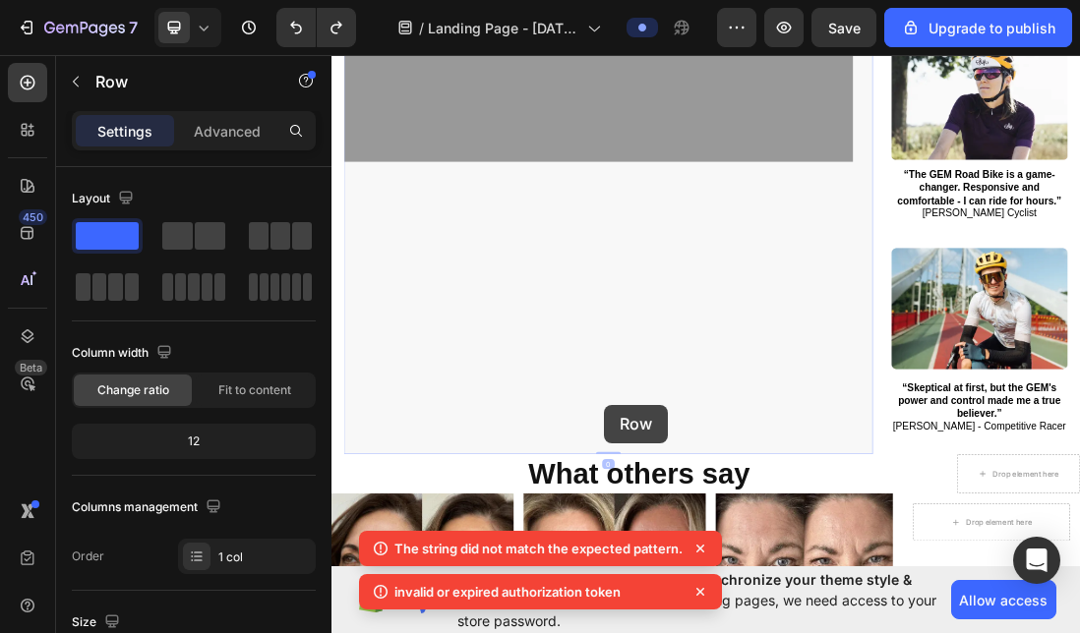
drag, startPoint x: 761, startPoint y: 614, endPoint x: 762, endPoint y: 625, distance: 10.9
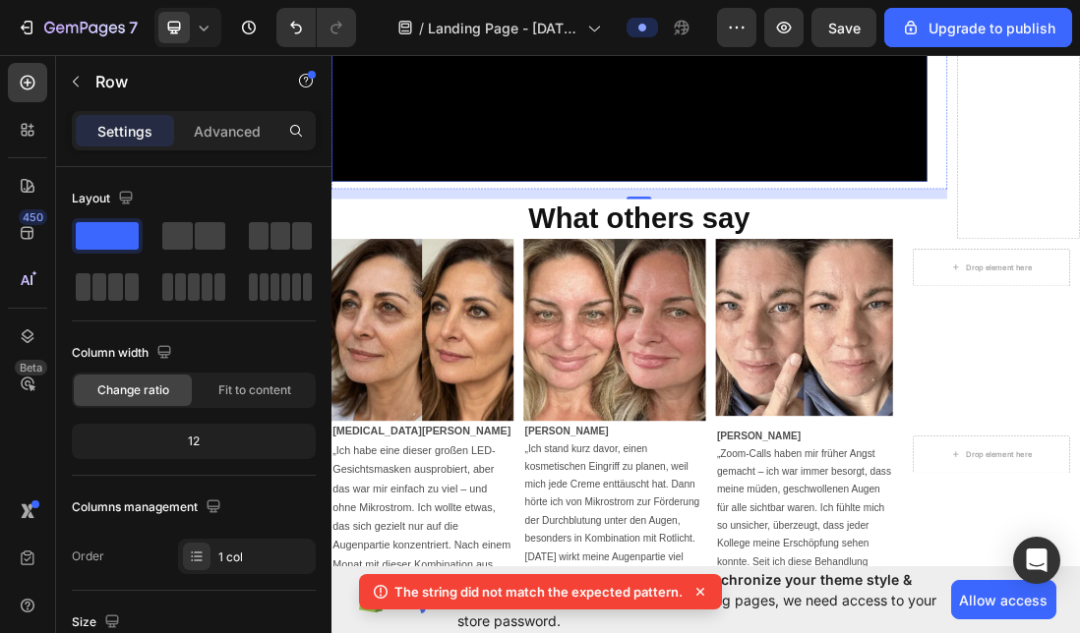
scroll to position [5655, 0]
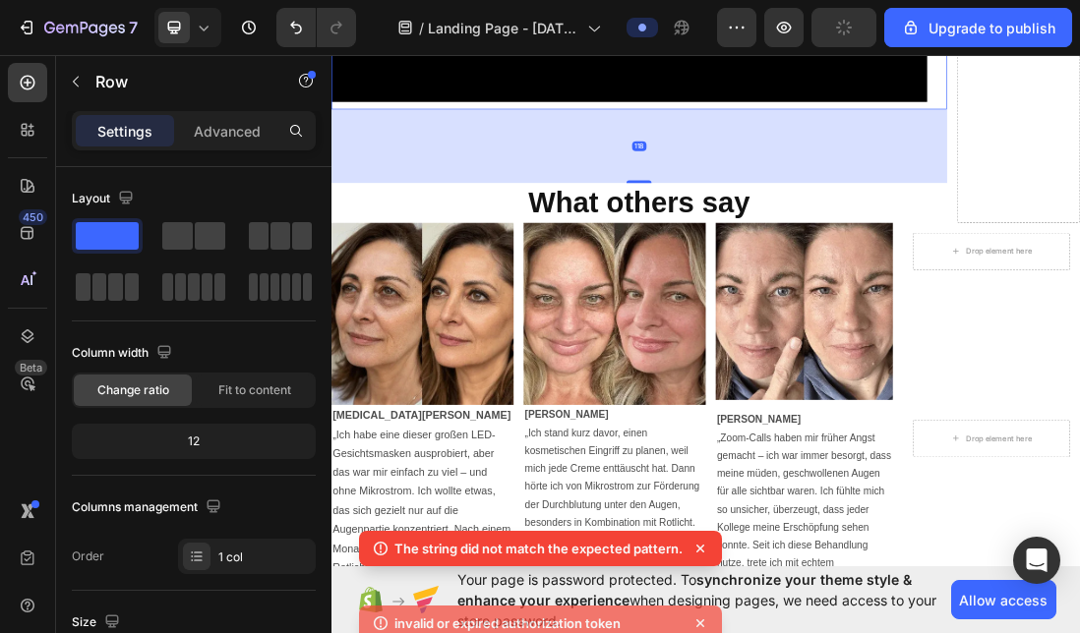
drag, startPoint x: 806, startPoint y: 597, endPoint x: 780, endPoint y: 697, distance: 103.8
click at [780, 148] on div "118" at bounding box center [816, 148] width 971 height 0
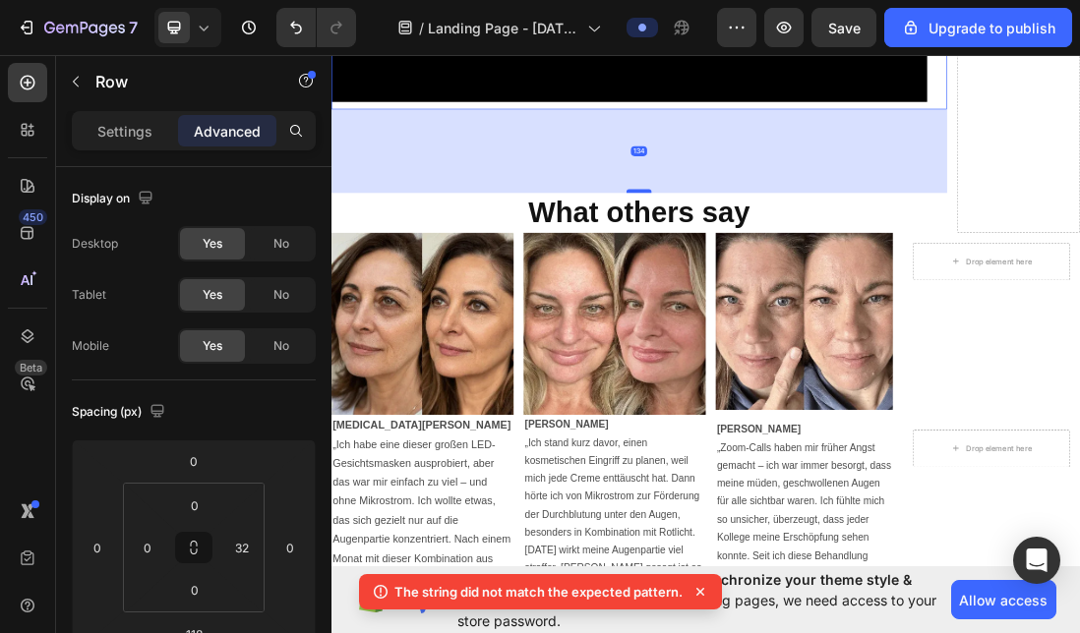
drag, startPoint x: 812, startPoint y: 697, endPoint x: 812, endPoint y: 713, distance: 15.7
click at [812, 279] on div at bounding box center [816, 276] width 39 height 6
type input "134"
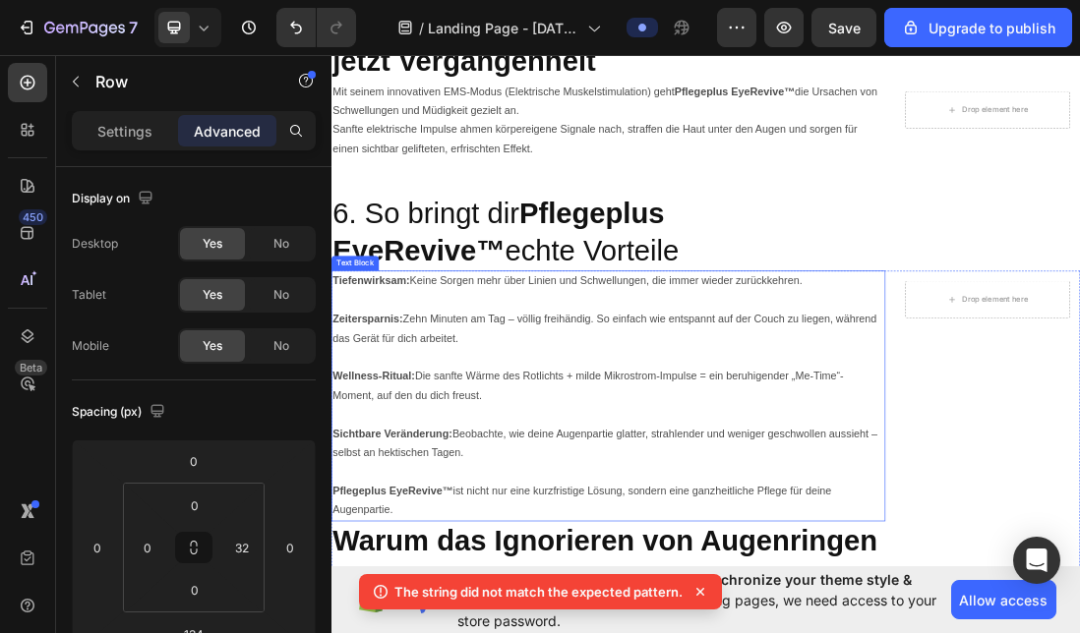
scroll to position [7593, 0]
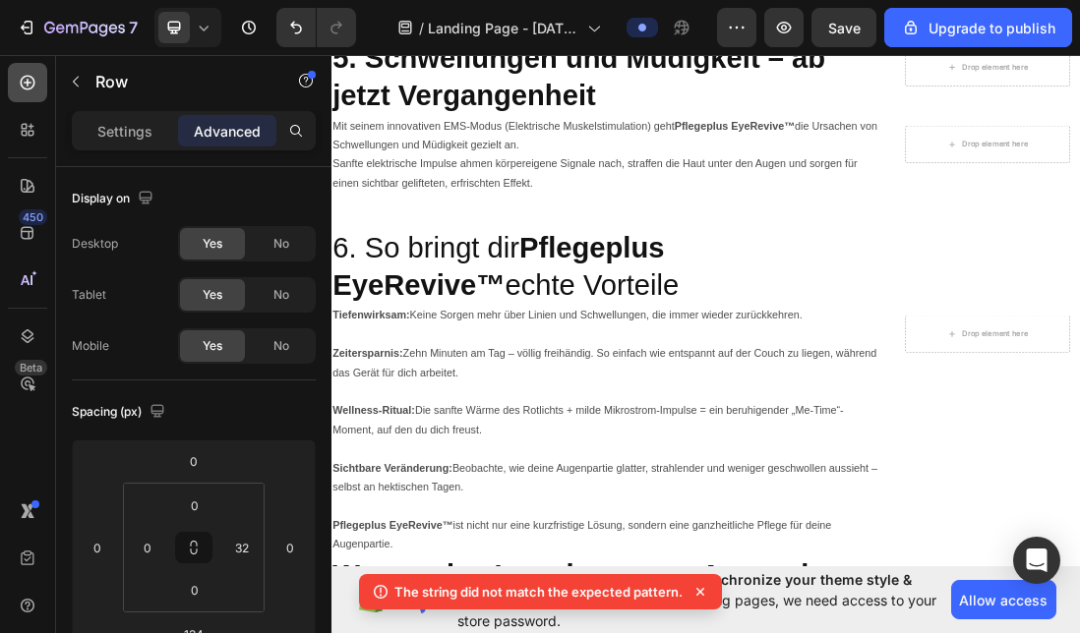
click at [32, 77] on icon at bounding box center [28, 83] width 20 height 20
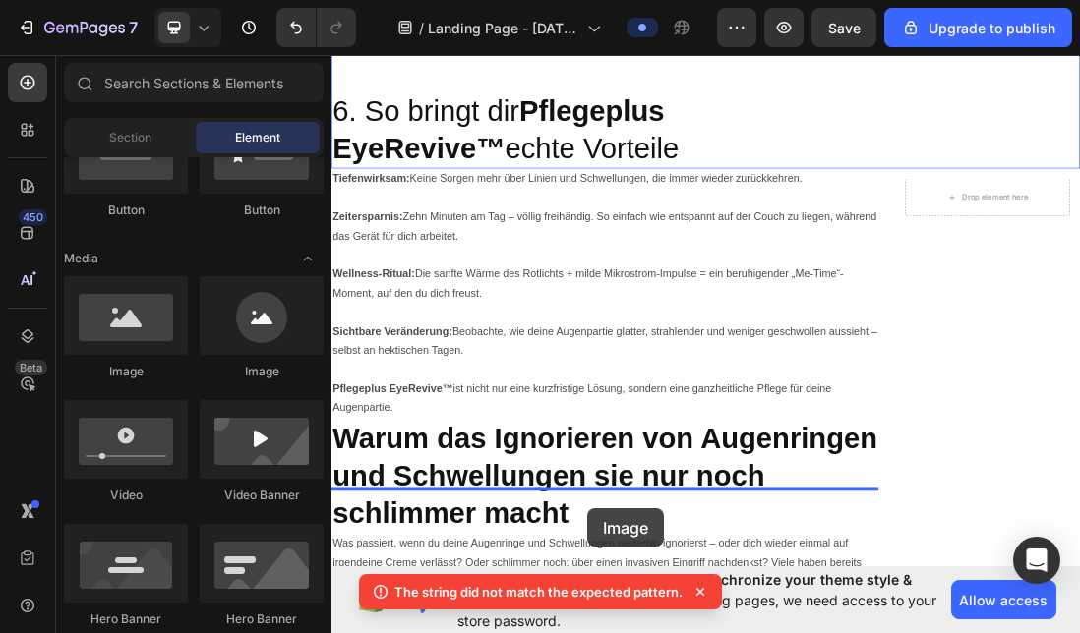
scroll to position [8005, 0]
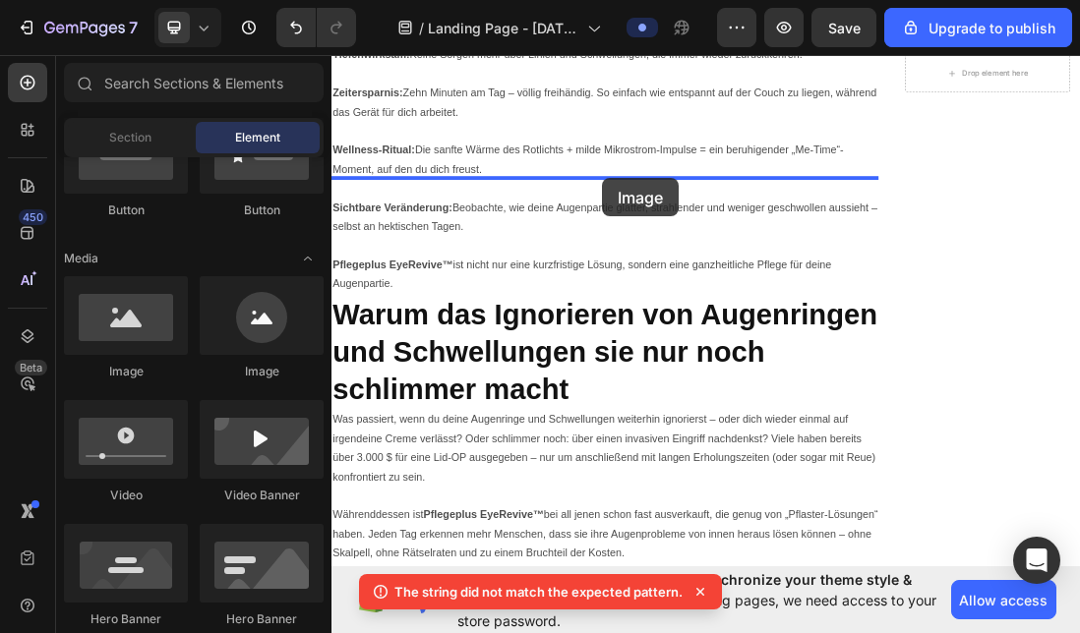
drag, startPoint x: 479, startPoint y: 364, endPoint x: 758, endPoint y: 256, distance: 299.5
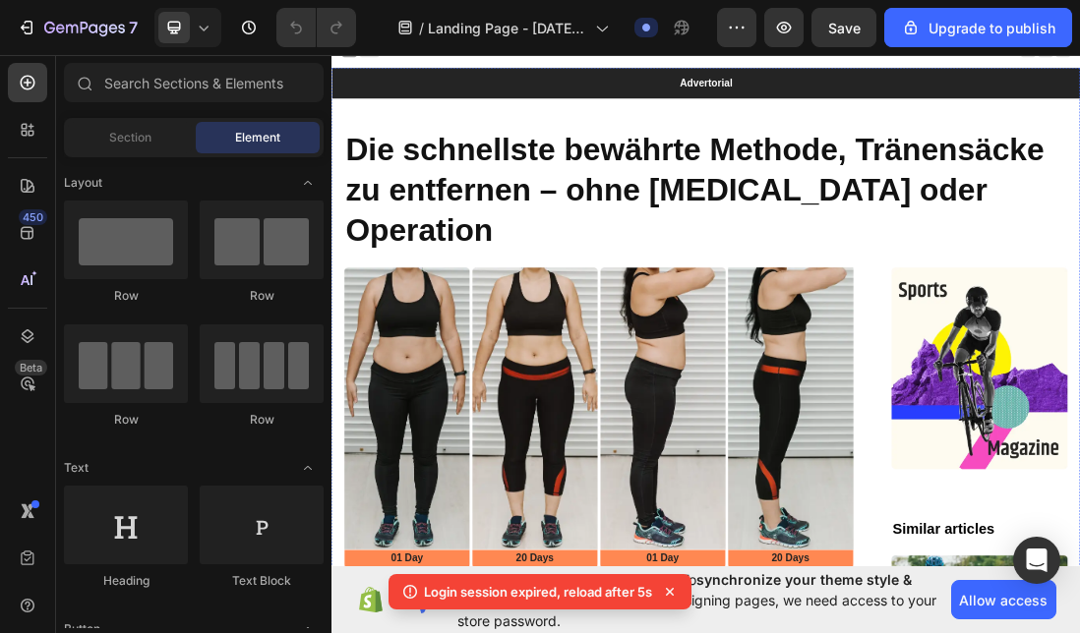
scroll to position [4522, 0]
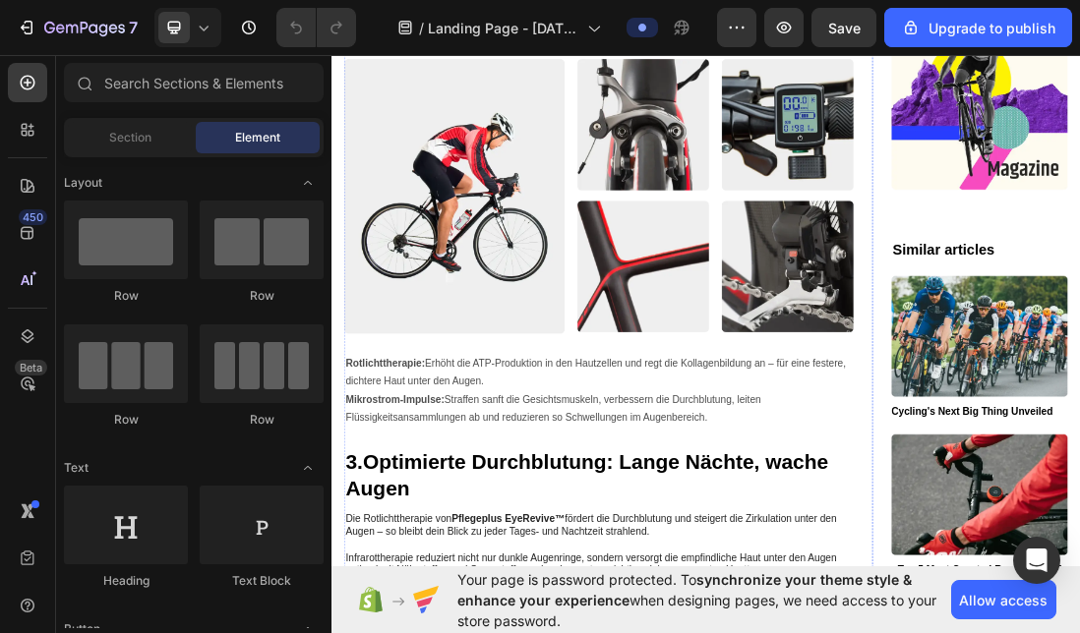
scroll to position [2673, 0]
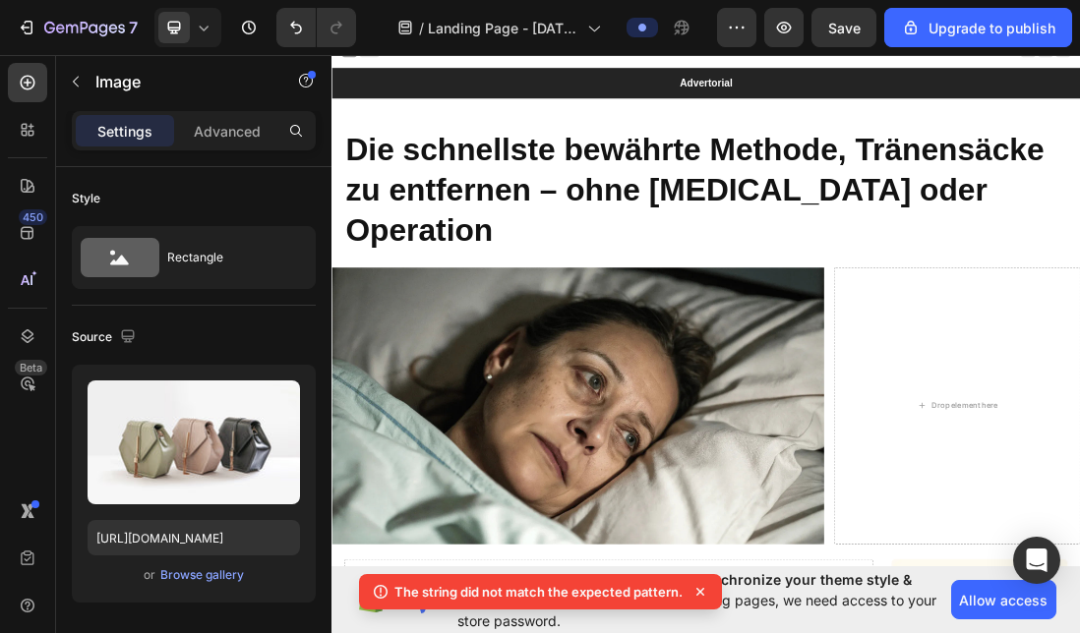
scroll to position [8005, 0]
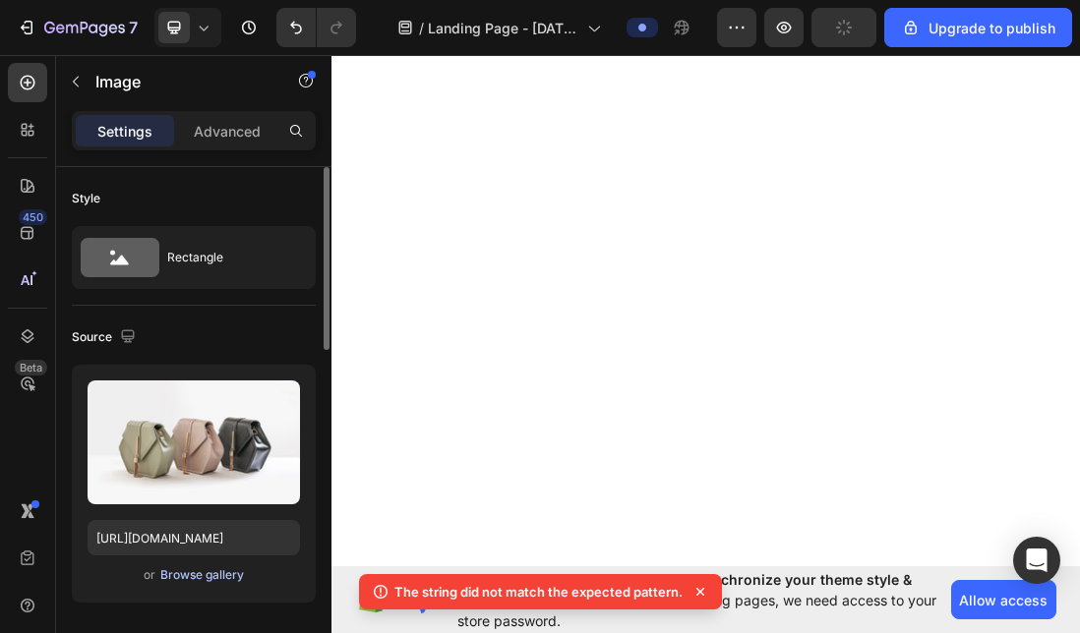
click at [209, 573] on div "Browse gallery" at bounding box center [202, 576] width 84 height 18
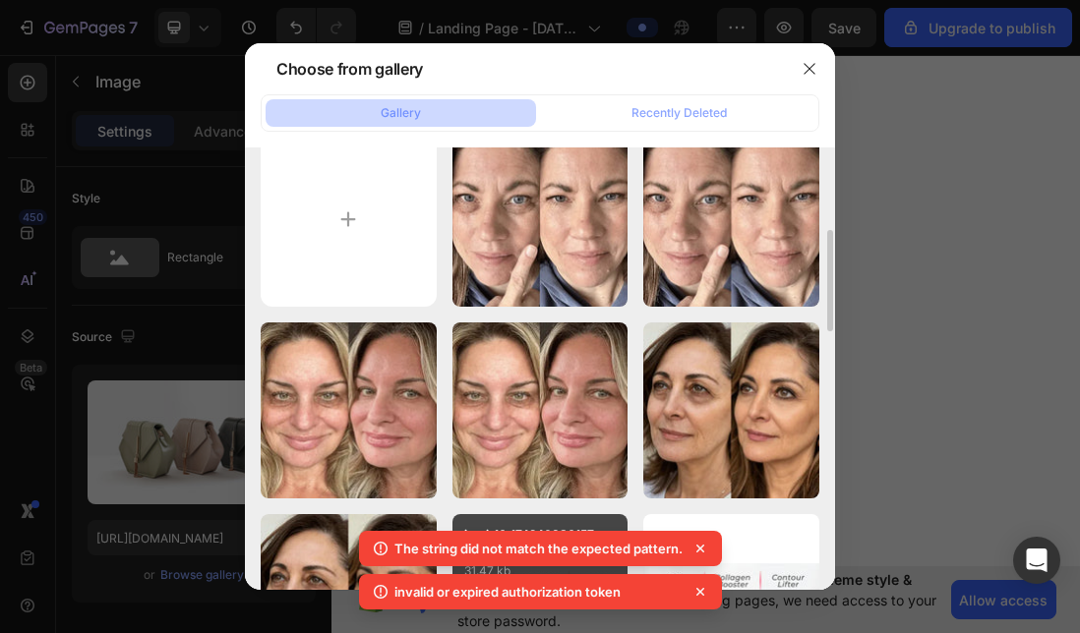
scroll to position [0, 0]
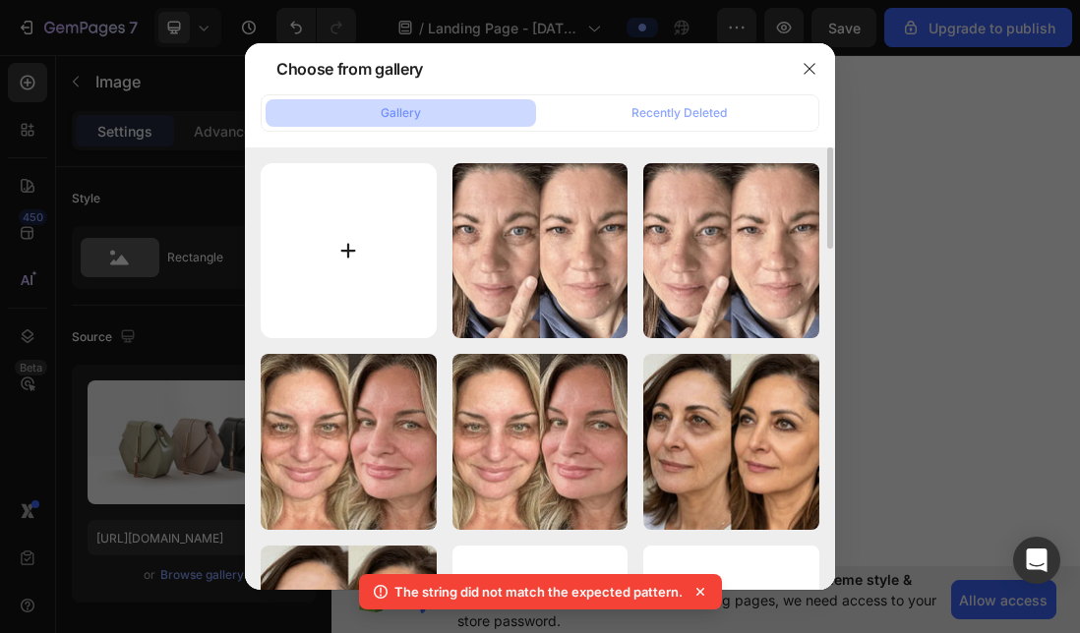
click at [350, 247] on input "file" at bounding box center [349, 251] width 176 height 176
type input "C:\fakepath\imgi_19_1756309409528_UGC_REY_v526.jpeg"
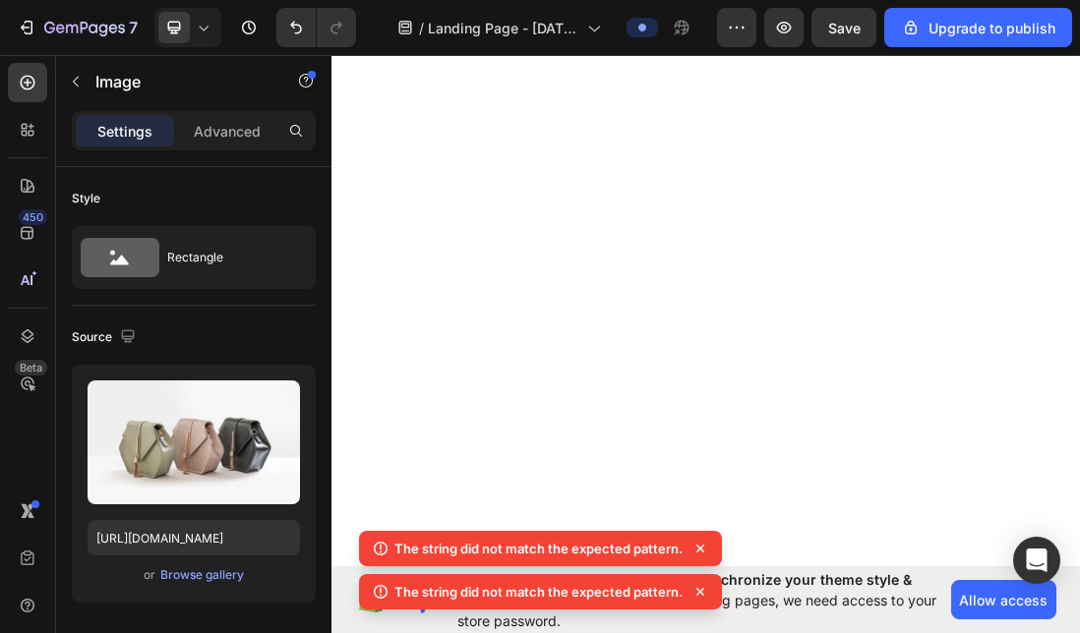
scroll to position [8263, 0]
click at [206, 571] on div "Browse gallery" at bounding box center [202, 576] width 84 height 18
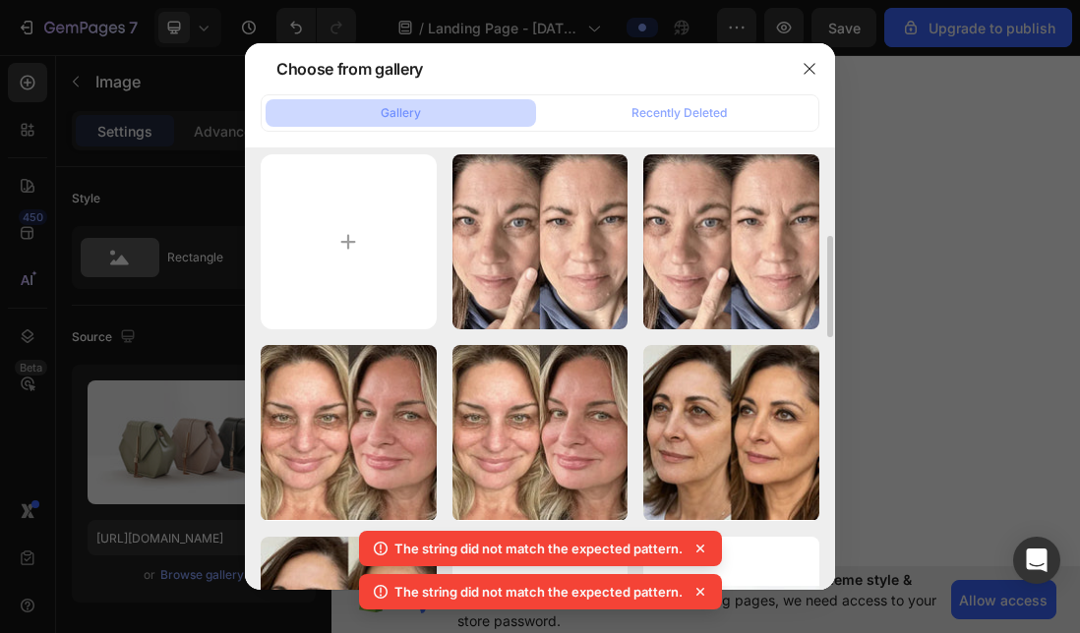
scroll to position [0, 0]
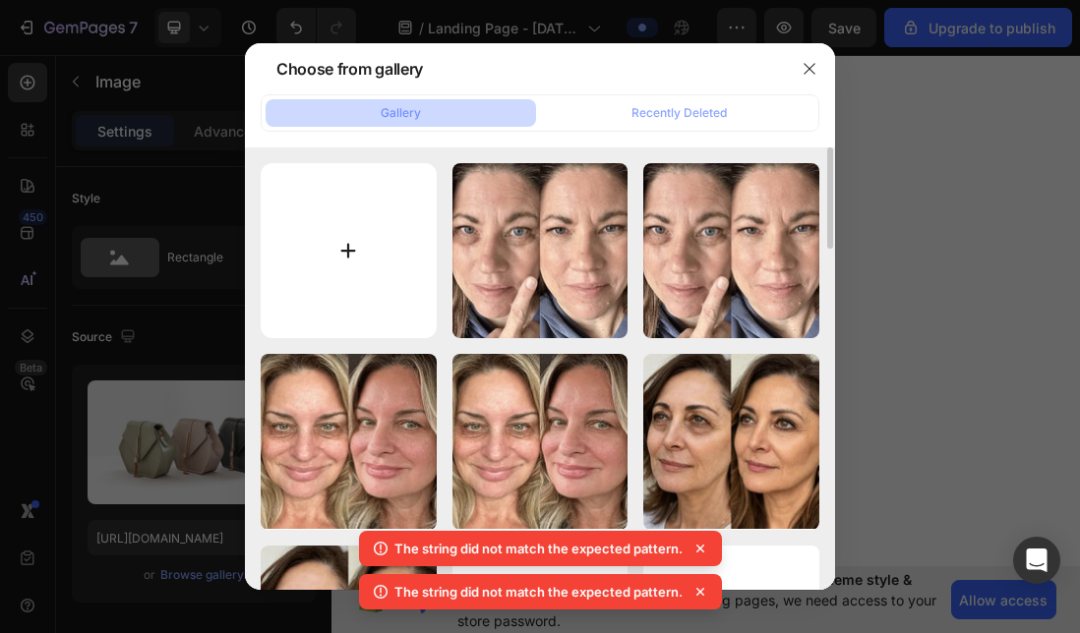
click at [366, 220] on input "file" at bounding box center [349, 251] width 176 height 176
type input "C:\fakepath\imgi_19_1756309409528_UGC_REY_v526.jpeg"
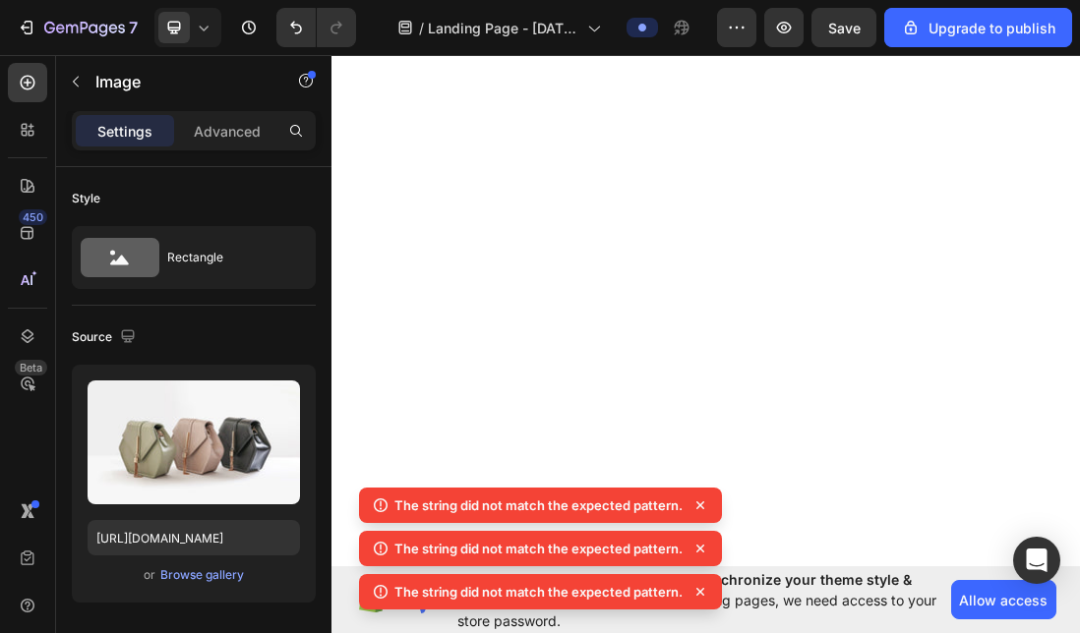
click at [195, 575] on div "Browse gallery" at bounding box center [202, 576] width 84 height 18
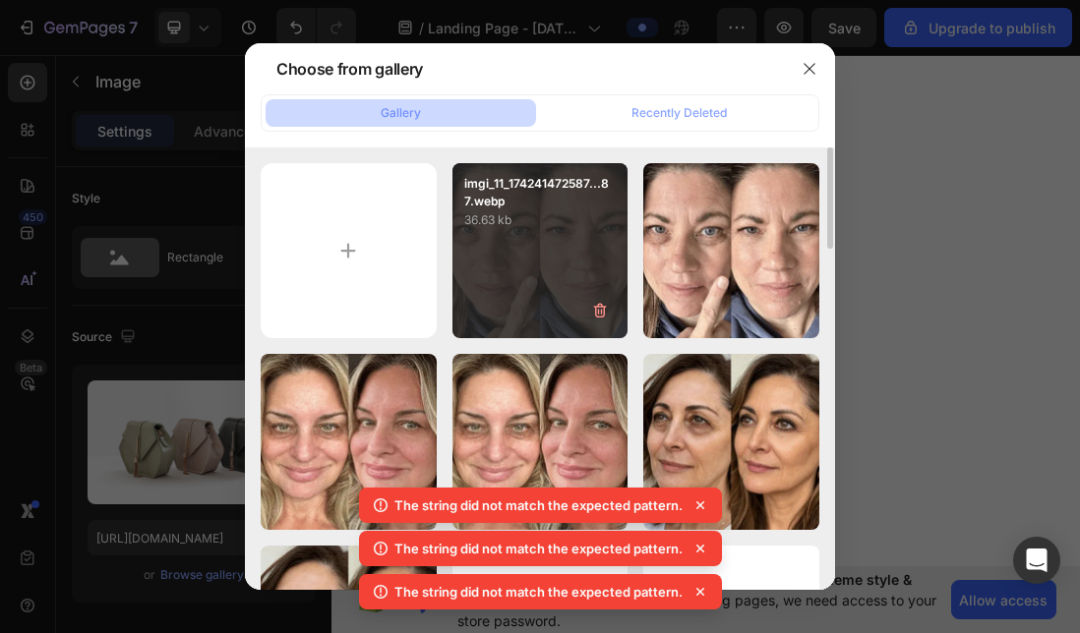
click at [506, 217] on p "36.63 kb" at bounding box center [540, 220] width 152 height 20
type input "[URL][DOMAIN_NAME]"
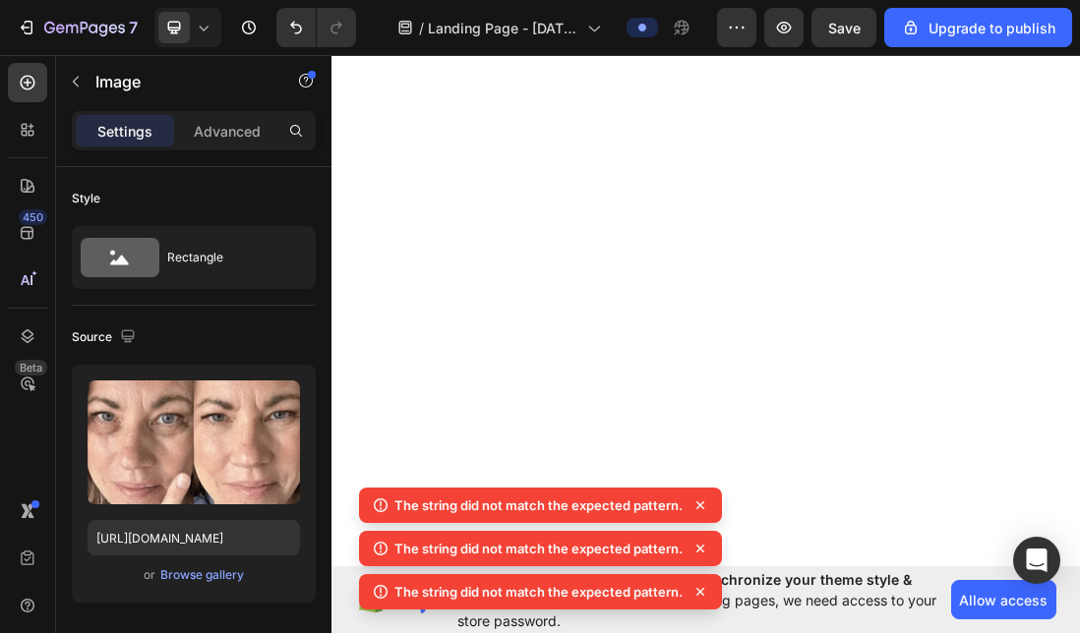
scroll to position [8131, 0]
click at [199, 578] on div "Browse gallery" at bounding box center [202, 576] width 84 height 18
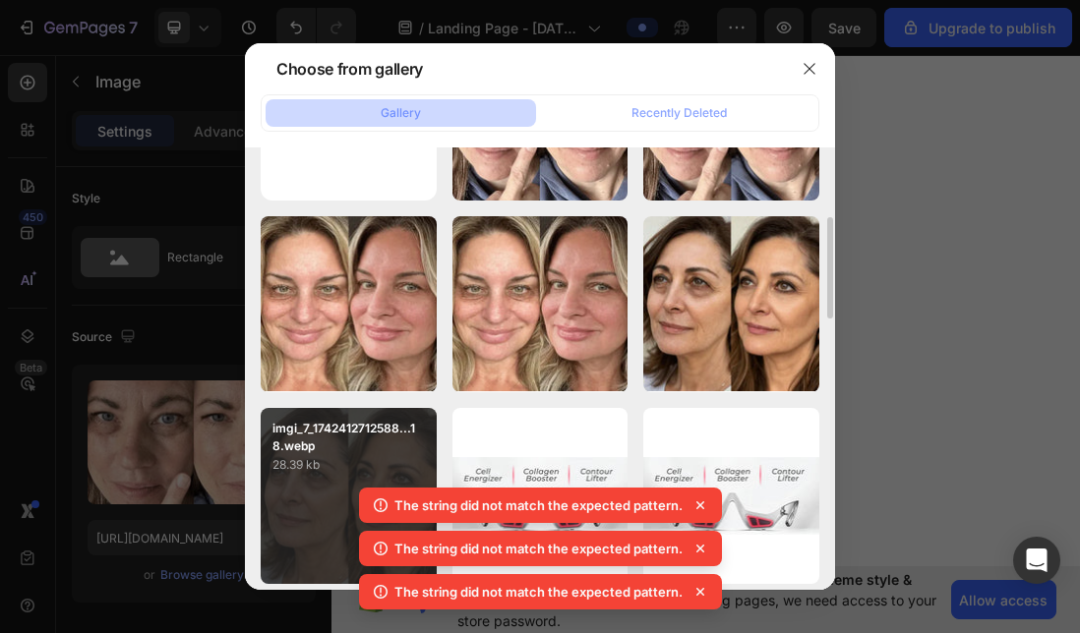
scroll to position [0, 0]
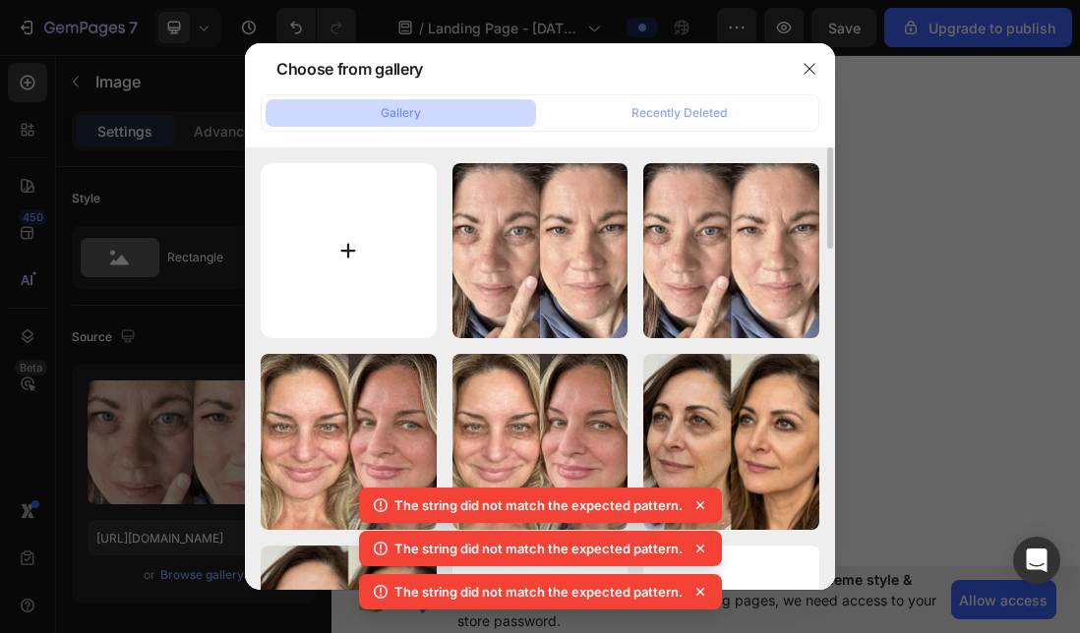
click at [375, 263] on input "file" at bounding box center [349, 251] width 176 height 176
type input "C:\fakepath\imgi_19_1756309409528_UGC_REY_v526.jpeg"
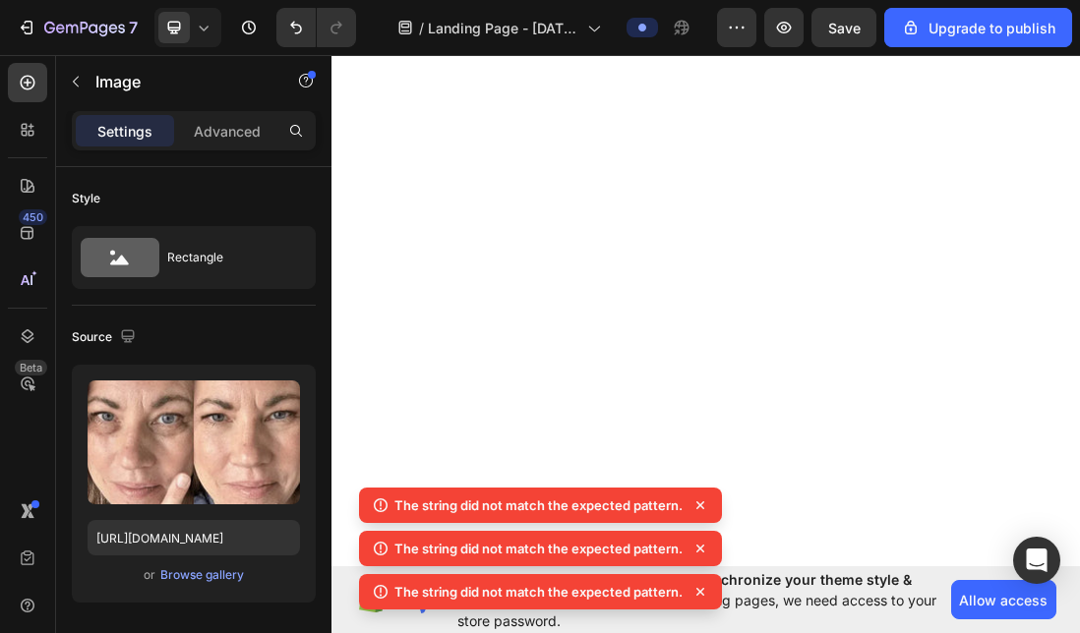
scroll to position [8052, 0]
click at [695, 505] on icon at bounding box center [700, 506] width 20 height 20
click at [696, 498] on icon at bounding box center [700, 506] width 20 height 20
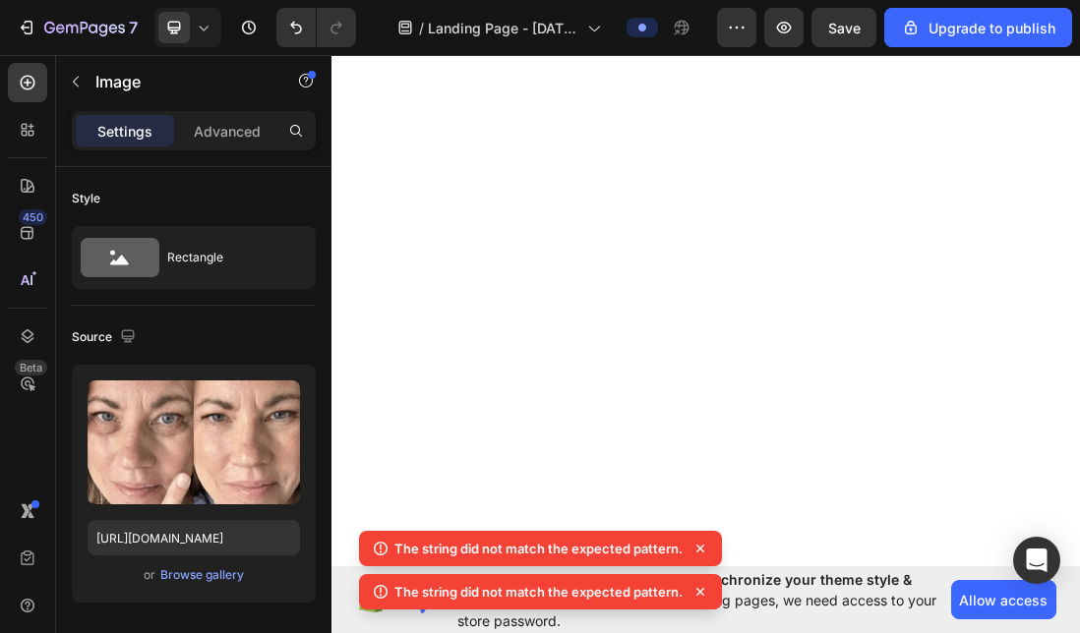
click at [702, 545] on icon at bounding box center [700, 549] width 20 height 20
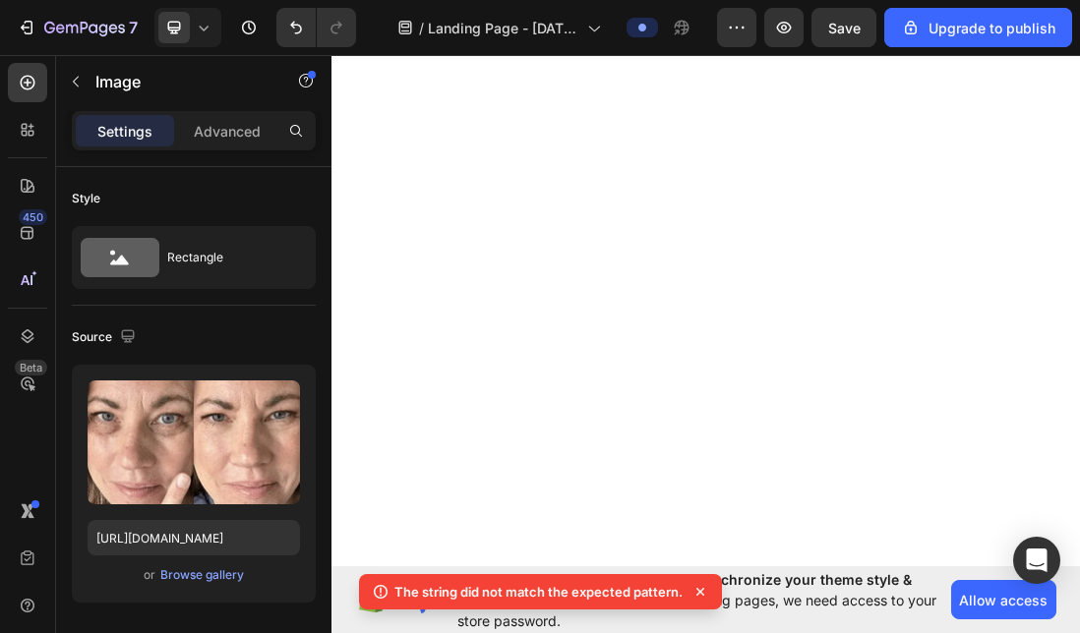
click at [696, 592] on icon at bounding box center [700, 592] width 20 height 20
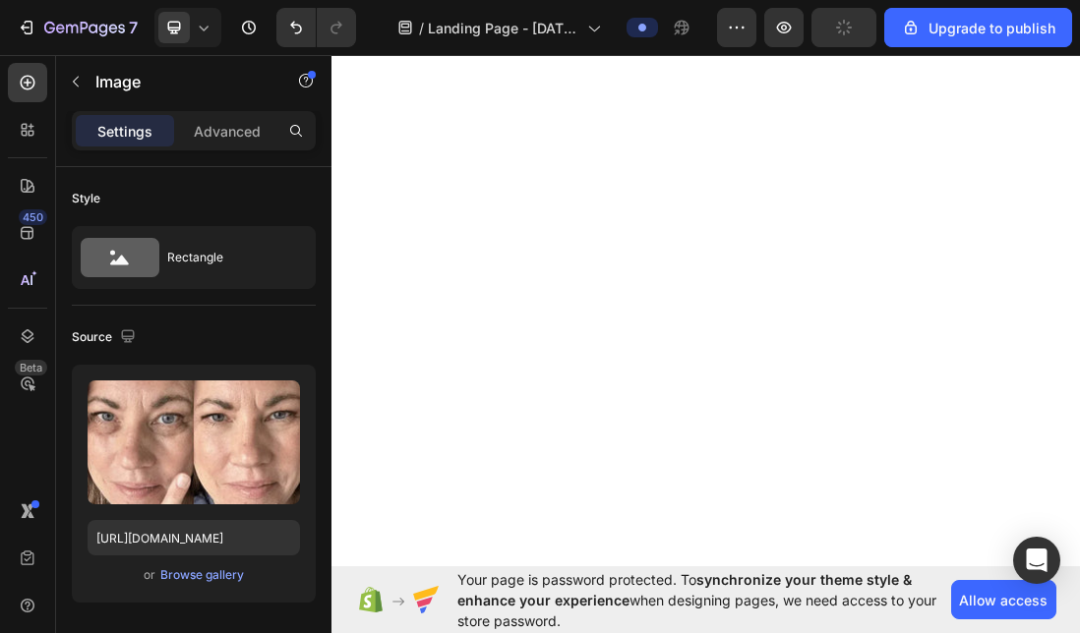
scroll to position [8242, 0]
click at [185, 574] on div "Browse gallery" at bounding box center [202, 576] width 84 height 18
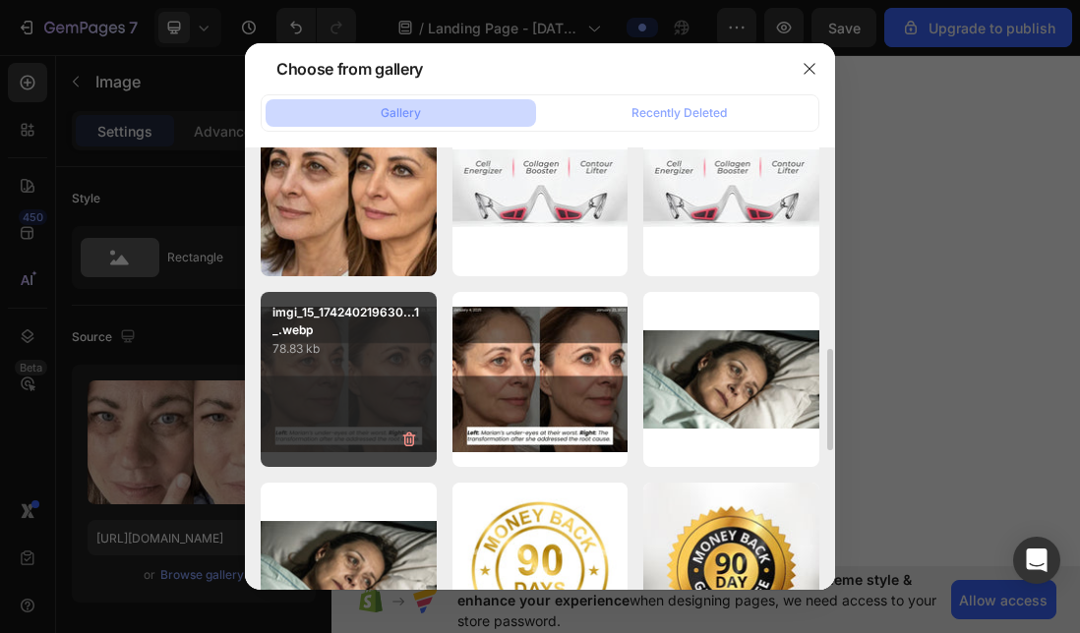
scroll to position [0, 0]
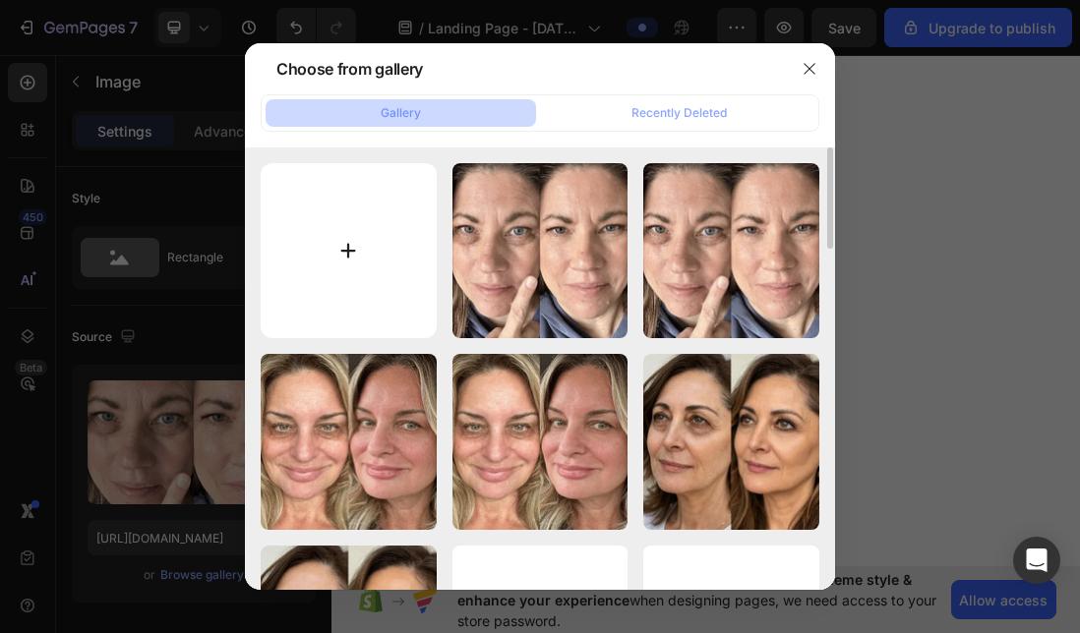
click at [345, 241] on input "file" at bounding box center [349, 251] width 176 height 176
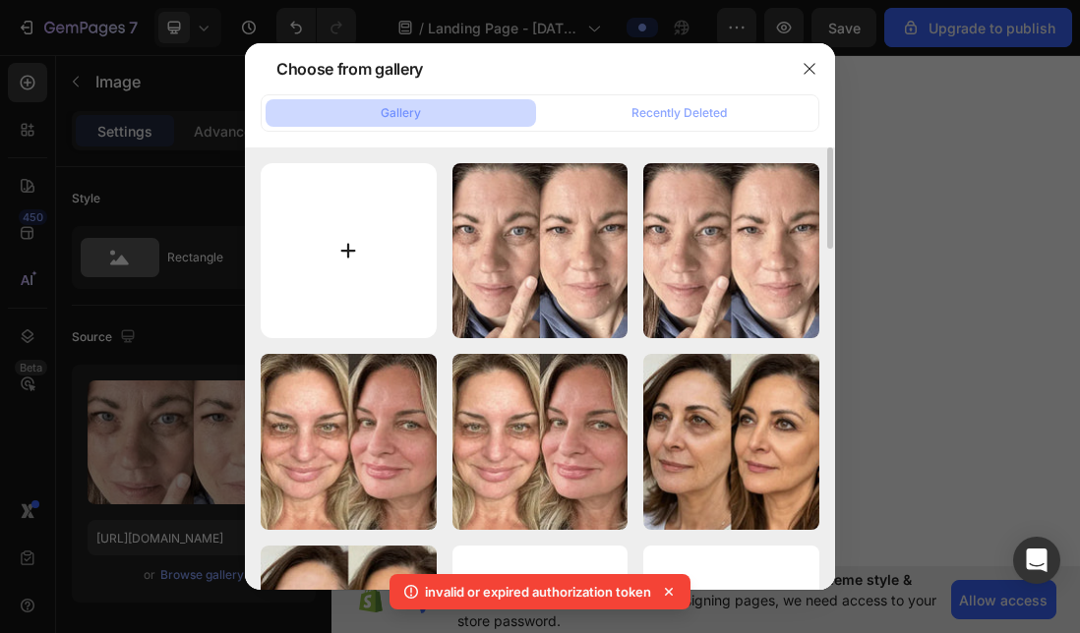
type input "C:\fakepath\imgi_19_1756309409528_UGC_REY_v526.jpeg"
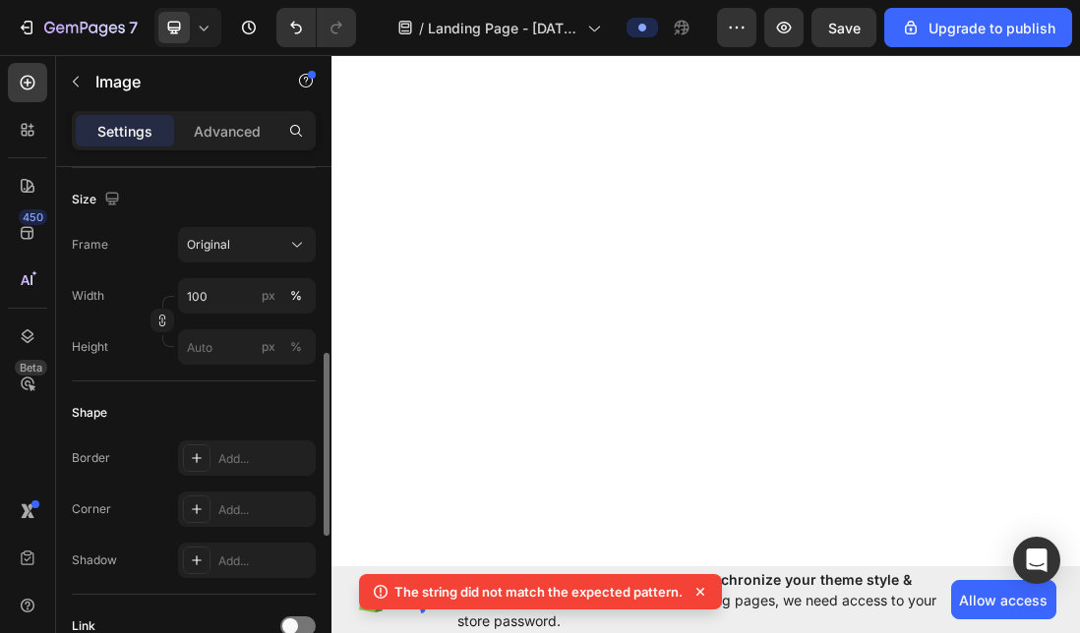
scroll to position [483, 0]
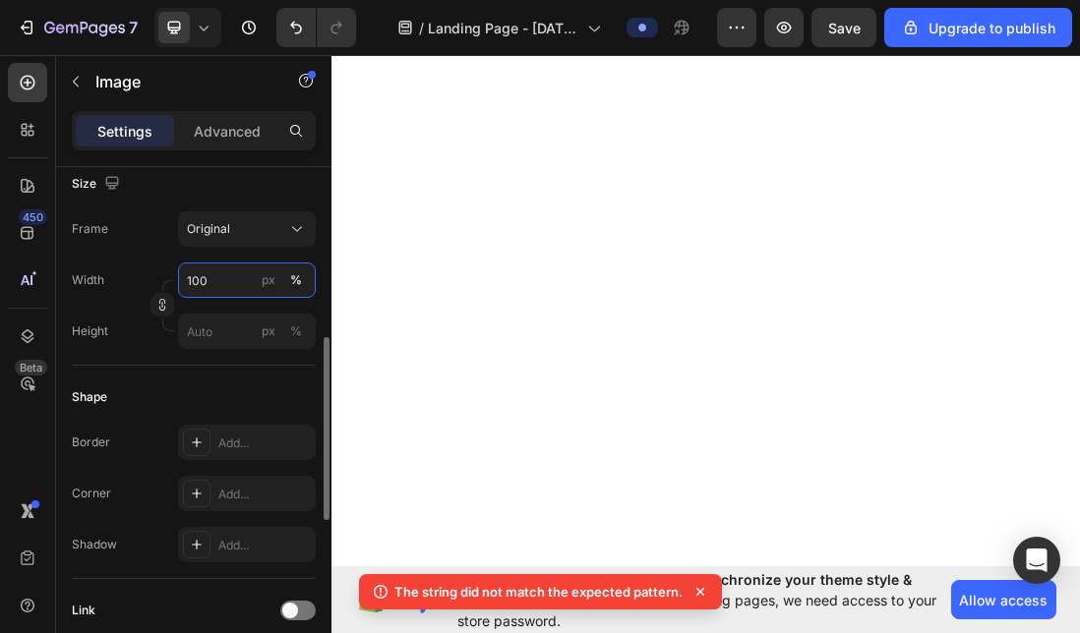
click at [230, 281] on input "100" at bounding box center [247, 280] width 138 height 35
type input "1"
type input "50"
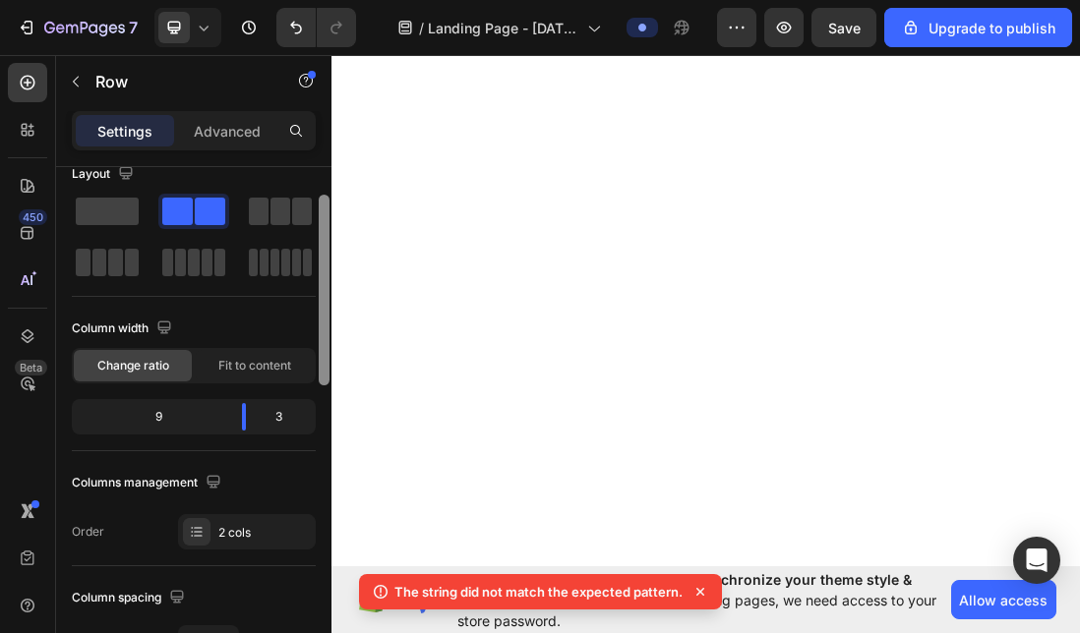
scroll to position [13, 0]
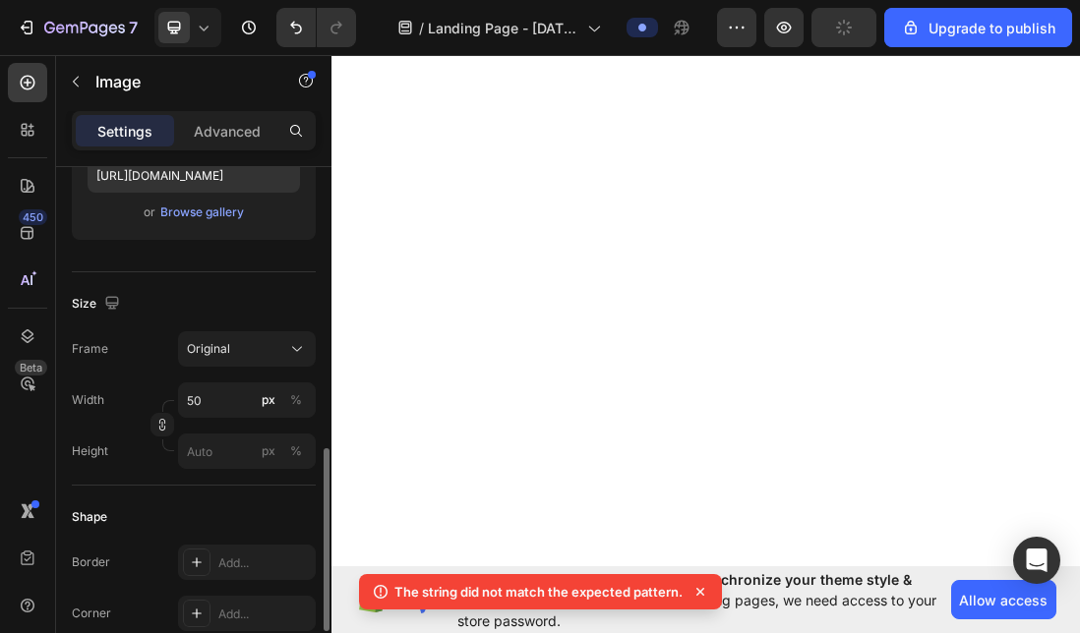
scroll to position [477, 0]
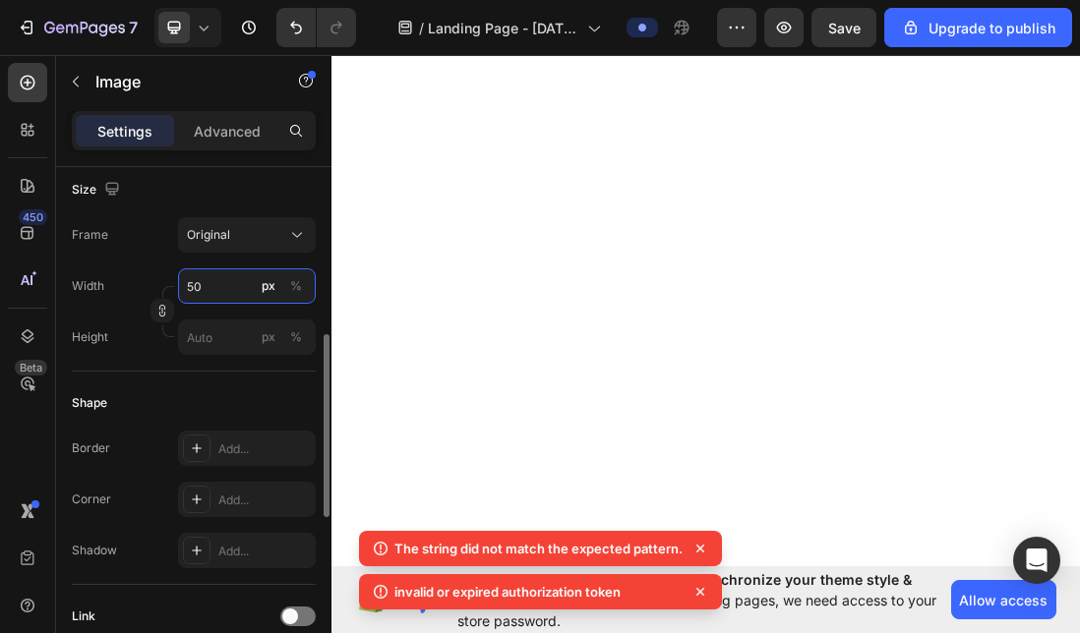
click at [208, 289] on input "50" at bounding box center [247, 286] width 138 height 35
type input "5"
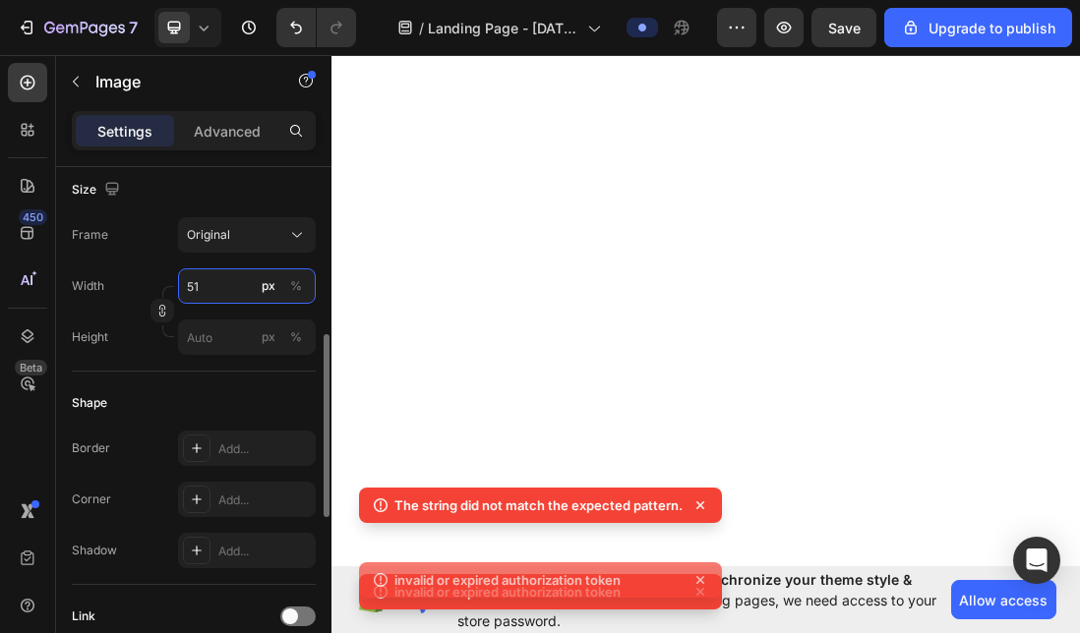
type input "5"
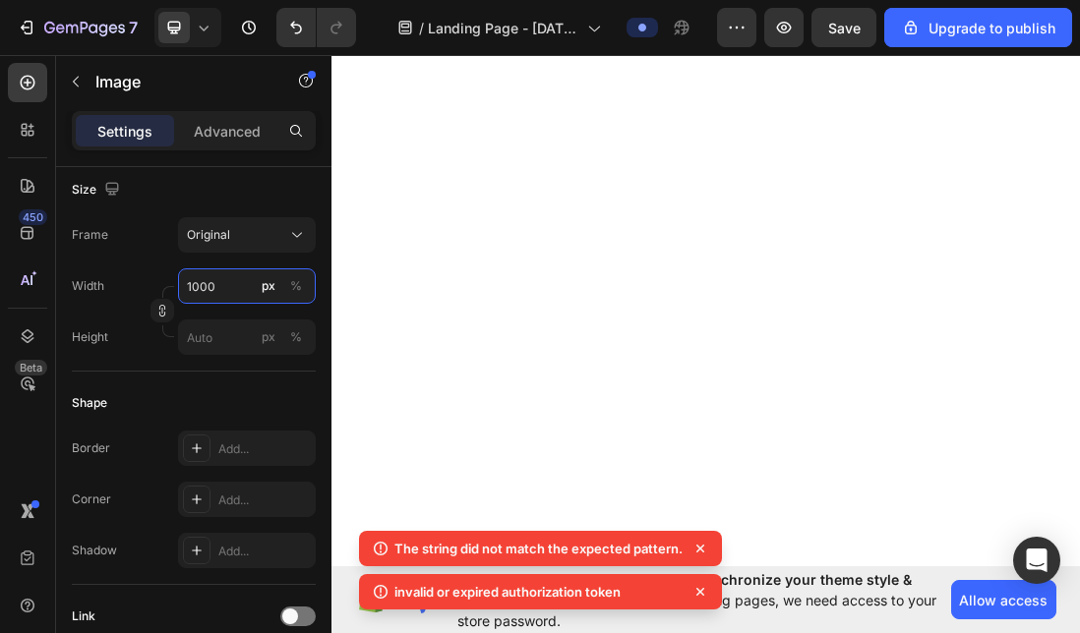
scroll to position [8015, 0]
type input "1"
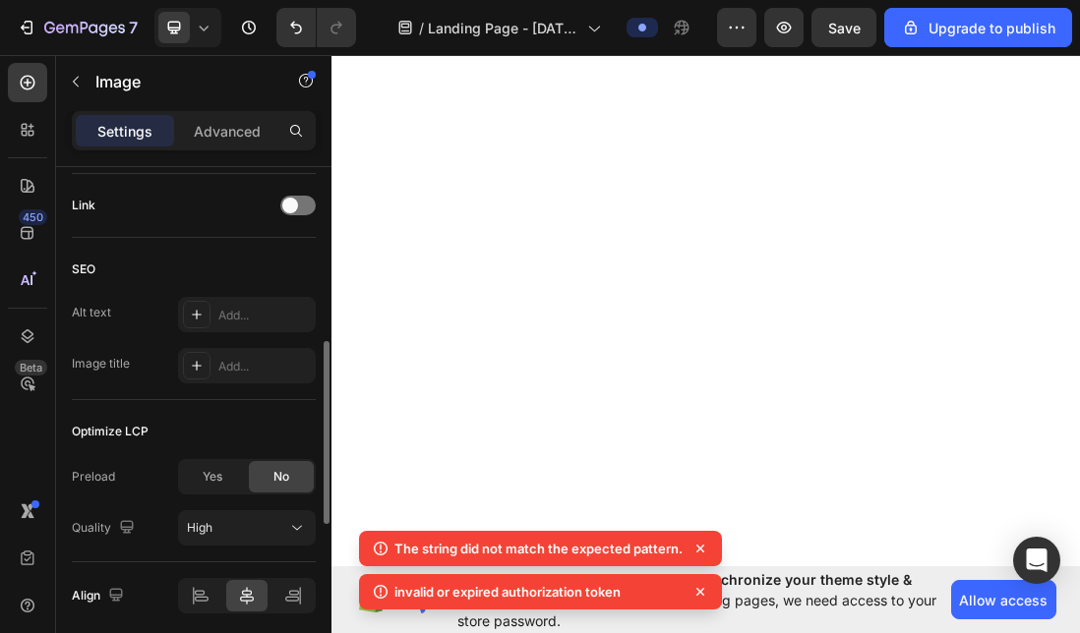
scroll to position [963, 0]
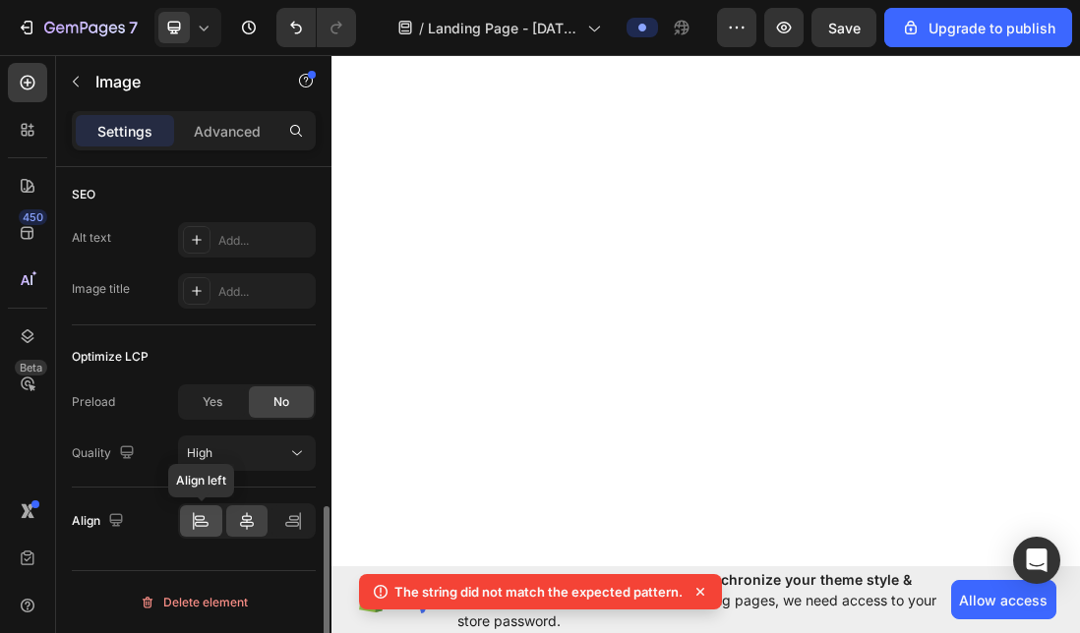
type input "700"
click at [199, 526] on icon at bounding box center [202, 524] width 14 height 5
click at [252, 515] on icon at bounding box center [247, 521] width 20 height 20
click at [34, 83] on icon at bounding box center [28, 83] width 15 height 15
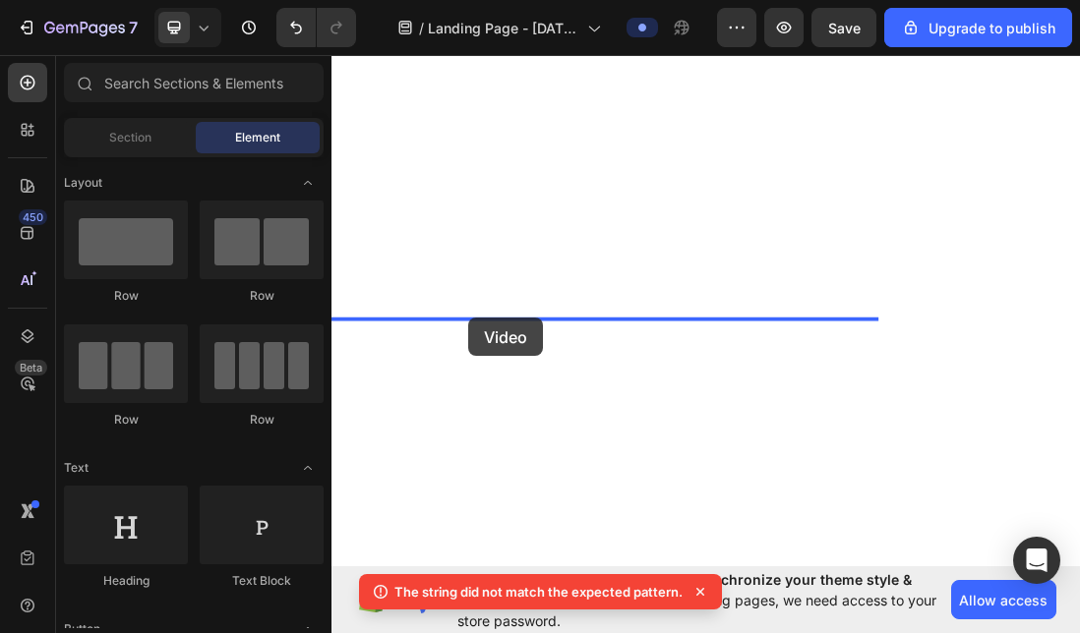
drag, startPoint x: 472, startPoint y: 491, endPoint x: 547, endPoint y: 476, distance: 76.2
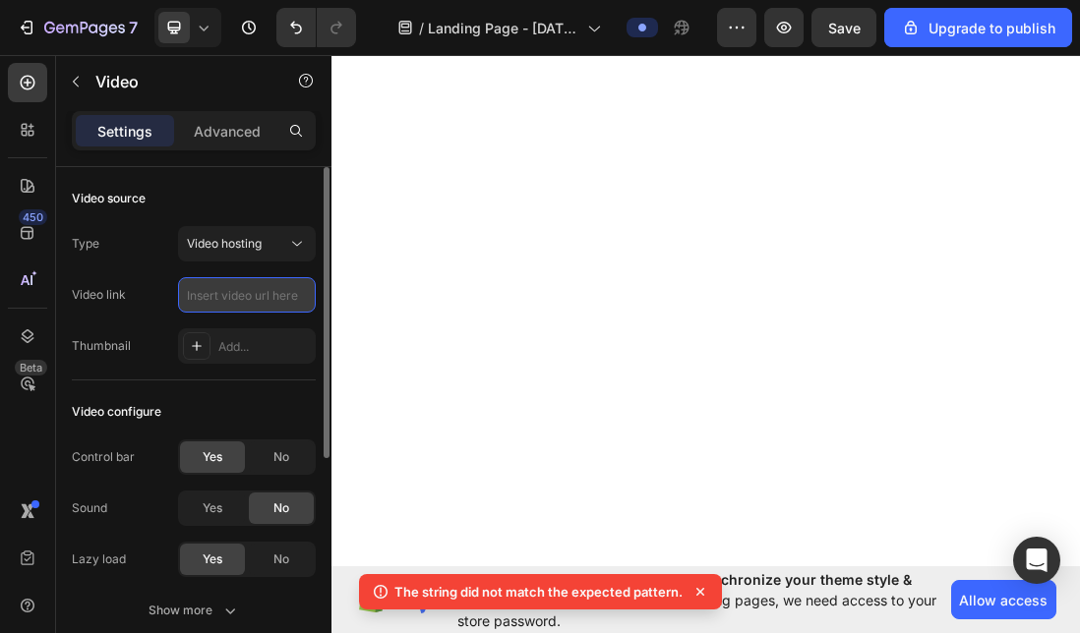
paste input "https://cdn.shopify.com/videos/c/o/v/1467561ffd014bd4a548cc7a277348a5.mp4"
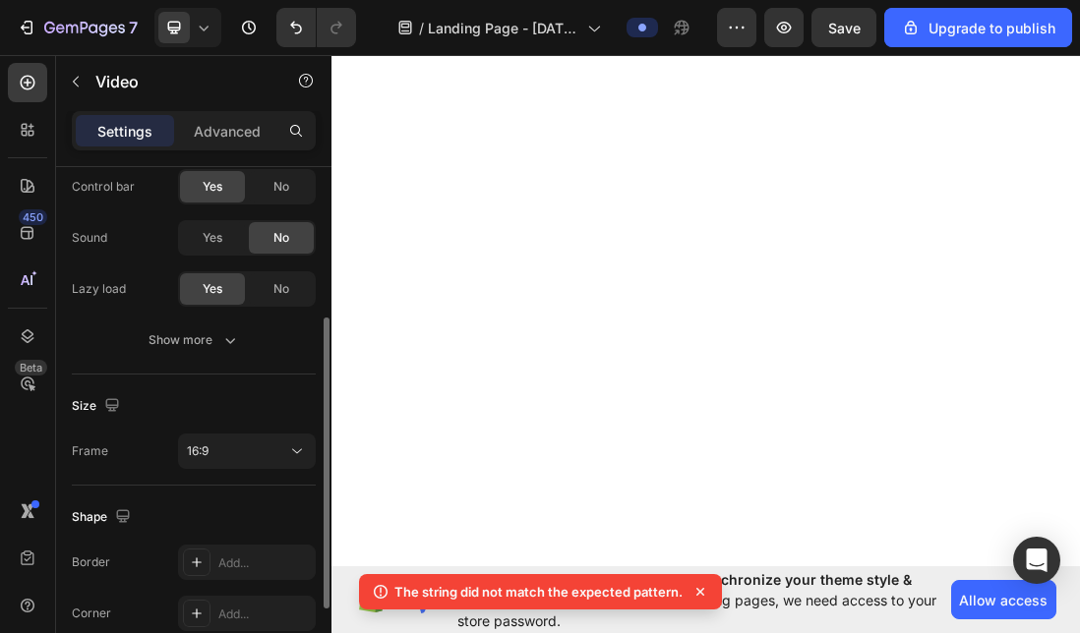
scroll to position [302, 0]
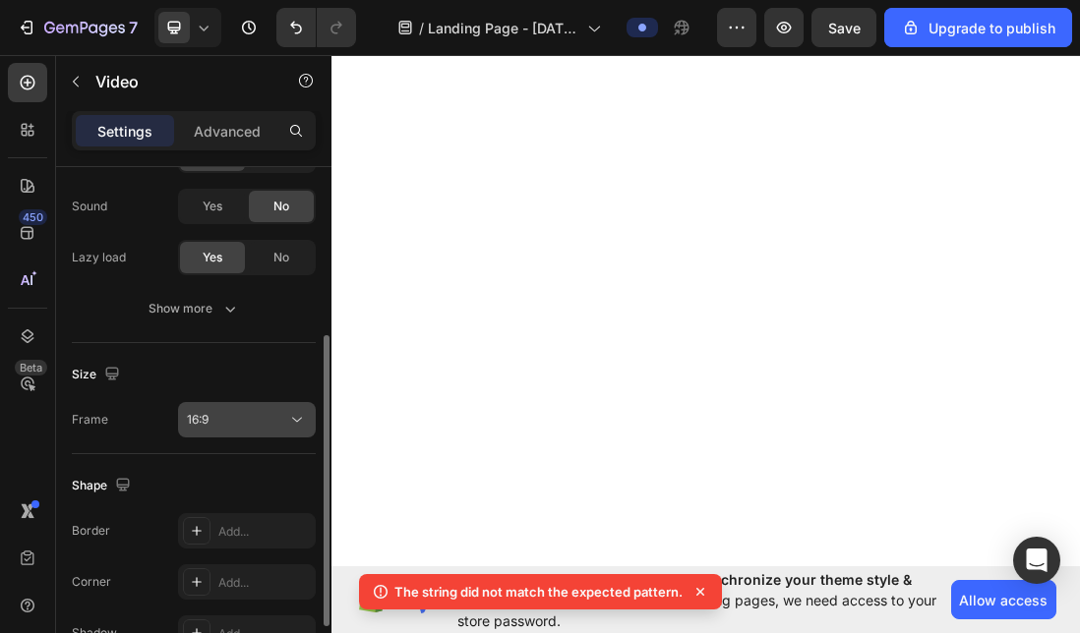
type input "https://cdn.shopify.com/videos/c/o/v/1467561ffd014bd4a548cc7a277348a5.mp4"
click at [254, 418] on div "16:9" at bounding box center [237, 420] width 100 height 18
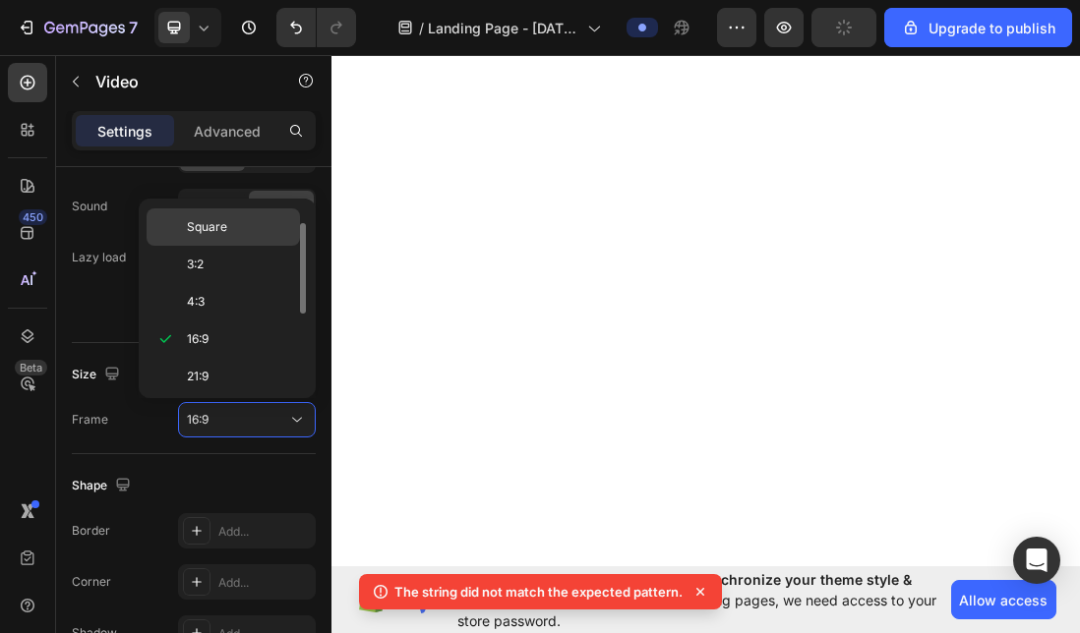
scroll to position [0, 0]
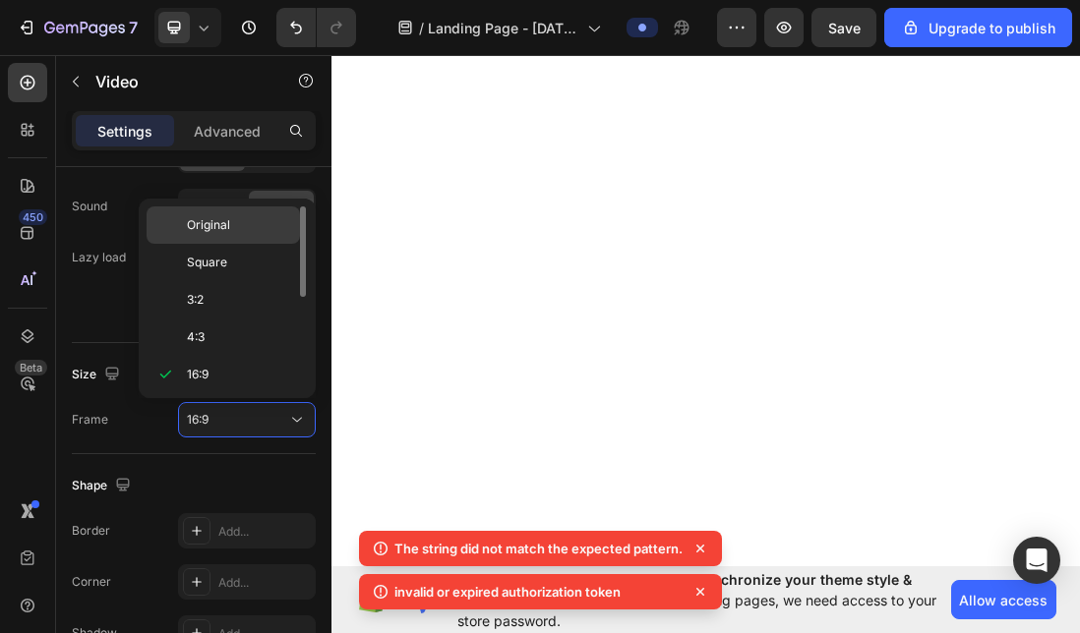
click at [221, 244] on div "Original" at bounding box center [223, 262] width 153 height 37
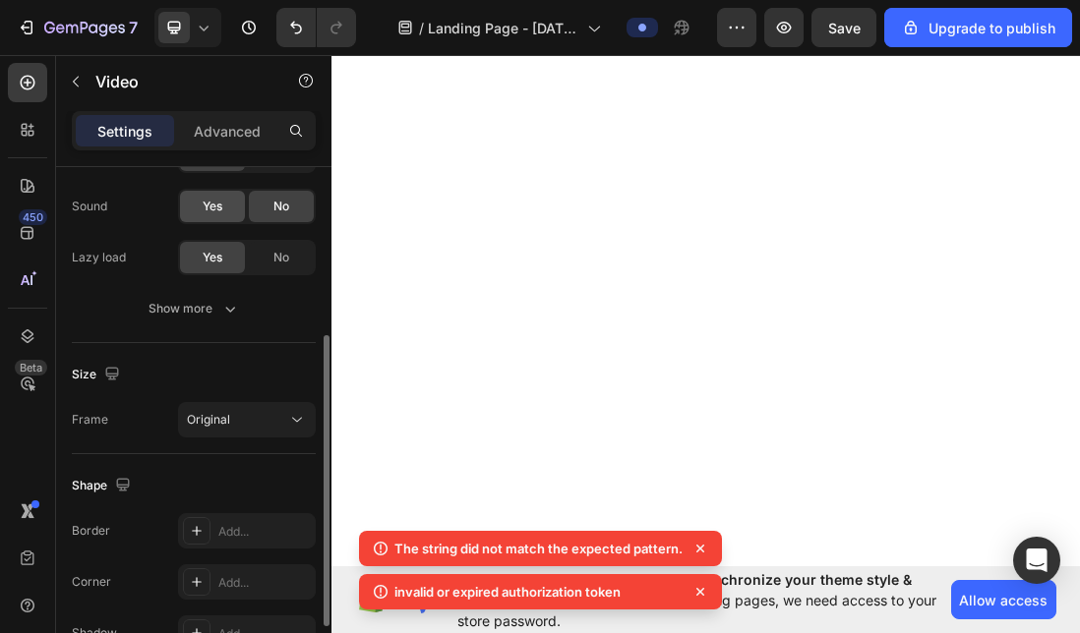
click at [221, 214] on span "Yes" at bounding box center [213, 207] width 20 height 18
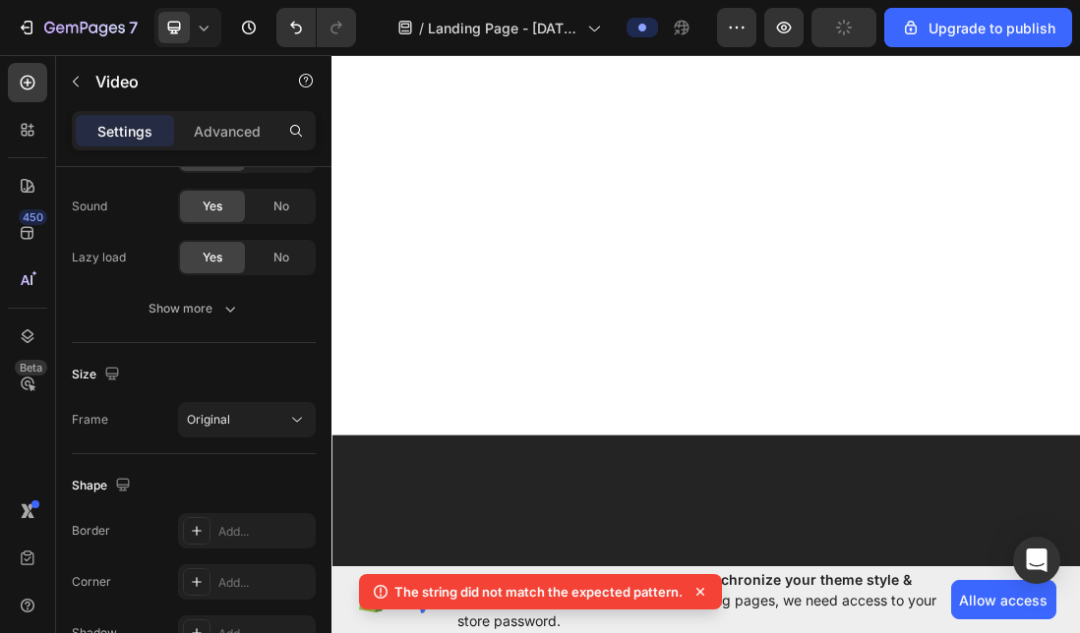
scroll to position [10353, 0]
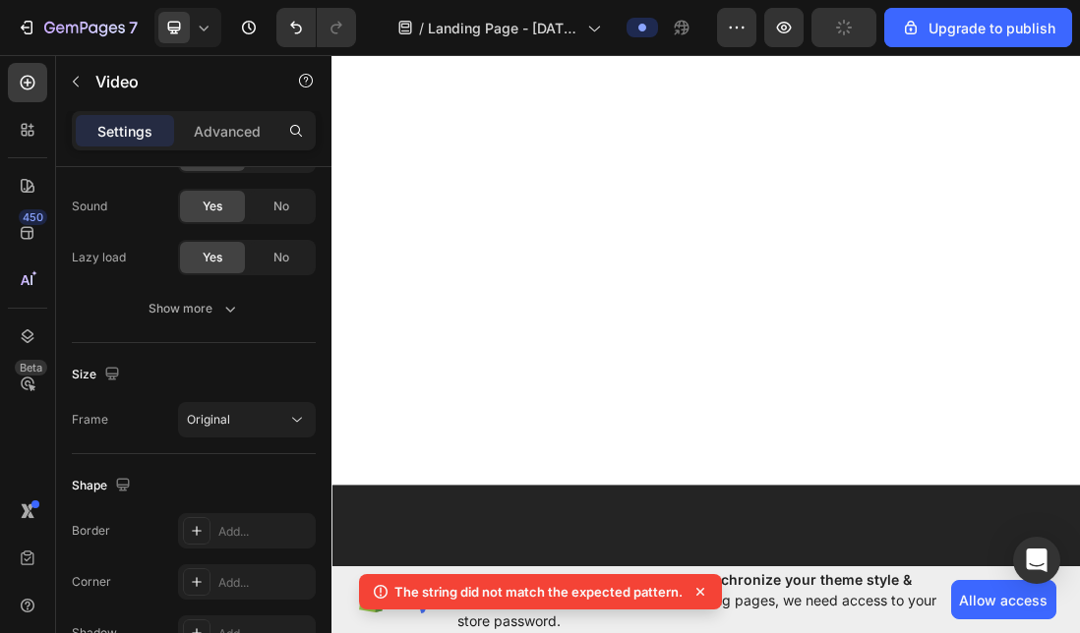
drag, startPoint x: 762, startPoint y: 487, endPoint x: 769, endPoint y: 567, distance: 80.9
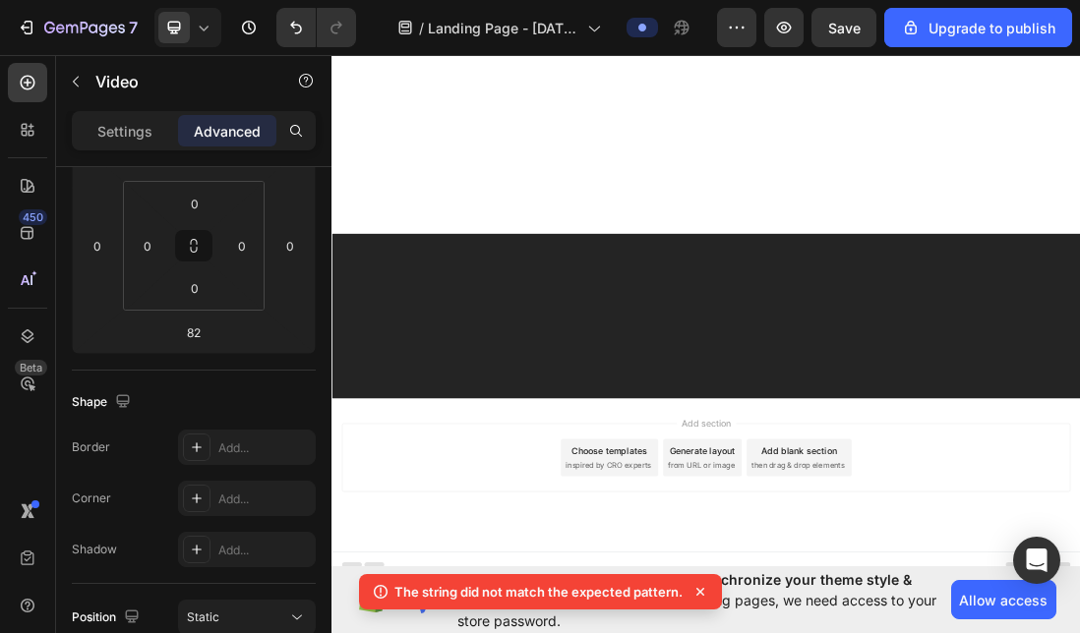
scroll to position [10884, 0]
click at [35, 73] on icon at bounding box center [28, 83] width 20 height 20
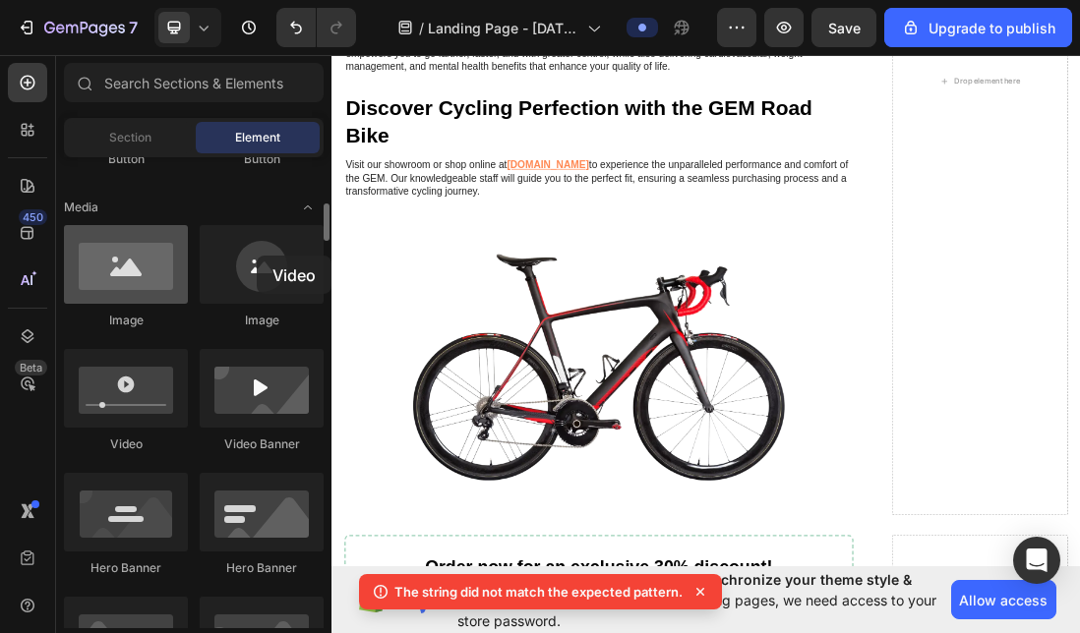
scroll to position [9638, 0]
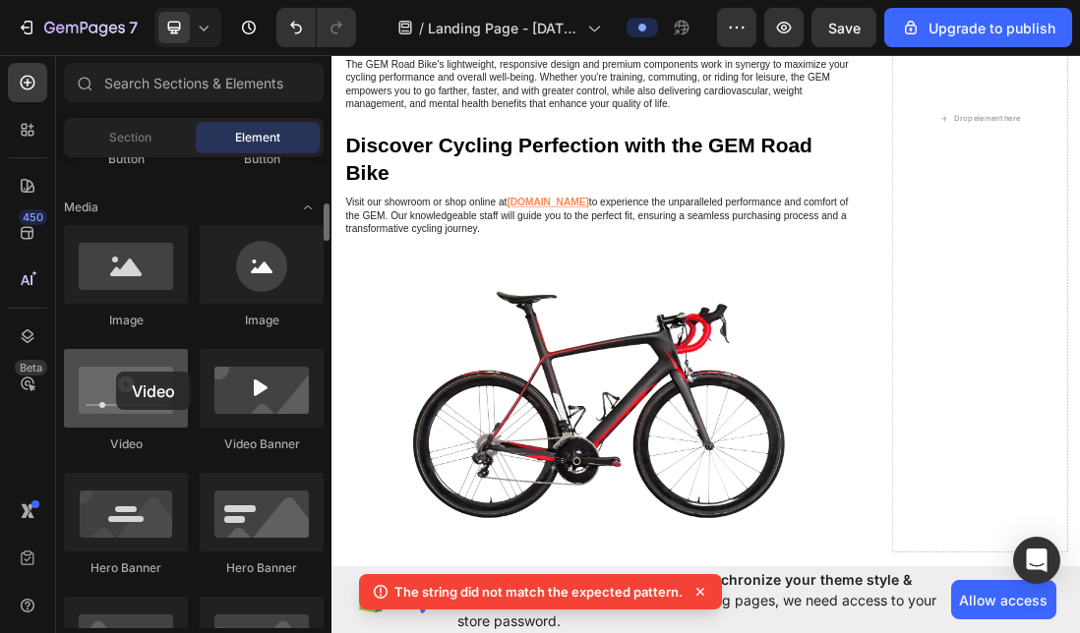
drag, startPoint x: 130, startPoint y: 390, endPoint x: 116, endPoint y: 372, distance: 23.2
click at [116, 372] on div at bounding box center [126, 388] width 124 height 79
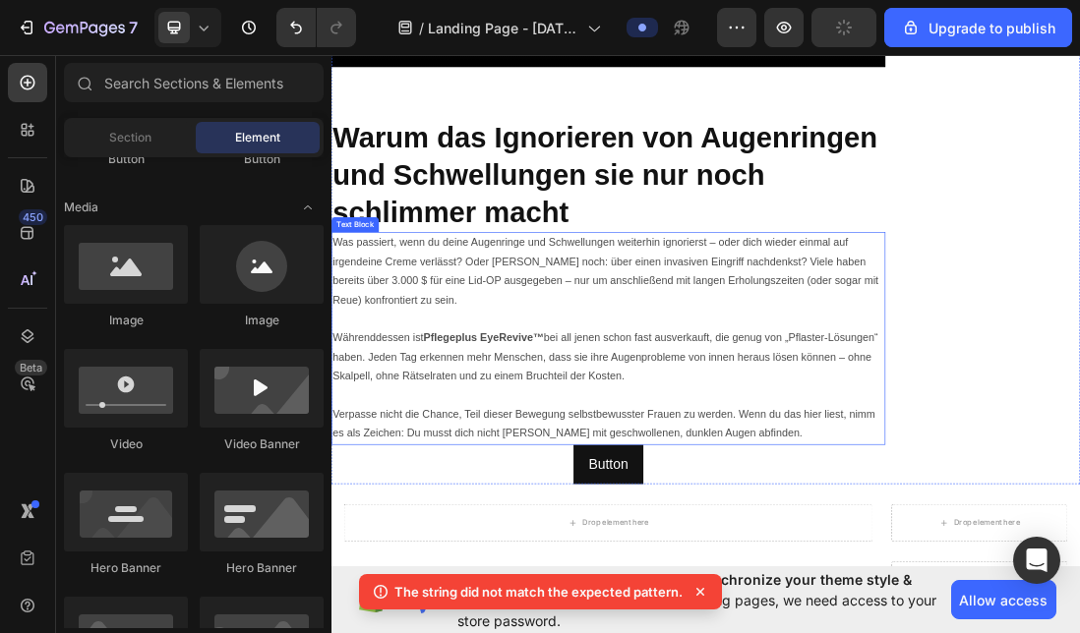
scroll to position [7675, 0]
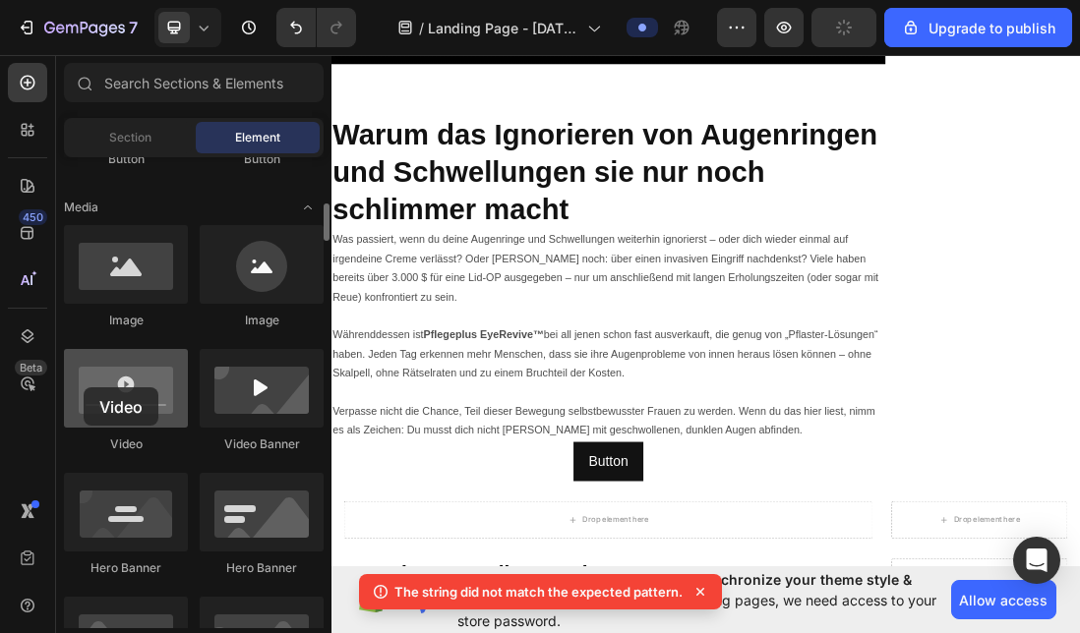
drag, startPoint x: 152, startPoint y: 404, endPoint x: 84, endPoint y: 388, distance: 70.8
click at [84, 388] on div at bounding box center [126, 388] width 124 height 79
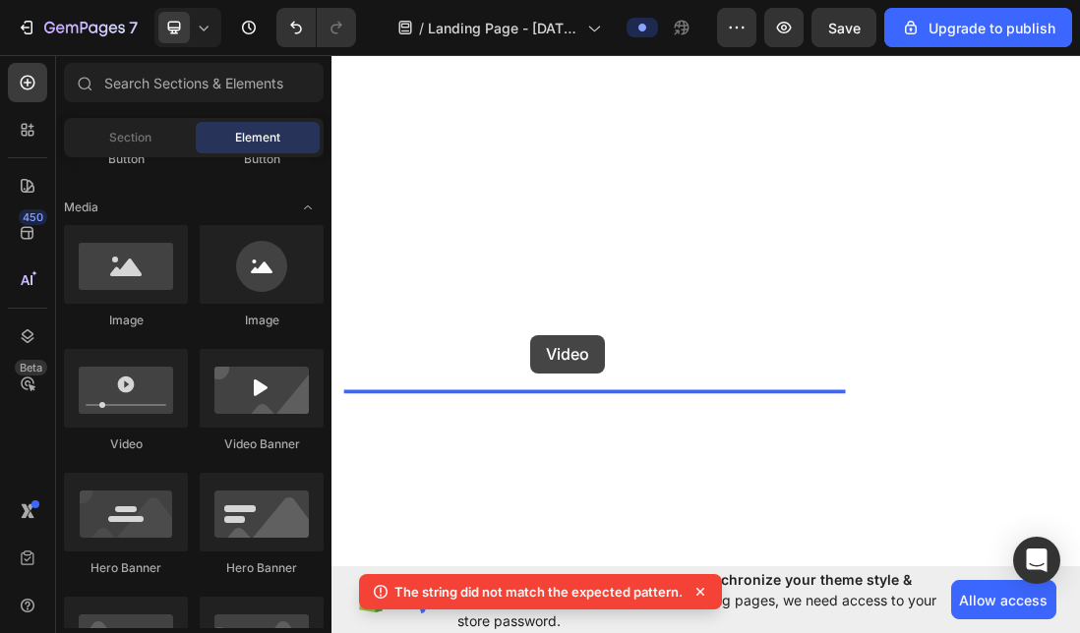
scroll to position [9840, 0]
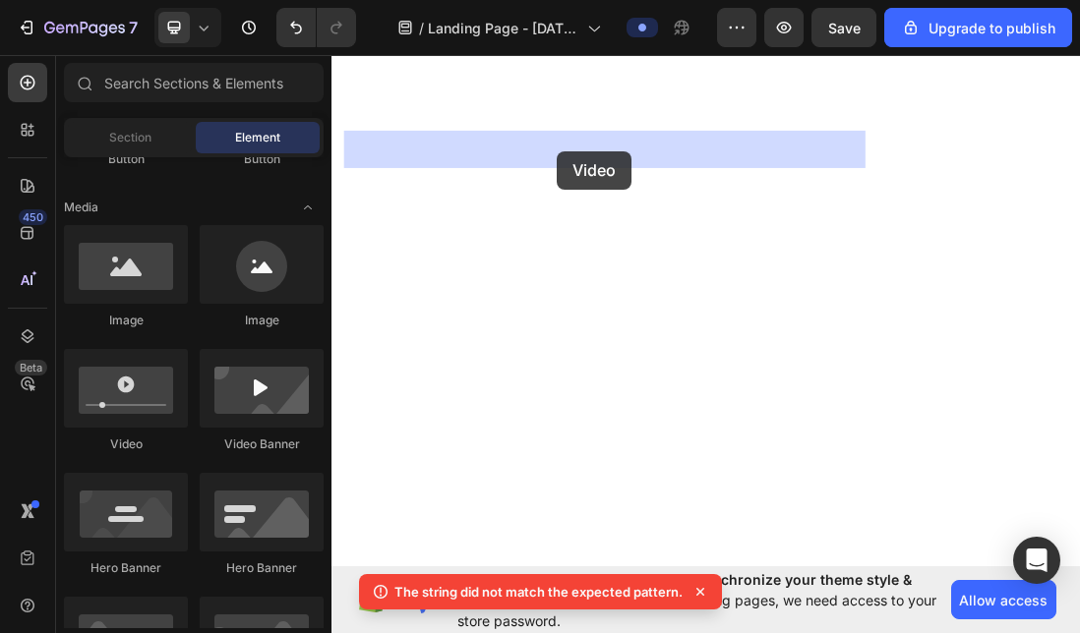
drag, startPoint x: 470, startPoint y: 434, endPoint x: 686, endPoint y: 213, distance: 308.8
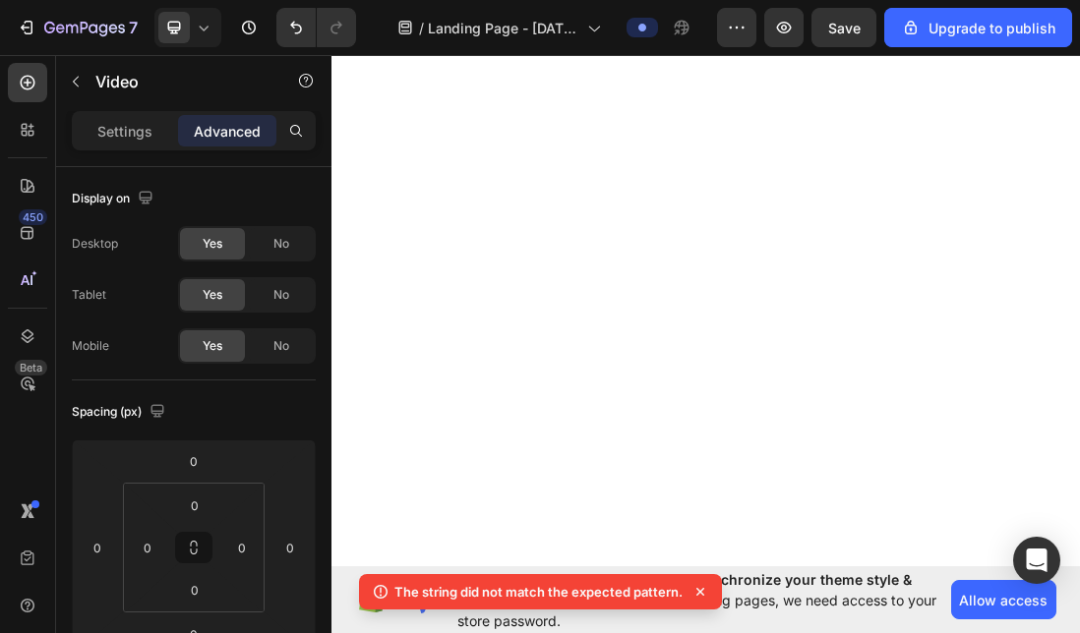
click at [134, 133] on p "Settings" at bounding box center [124, 131] width 55 height 21
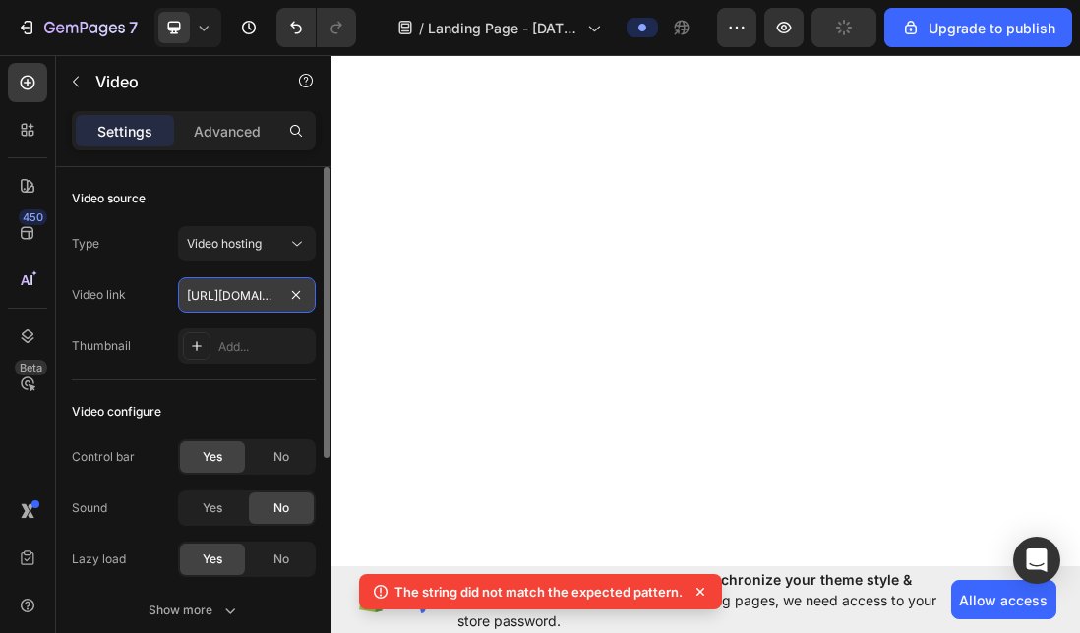
click at [251, 306] on input "[URL][DOMAIN_NAME]" at bounding box center [247, 294] width 138 height 35
paste input "https://cdn.shopify.com/videos/c/o/v/6495fccf51ae4c3298ab84ad60b1f46d.mp4"
type input "https://cdn.shopify.com/videos/c/o/v/6495fccf51ae4c3298ab84ad60b1f46d.mp4"
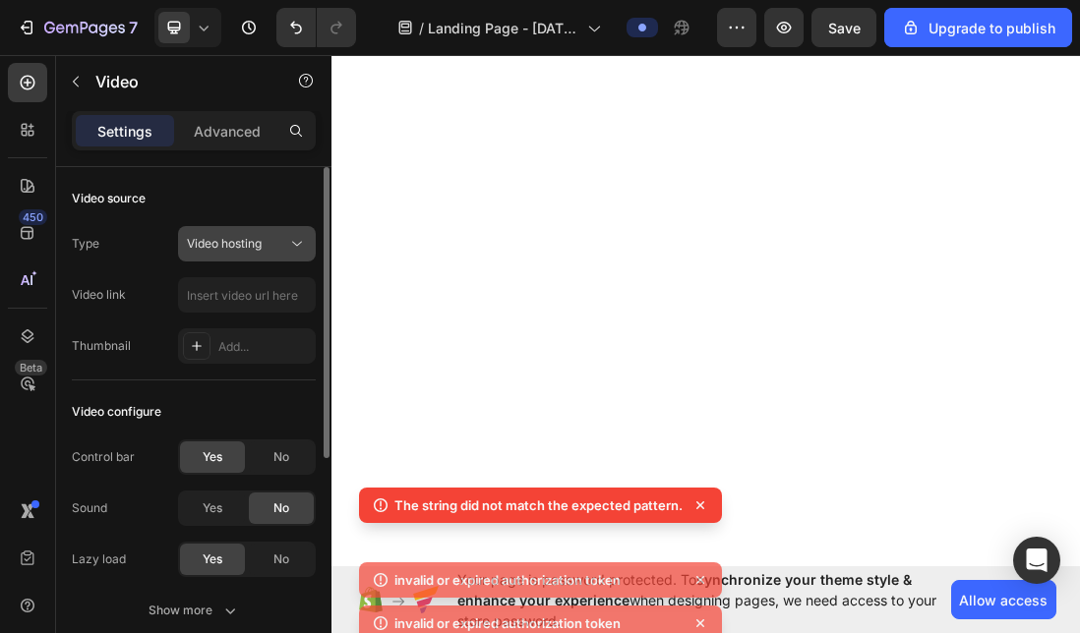
click at [245, 252] on span "Video hosting" at bounding box center [224, 244] width 75 height 18
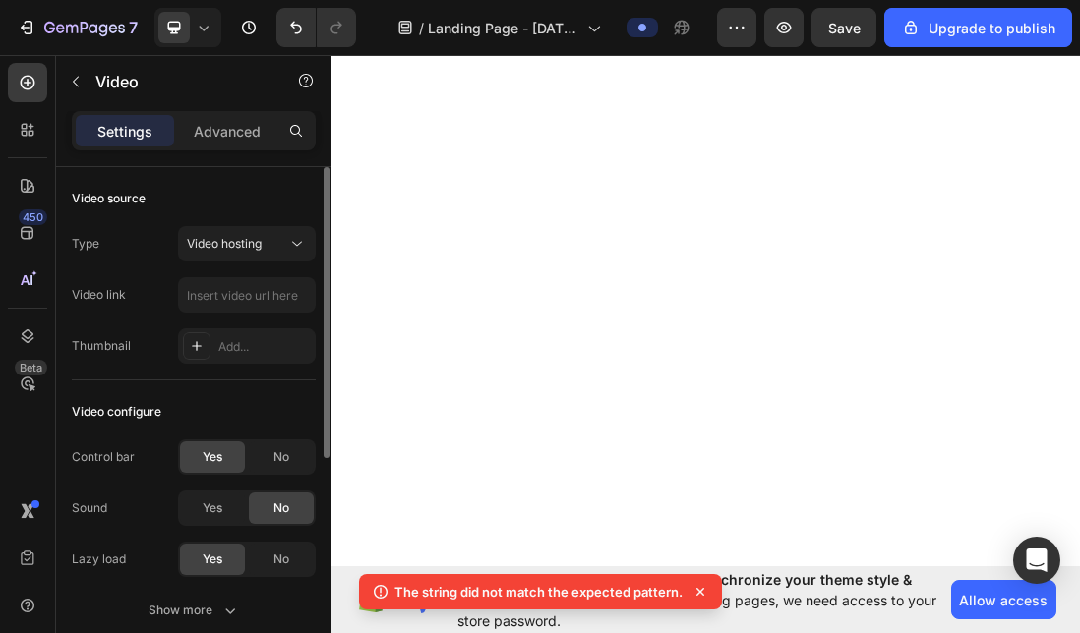
click at [256, 201] on div "Video source" at bounding box center [194, 198] width 244 height 31
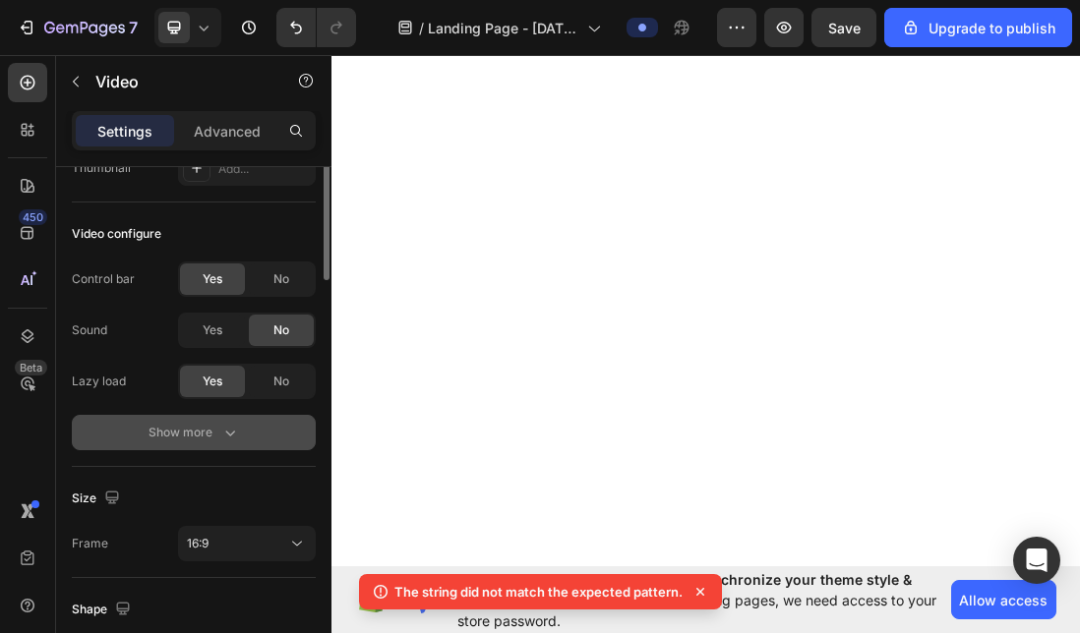
scroll to position [0, 0]
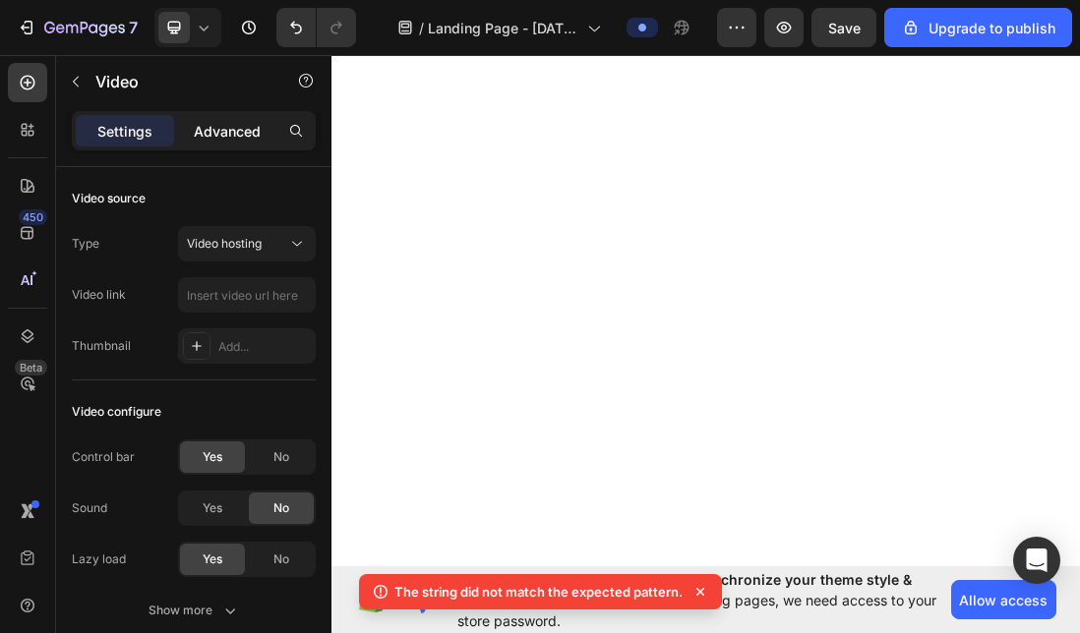
click at [229, 128] on p "Advanced" at bounding box center [227, 131] width 67 height 21
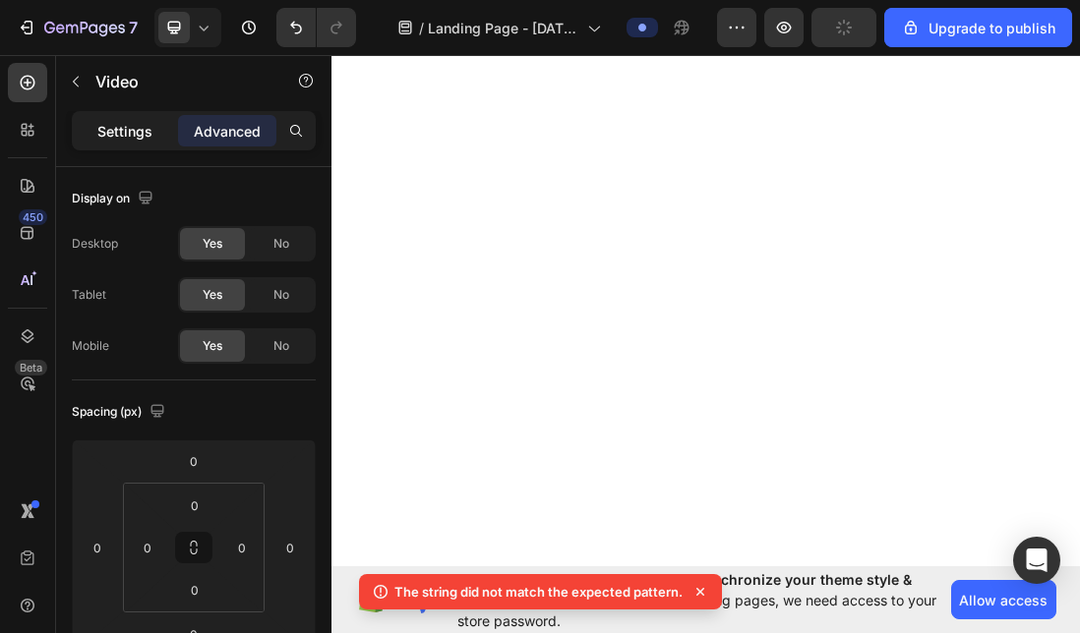
click at [123, 129] on p "Settings" at bounding box center [124, 131] width 55 height 21
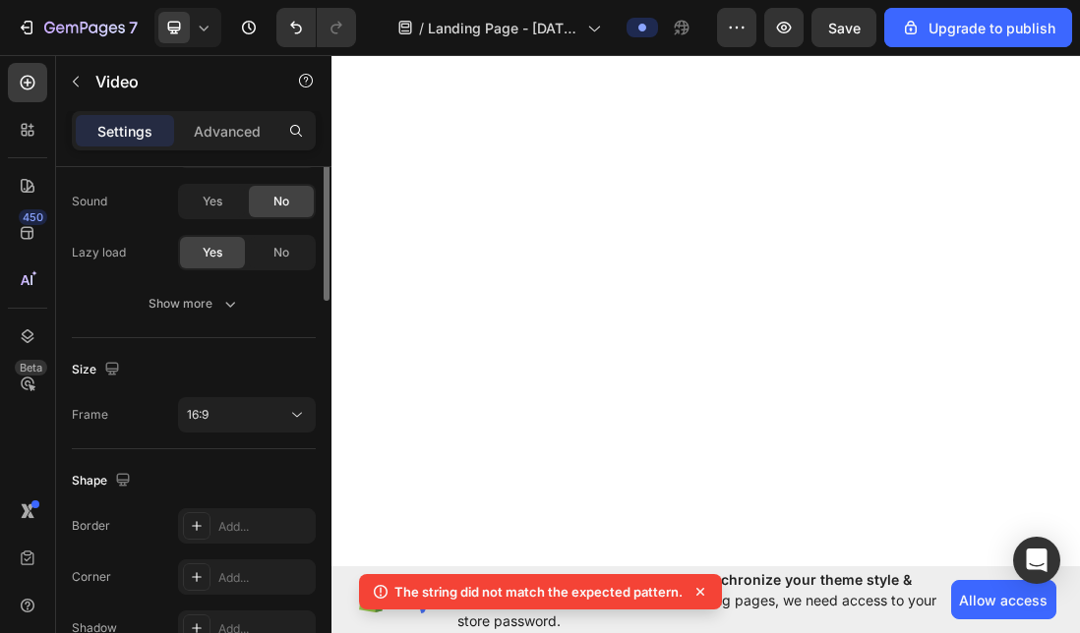
scroll to position [414, 0]
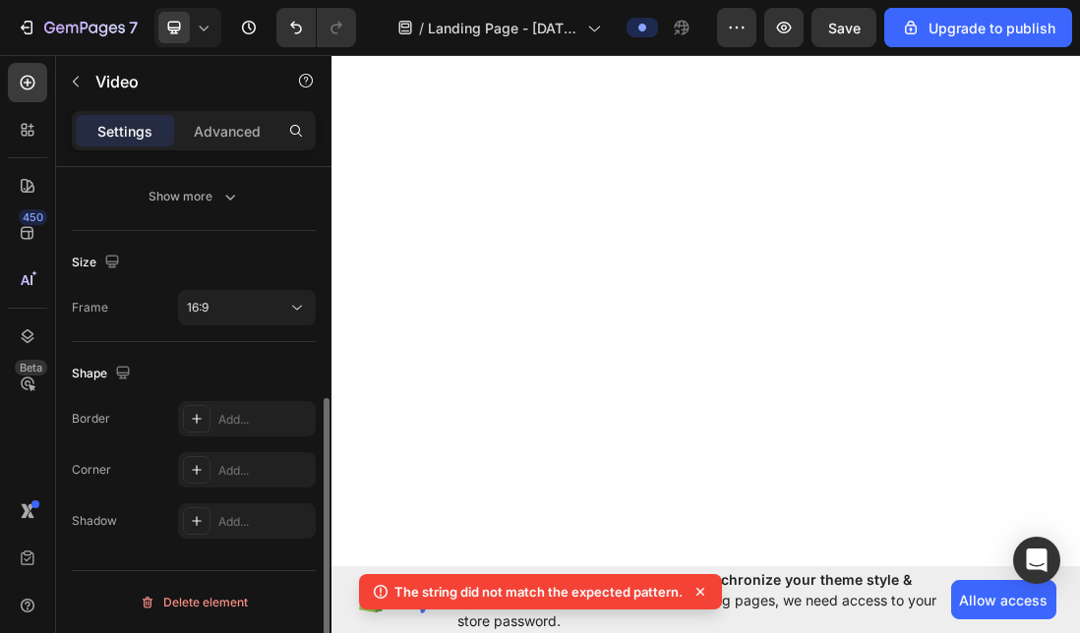
click at [234, 326] on div "Size Frame 16:9" at bounding box center [194, 286] width 244 height 111
click at [230, 300] on div "16:9" at bounding box center [237, 308] width 100 height 18
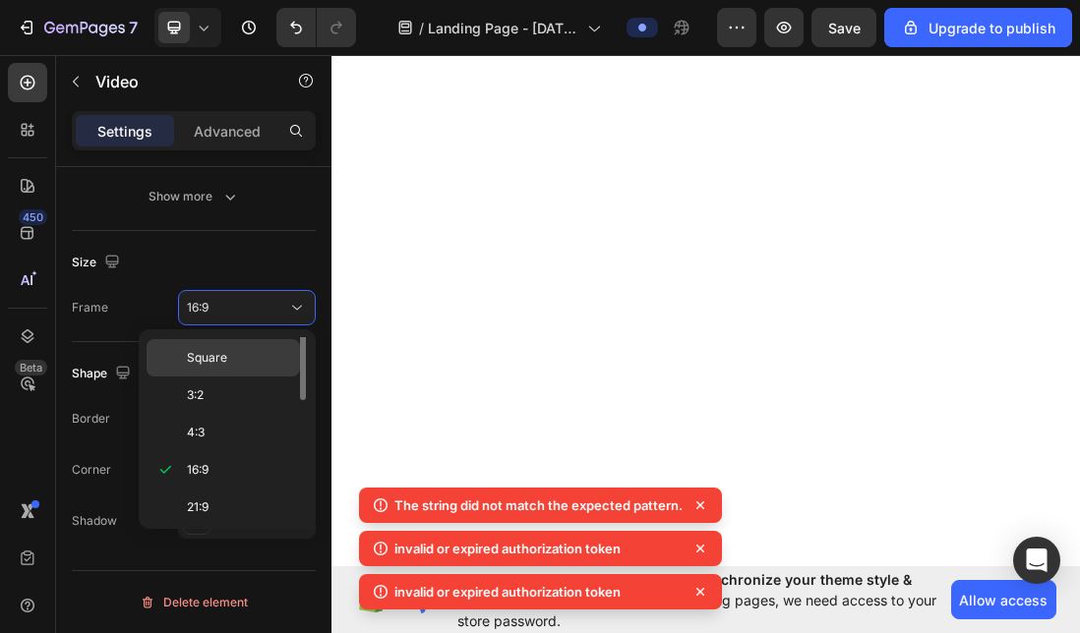
scroll to position [0, 0]
click at [214, 355] on span "Original" at bounding box center [208, 356] width 43 height 18
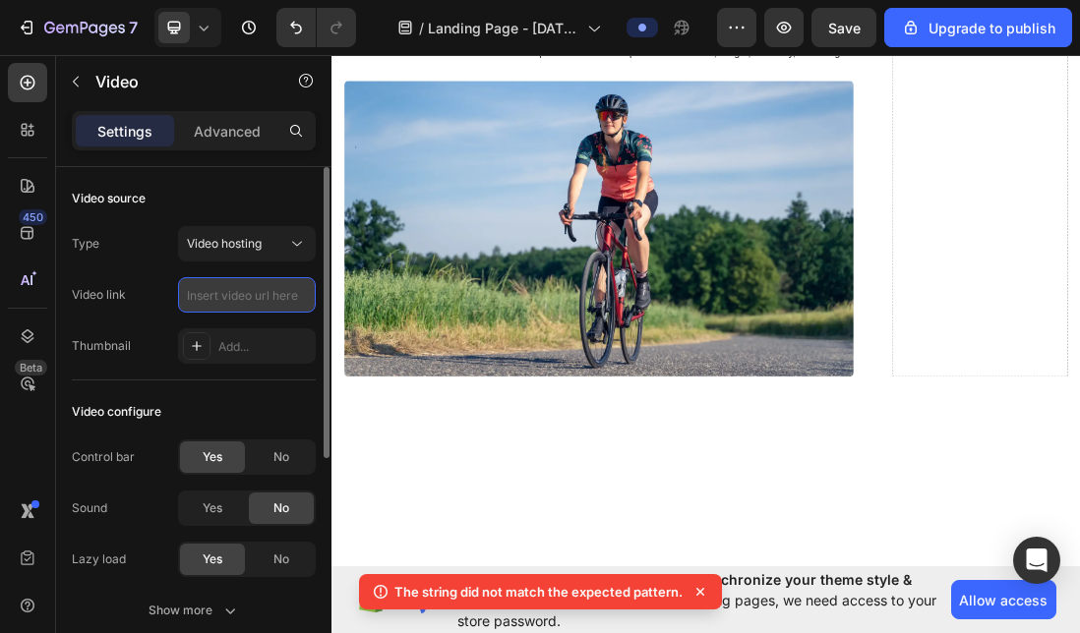
click at [216, 294] on input "text" at bounding box center [247, 294] width 138 height 35
paste input "https://cdn.shopify.com/videos/c/o/v/6495fccf51ae4c3298ab84ad60b1f46d.mp4"
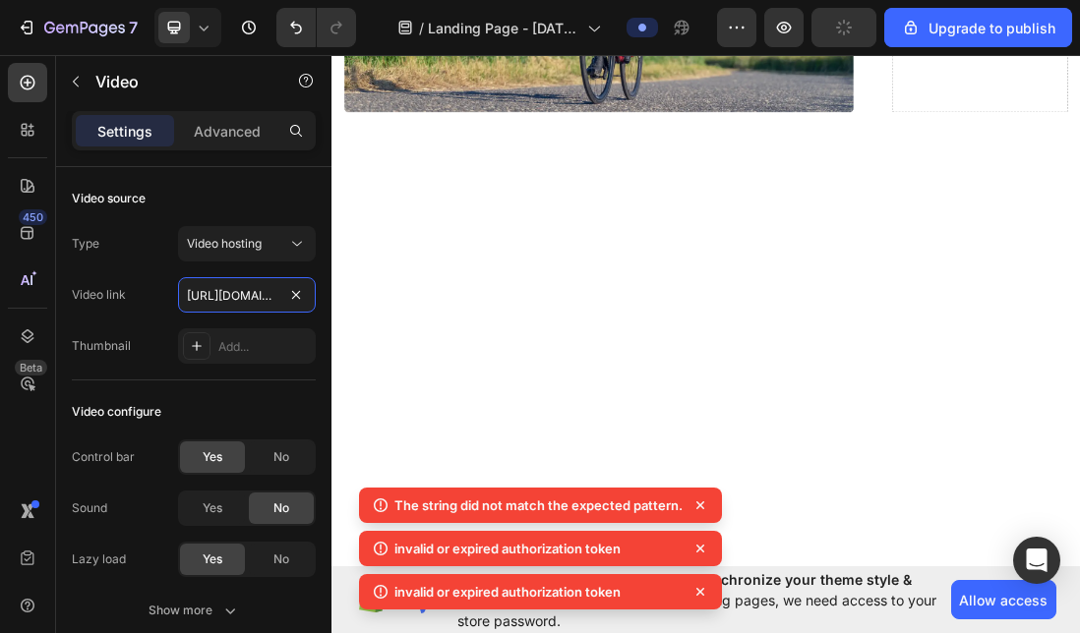
type input "https://cdn.shopify.com/videos/c/o/v/6495fccf51ae4c3298ab84ad60b1f46d.mp4"
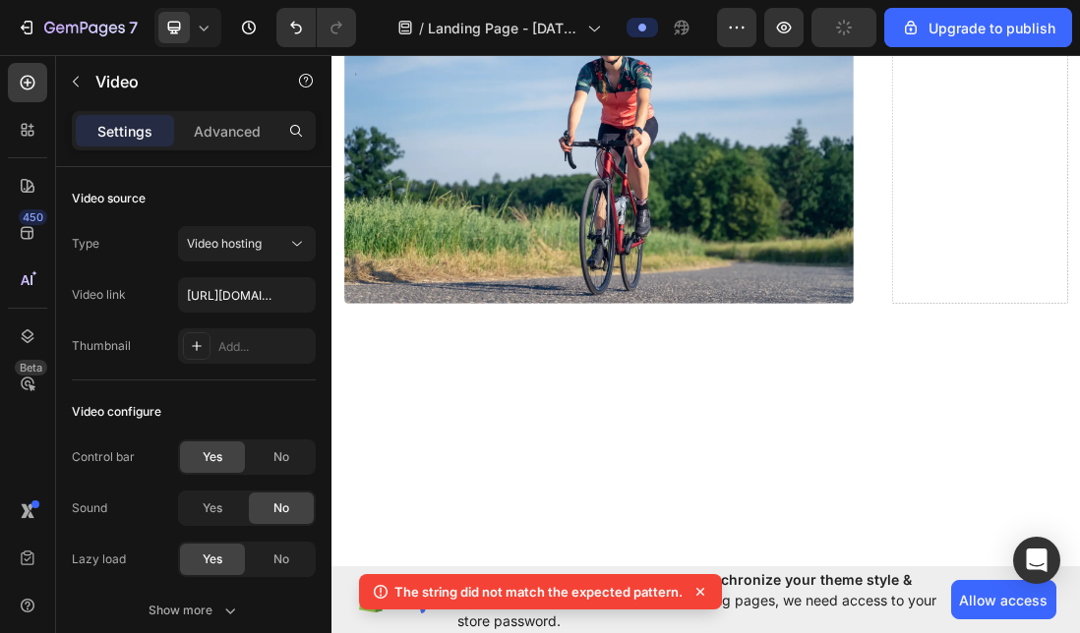
scroll to position [9882, 0]
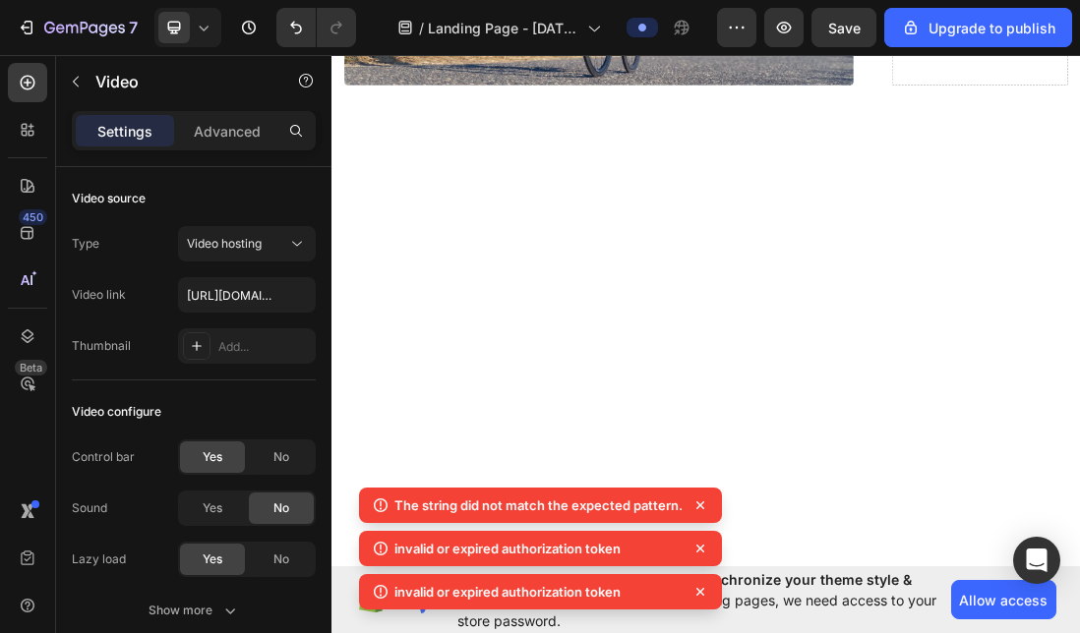
click at [699, 504] on icon at bounding box center [700, 506] width 20 height 20
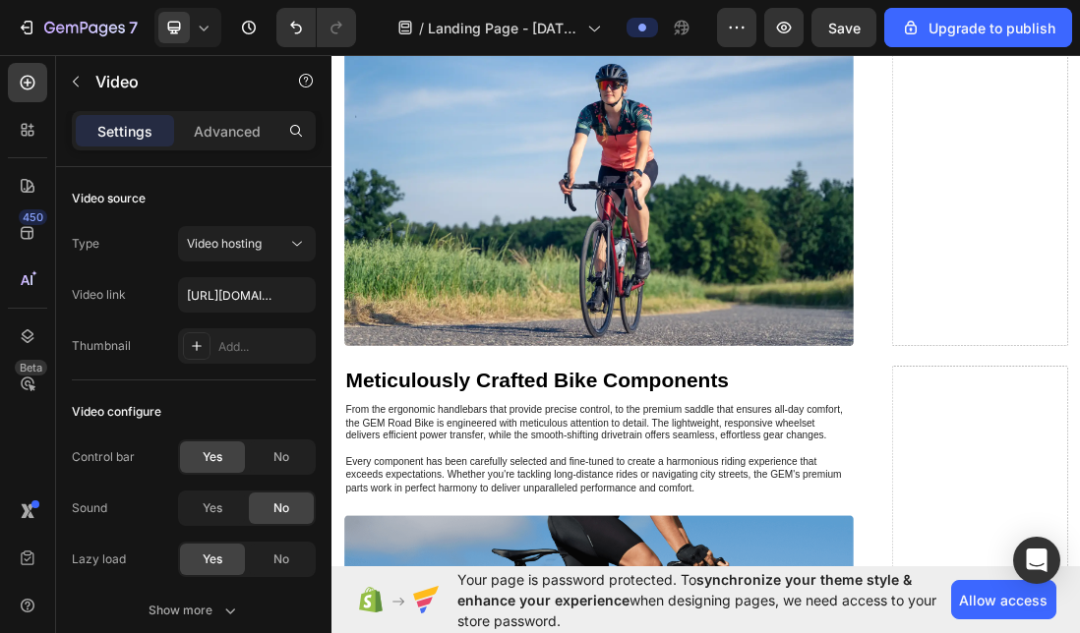
scroll to position [9638, 0]
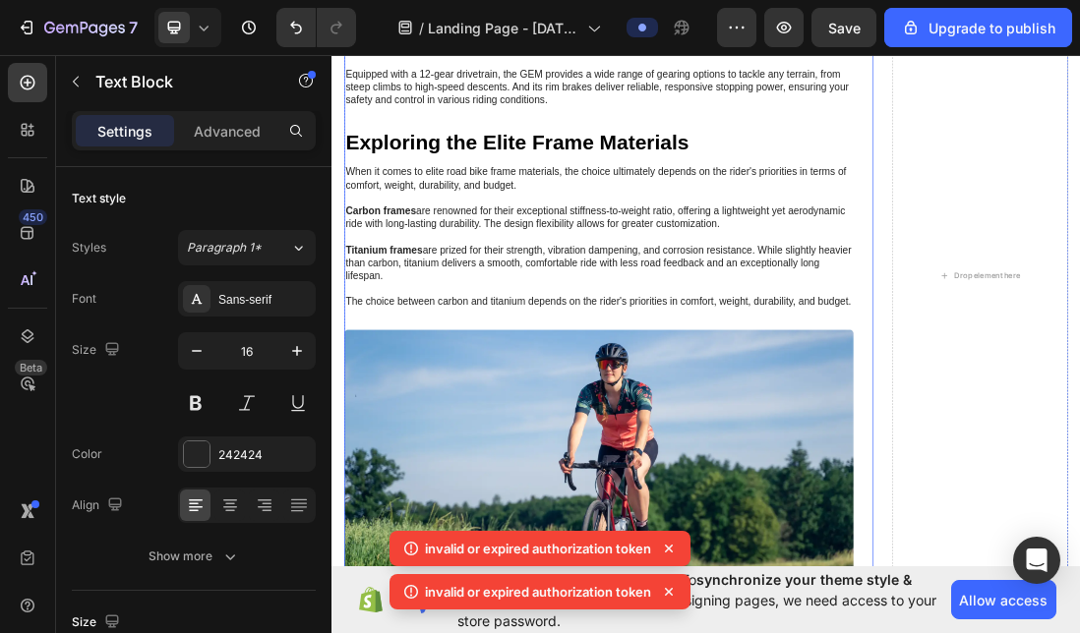
scroll to position [9521, 0]
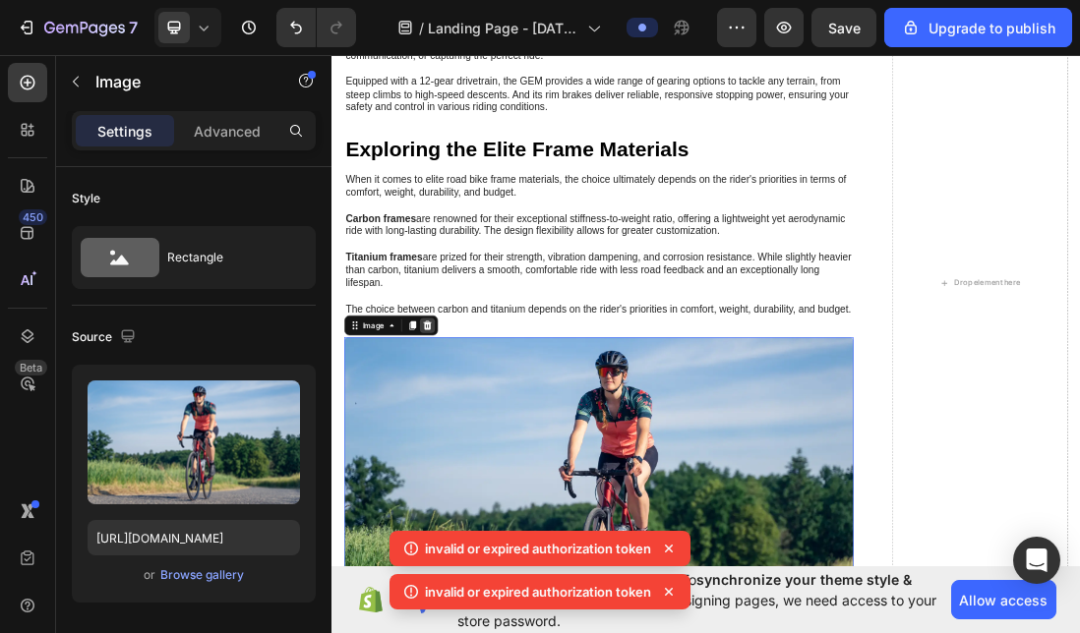
click at [484, 487] on icon at bounding box center [482, 489] width 13 height 14
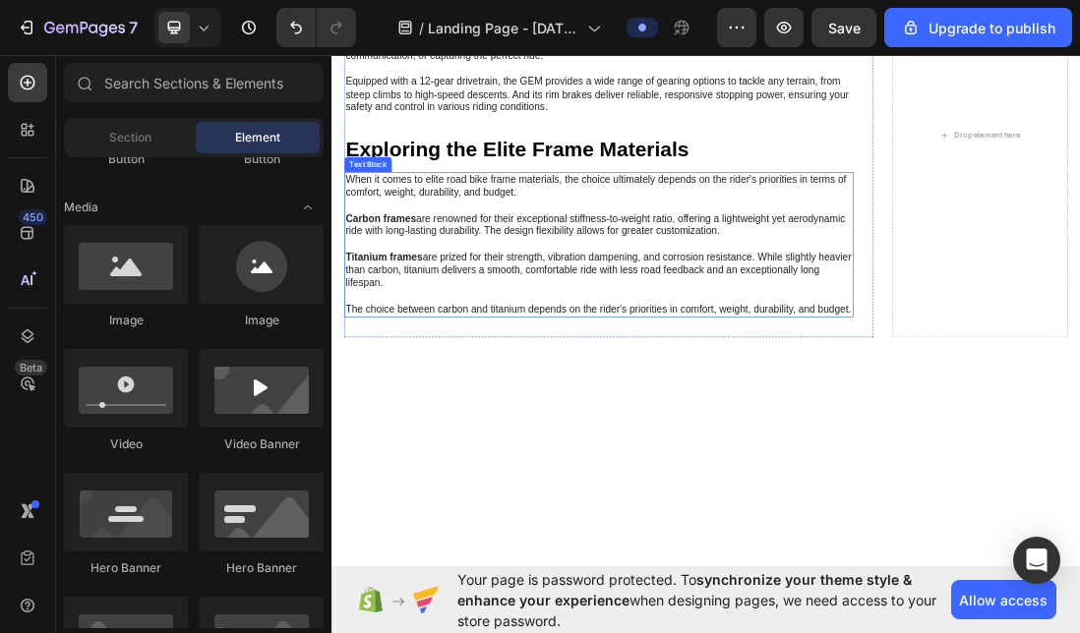
click at [546, 370] on p "When it comes to elite road bike frame materials, the choice ultimately depends…" at bounding box center [752, 361] width 799 height 225
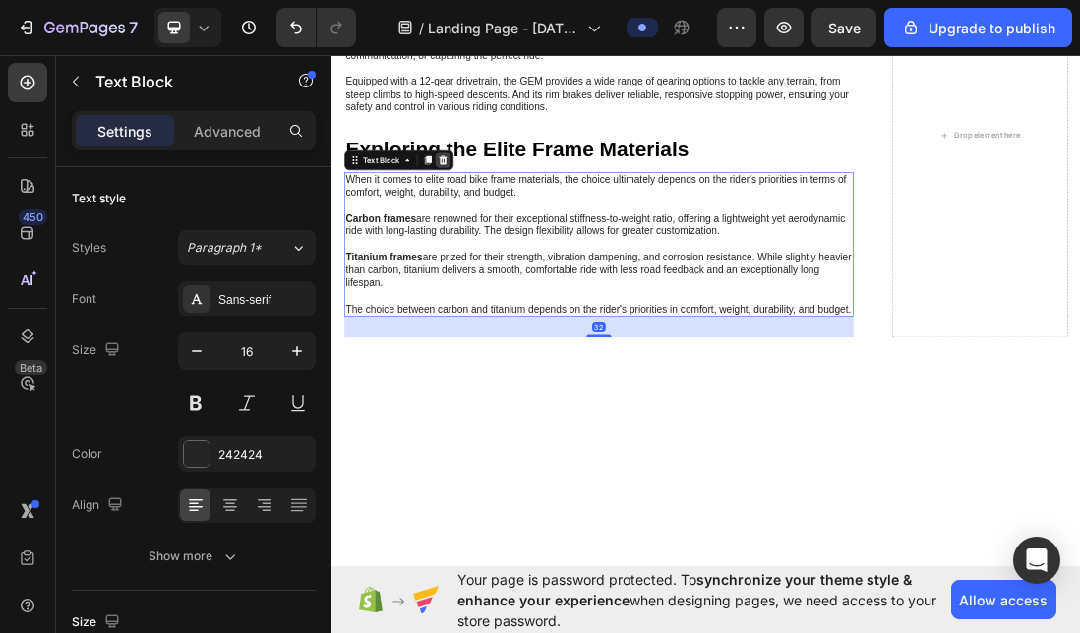
click at [509, 221] on icon at bounding box center [507, 228] width 13 height 14
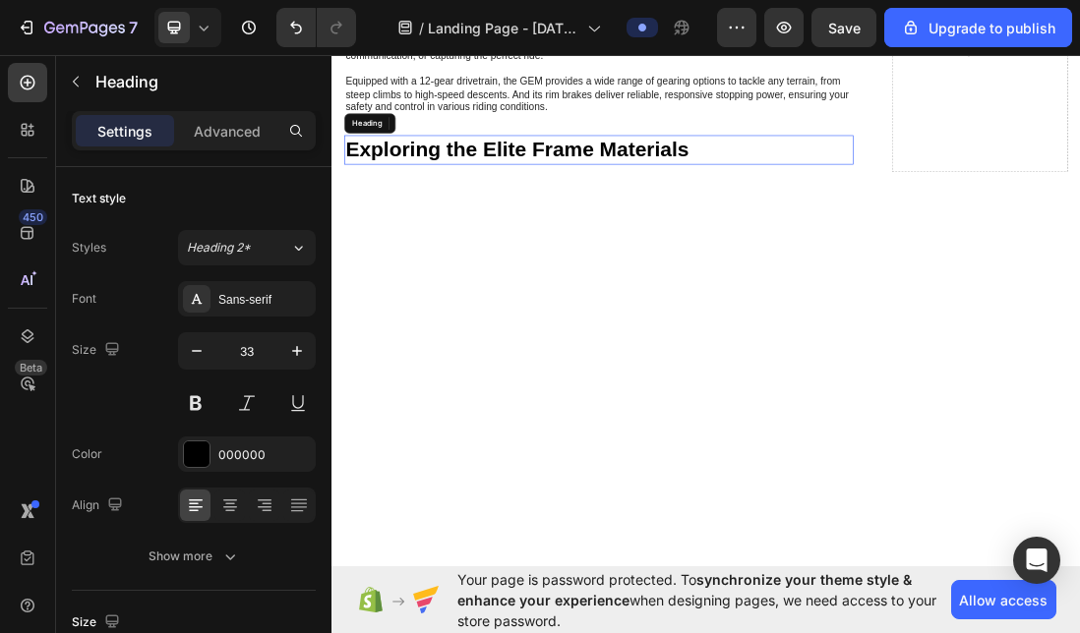
click at [525, 194] on h2 "Exploring the Elite Frame Materials" at bounding box center [752, 212] width 803 height 46
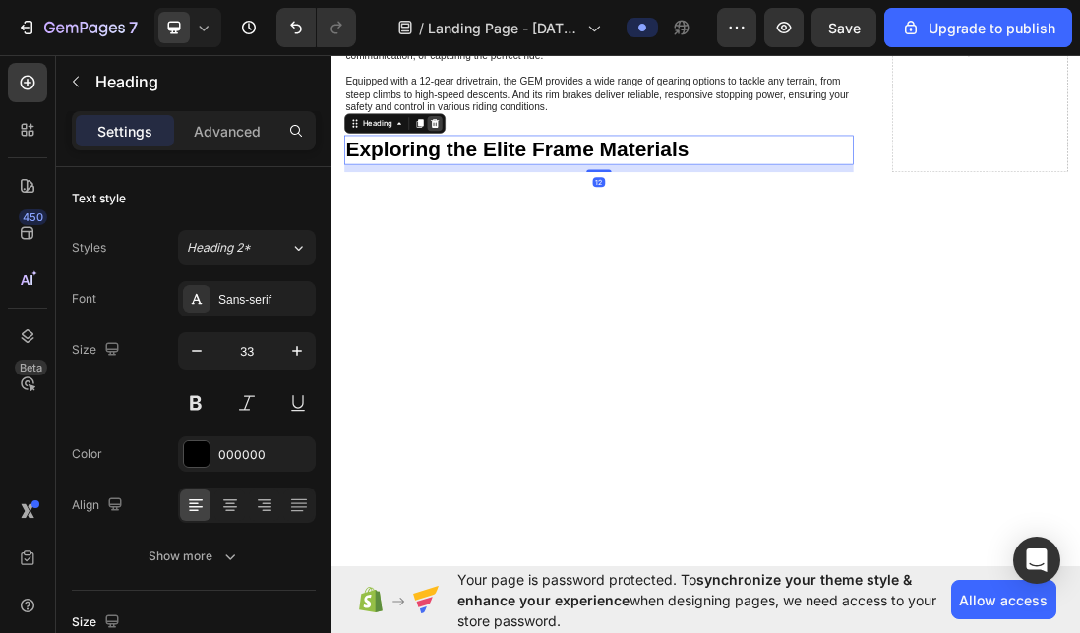
click at [498, 163] on icon at bounding box center [494, 170] width 13 height 14
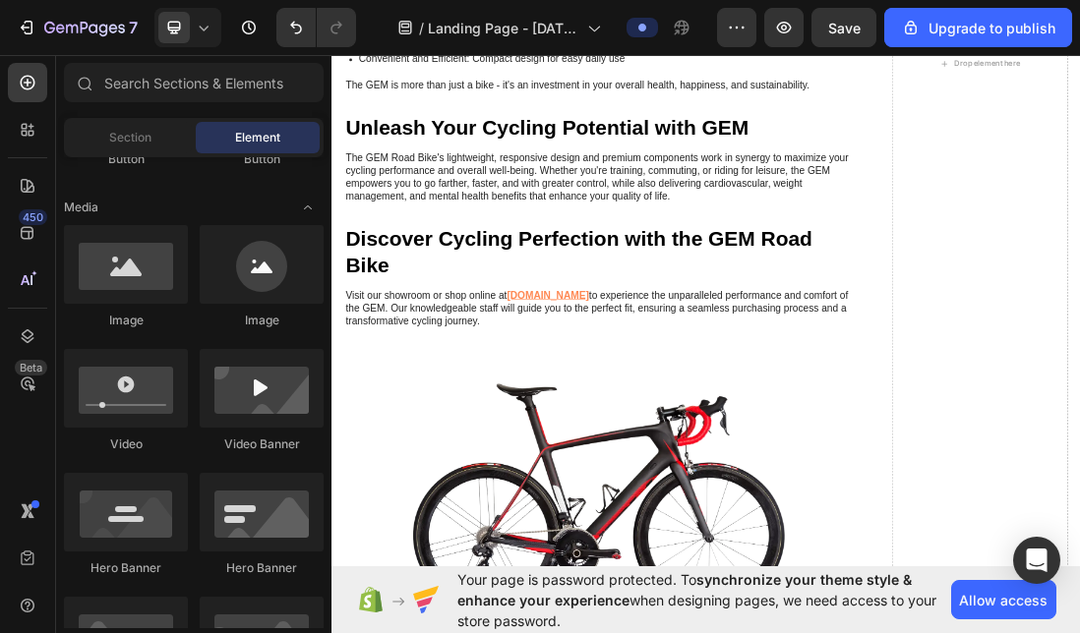
scroll to position [8952, 0]
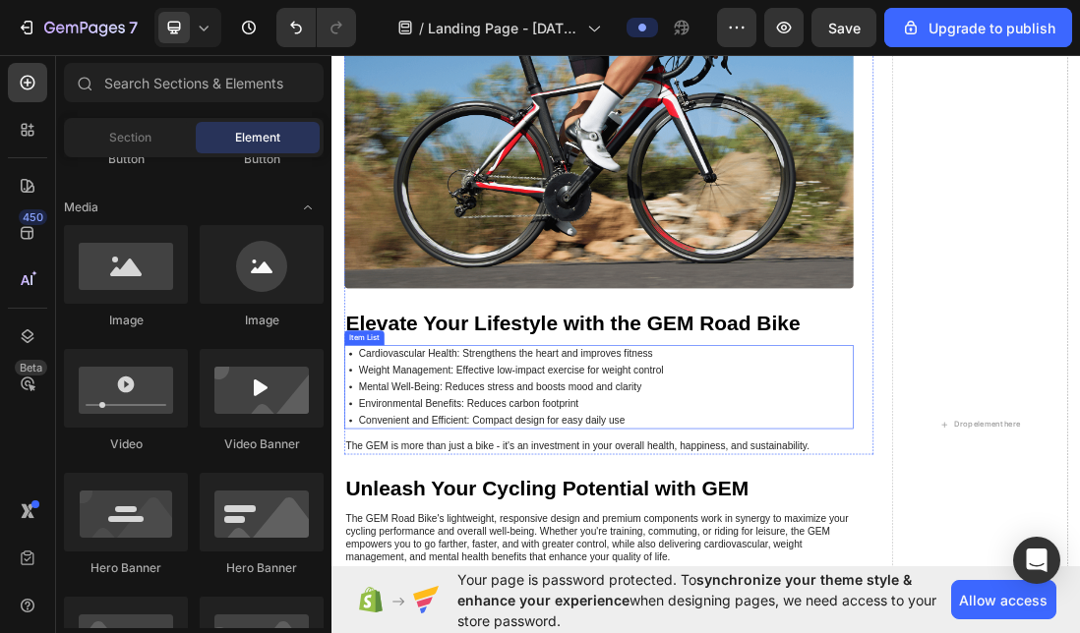
click at [498, 530] on div "Cardiovascular Health: Strengthens the heart and improves fitness" at bounding box center [614, 533] width 487 height 27
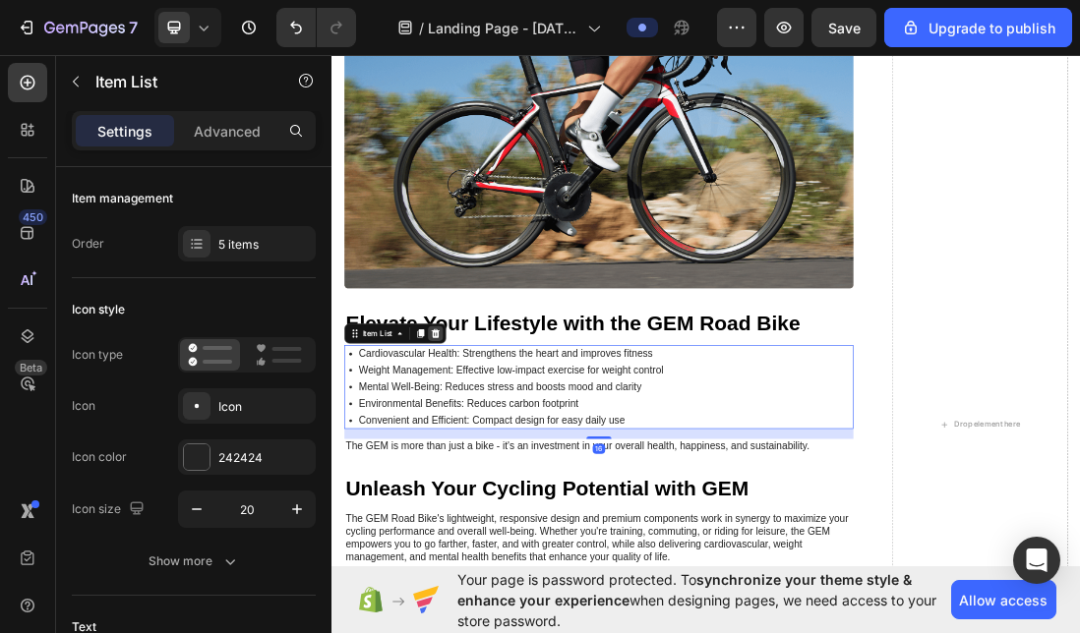
click at [495, 494] on icon at bounding box center [495, 502] width 16 height 16
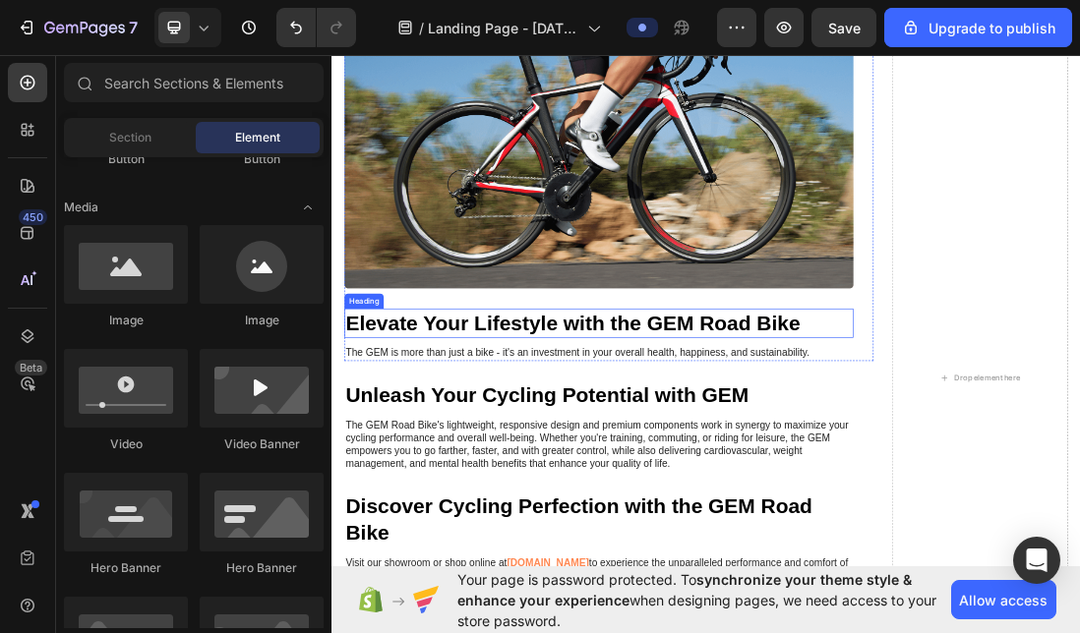
click at [530, 463] on h2 "Elevate Your Lifestyle with the GEM Road Bike" at bounding box center [752, 485] width 803 height 46
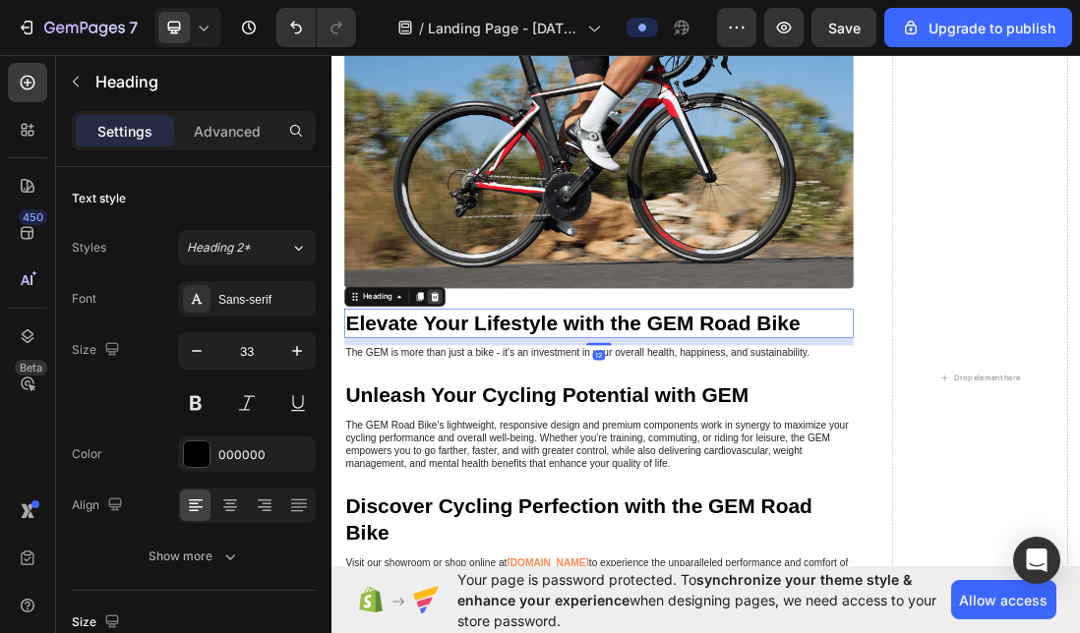
click at [498, 436] on icon at bounding box center [494, 444] width 16 height 16
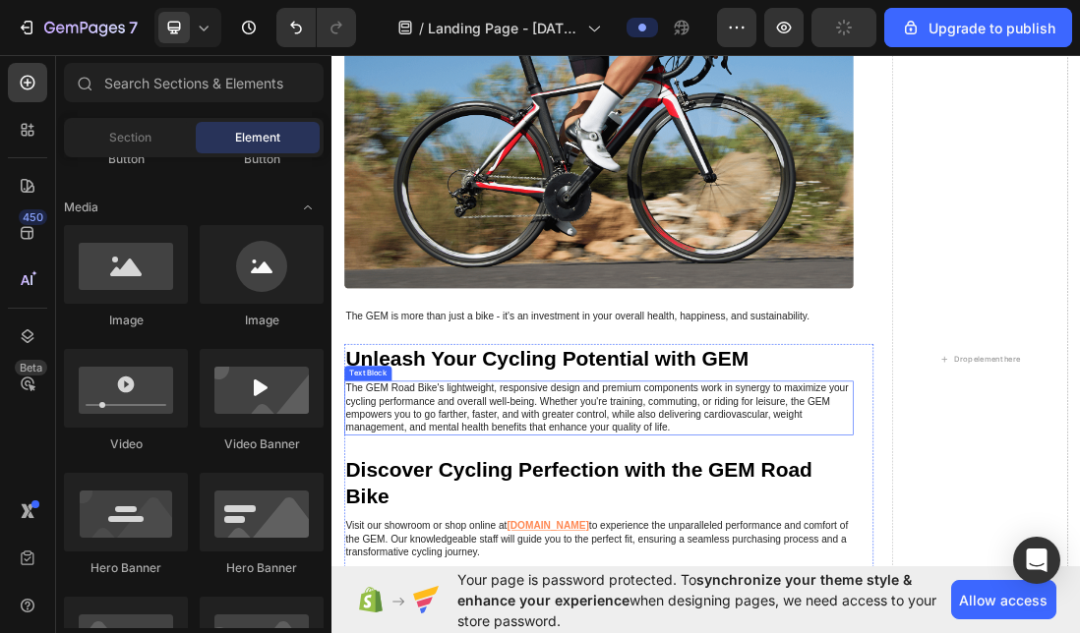
click at [508, 576] on div "The GEM Road Bike's lightweight, responsive design and premium components work …" at bounding box center [752, 619] width 803 height 86
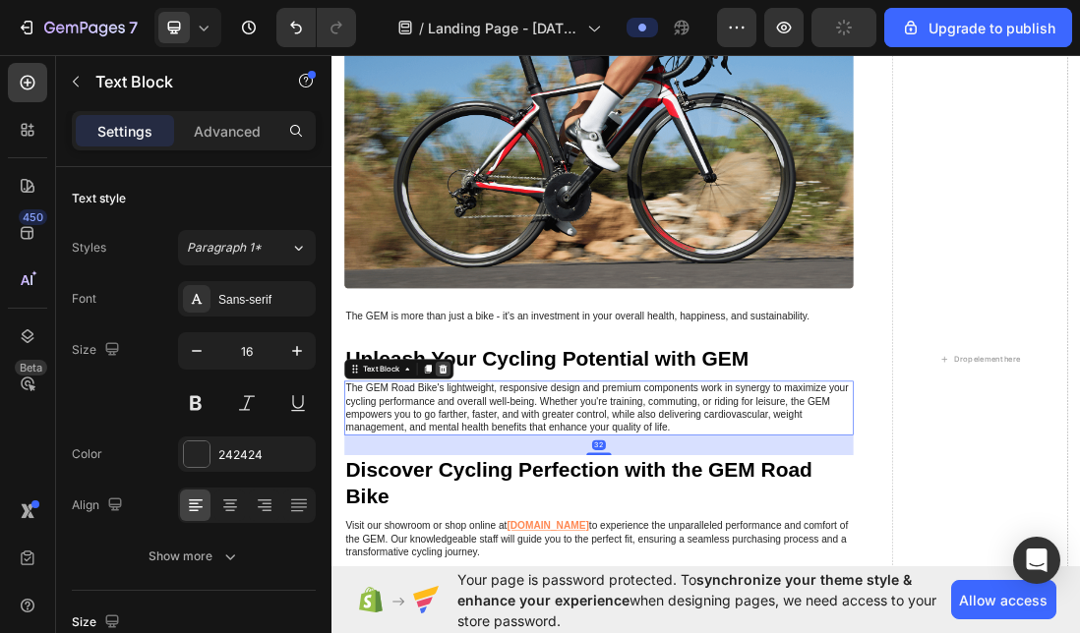
click at [509, 551] on icon at bounding box center [507, 558] width 13 height 14
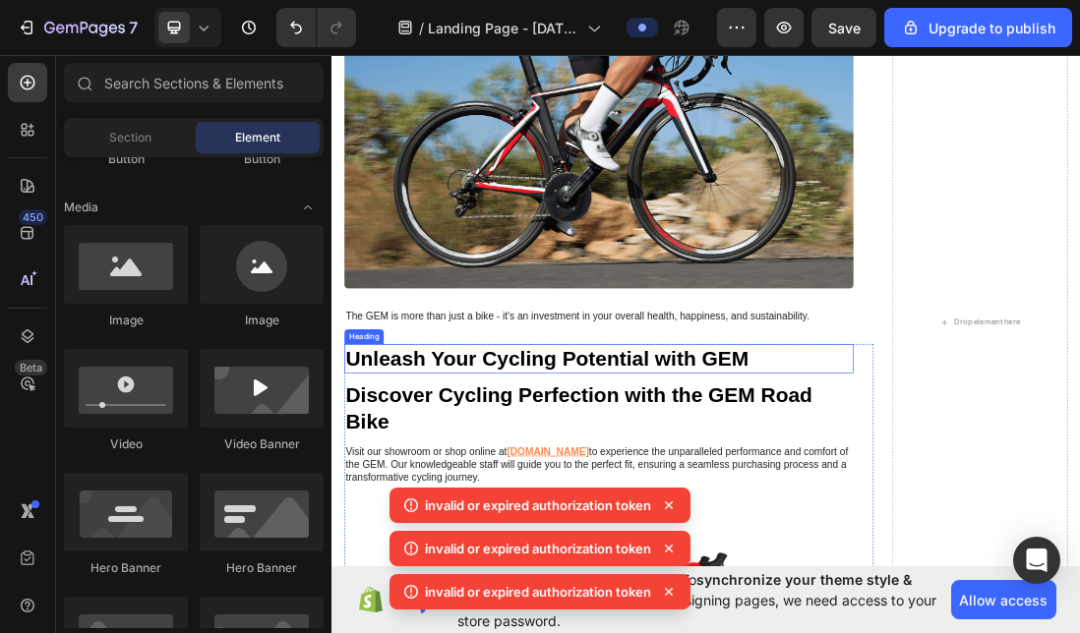
click at [528, 525] on h2 "Unleash Your Cycling Potential with GEM" at bounding box center [752, 541] width 803 height 46
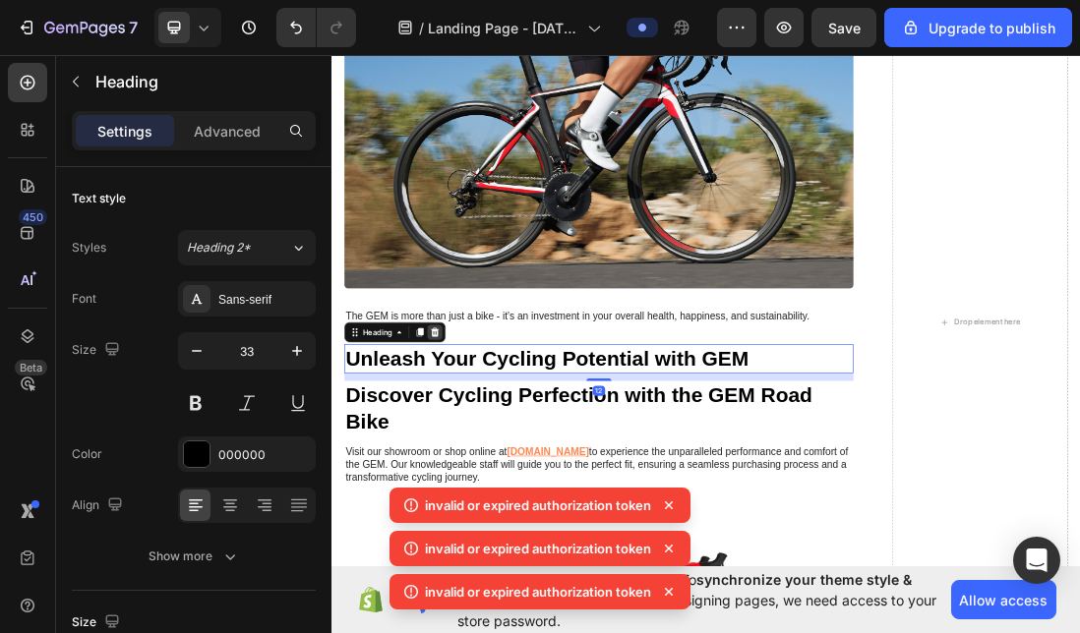
click at [501, 492] on icon at bounding box center [494, 500] width 16 height 16
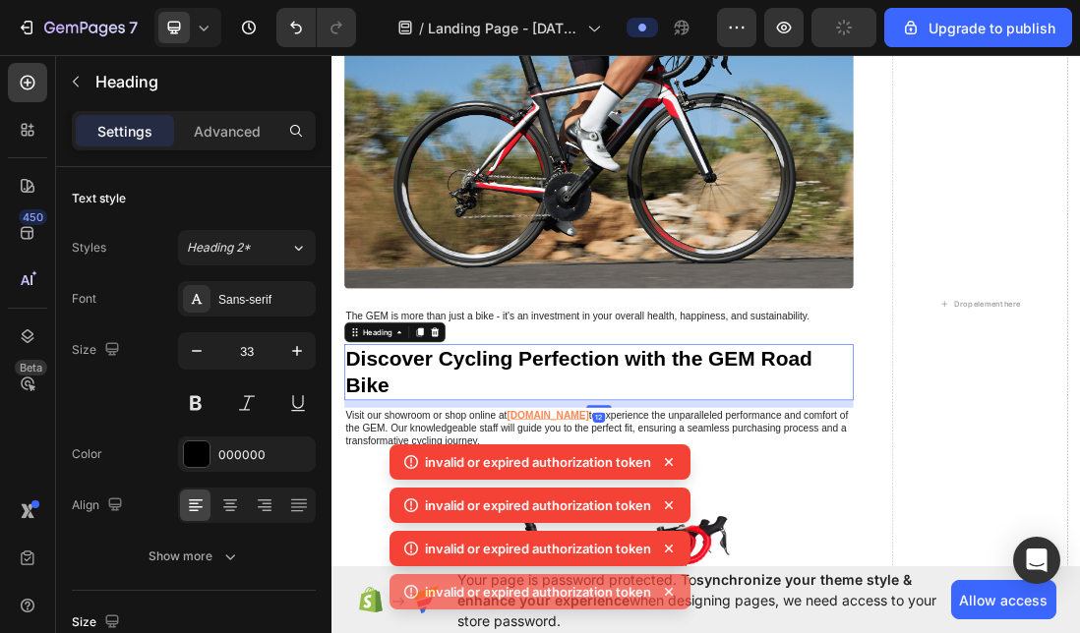
click at [509, 565] on h2 "Discover Cycling Perfection with the GEM Road Bike" at bounding box center [752, 562] width 803 height 89
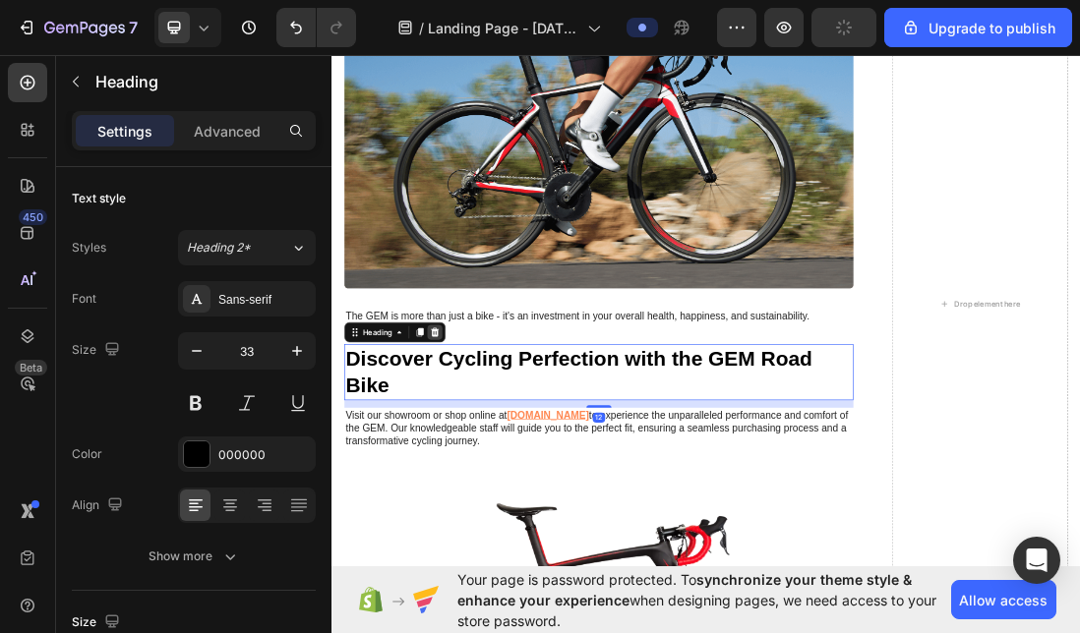
click at [501, 493] on icon at bounding box center [494, 500] width 13 height 14
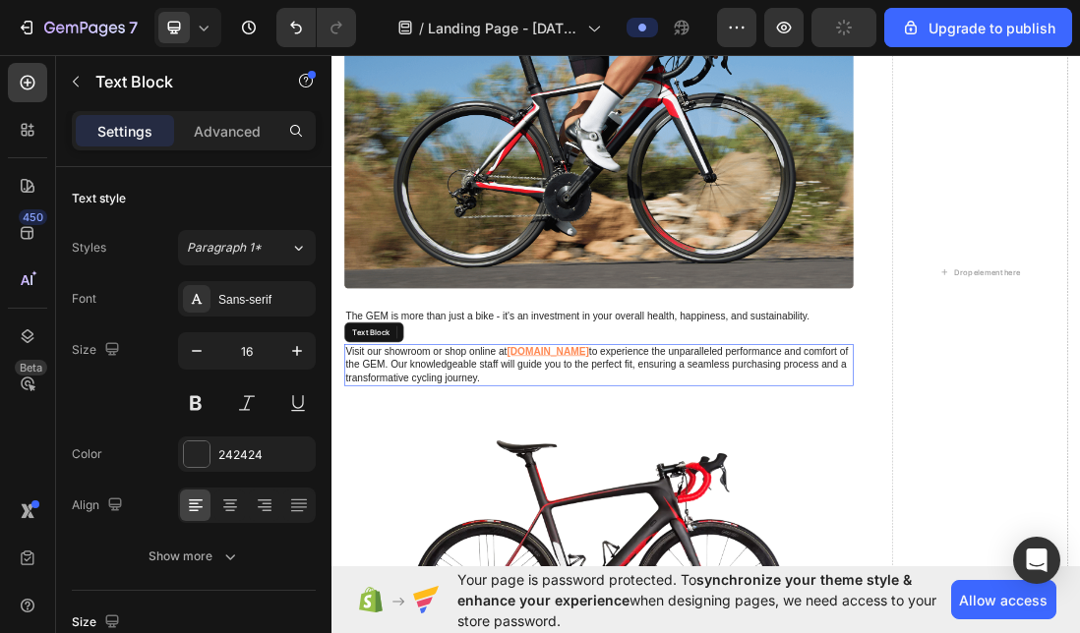
click at [499, 535] on p "Visit our showroom or shop online at www.gemroadbikes.com to experience the unp…" at bounding box center [752, 550] width 799 height 61
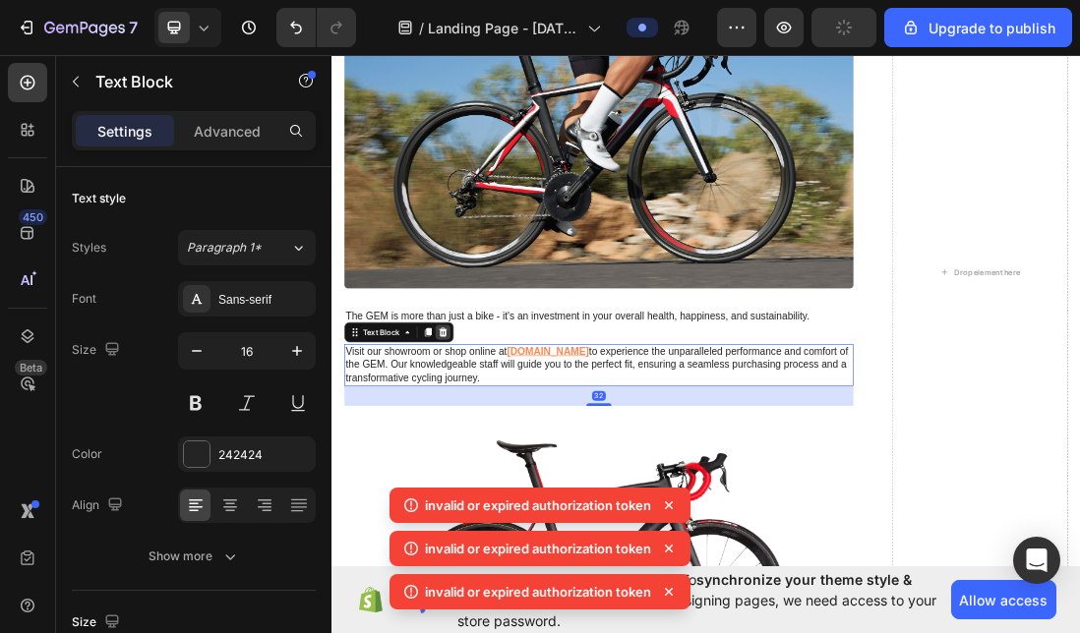
click at [506, 493] on icon at bounding box center [507, 500] width 13 height 14
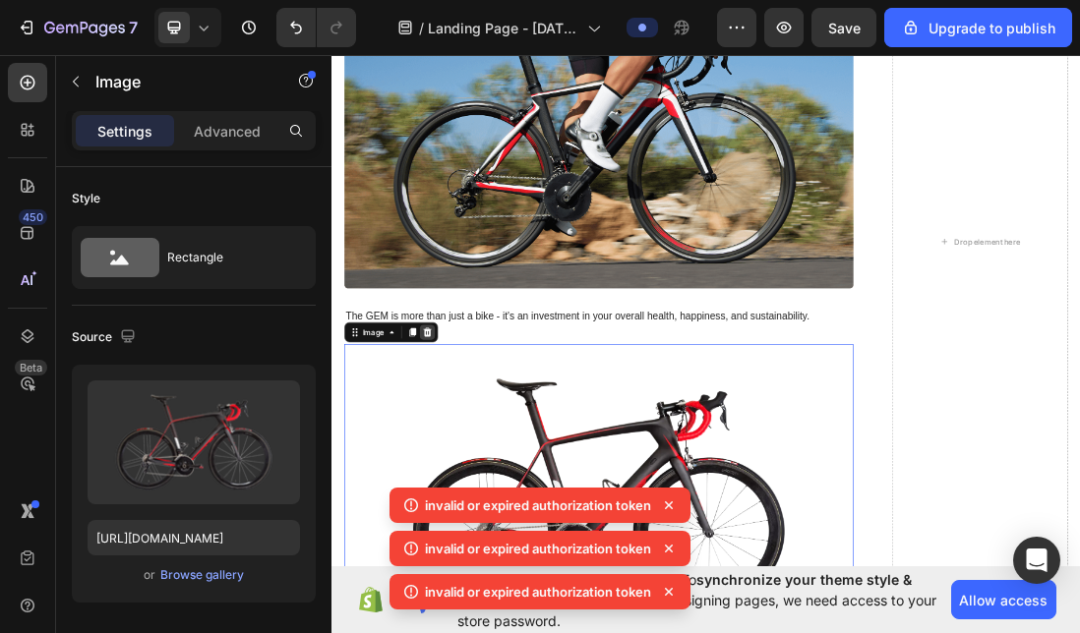
click at [485, 493] on icon at bounding box center [482, 500] width 13 height 14
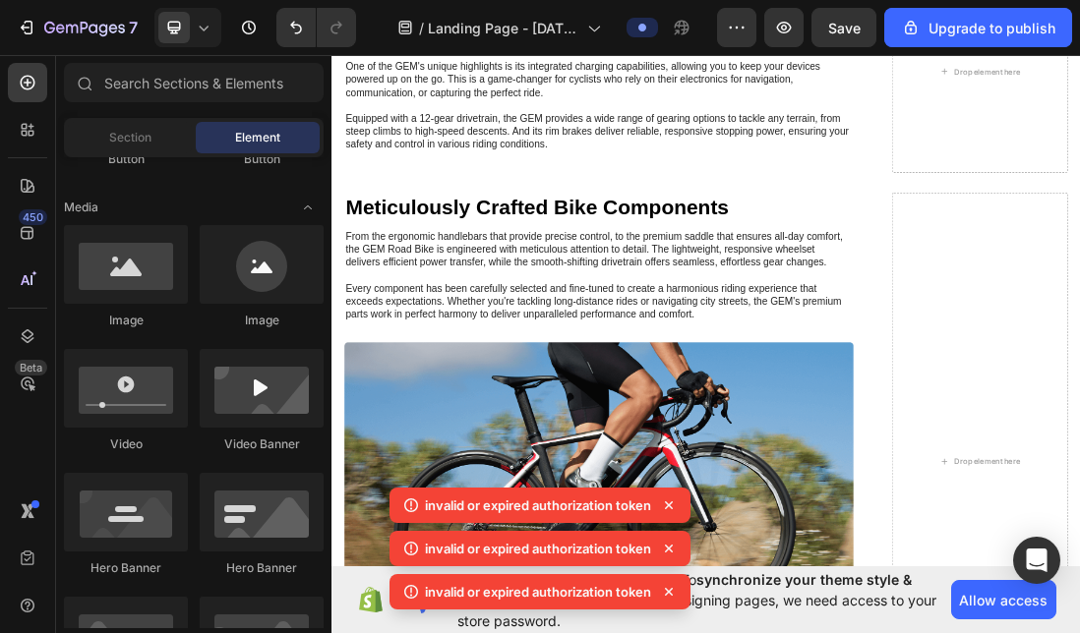
scroll to position [8386, 0]
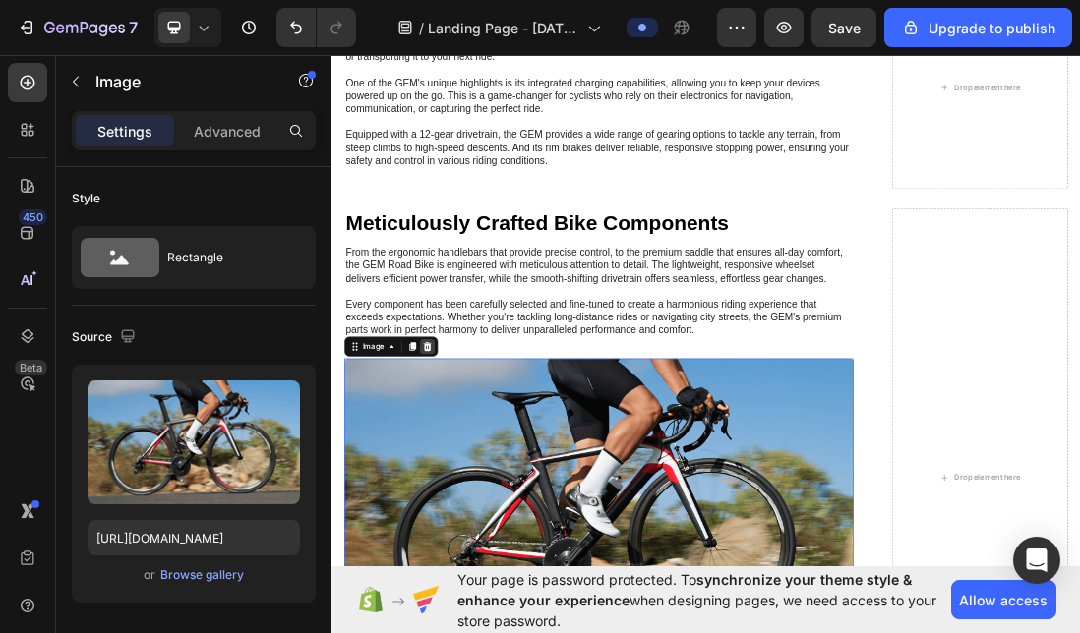
click at [484, 515] on icon at bounding box center [482, 522] width 13 height 14
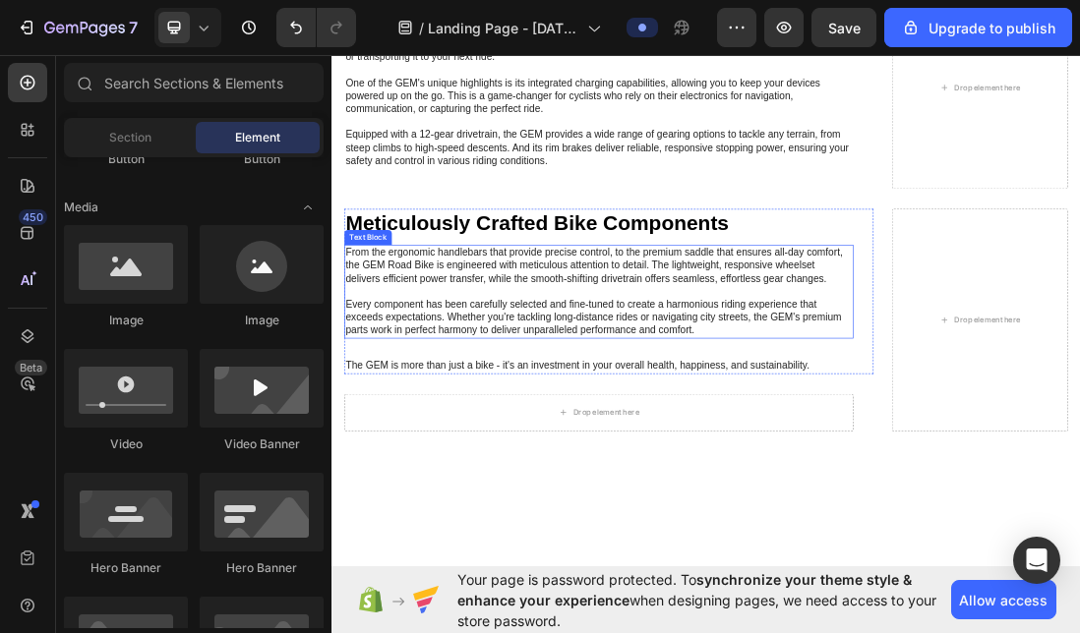
click at [550, 420] on p "From the ergonomic handlebars that provide precise control, to the premium sadd…" at bounding box center [752, 436] width 799 height 144
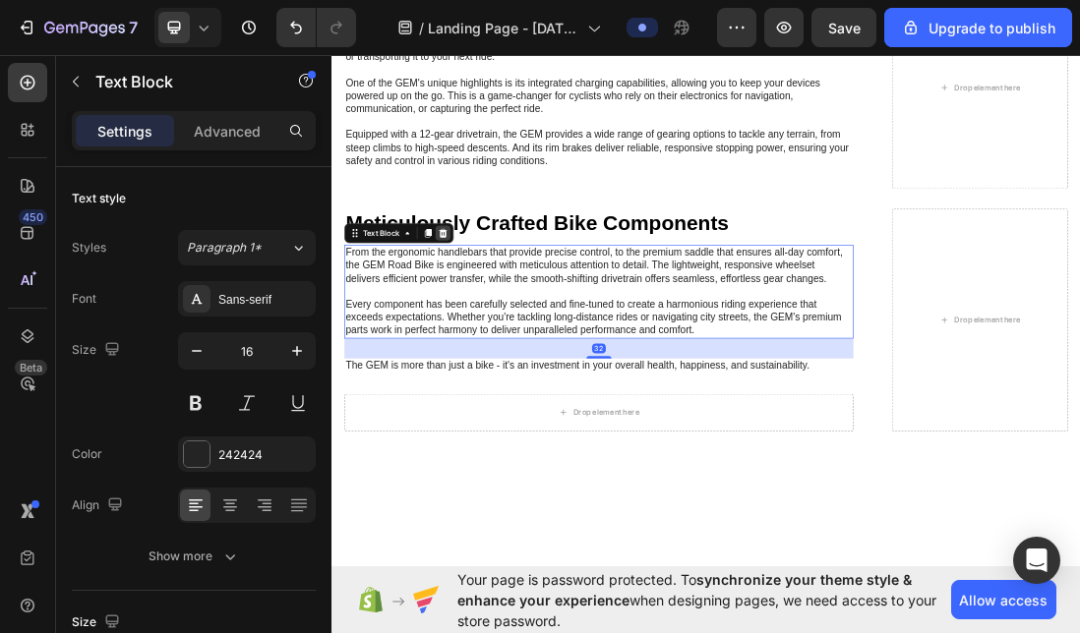
click at [506, 336] on icon at bounding box center [507, 343] width 13 height 14
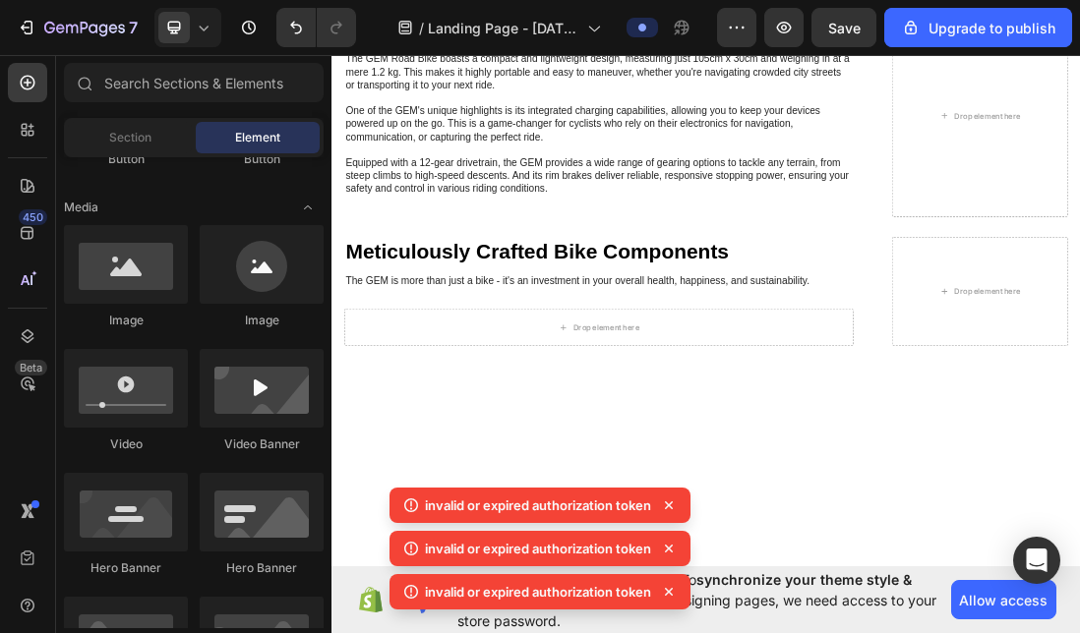
scroll to position [8945, 0]
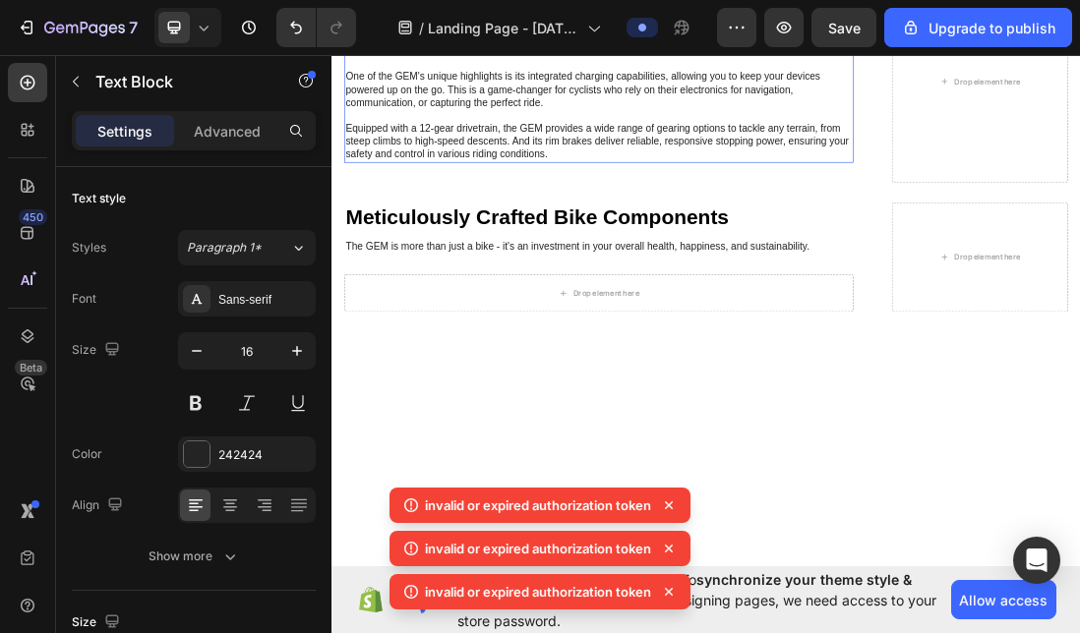
click at [550, 230] on p "The GEM Road Bike boasts a compact and lightweight design, measuring just 105cm…" at bounding box center [752, 117] width 799 height 225
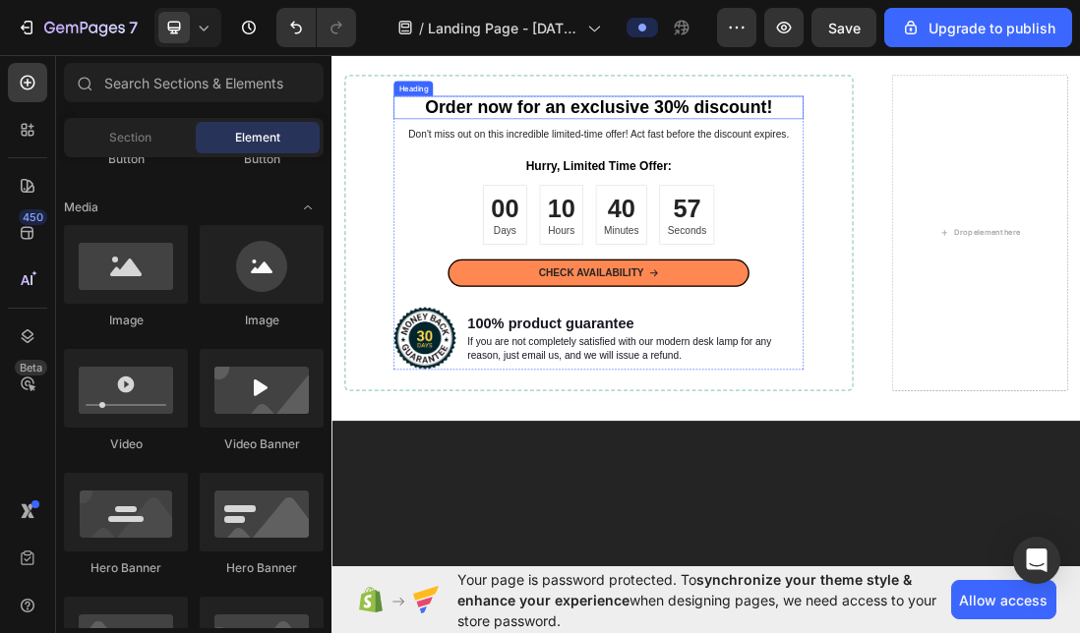
scroll to position [9253, 0]
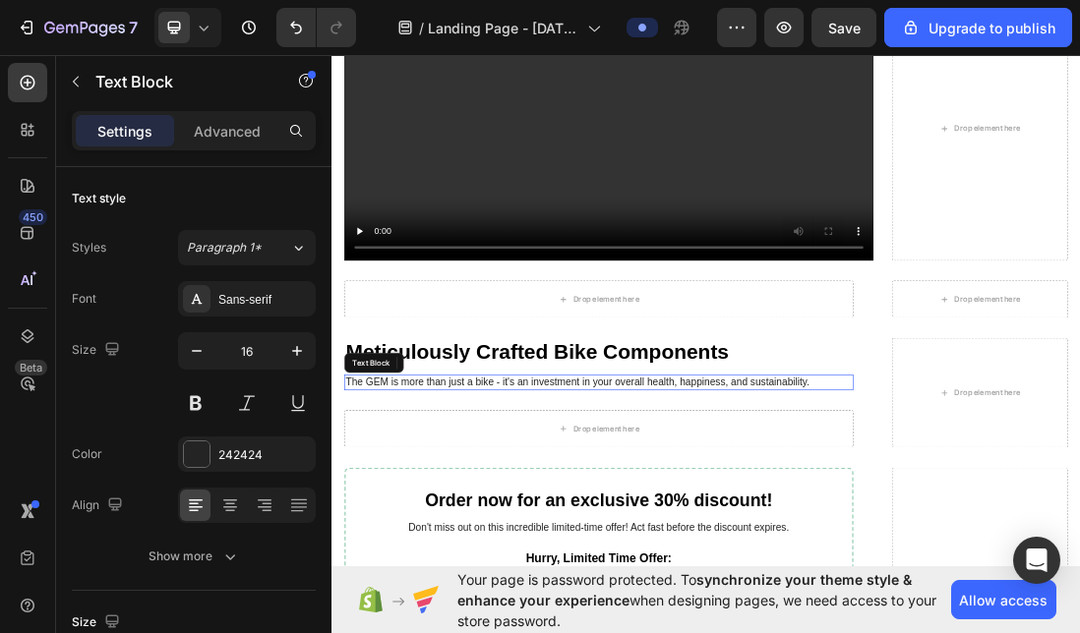
click at [620, 571] on p "The GEM is more than just a bike - it's an investment in your overall health, h…" at bounding box center [752, 578] width 799 height 21
click at [508, 541] on icon at bounding box center [507, 548] width 16 height 16
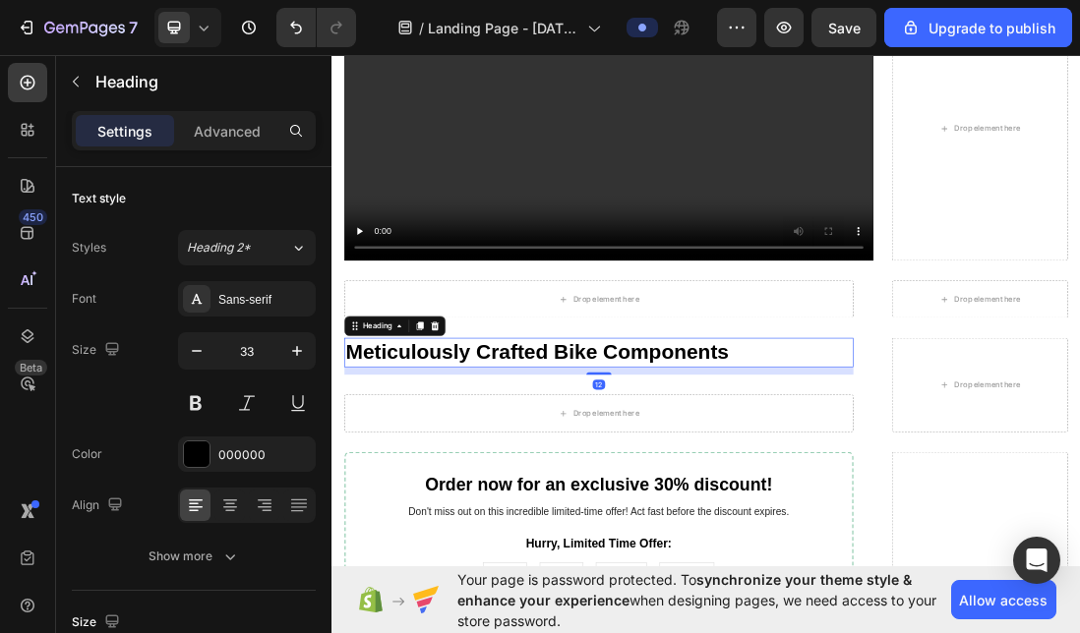
click at [568, 522] on h2 "Meticulously Crafted Bike Components" at bounding box center [752, 531] width 803 height 46
click at [499, 483] on icon at bounding box center [494, 490] width 13 height 14
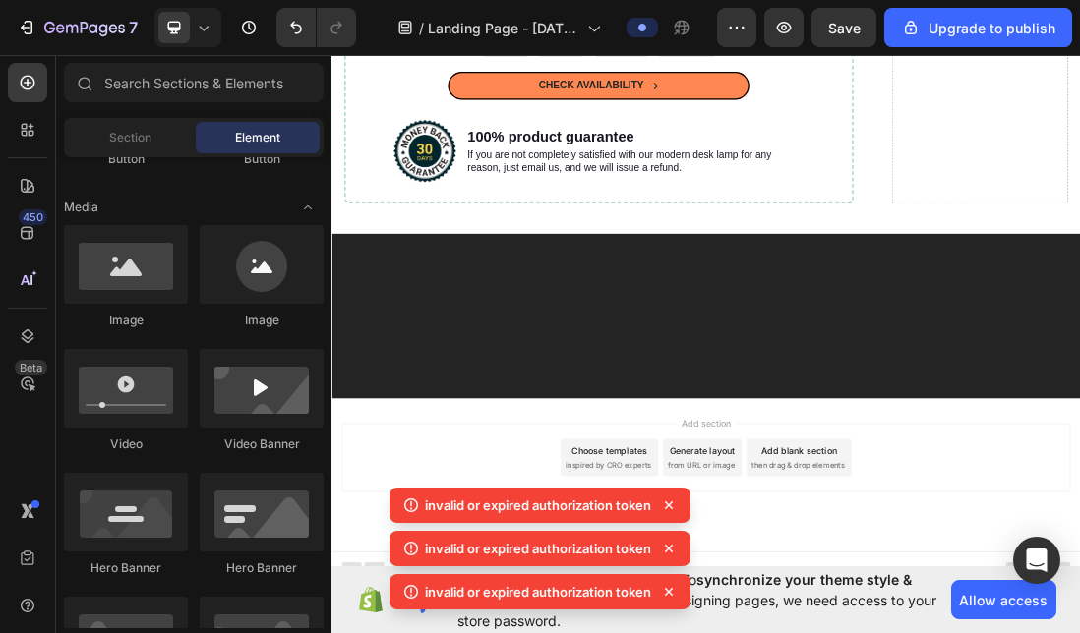
scroll to position [9025, 0]
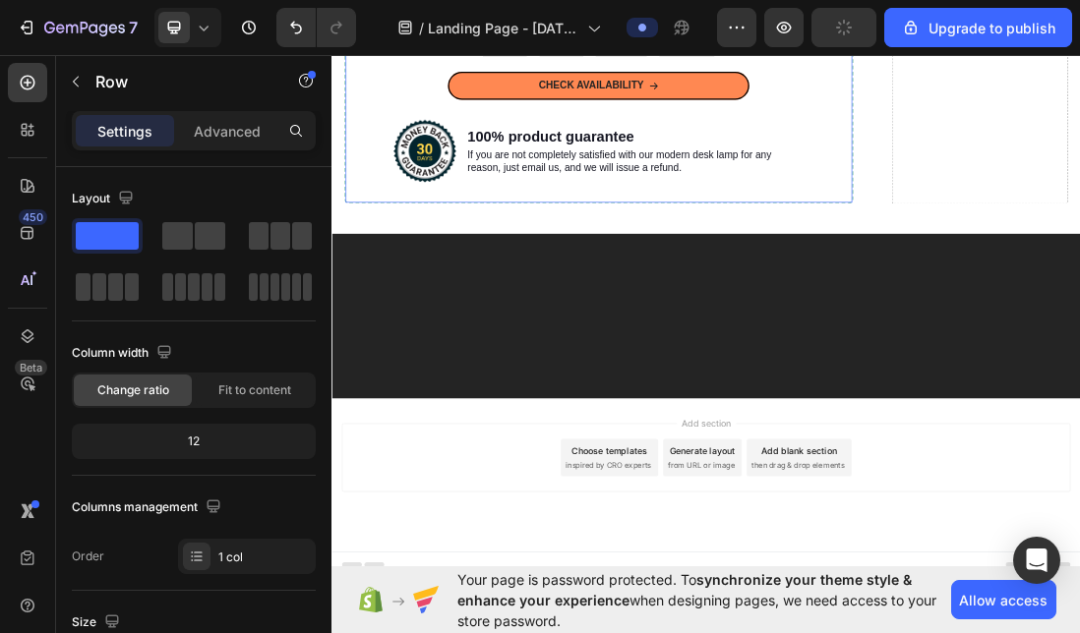
click at [369, 263] on div "Order now for an exclusive 30% discount! Heading 12 Don't miss out on this incr…" at bounding box center [752, 47] width 799 height 432
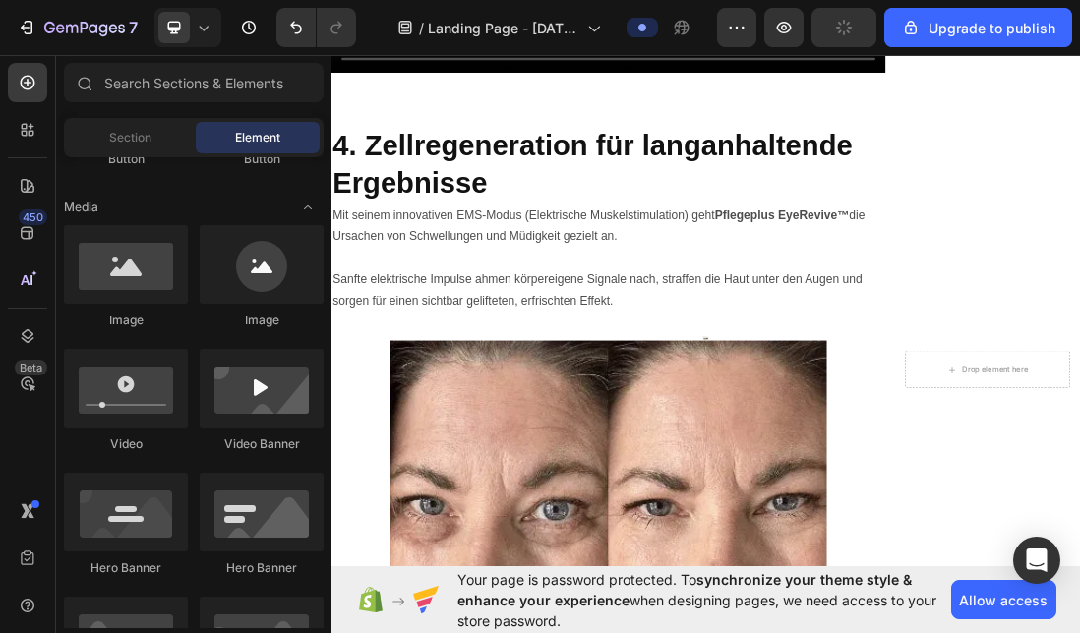
scroll to position [6084, 0]
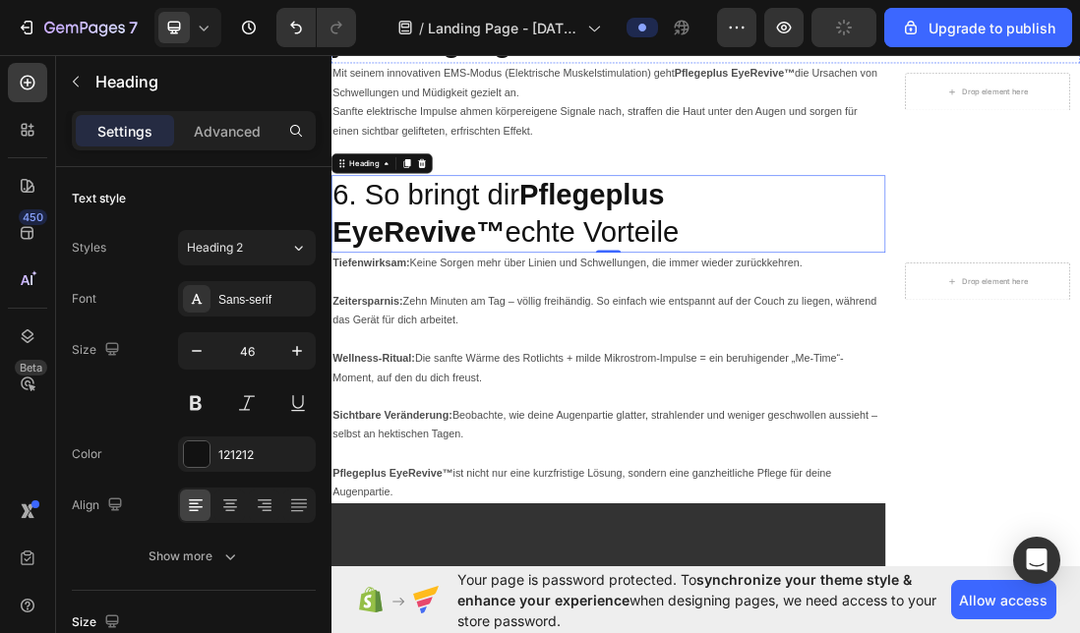
scroll to position [7362, 0]
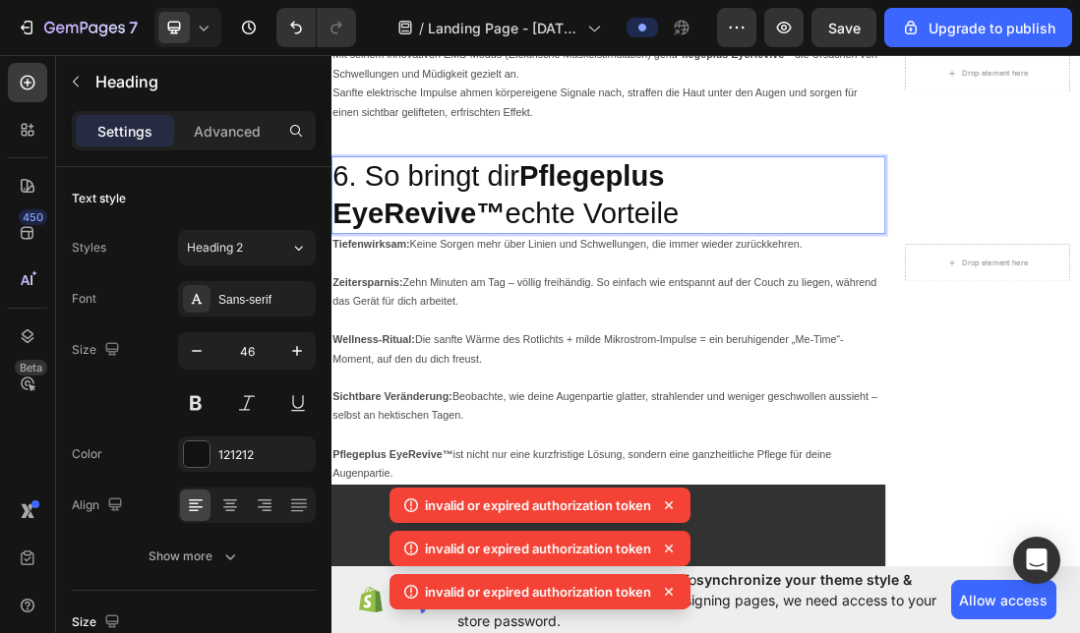
click at [857, 338] on strong "Pflegeplus EyeRevive™" at bounding box center [594, 283] width 523 height 110
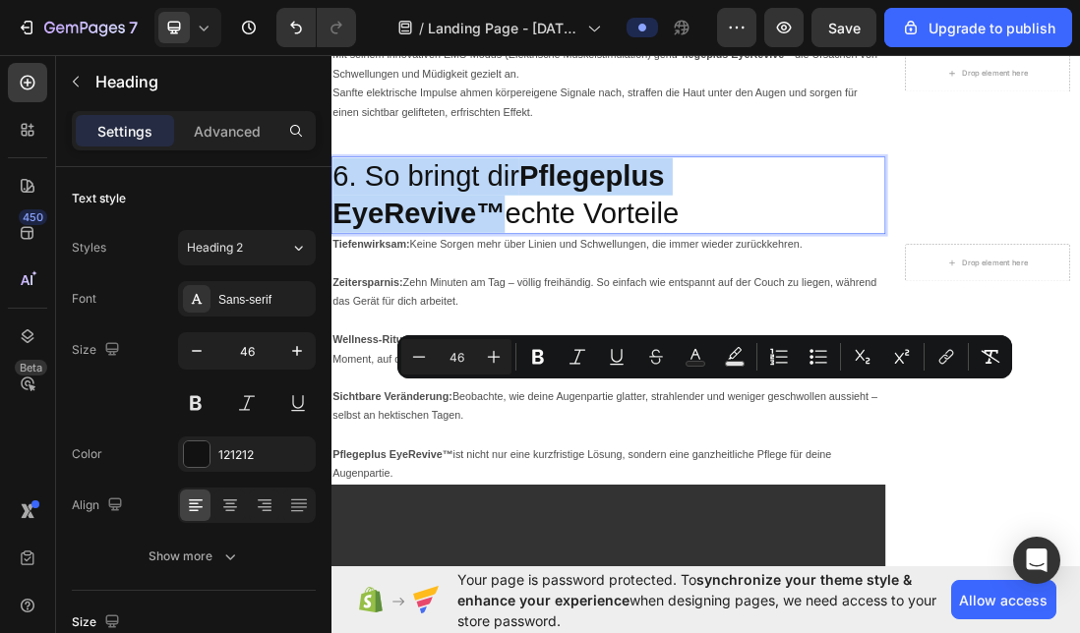
drag, startPoint x: 882, startPoint y: 511, endPoint x: 1149, endPoint y: 592, distance: 278.5
click at [857, 338] on strong "Pflegeplus EyeRevive™" at bounding box center [594, 283] width 523 height 110
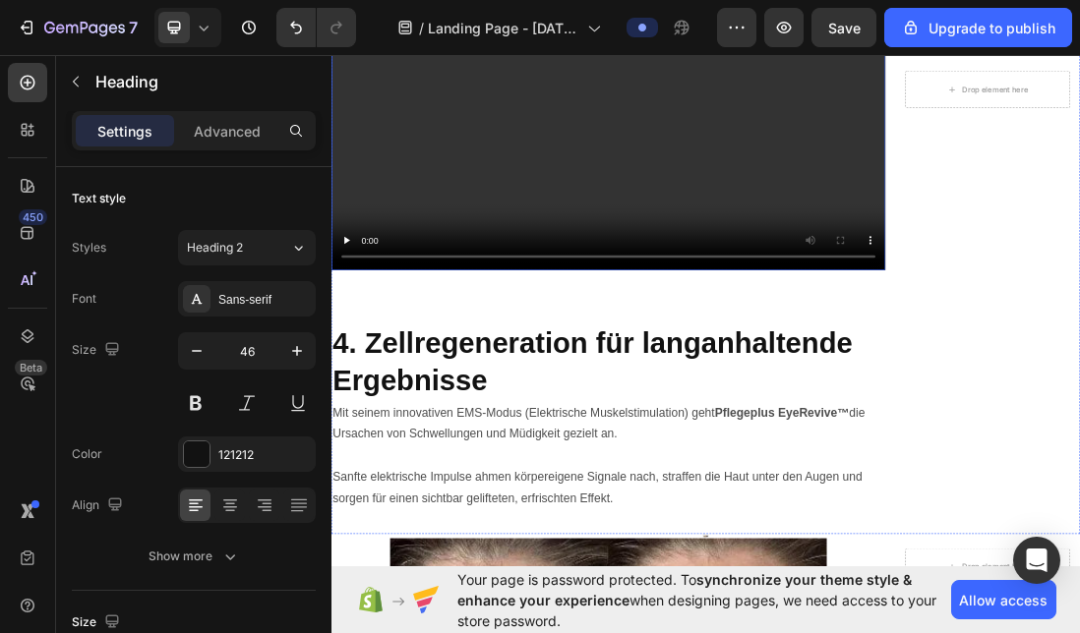
scroll to position [5760, 0]
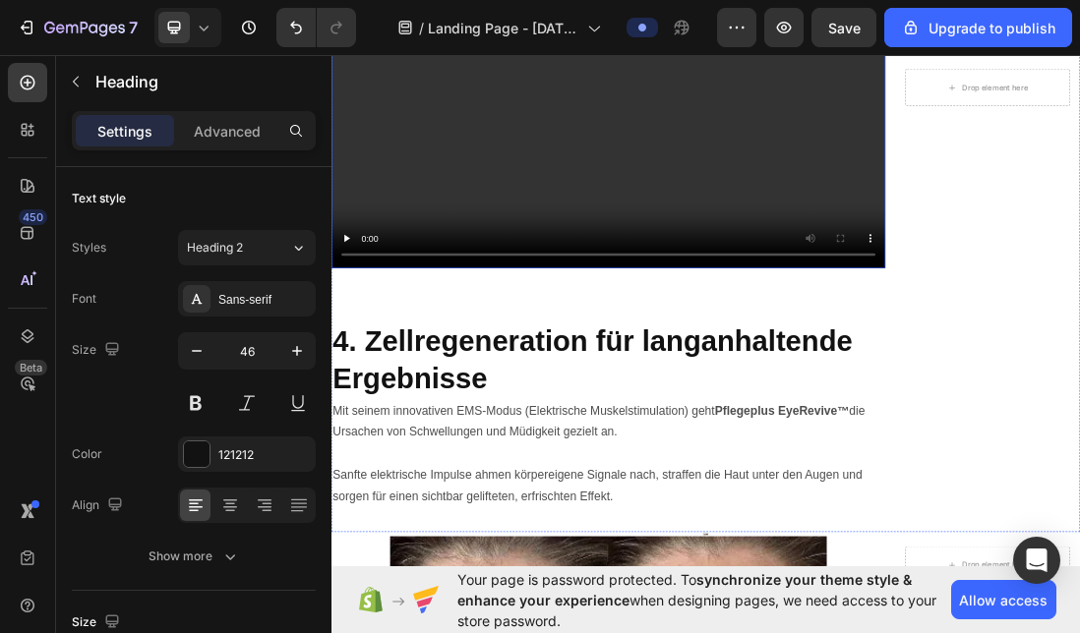
click at [758, 399] on video at bounding box center [767, 181] width 873 height 437
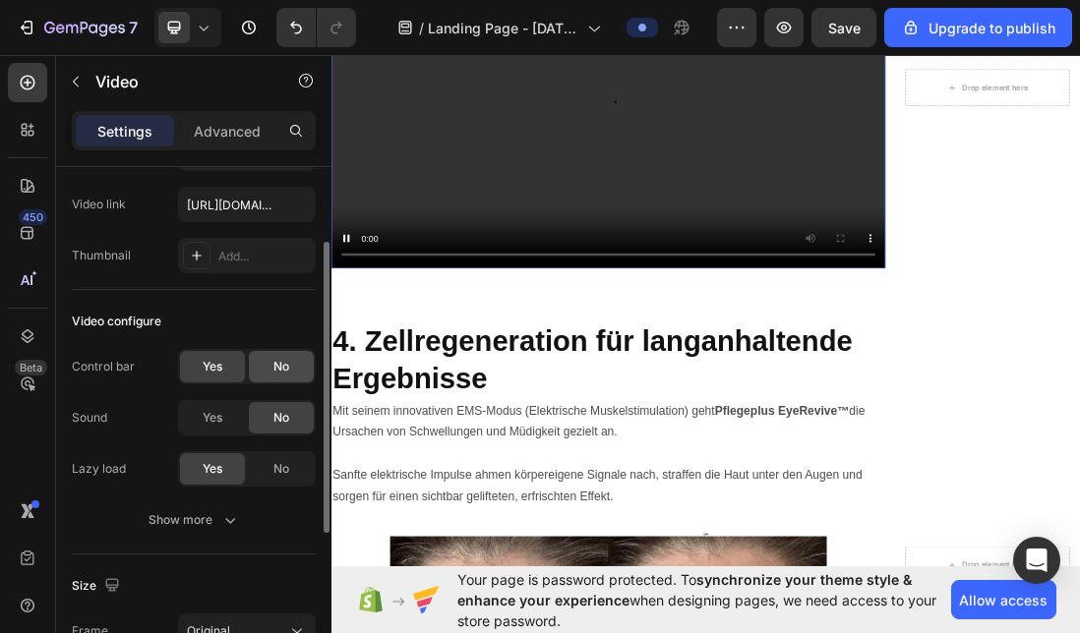
scroll to position [124, 0]
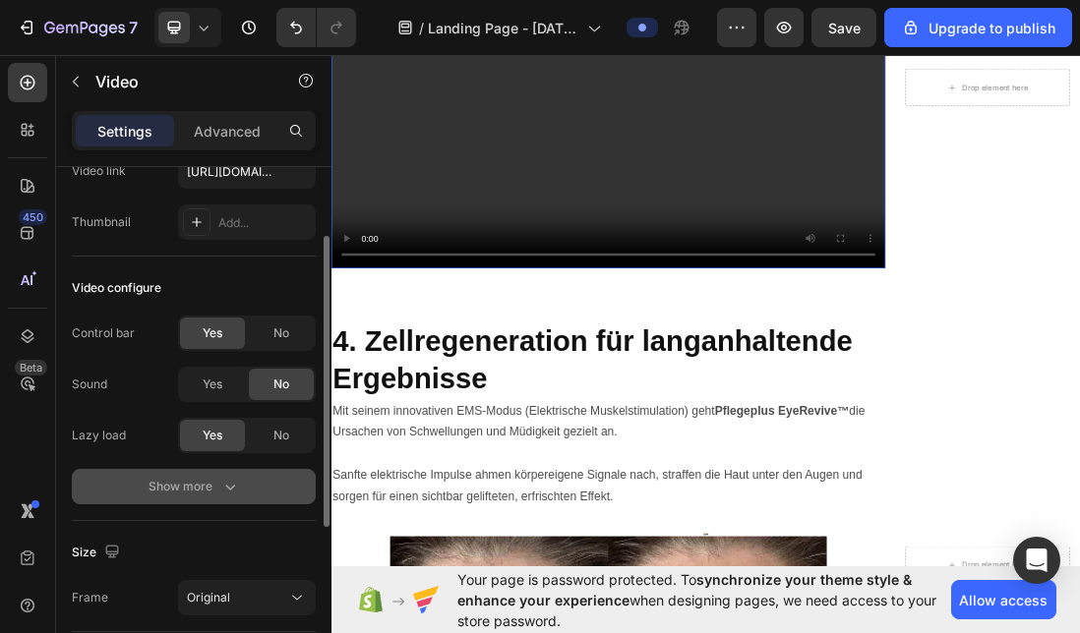
click at [197, 484] on div "Show more" at bounding box center [194, 487] width 91 height 20
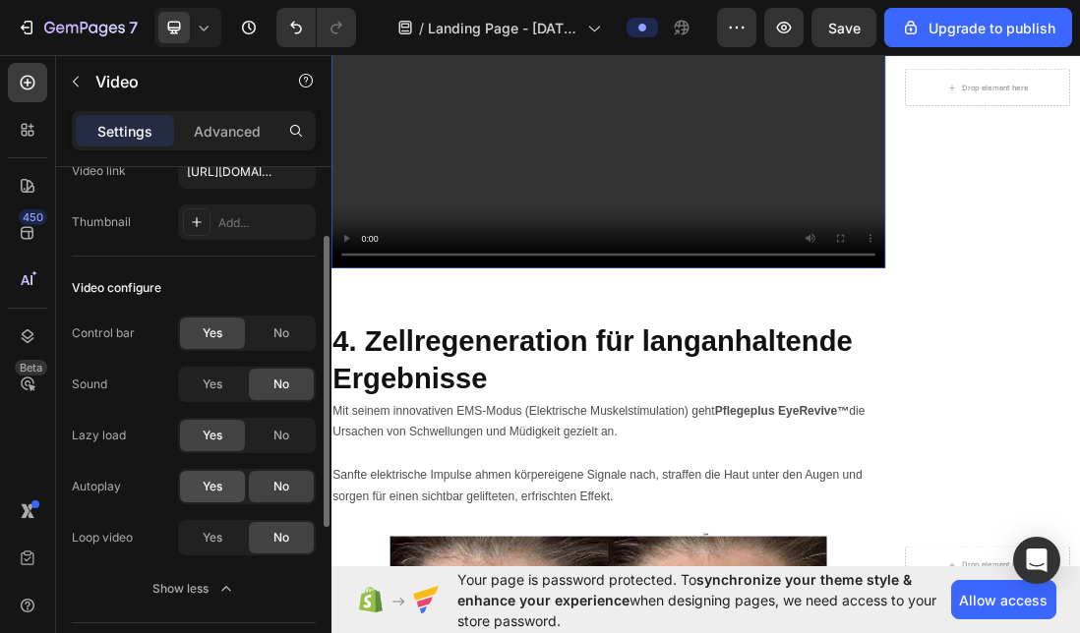
click at [213, 497] on div "Yes" at bounding box center [212, 486] width 65 height 31
click at [212, 540] on span "Yes" at bounding box center [213, 538] width 20 height 18
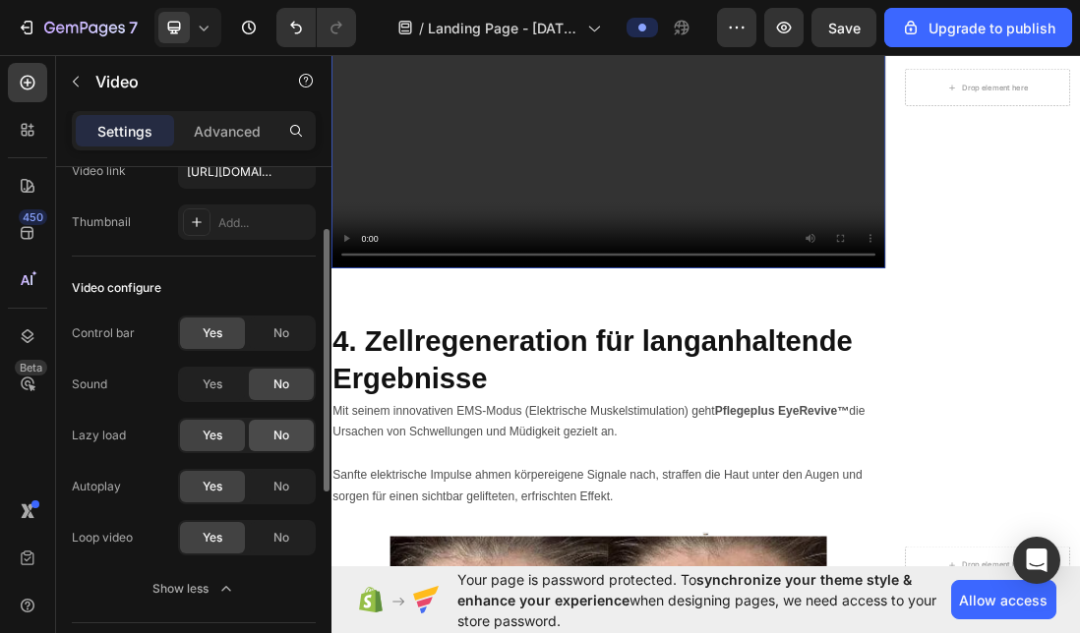
click at [286, 431] on span "No" at bounding box center [281, 436] width 16 height 18
click at [288, 331] on span "No" at bounding box center [281, 334] width 16 height 18
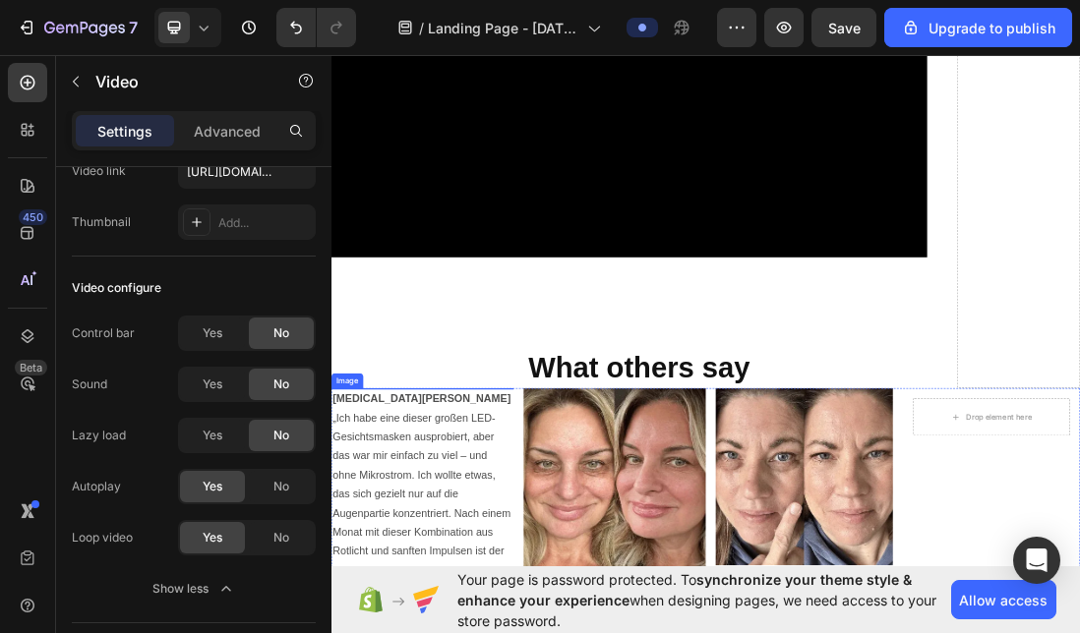
scroll to position [4200, 0]
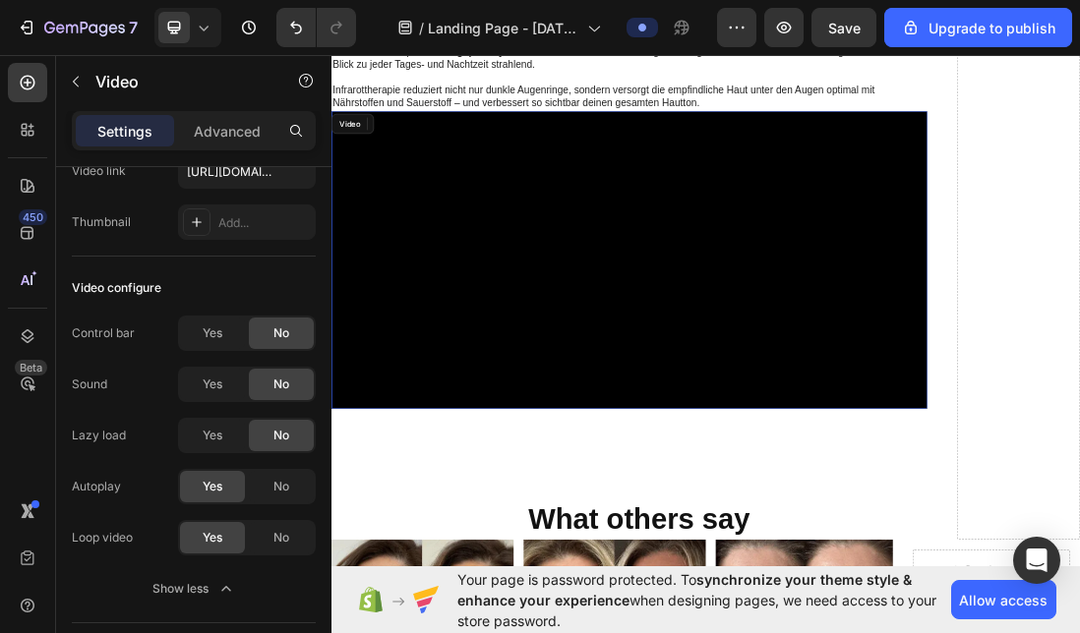
click at [638, 385] on video at bounding box center [800, 385] width 939 height 469
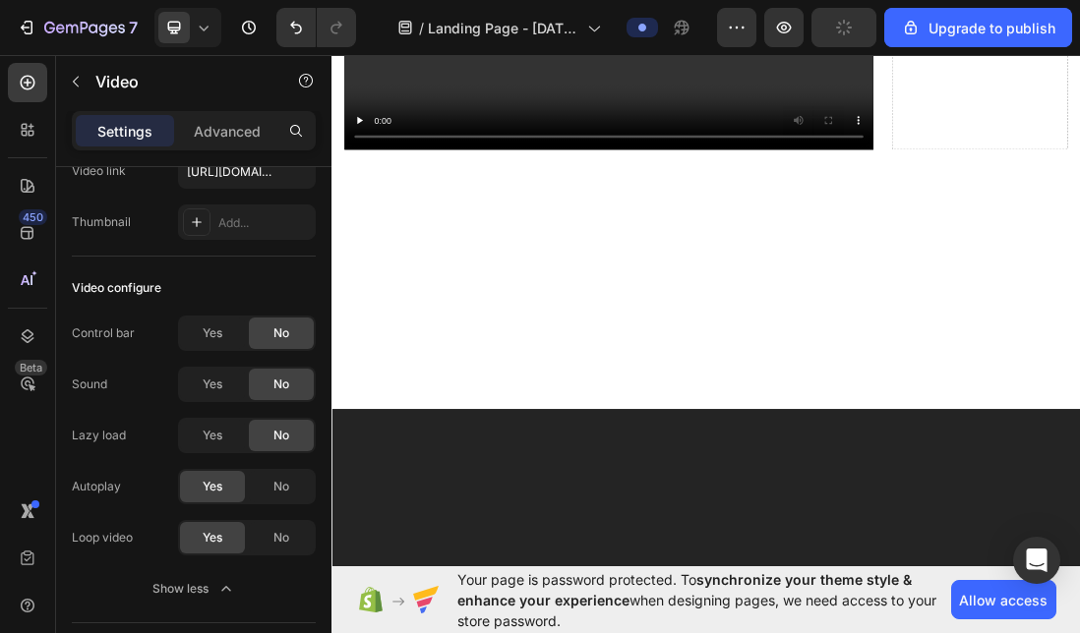
scroll to position [9524, 0]
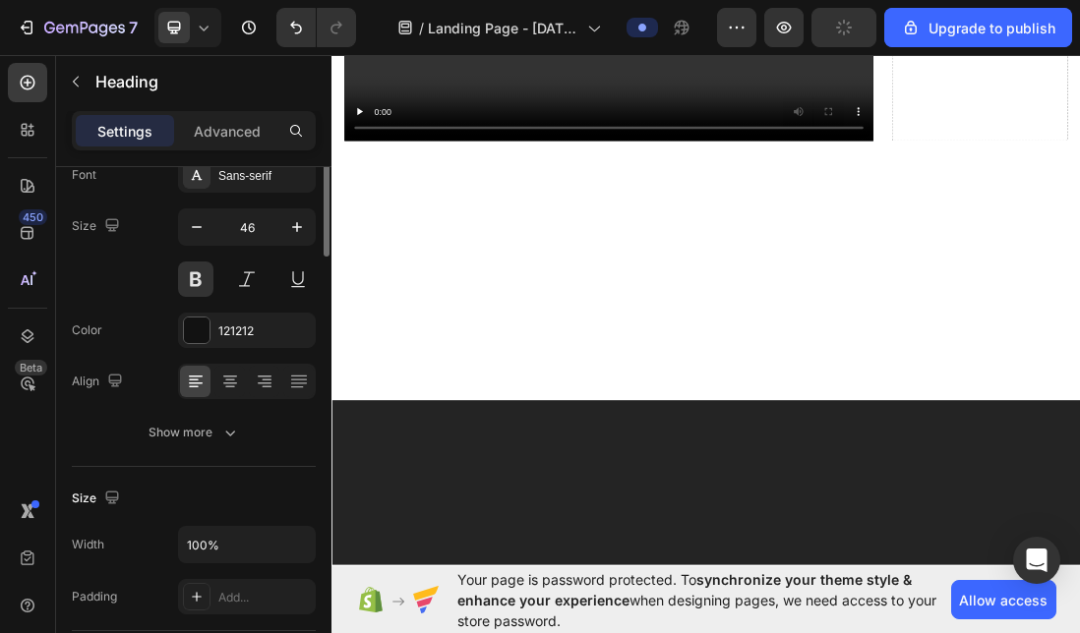
scroll to position [0, 0]
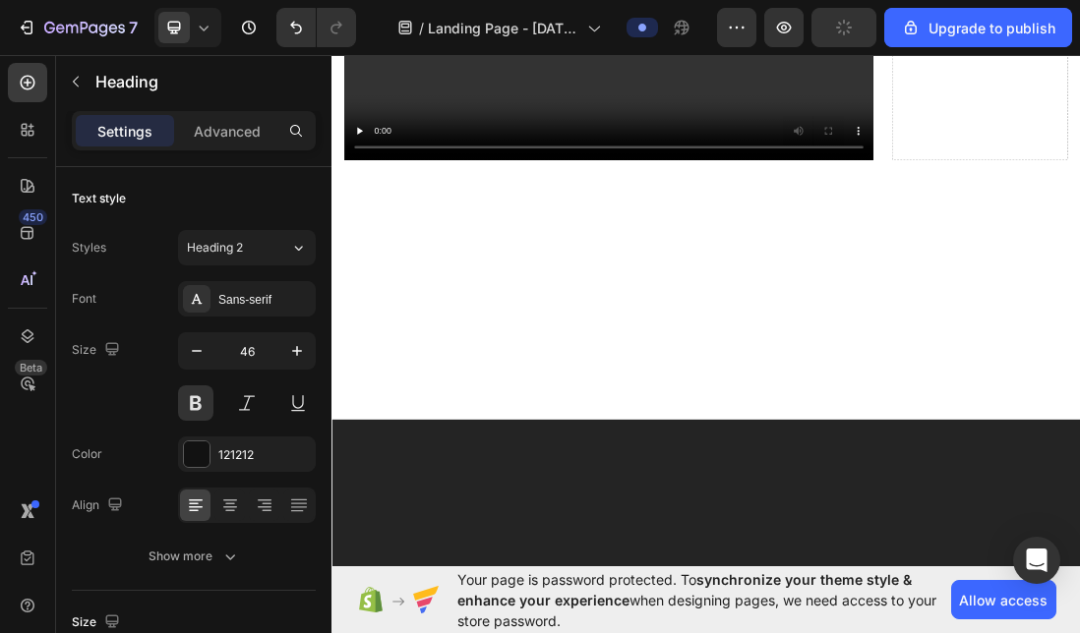
drag, startPoint x: 769, startPoint y: 248, endPoint x: 769, endPoint y: 278, distance: 30.5
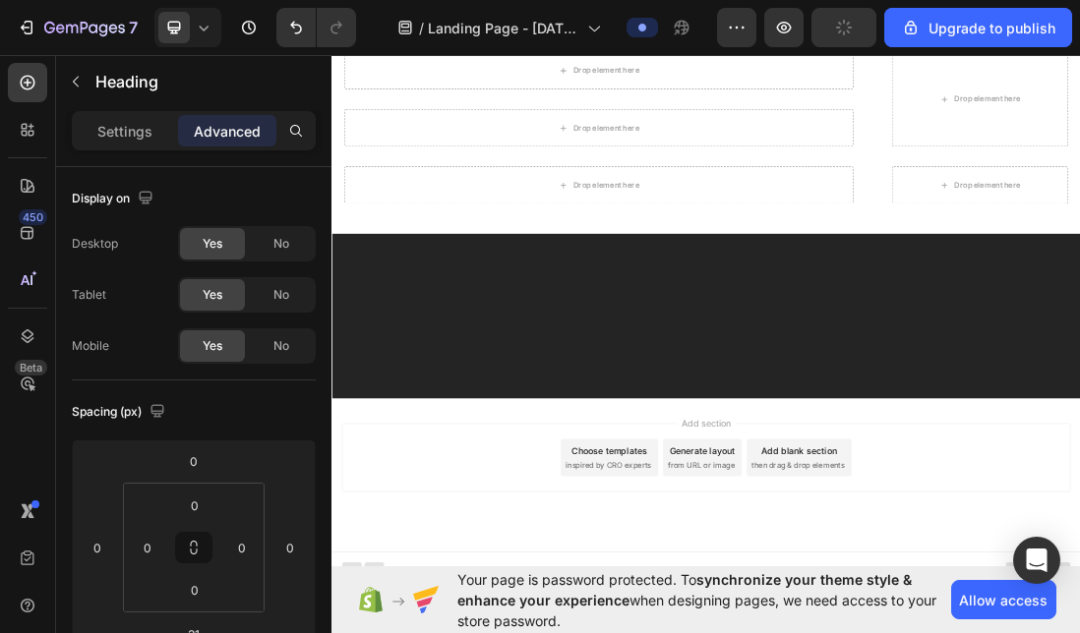
scroll to position [10056, 0]
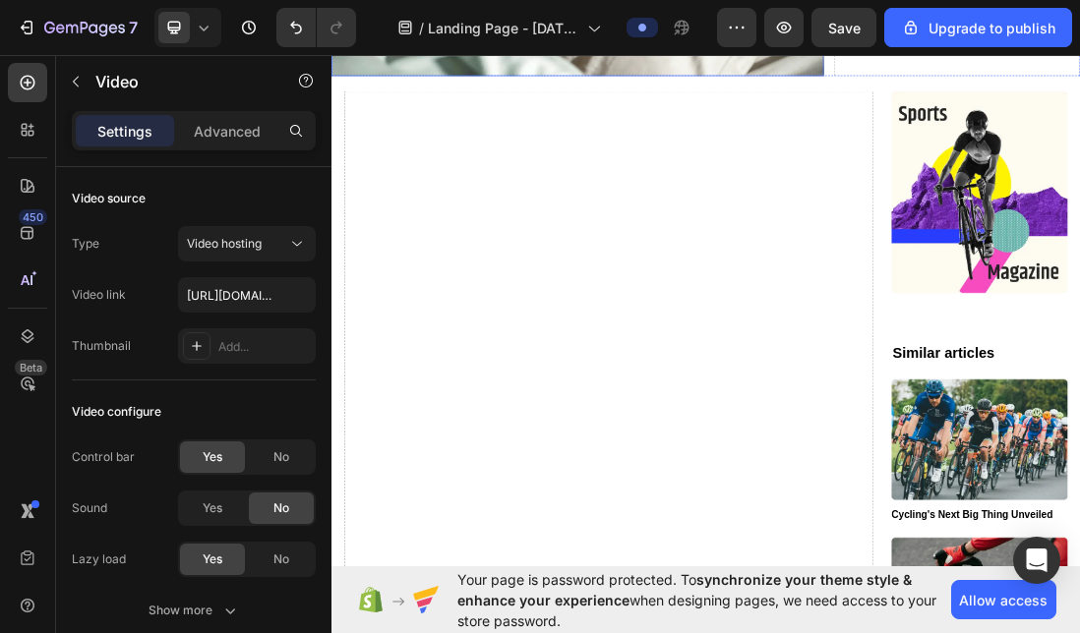
scroll to position [833, 0]
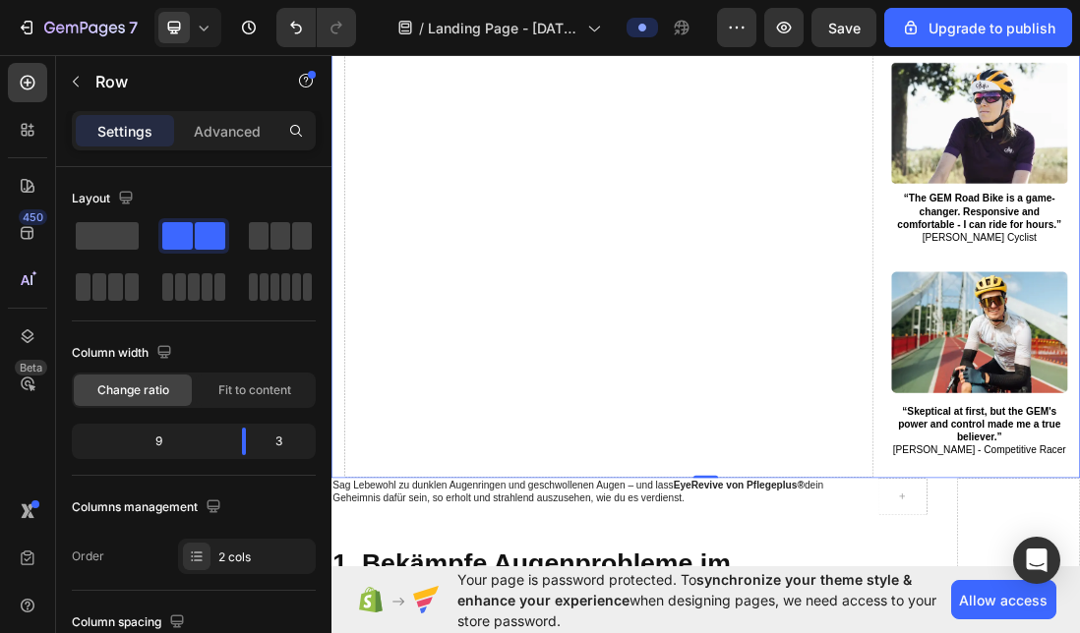
scroll to position [1879, 0]
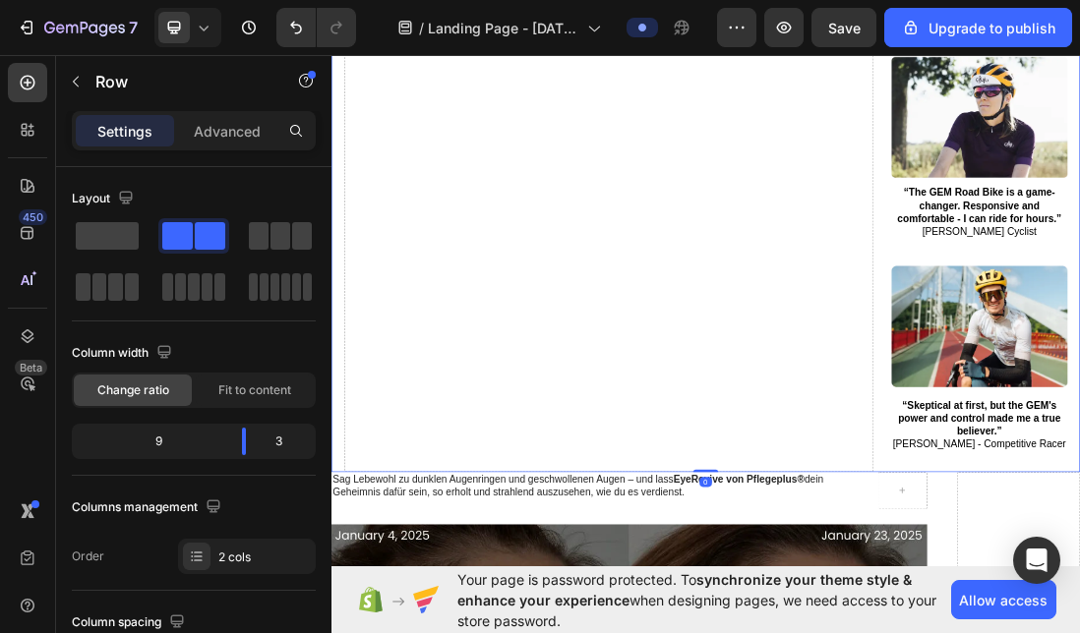
drag, startPoint x: 910, startPoint y: 623, endPoint x: 913, endPoint y: 554, distance: 68.9
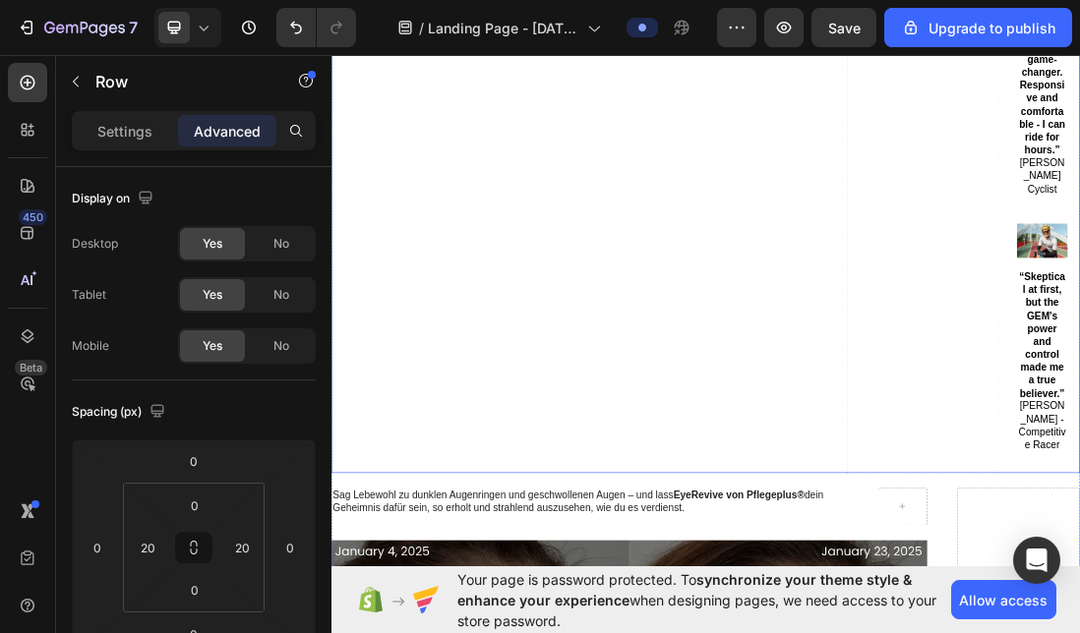
scroll to position [1437, 0]
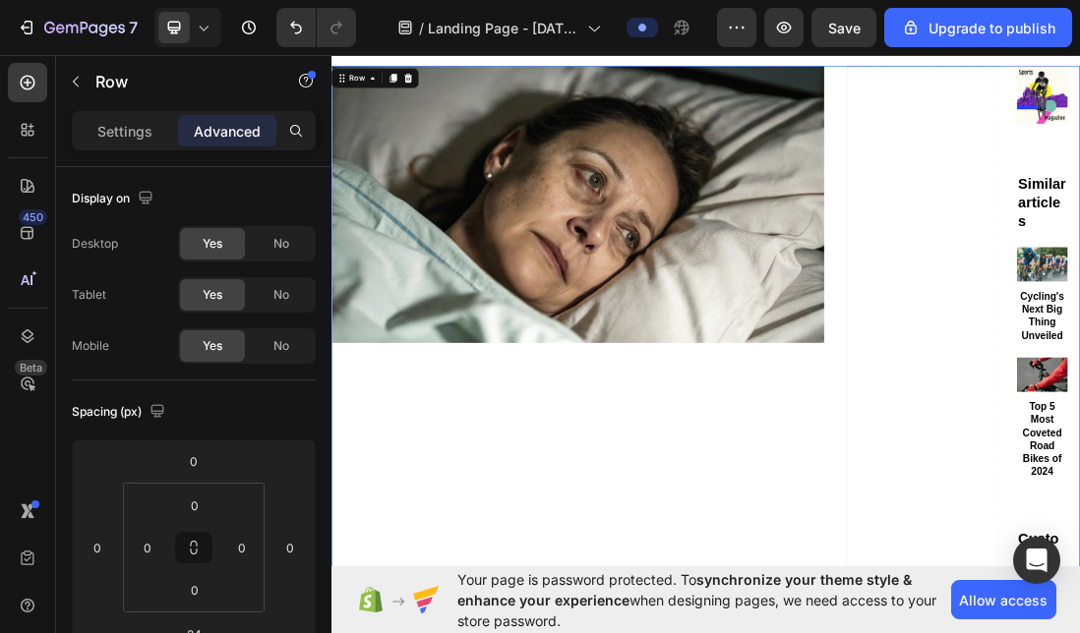
scroll to position [312, 0]
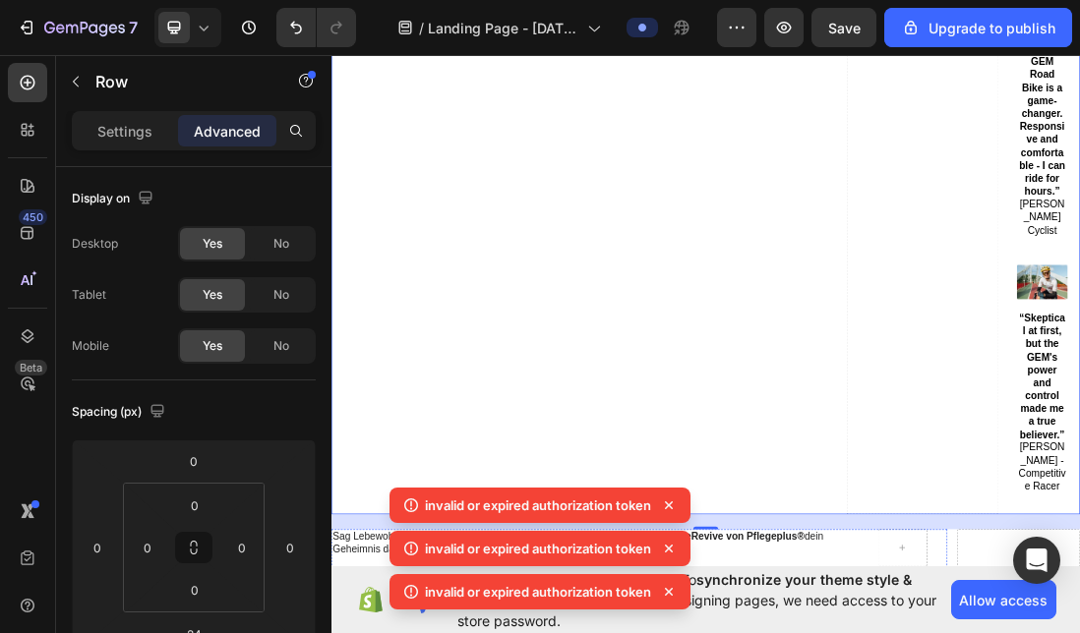
scroll to position [1269, 0]
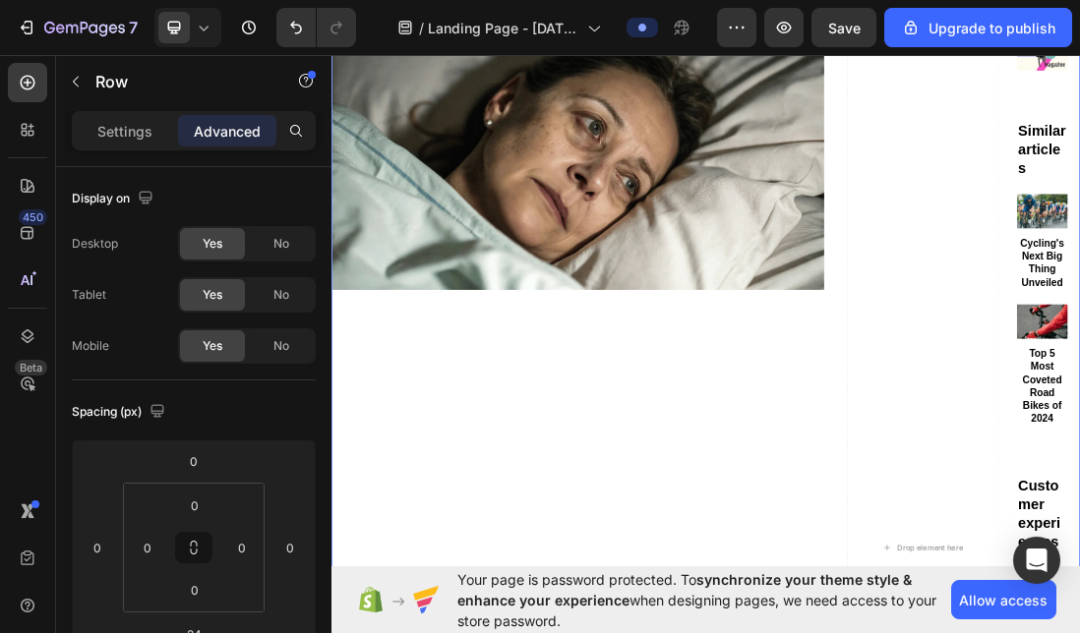
scroll to position [393, 0]
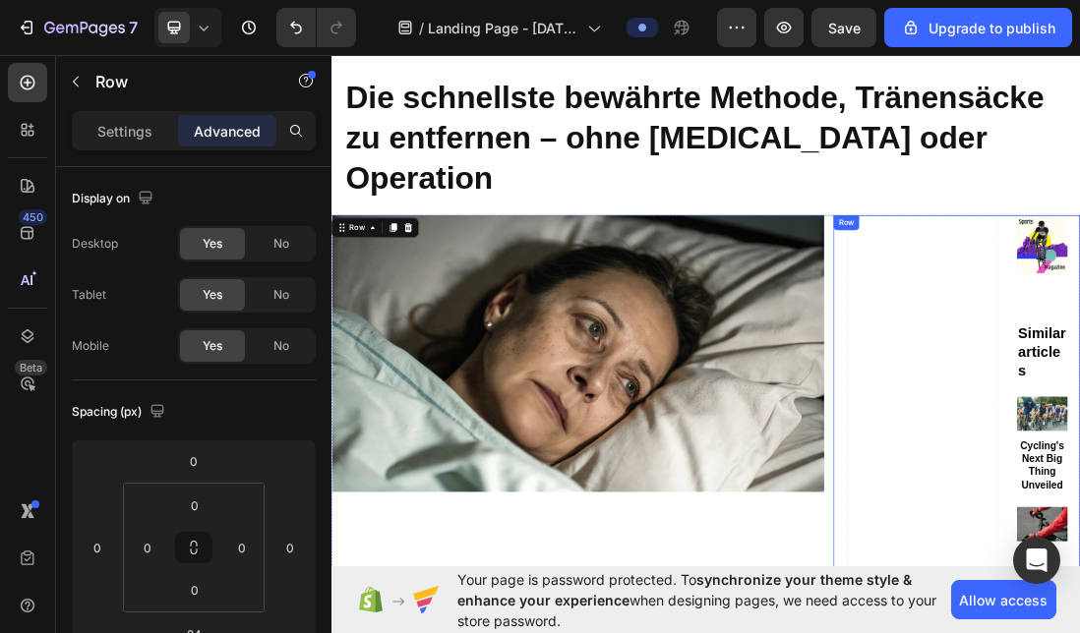
scroll to position [88, 0]
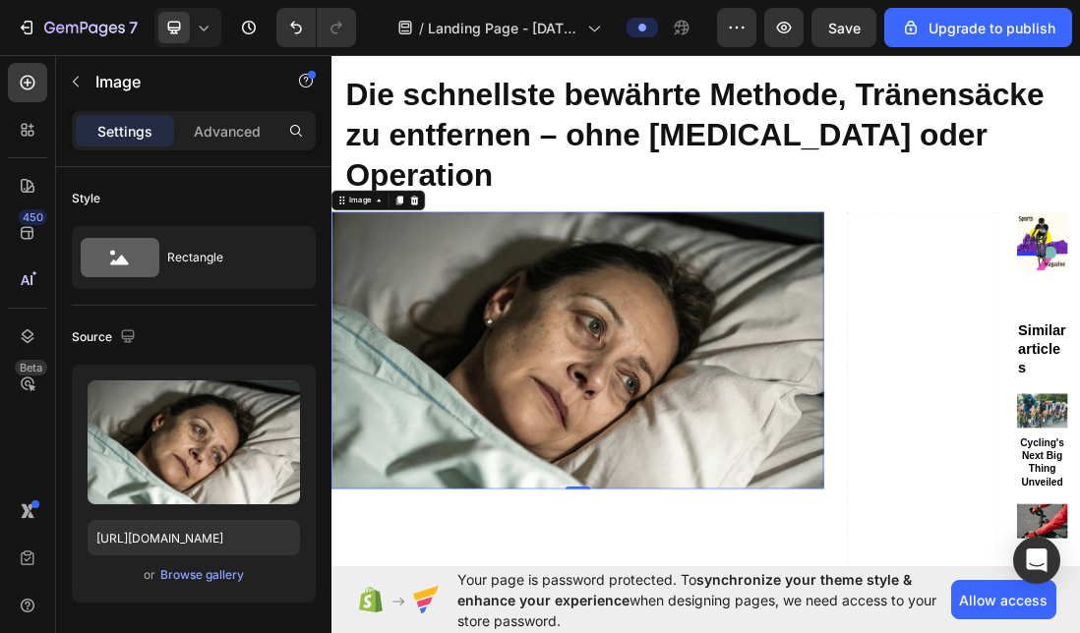
click at [1036, 487] on img at bounding box center [719, 528] width 776 height 437
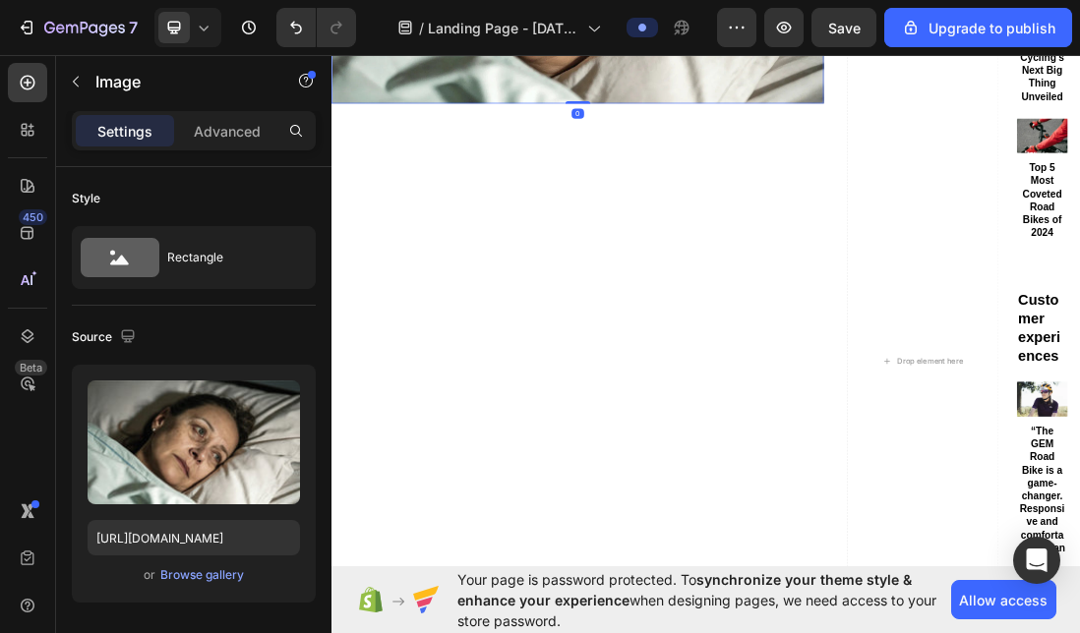
scroll to position [752, 0]
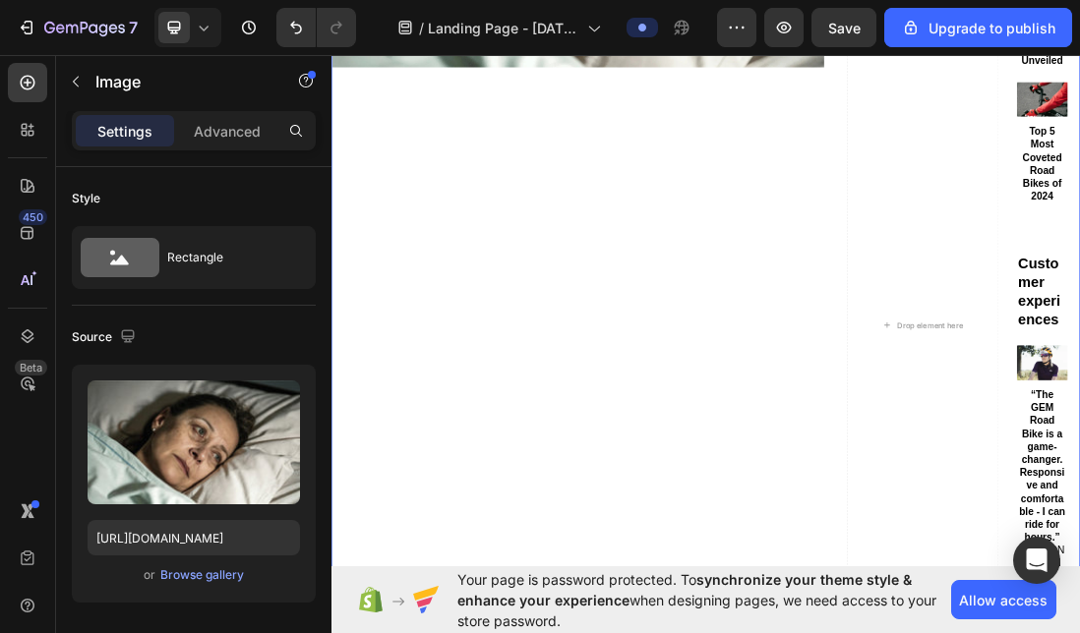
click at [912, 517] on div "Image 0" at bounding box center [719, 489] width 776 height 1688
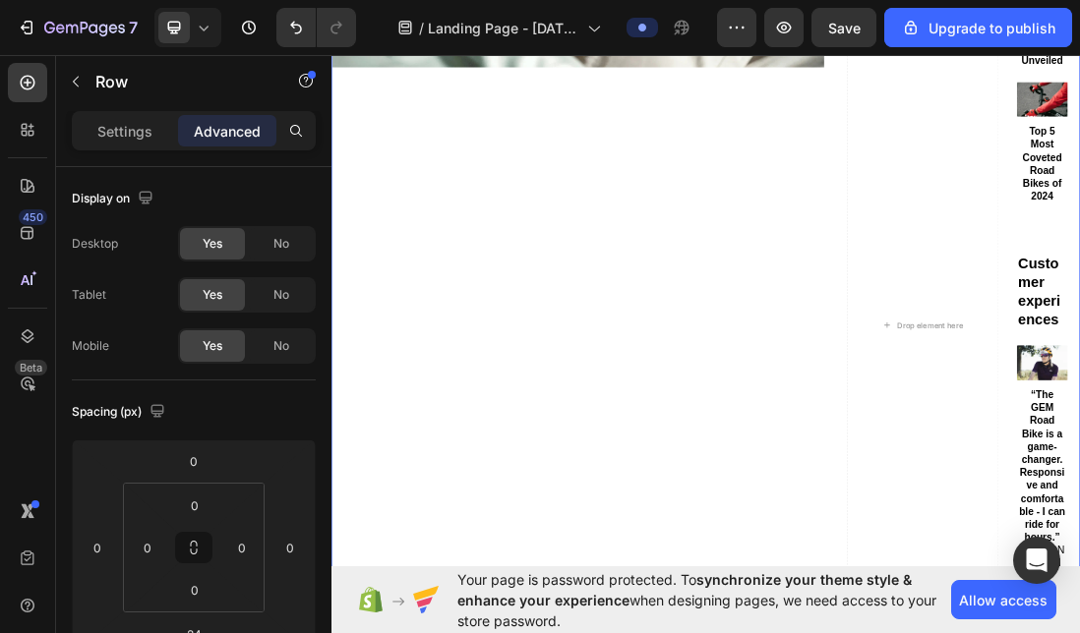
click at [913, 517] on div "Image" at bounding box center [719, 489] width 776 height 1688
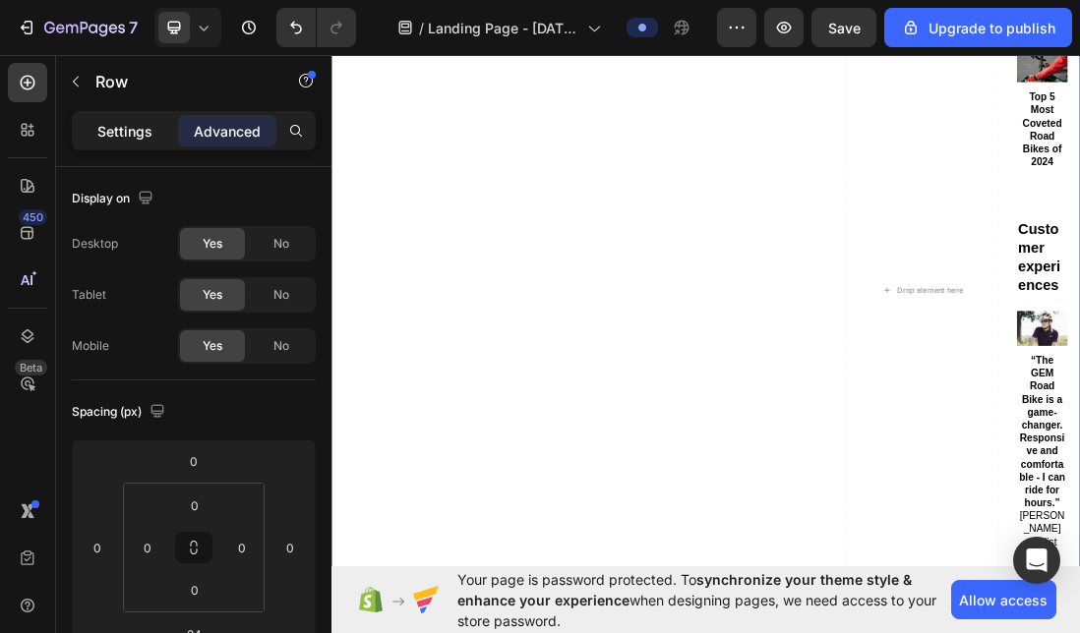
click at [139, 124] on p "Settings" at bounding box center [124, 131] width 55 height 21
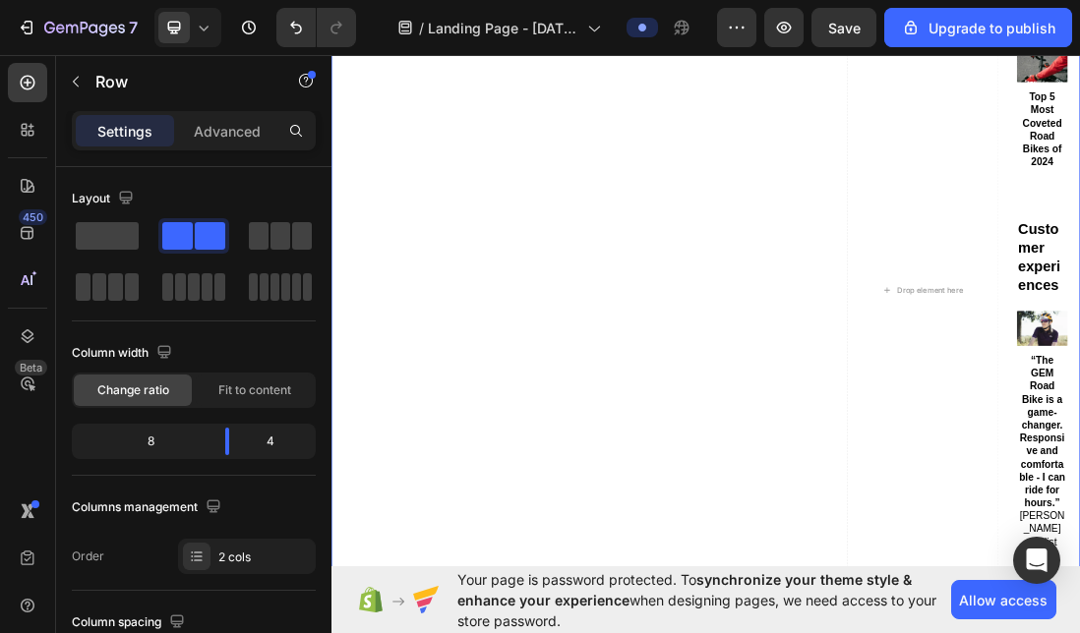
click at [724, 282] on div "Image" at bounding box center [719, 434] width 776 height 1688
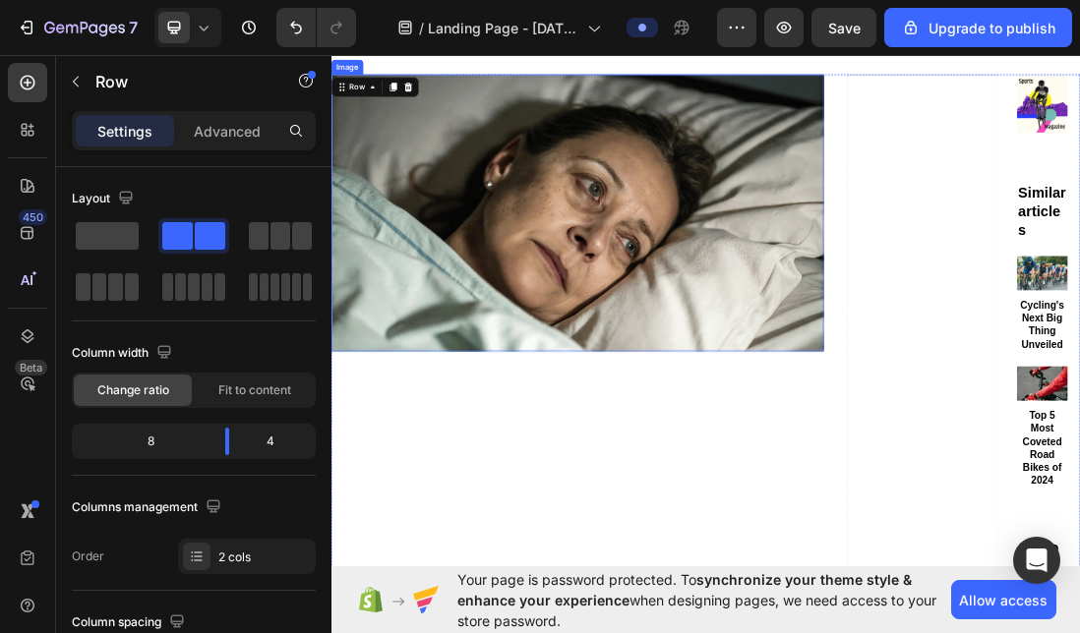
scroll to position [483, 0]
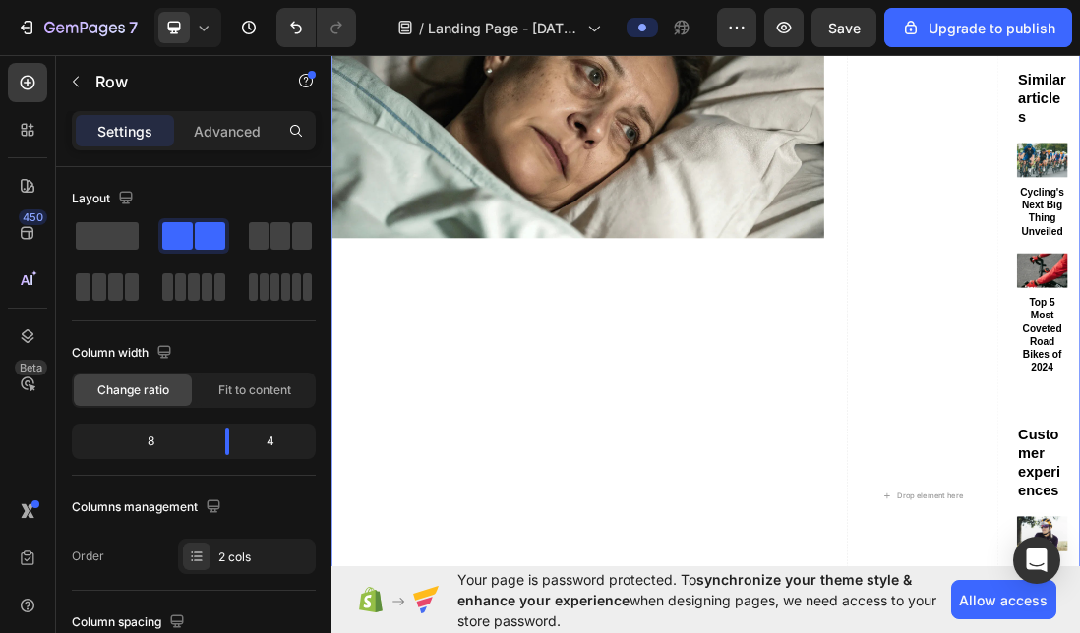
drag, startPoint x: 227, startPoint y: 433, endPoint x: 241, endPoint y: 431, distance: 13.9
click at [241, 0] on body "7 / Landing Page - [DATE] 04:08:37 Preview Save Upgrade to publish 450 Beta Sec…" at bounding box center [540, 0] width 1080 height 0
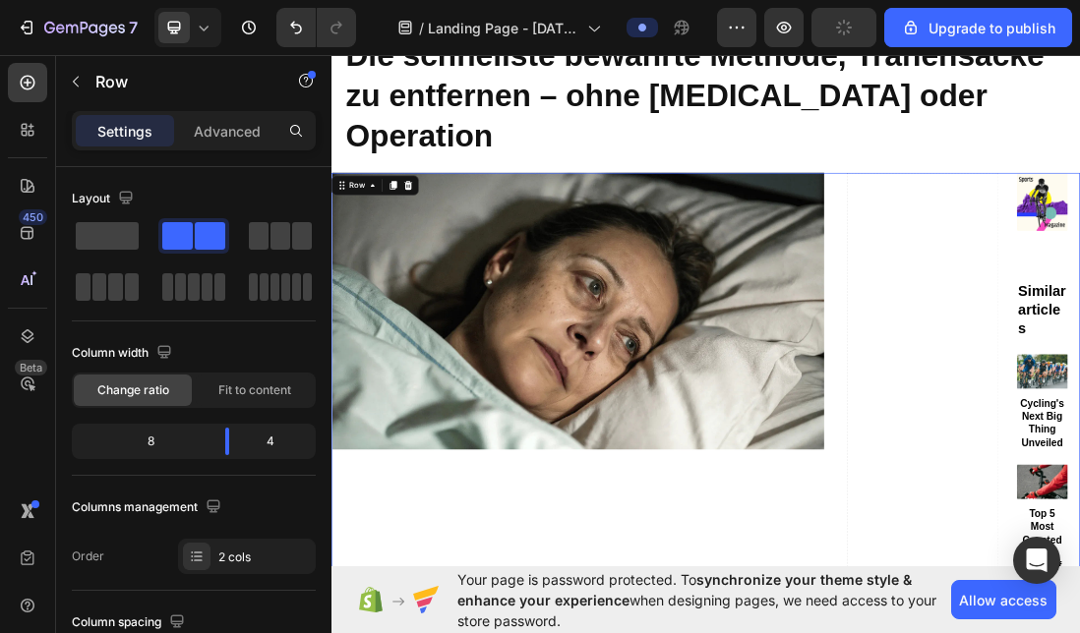
scroll to position [149, 0]
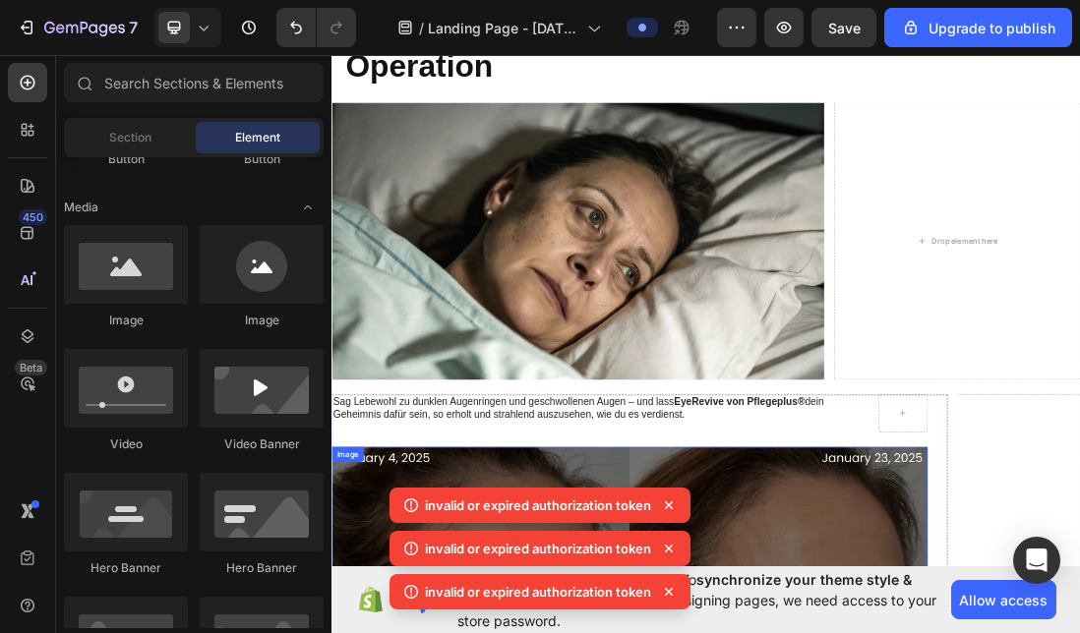
scroll to position [248, 0]
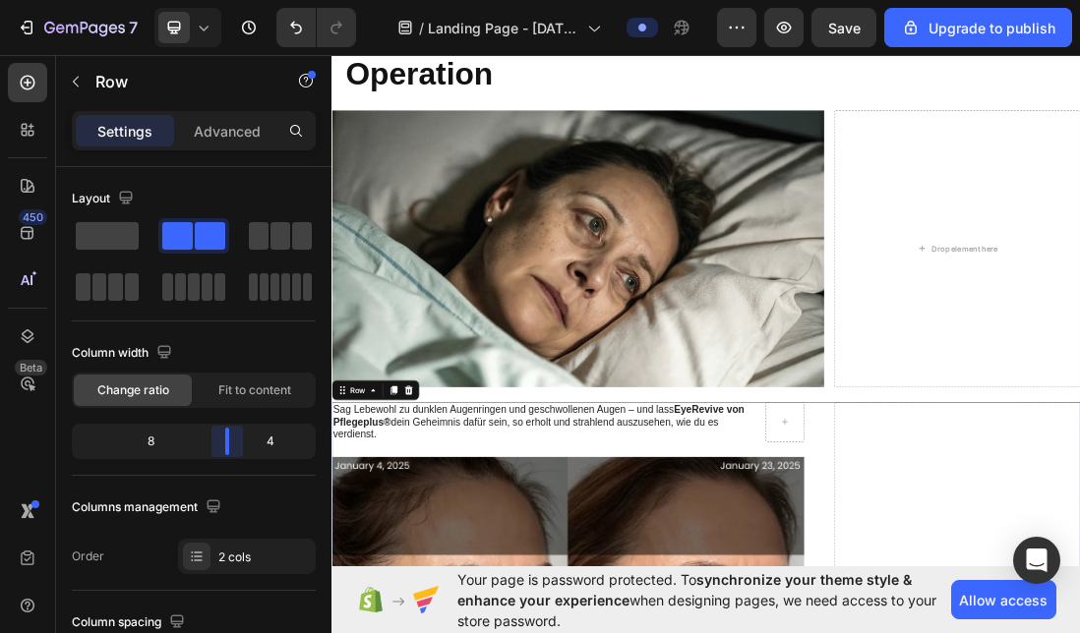
drag, startPoint x: 262, startPoint y: 449, endPoint x: 245, endPoint y: 448, distance: 16.8
click at [245, 0] on body "7 / Landing Page - [DATE] 04:08:37 Preview Save Upgrade to publish 450 Beta Sec…" at bounding box center [540, 0] width 1080 height 0
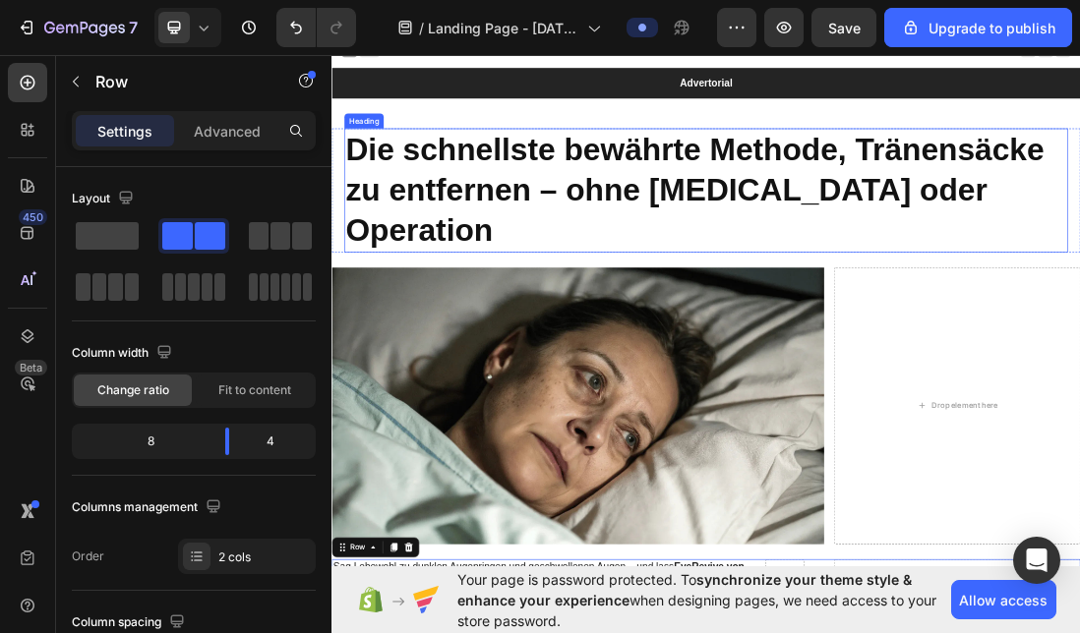
scroll to position [0, 0]
